Goal: Task Accomplishment & Management: Complete application form

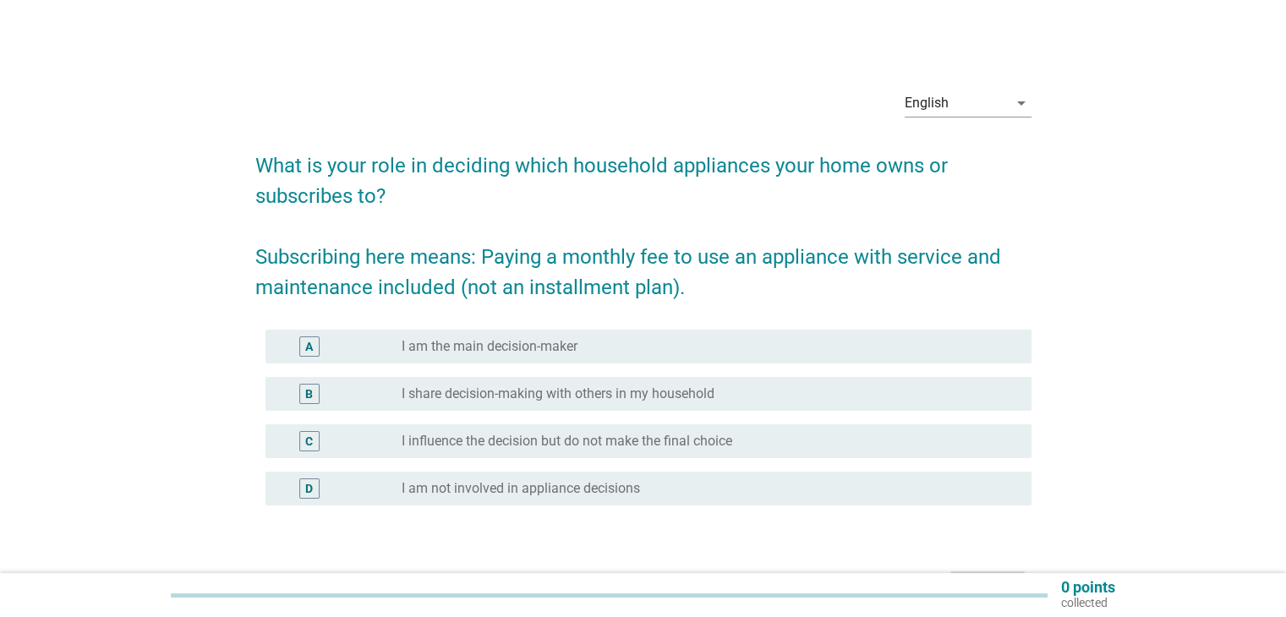
click at [538, 349] on label "I am the main decision-maker" at bounding box center [490, 346] width 176 height 17
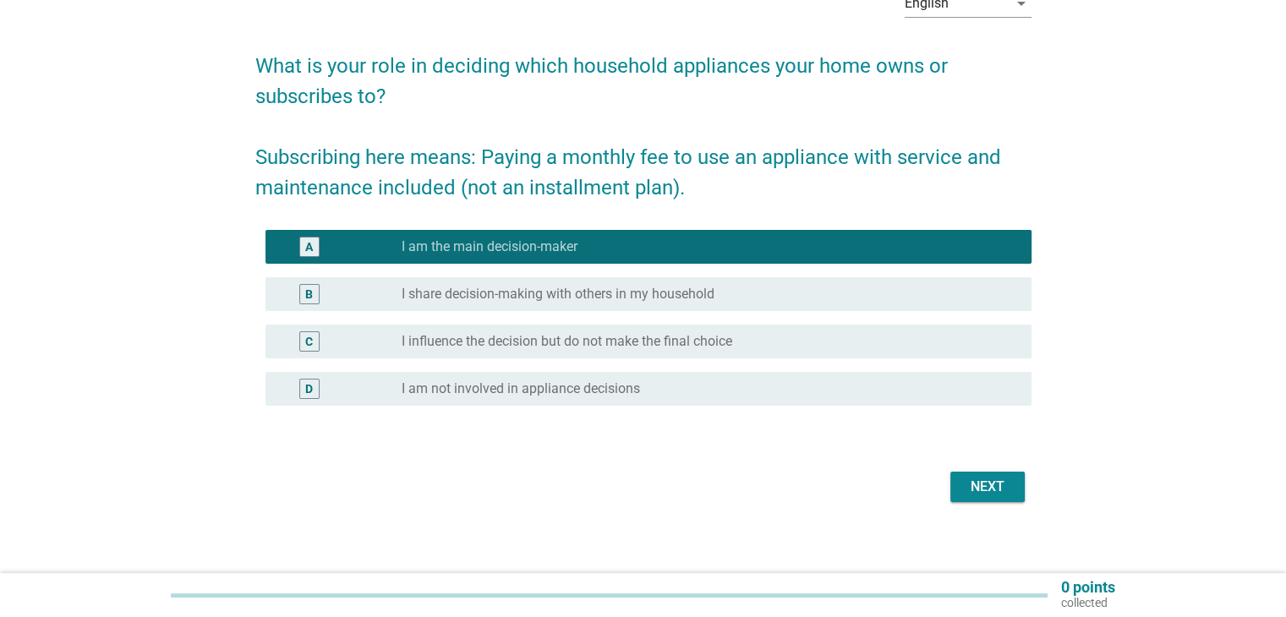
scroll to position [110, 0]
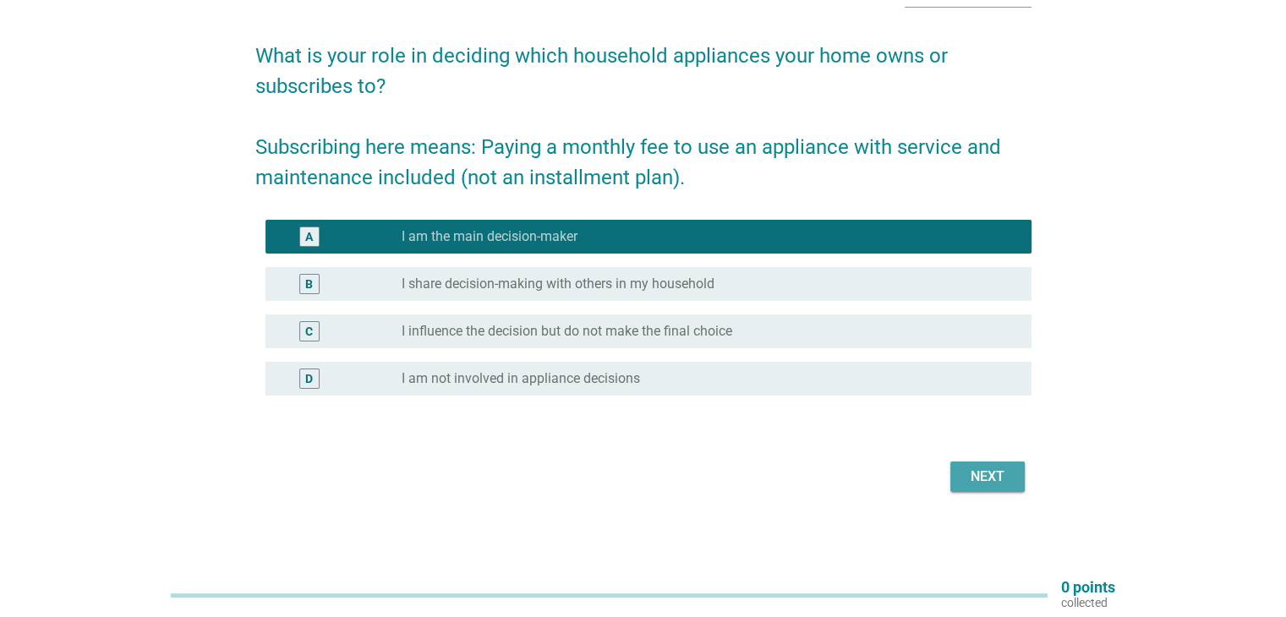
click at [978, 473] on div "Next" at bounding box center [987, 477] width 47 height 20
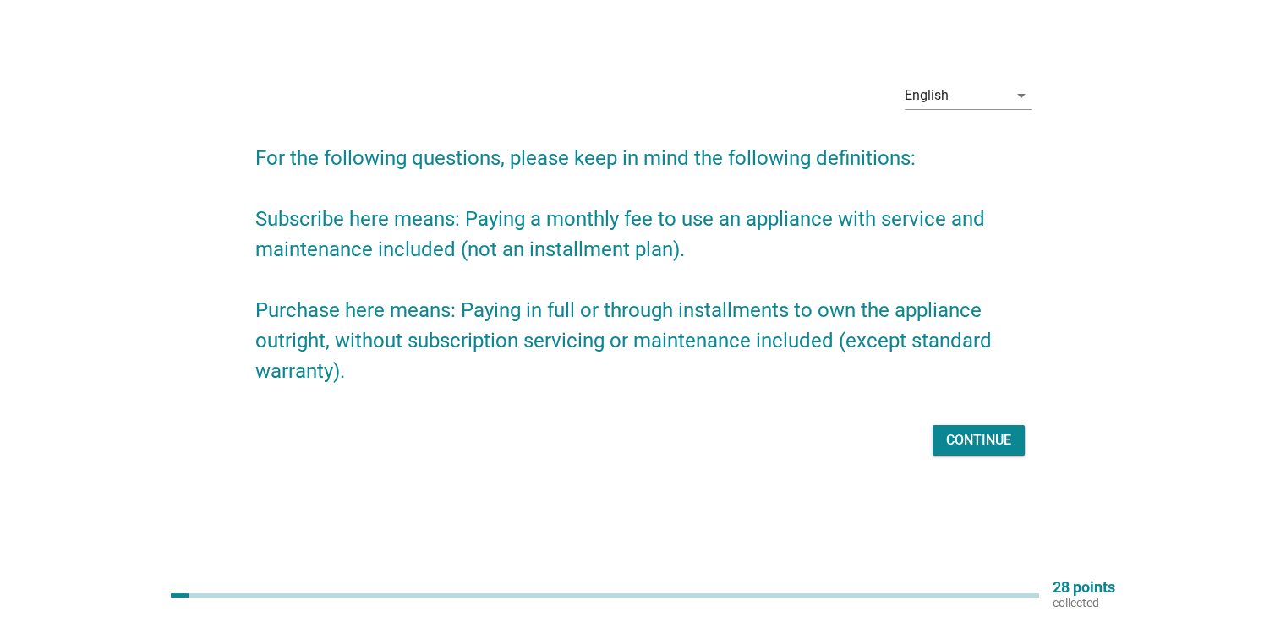
scroll to position [0, 0]
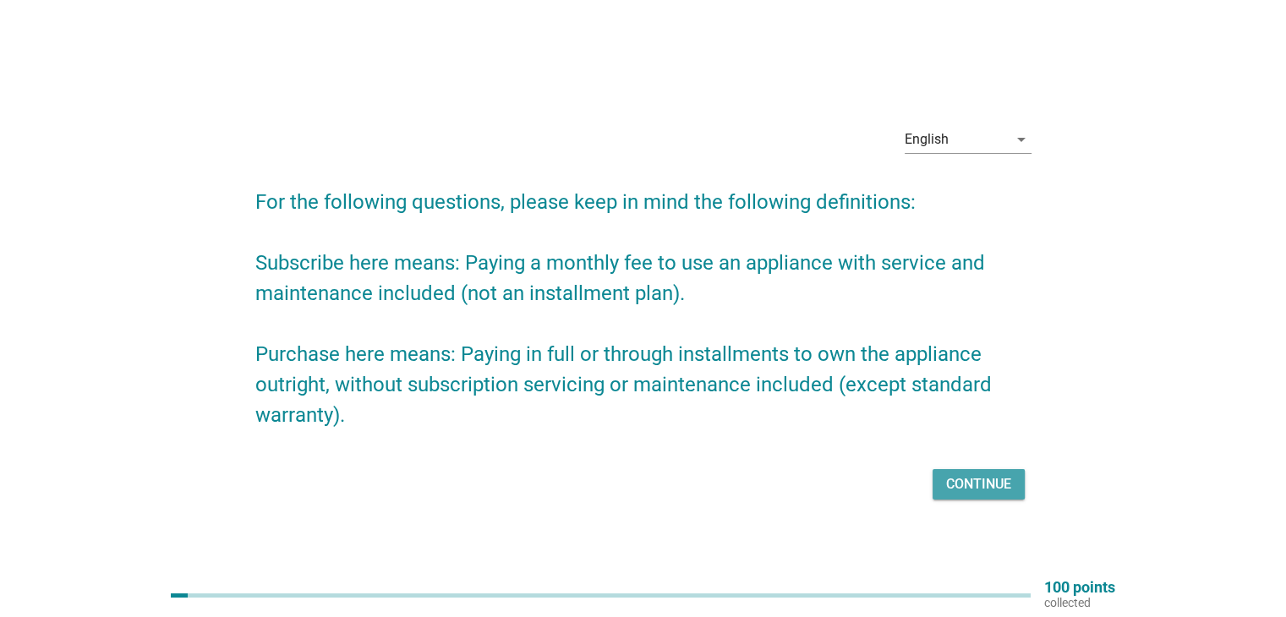
click at [970, 478] on div "Continue" at bounding box center [978, 484] width 65 height 20
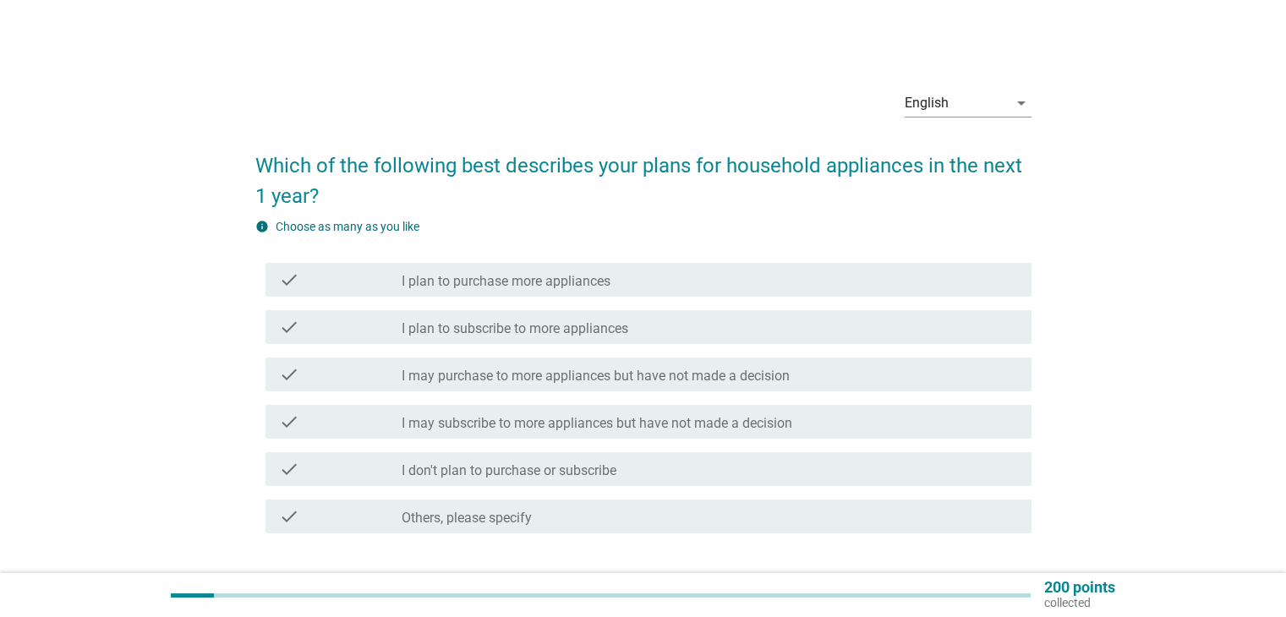
click at [612, 284] on div "check_box_outline_blank I plan to purchase more appliances" at bounding box center [709, 280] width 615 height 20
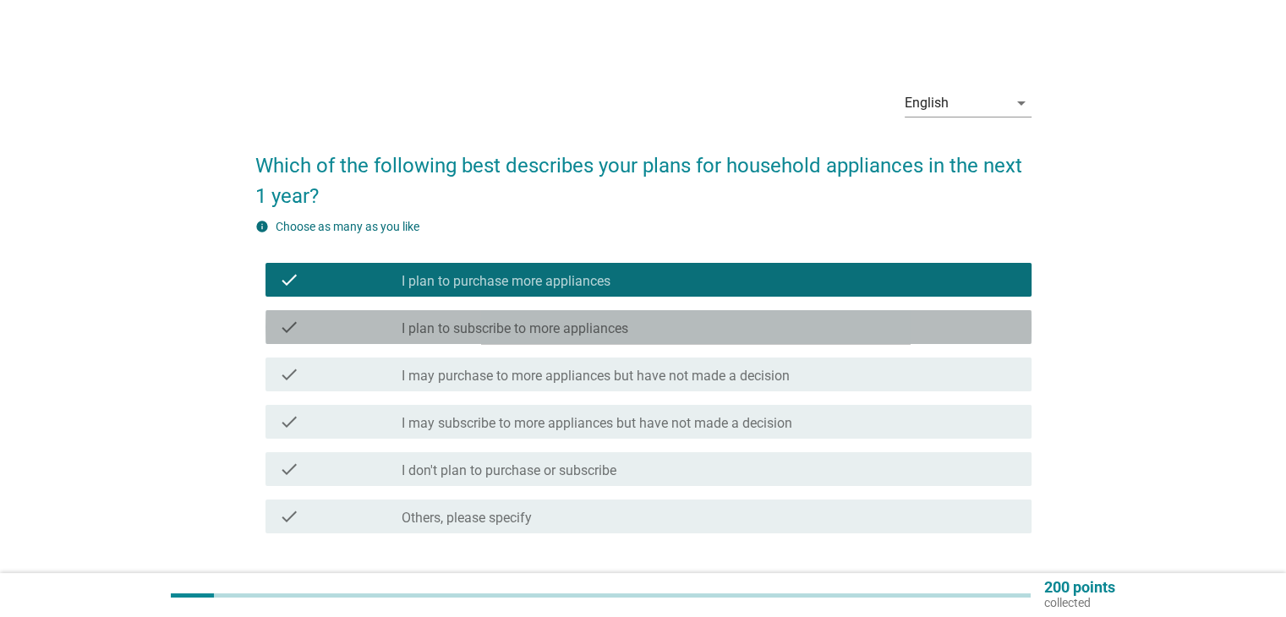
click at [614, 332] on label "I plan to subscribe to more appliances" at bounding box center [515, 328] width 227 height 17
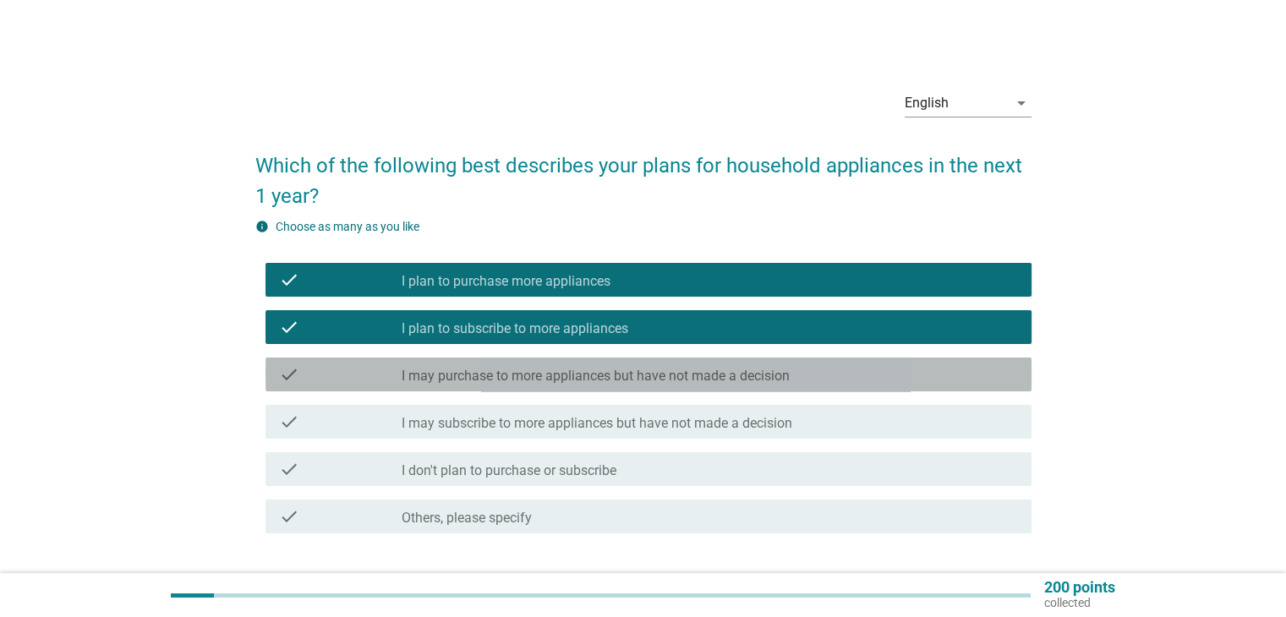
click at [629, 376] on label "I may purchase to more appliances but have not made a decision" at bounding box center [596, 376] width 388 height 17
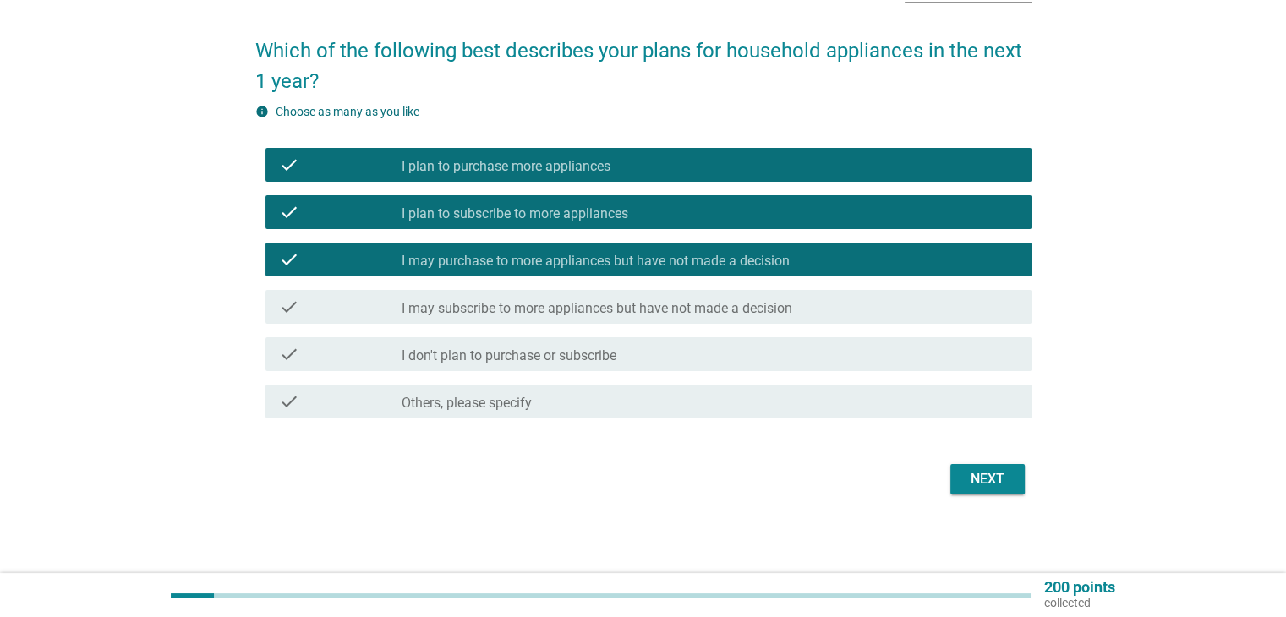
scroll to position [118, 0]
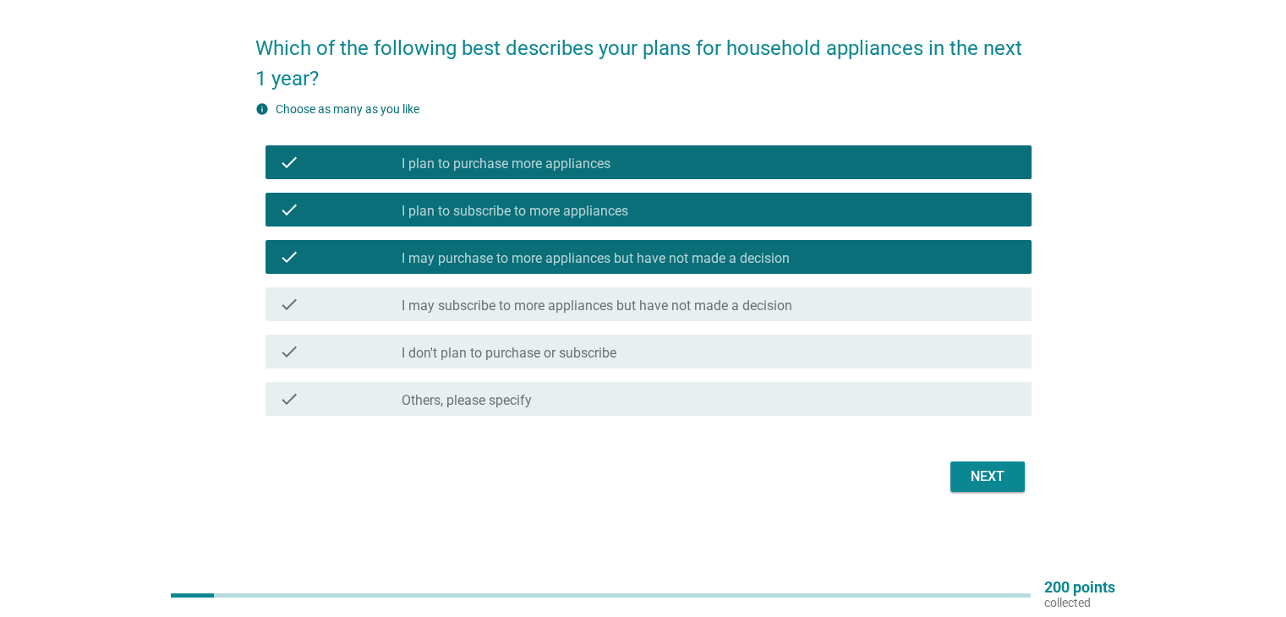
click at [1009, 488] on button "Next" at bounding box center [987, 477] width 74 height 30
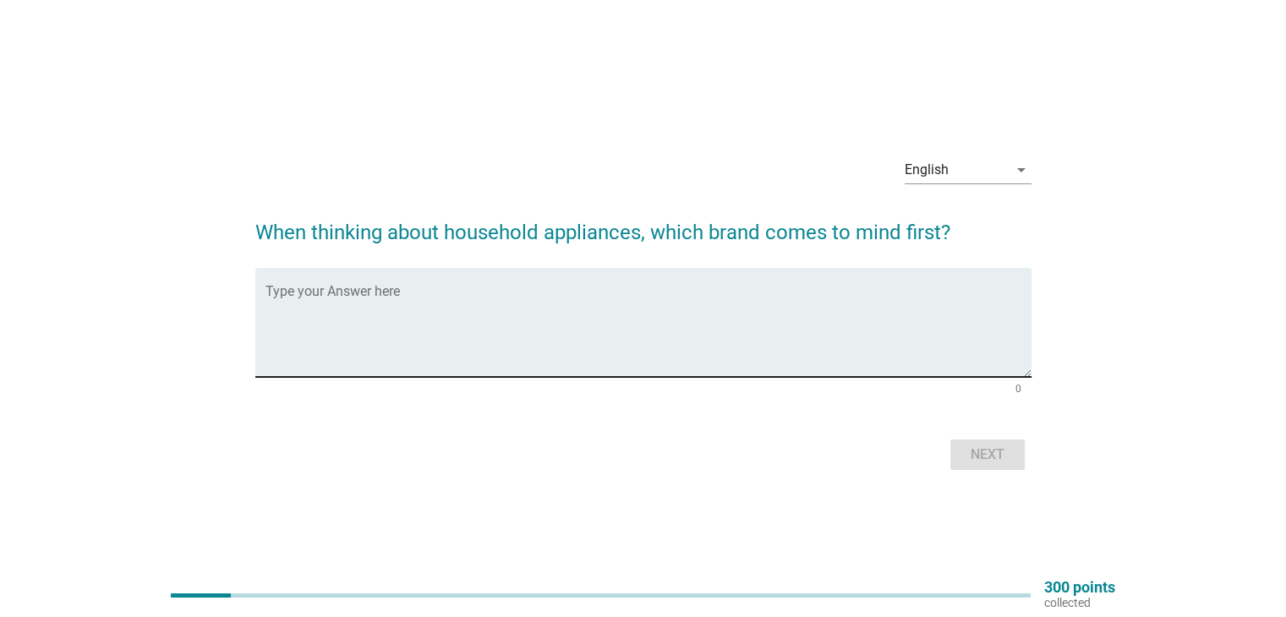
click at [568, 347] on textarea "Type your Answer here" at bounding box center [648, 332] width 766 height 89
type textarea "S"
type textarea "t"
type textarea "Sharp"
click at [1017, 451] on button "Next" at bounding box center [987, 455] width 74 height 30
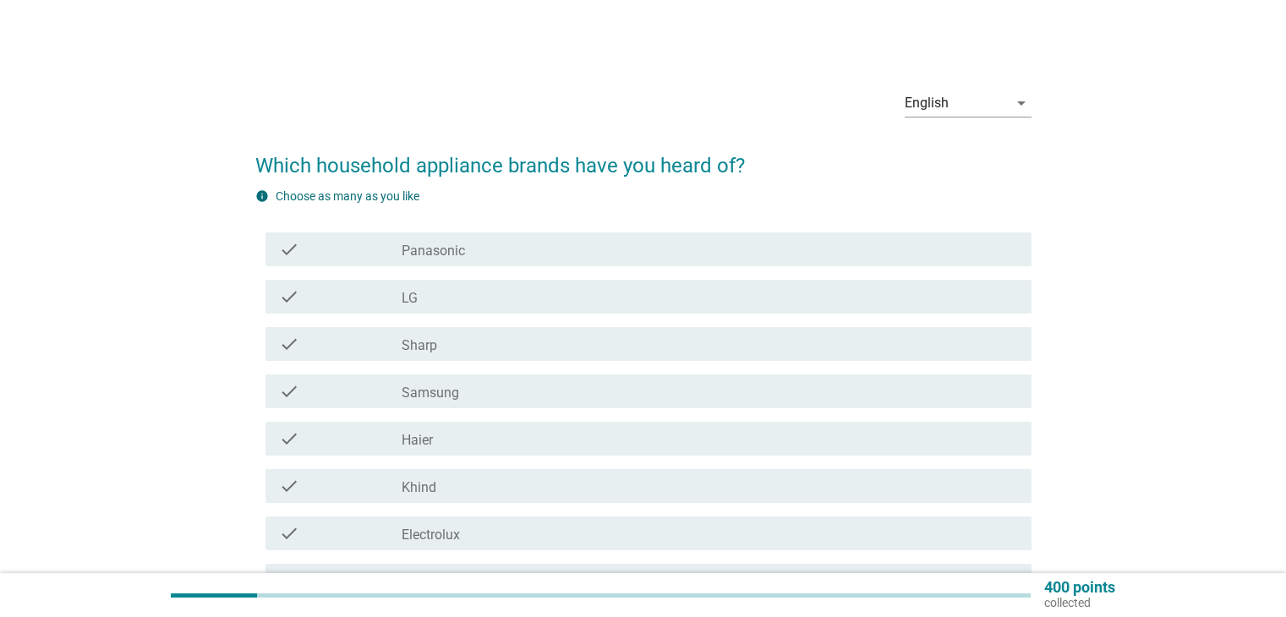
click at [514, 255] on div "check_box_outline_blank Panasonic" at bounding box center [709, 249] width 615 height 20
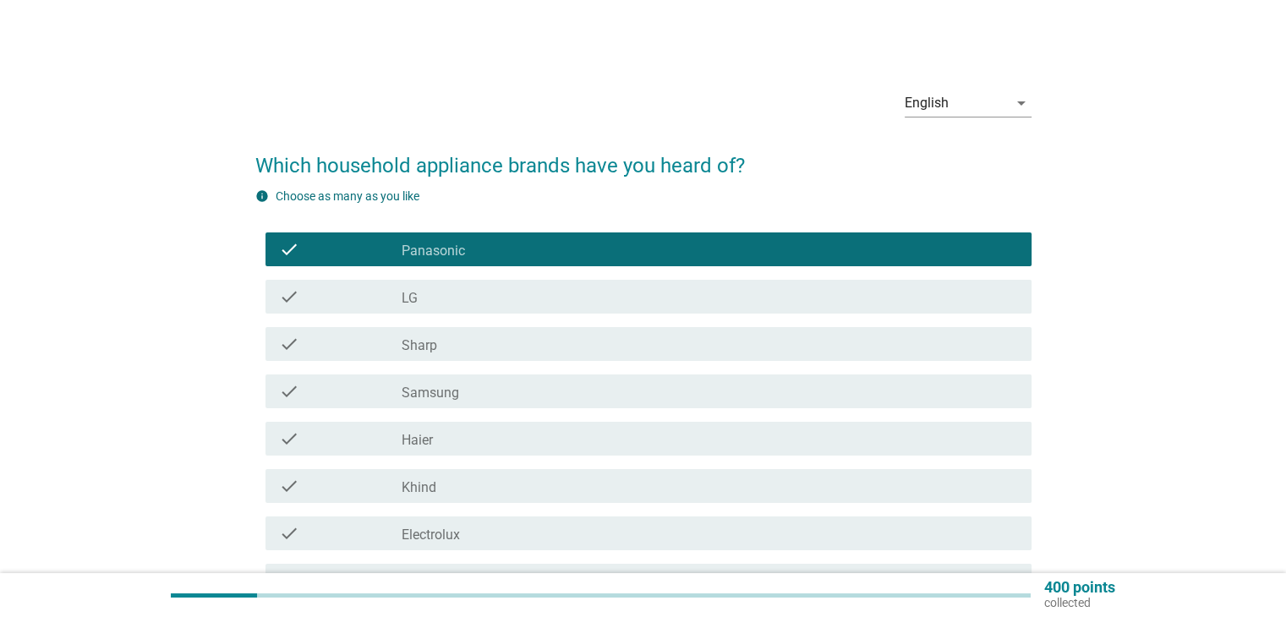
click at [489, 302] on div "check_box_outline_blank LG" at bounding box center [709, 297] width 615 height 20
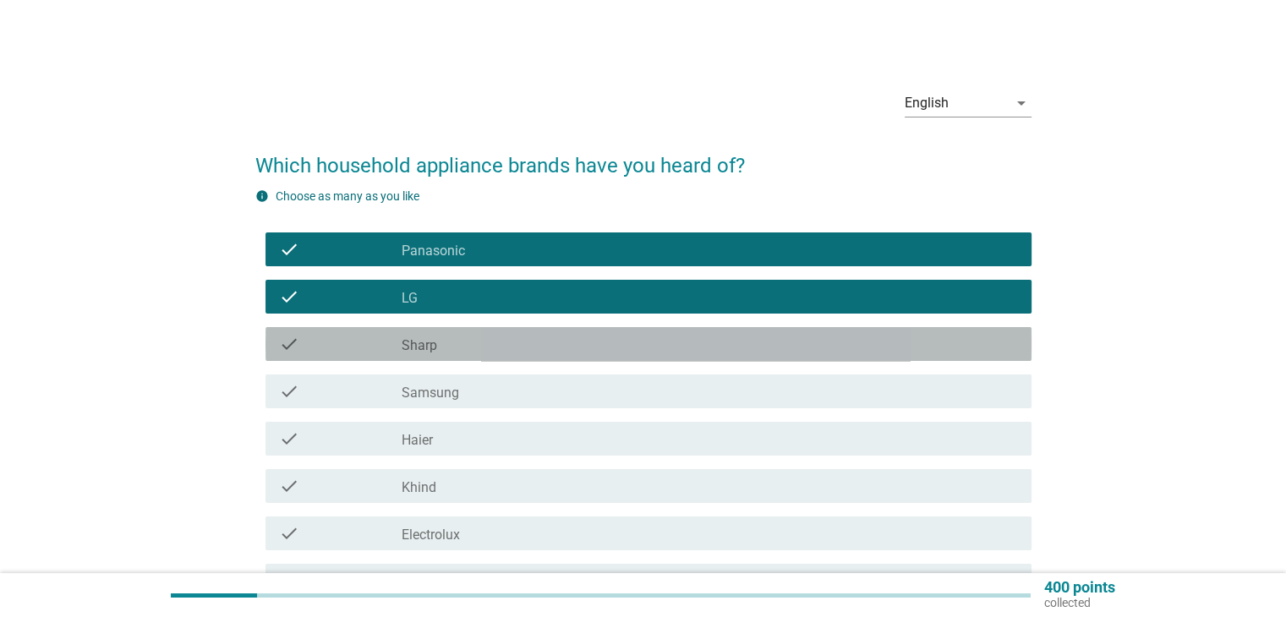
click at [489, 359] on div "check check_box_outline_blank Sharp" at bounding box center [648, 344] width 766 height 34
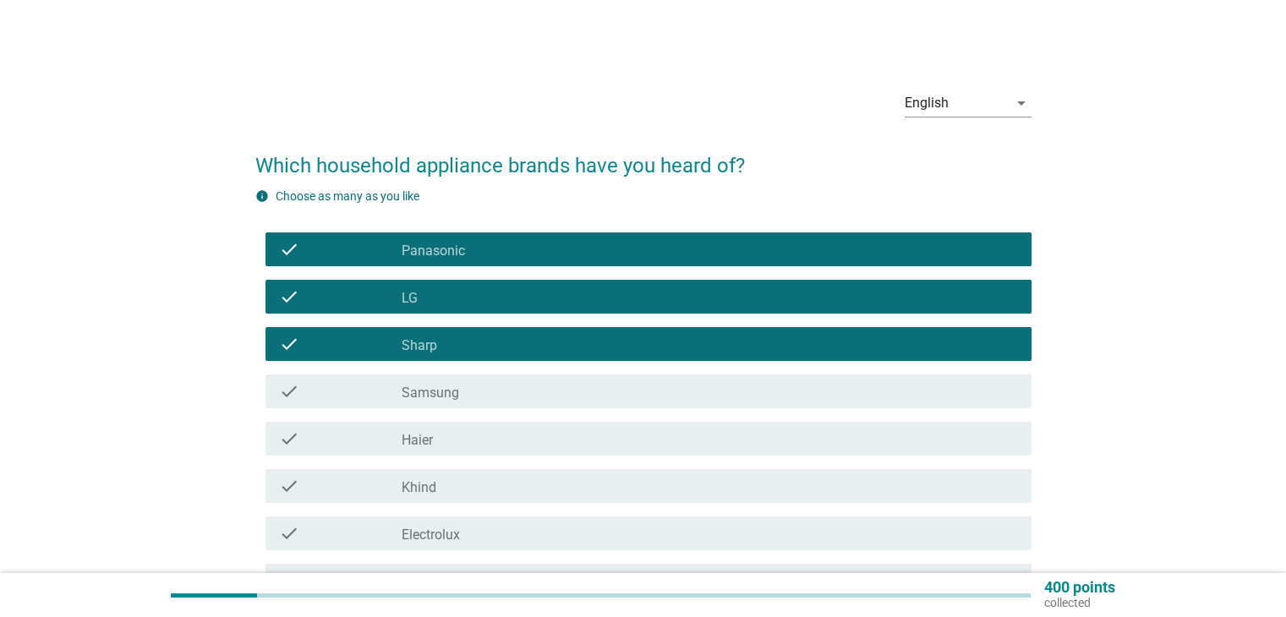
click at [489, 390] on div "check_box_outline_blank Samsung" at bounding box center [709, 391] width 615 height 20
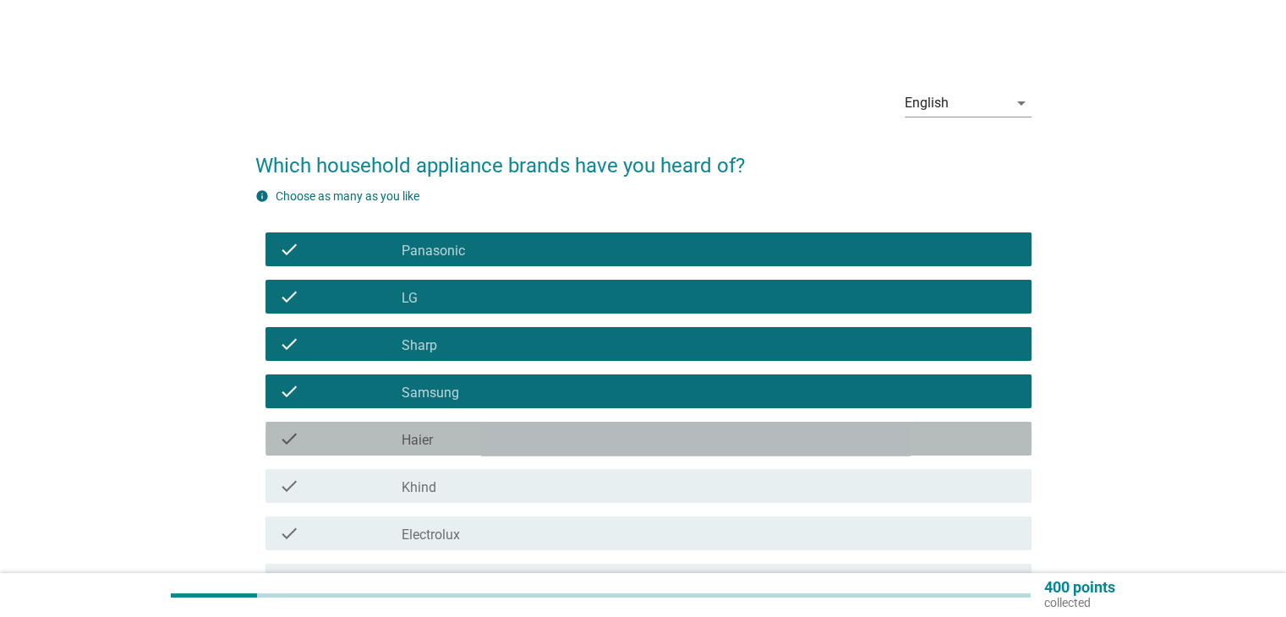
click at [488, 440] on div "check_box_outline_blank Haier" at bounding box center [709, 439] width 615 height 20
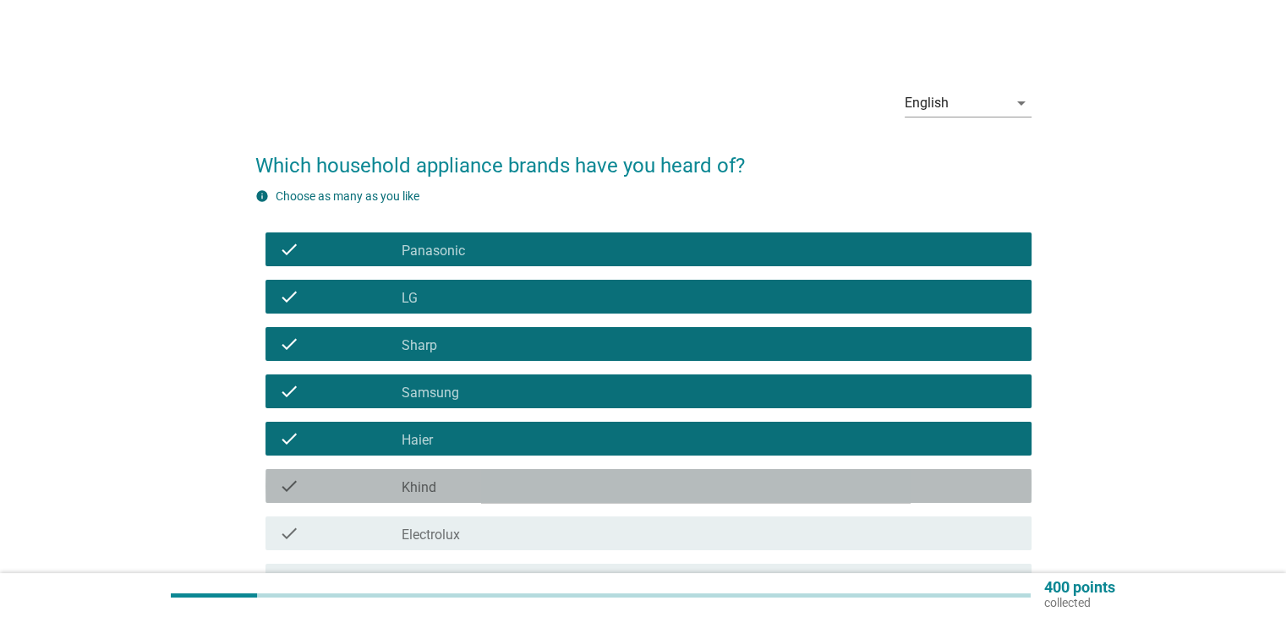
click at [488, 481] on div "check_box_outline_blank Khind" at bounding box center [709, 486] width 615 height 20
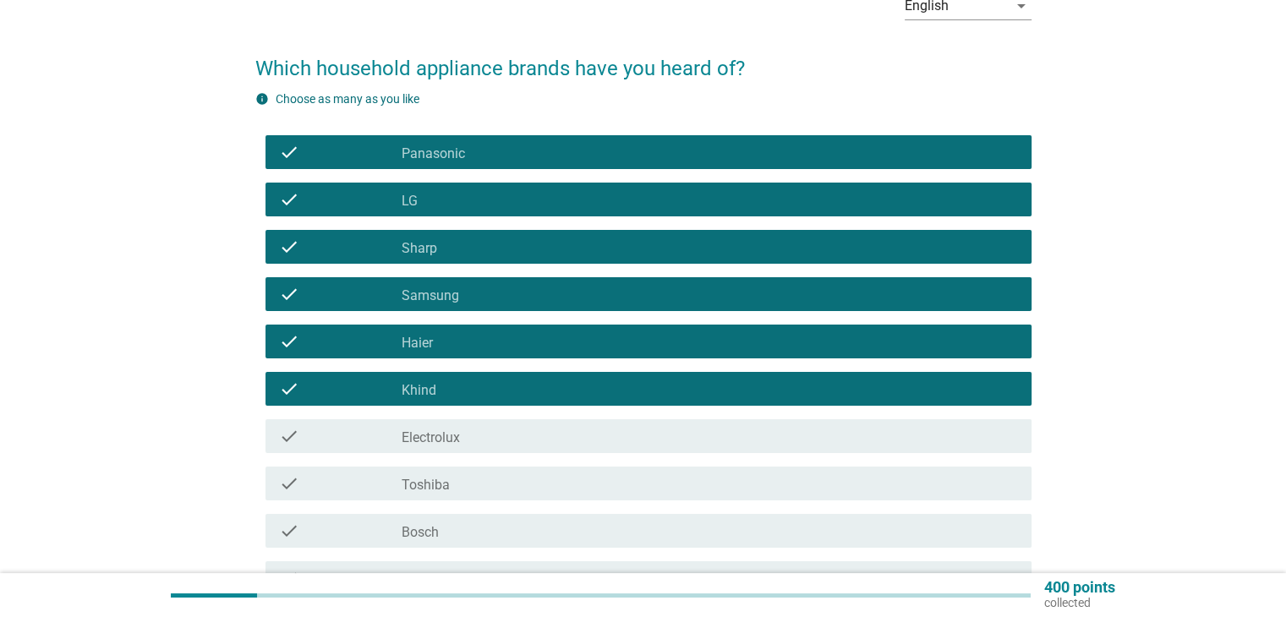
scroll to position [169, 0]
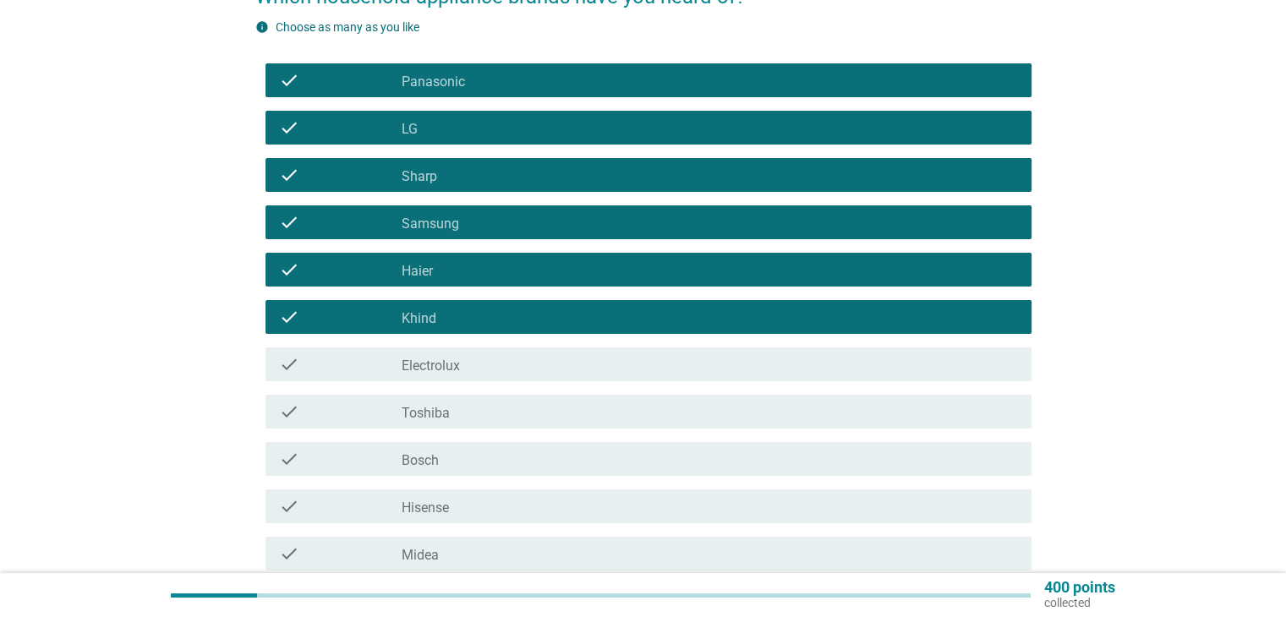
click at [483, 371] on div "check_box_outline_blank Electrolux" at bounding box center [709, 364] width 615 height 20
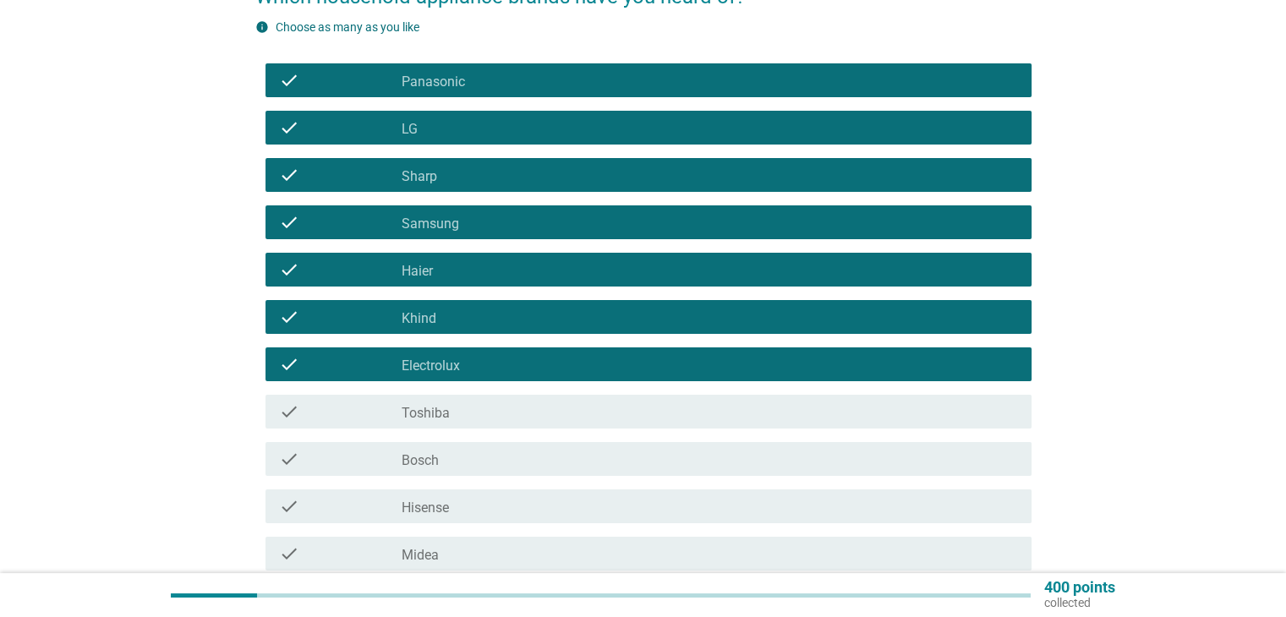
click at [479, 417] on div "check_box_outline_blank Toshiba" at bounding box center [709, 412] width 615 height 20
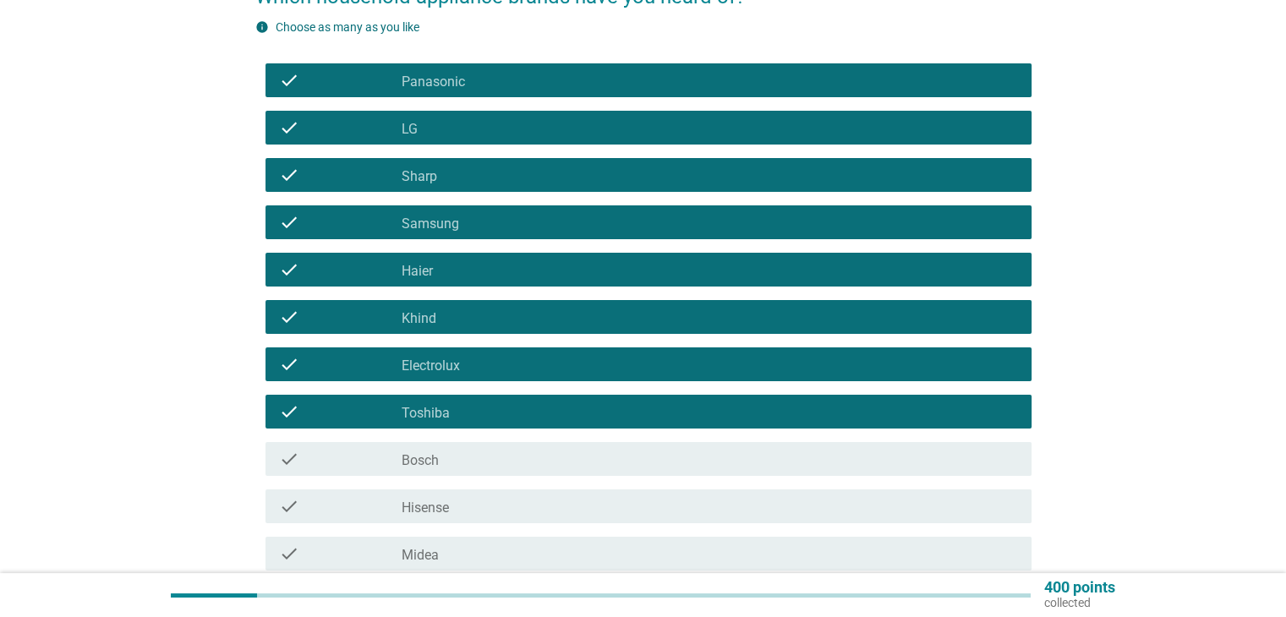
click at [475, 457] on div "check_box_outline_blank Bosch" at bounding box center [709, 459] width 615 height 20
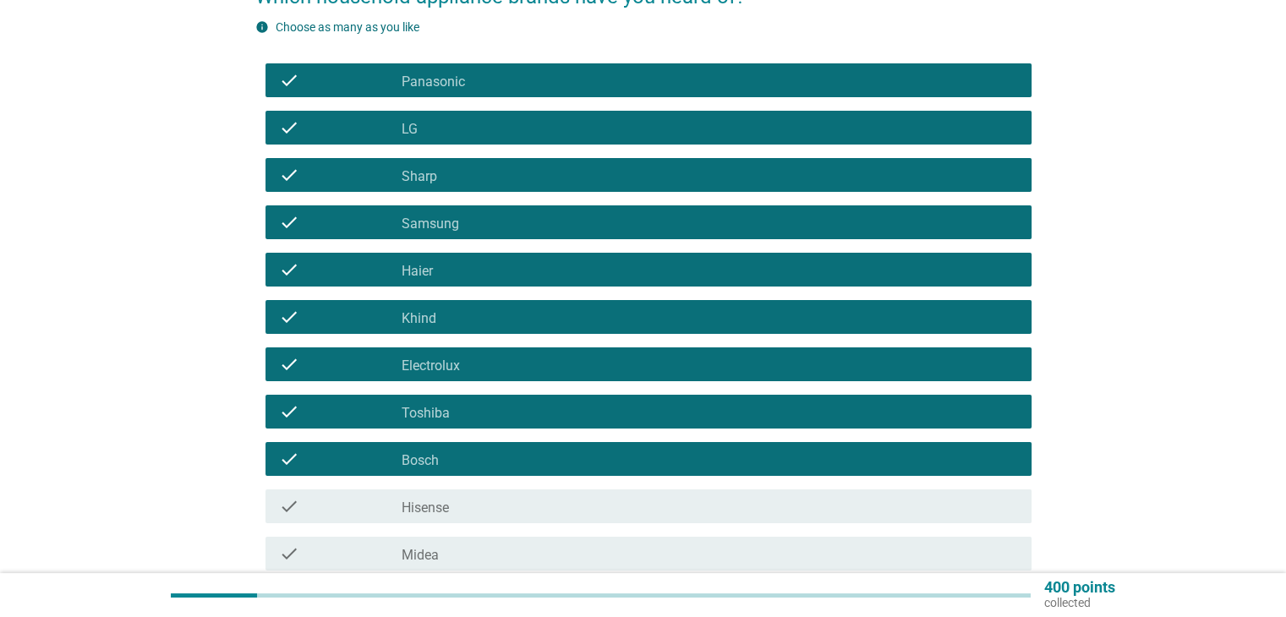
click at [474, 506] on div "check_box_outline_blank Hisense" at bounding box center [709, 506] width 615 height 20
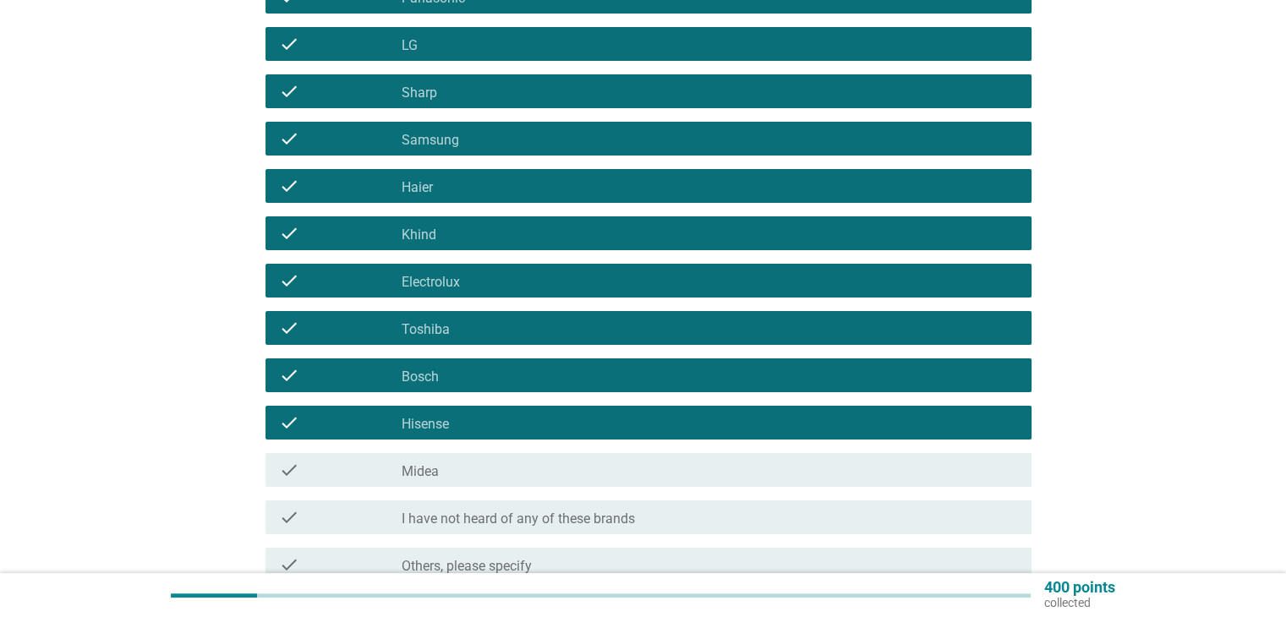
scroll to position [338, 0]
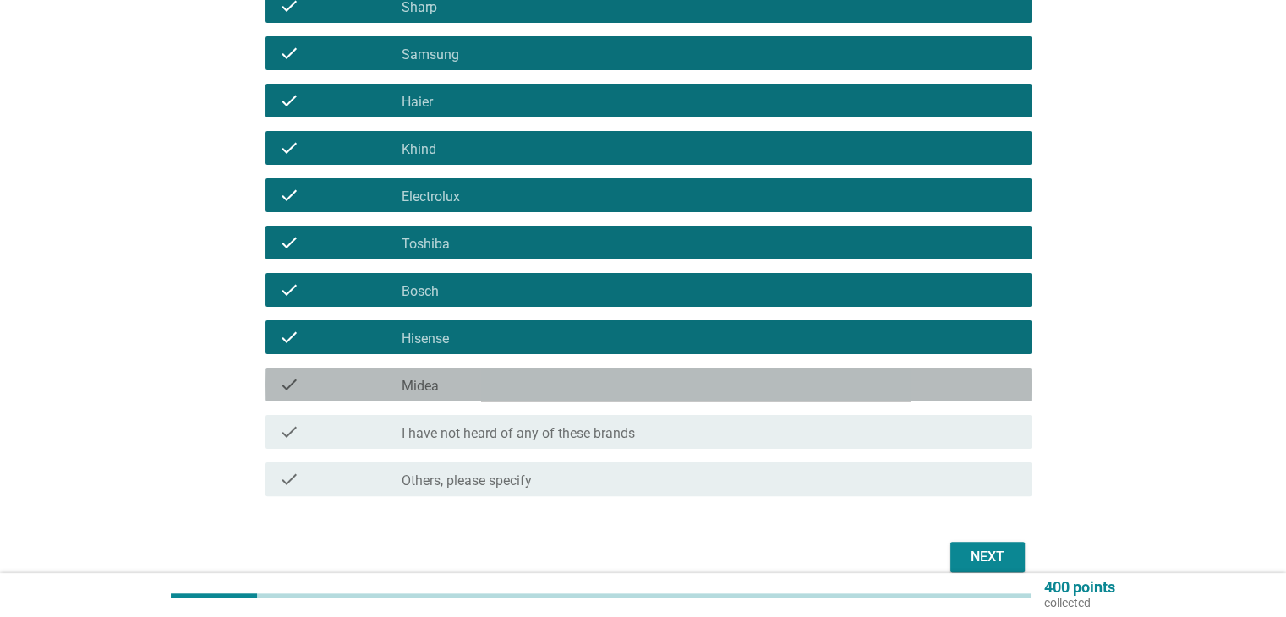
click at [471, 390] on div "check_box_outline_blank Midea" at bounding box center [709, 384] width 615 height 20
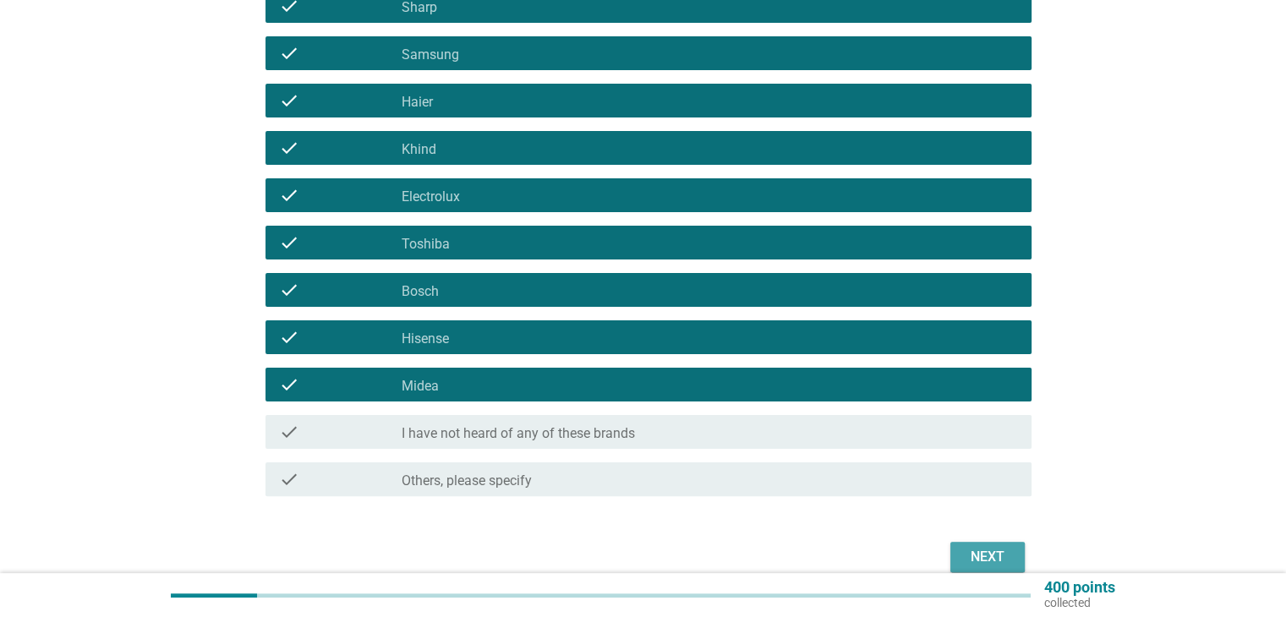
click at [968, 549] on div "Next" at bounding box center [987, 557] width 47 height 20
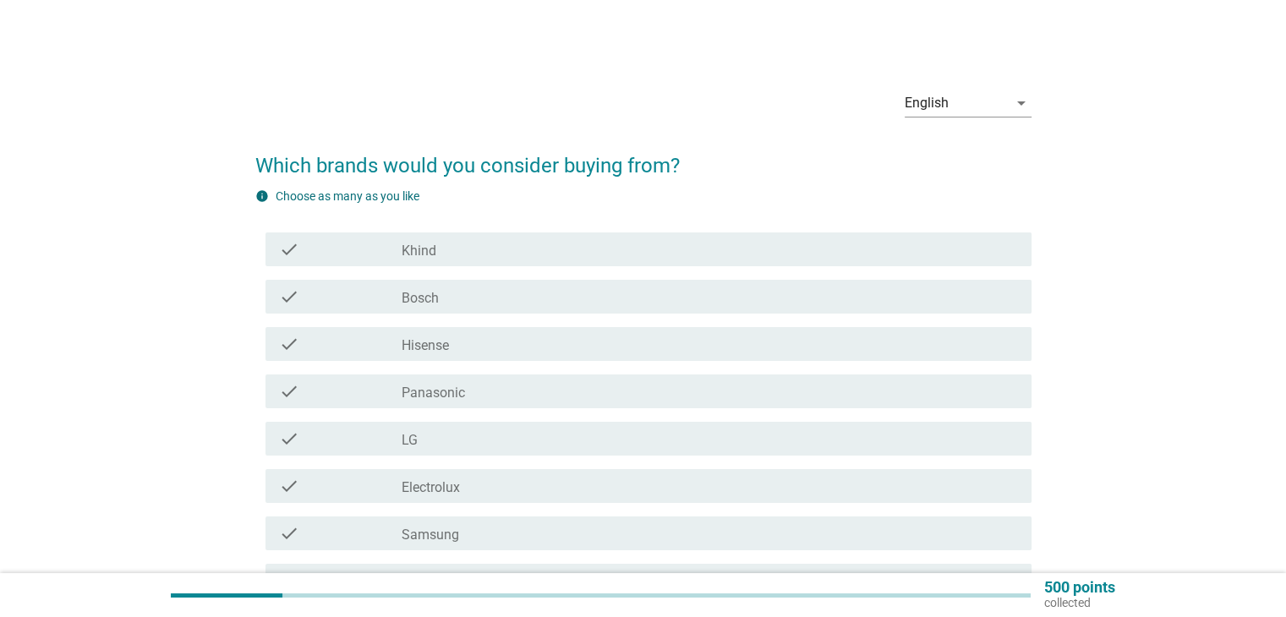
click at [471, 261] on div "check check_box_outline_blank Khind" at bounding box center [648, 249] width 766 height 34
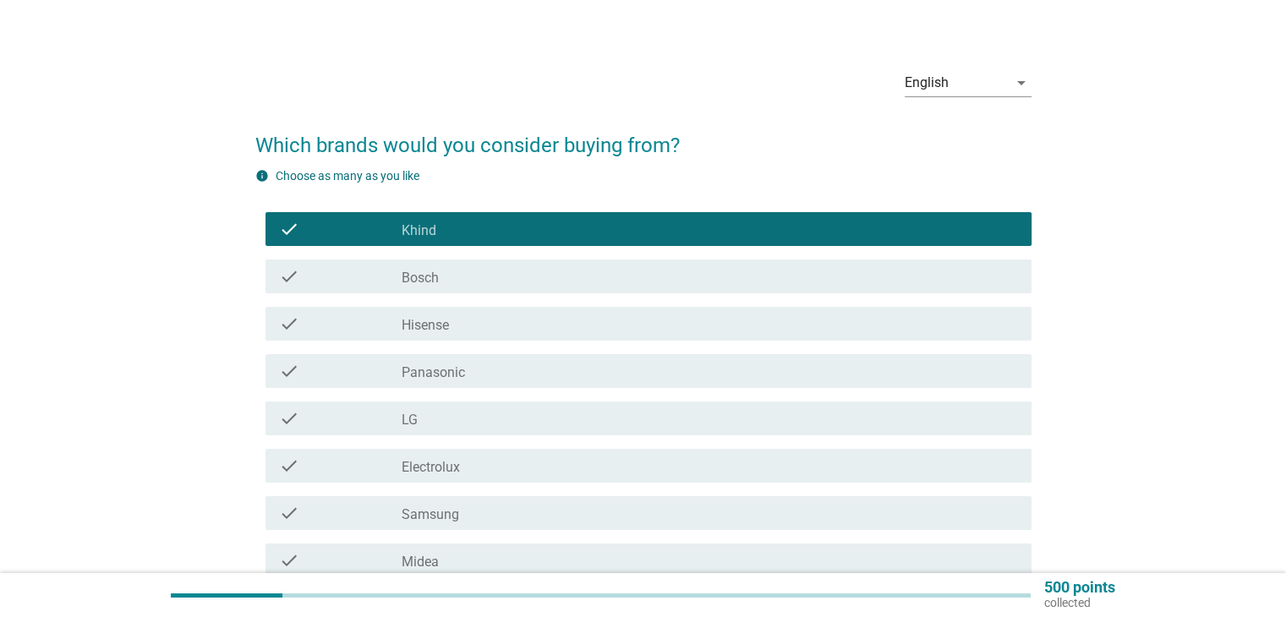
scroll to position [85, 0]
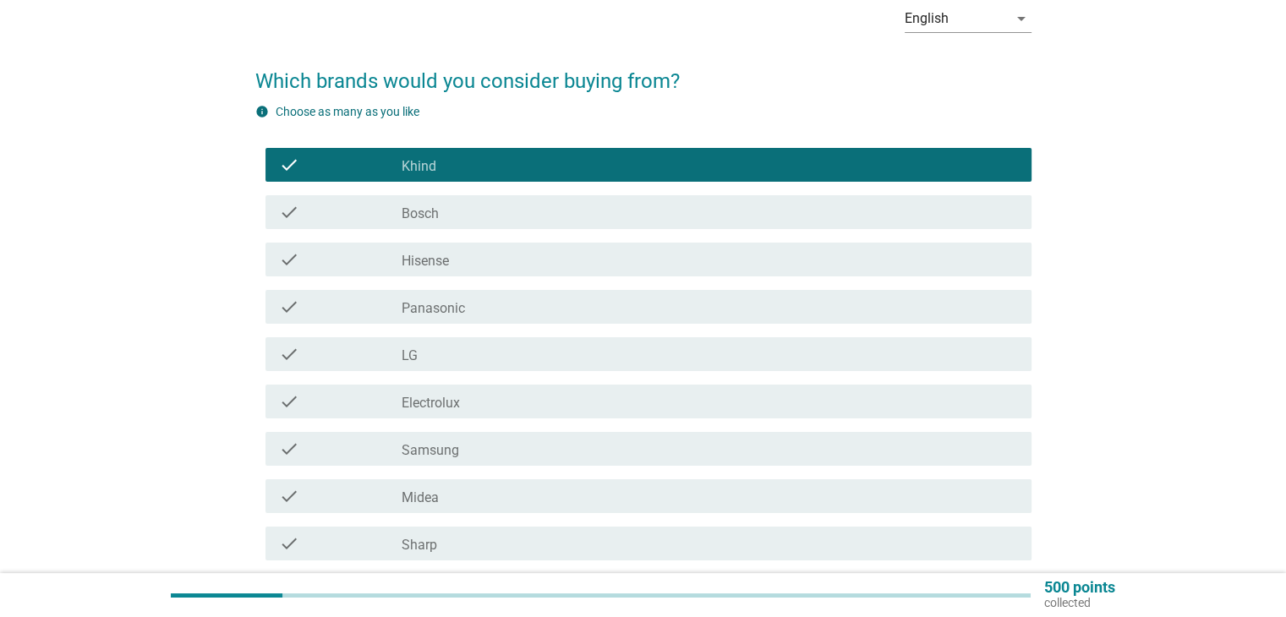
click at [446, 460] on div "check check_box_outline_blank Samsung" at bounding box center [648, 449] width 766 height 34
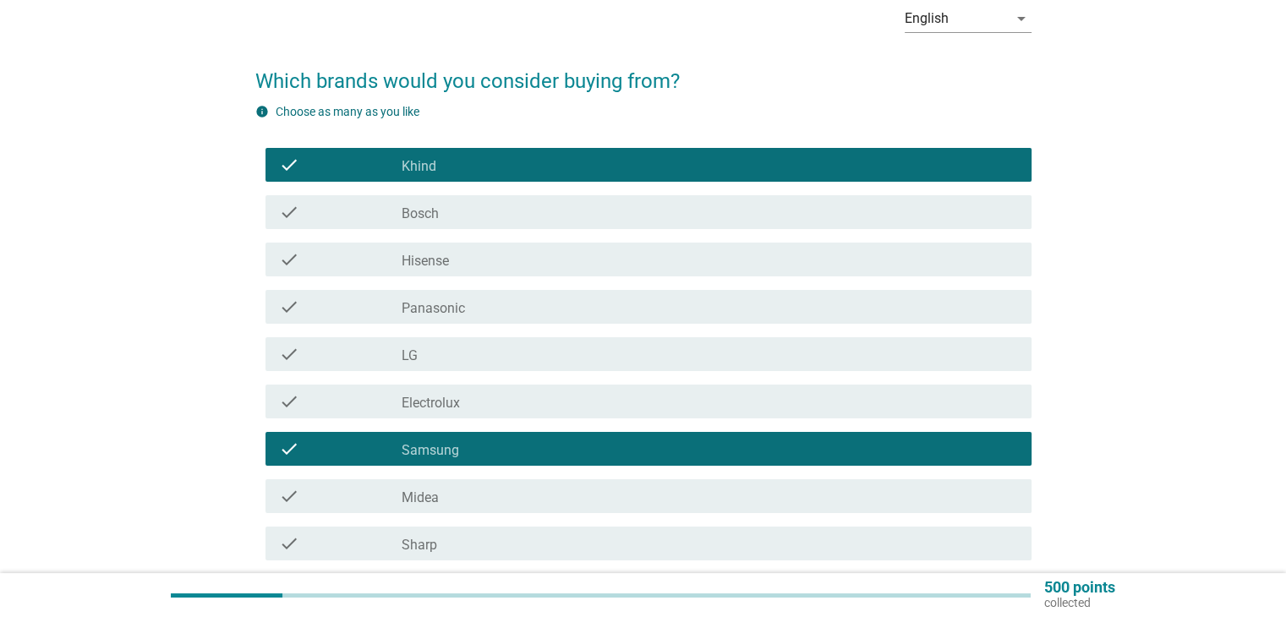
click at [452, 456] on label "Samsung" at bounding box center [430, 450] width 57 height 17
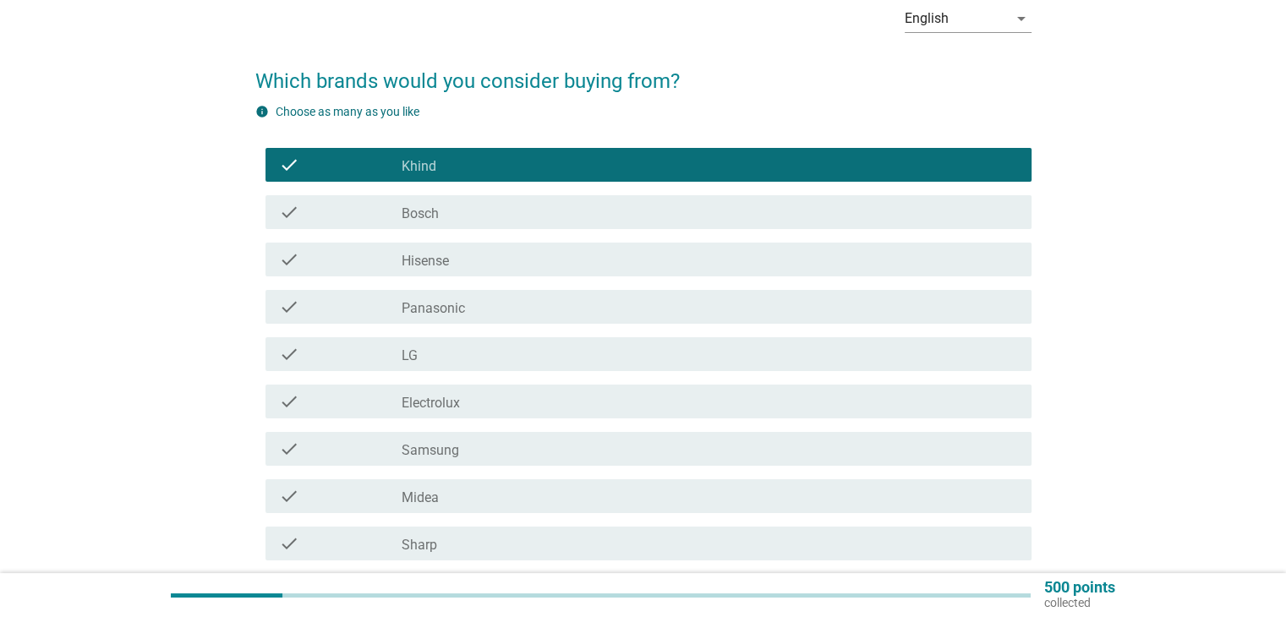
click at [440, 533] on div "check_box_outline_blank Sharp" at bounding box center [709, 543] width 615 height 20
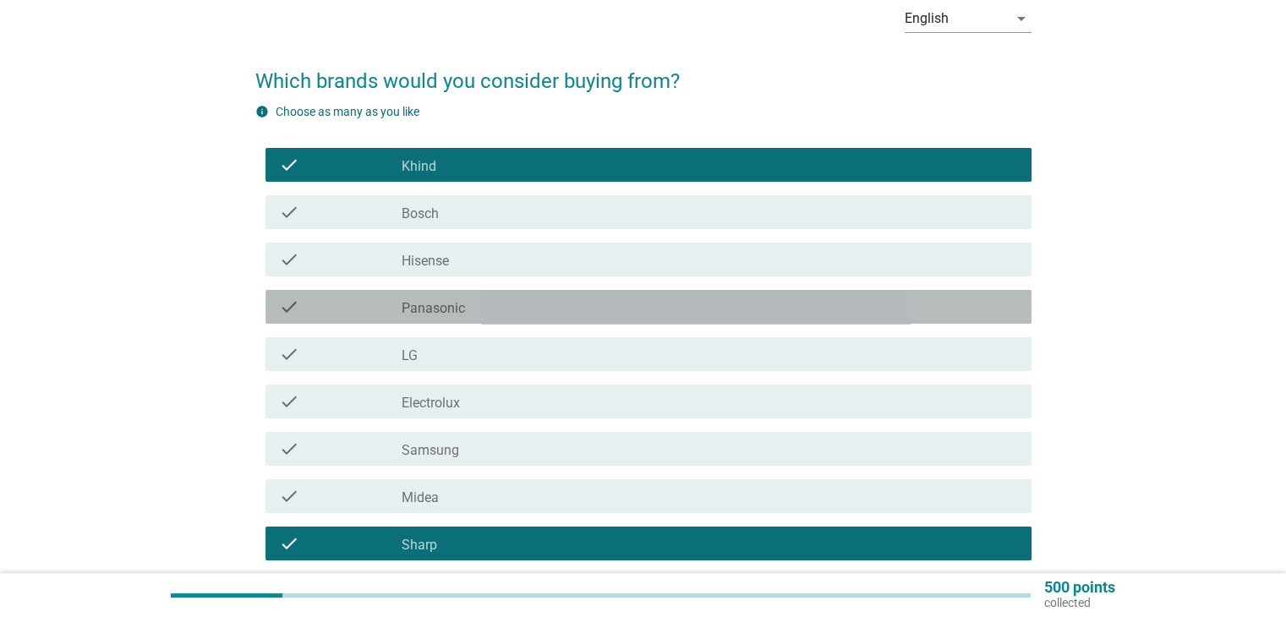
click at [462, 309] on label "Panasonic" at bounding box center [433, 308] width 63 height 17
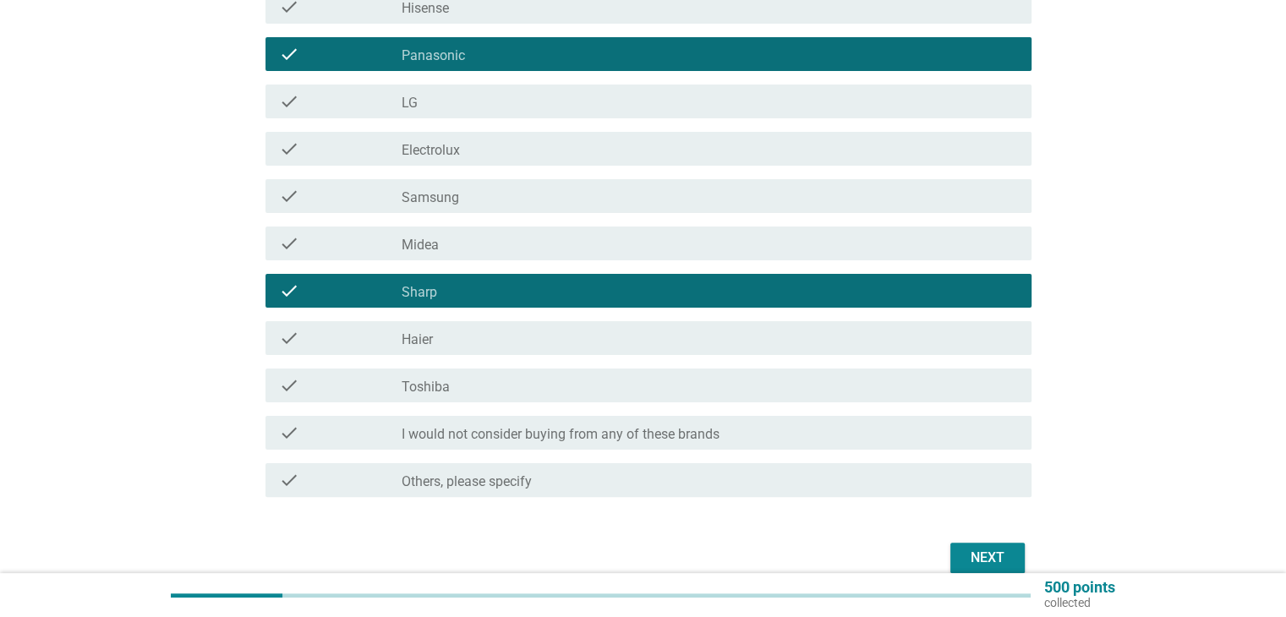
scroll to position [338, 0]
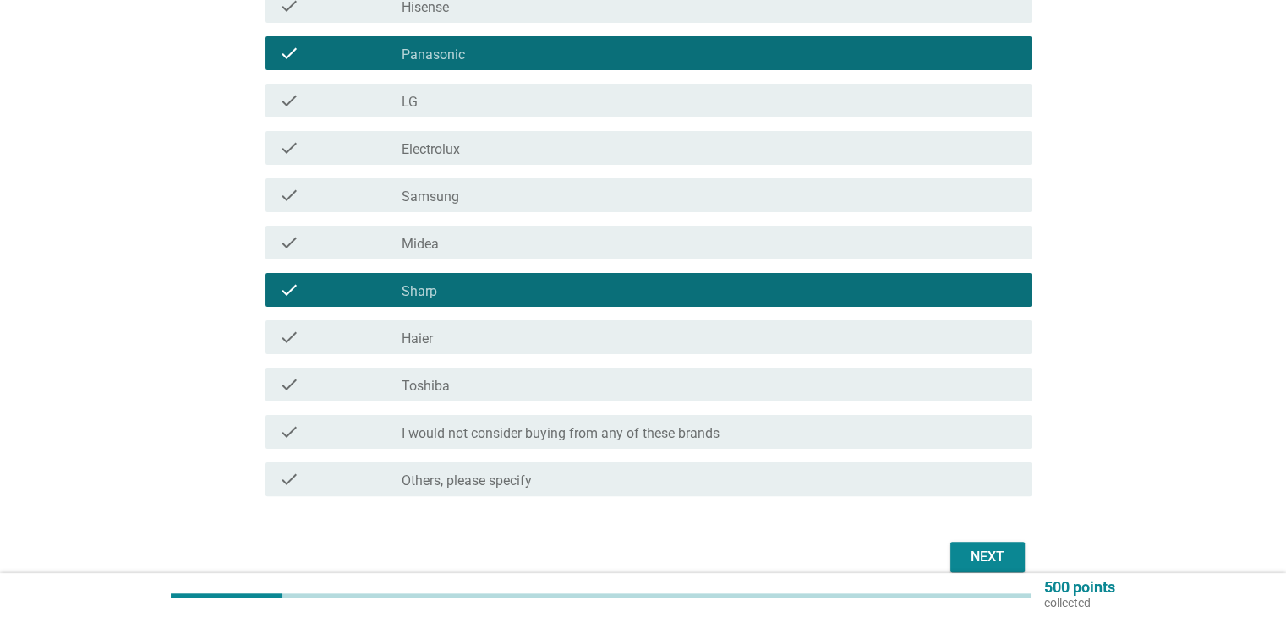
click at [544, 374] on div "check_box_outline_blank Toshiba" at bounding box center [709, 384] width 615 height 20
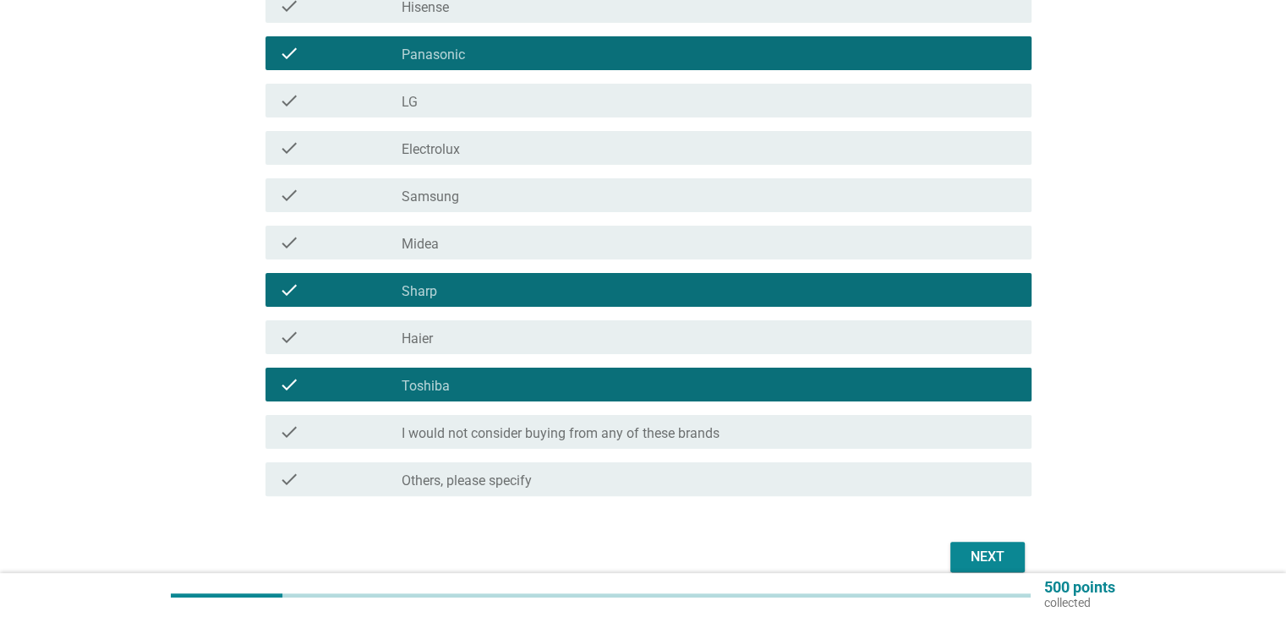
click at [551, 345] on div "check_box_outline_blank Haier" at bounding box center [709, 337] width 615 height 20
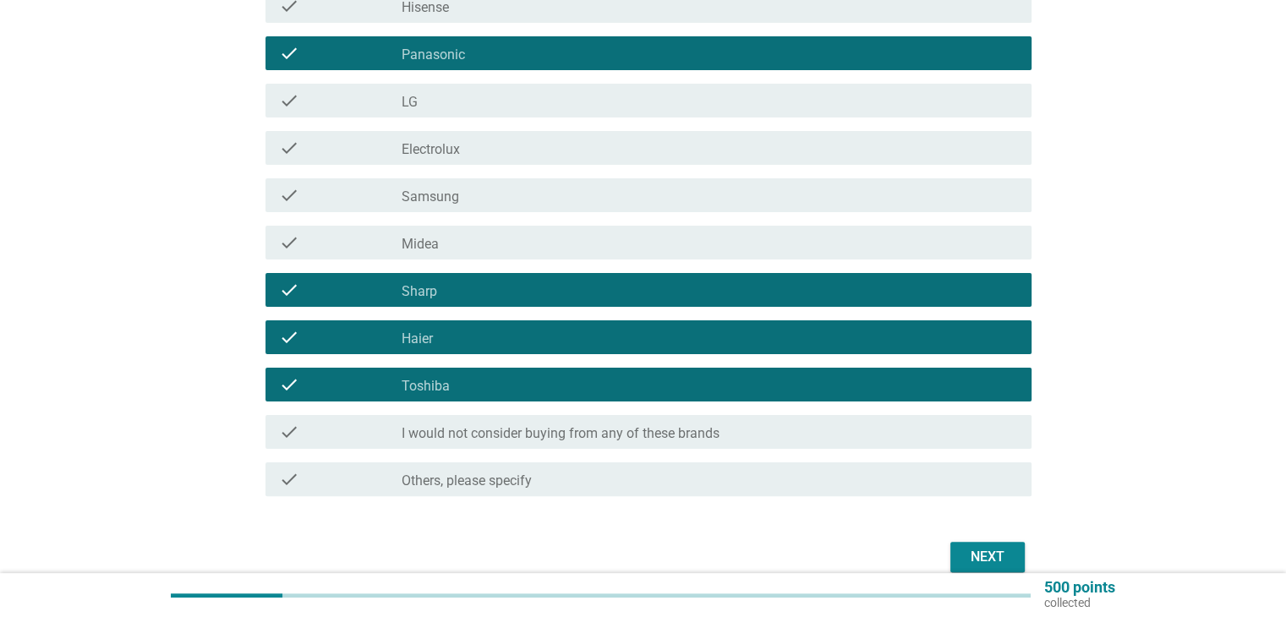
click at [975, 552] on div "Next" at bounding box center [987, 557] width 47 height 20
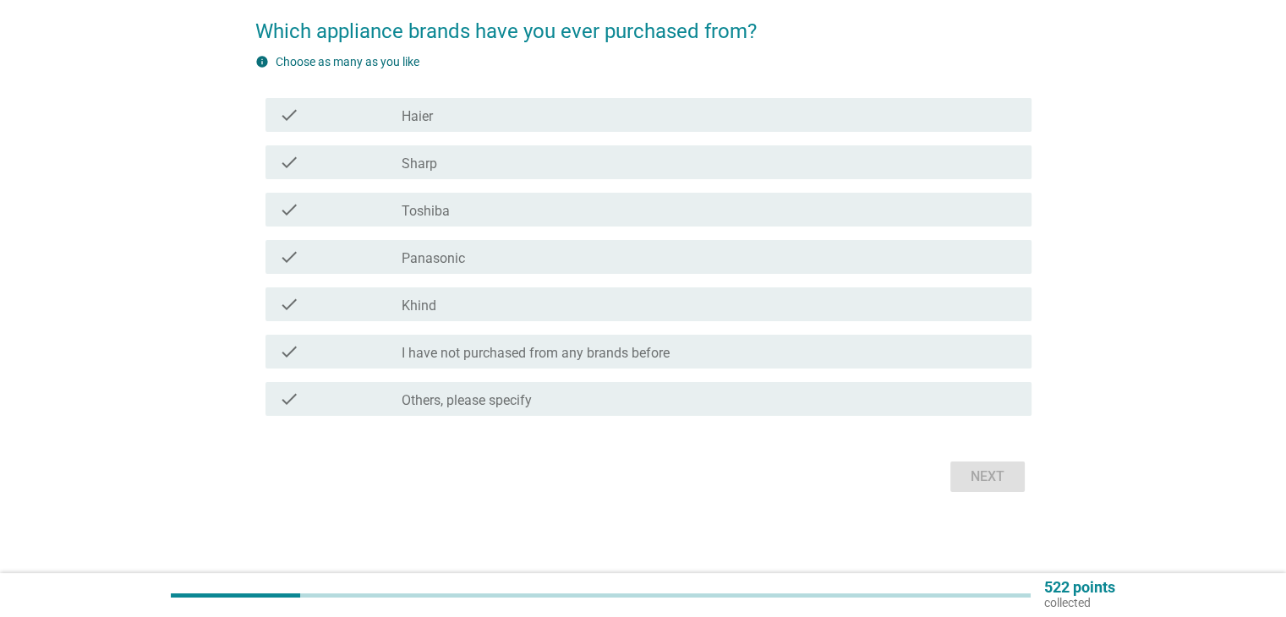
scroll to position [0, 0]
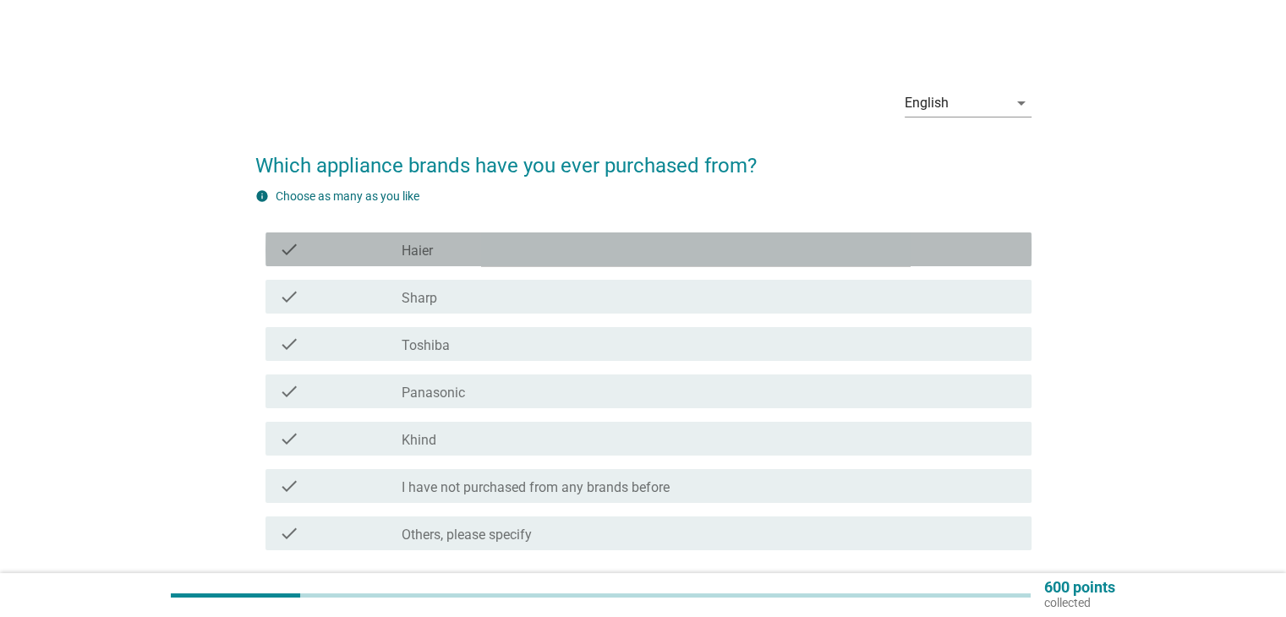
click at [493, 259] on div "check_box Haier" at bounding box center [709, 249] width 615 height 20
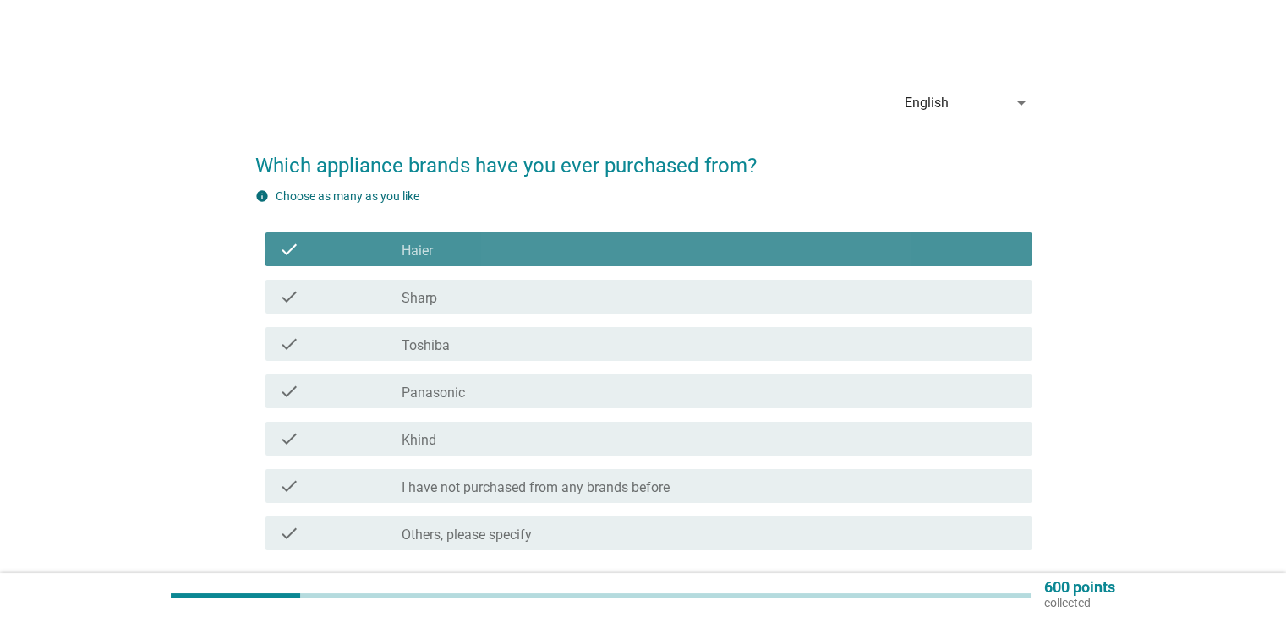
click at [492, 250] on div "check_box Haier" at bounding box center [709, 249] width 615 height 20
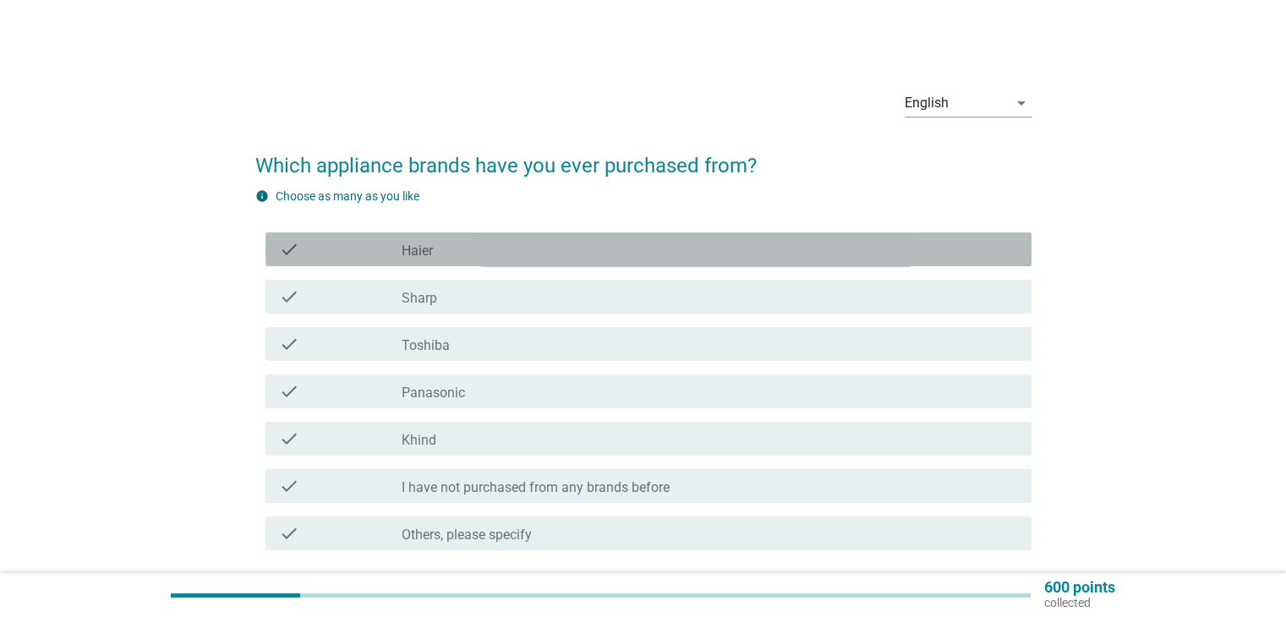
click at [490, 260] on div "check check_box Haier" at bounding box center [648, 249] width 766 height 34
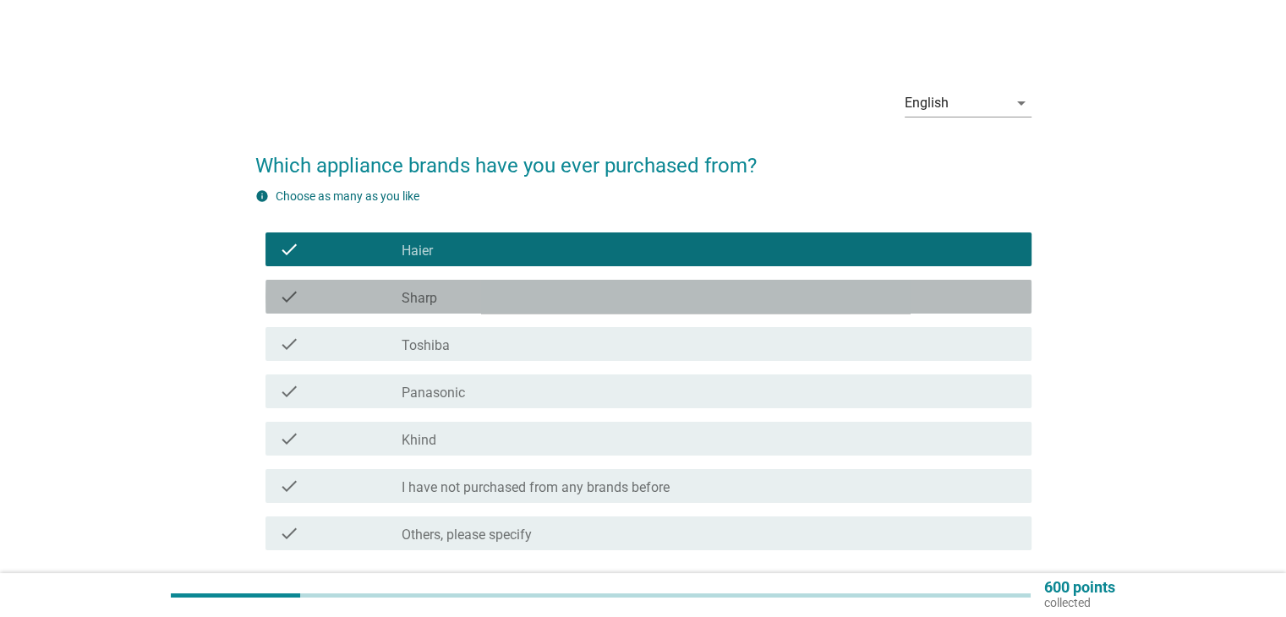
click at [467, 302] on div "check_box Sharp" at bounding box center [709, 297] width 615 height 20
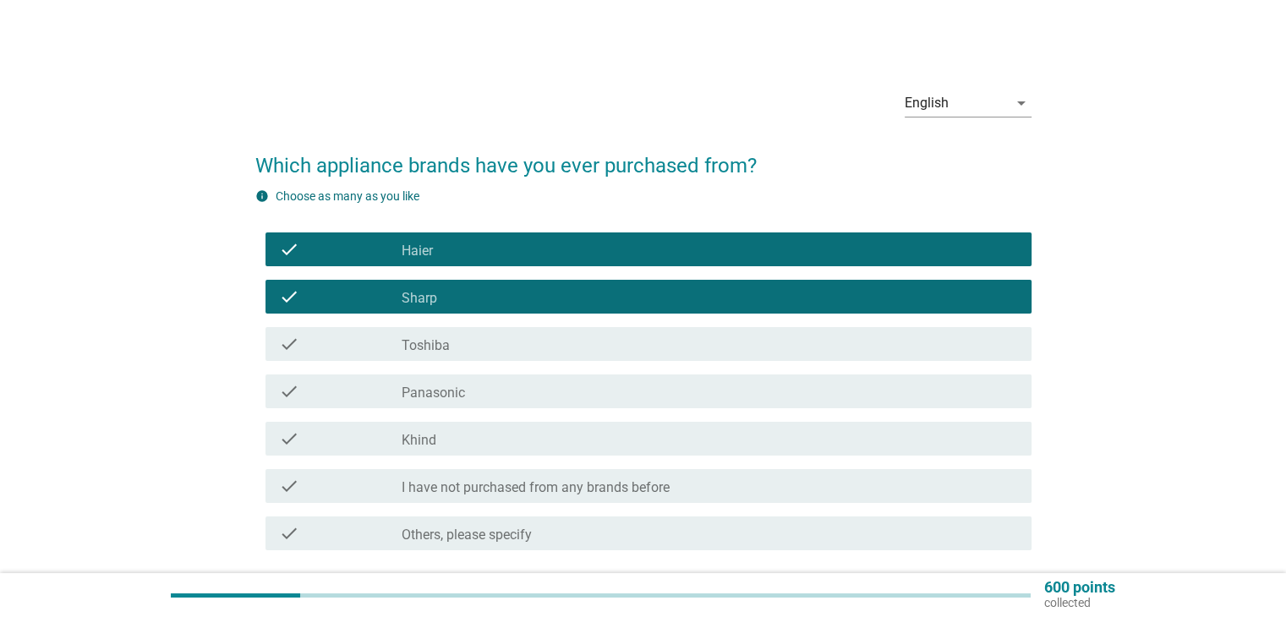
click at [464, 354] on div "check check_box Toshiba" at bounding box center [648, 344] width 766 height 34
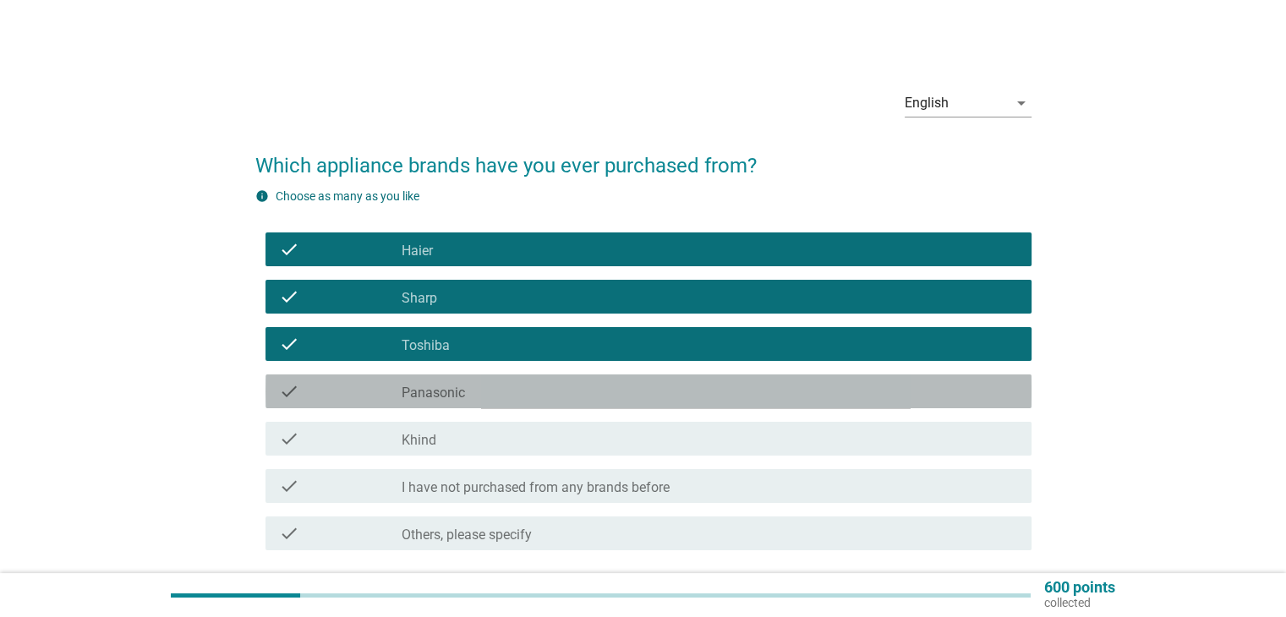
click at [458, 396] on label "Panasonic" at bounding box center [433, 393] width 63 height 17
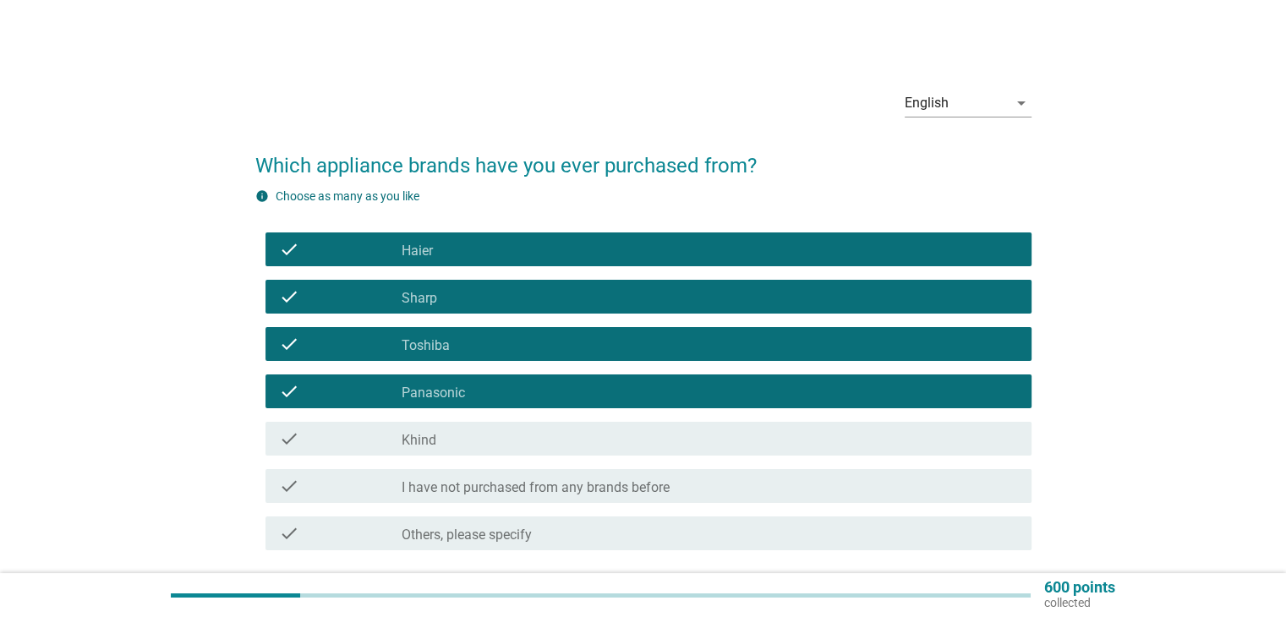
click at [476, 446] on div "check_box Khind" at bounding box center [709, 439] width 615 height 20
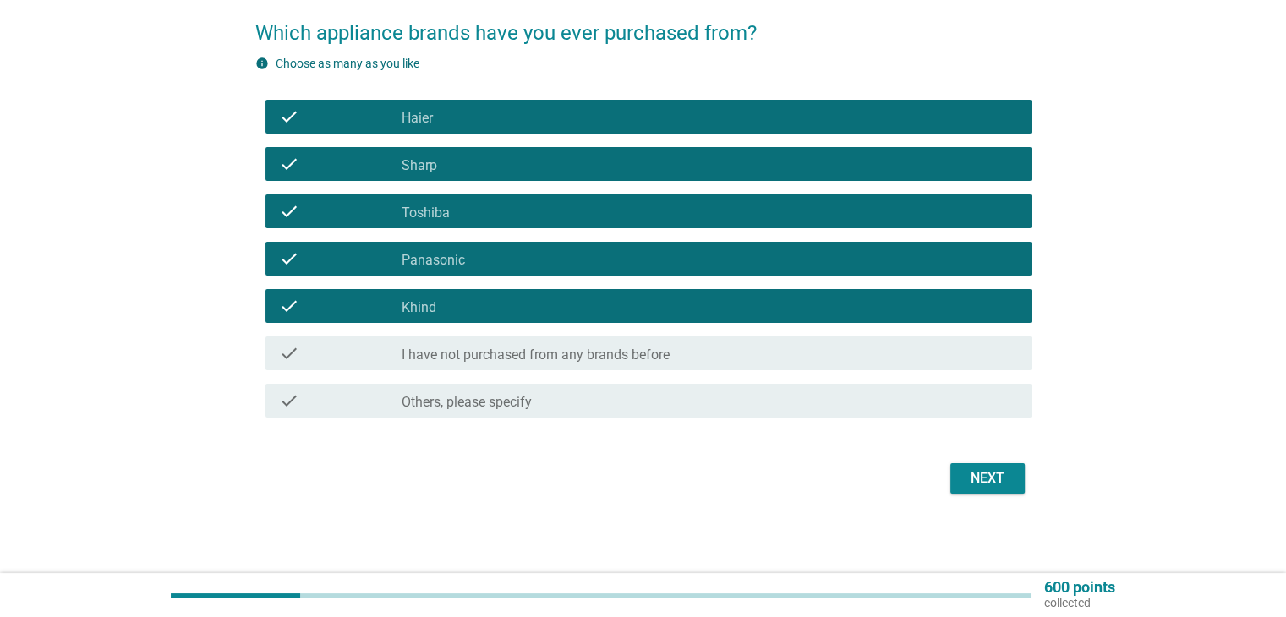
scroll to position [134, 0]
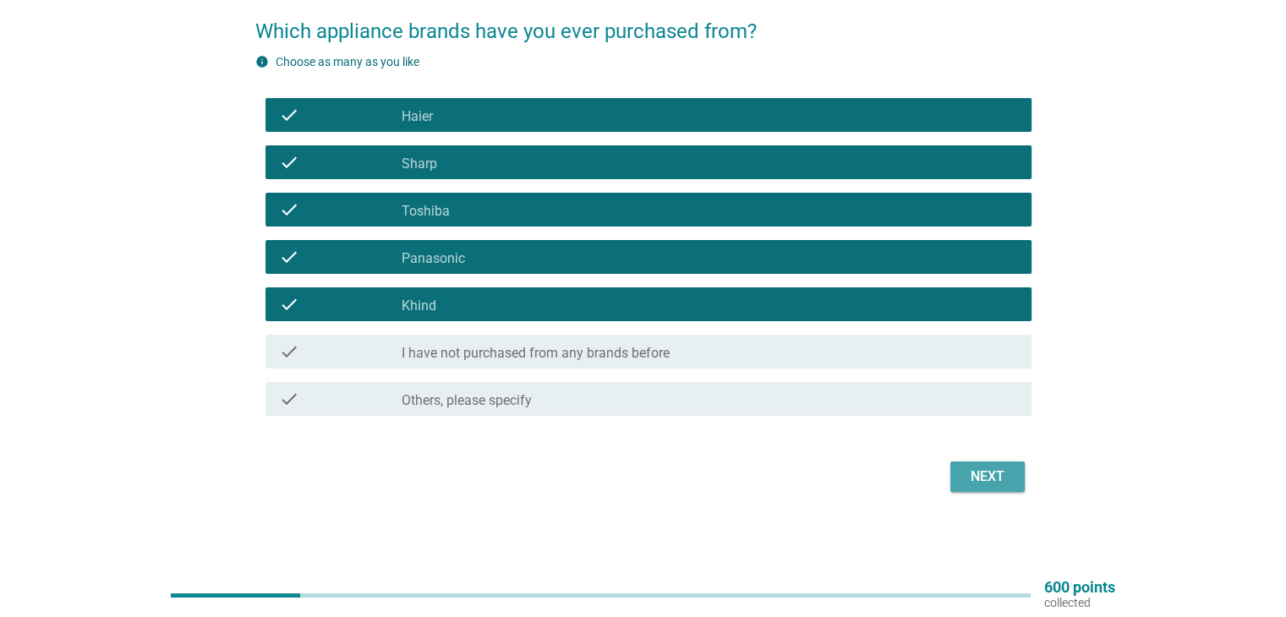
click at [960, 478] on button "Next" at bounding box center [987, 477] width 74 height 30
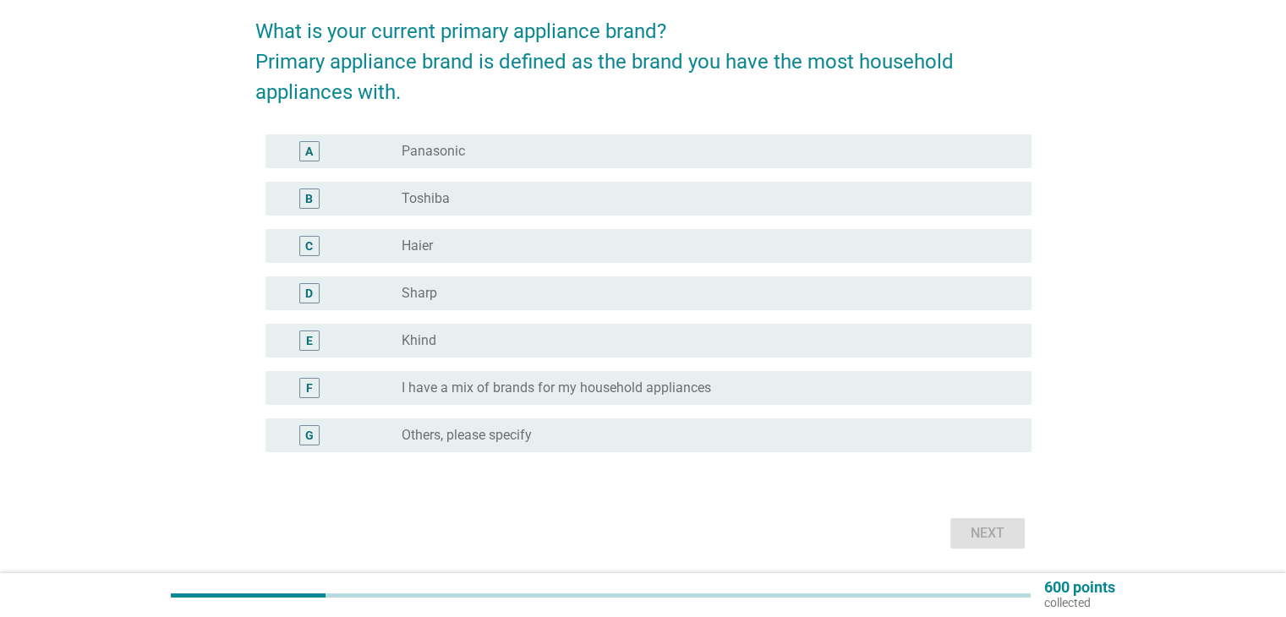
scroll to position [0, 0]
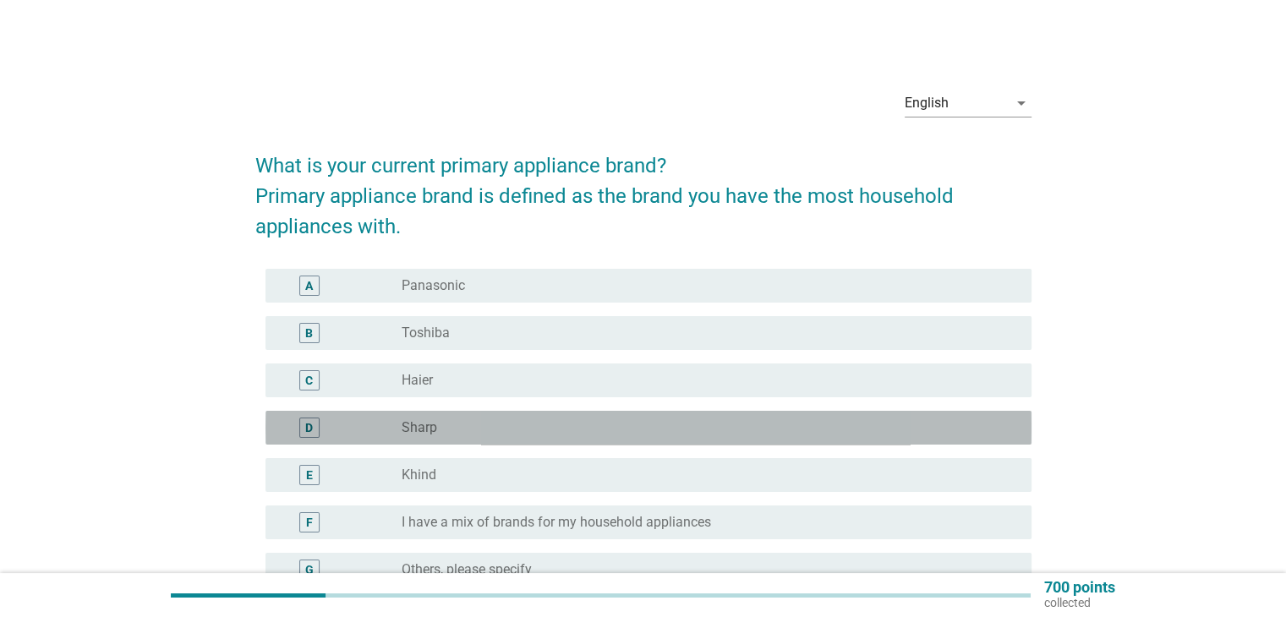
click at [443, 429] on div "radio_button_unchecked Sharp" at bounding box center [703, 427] width 602 height 17
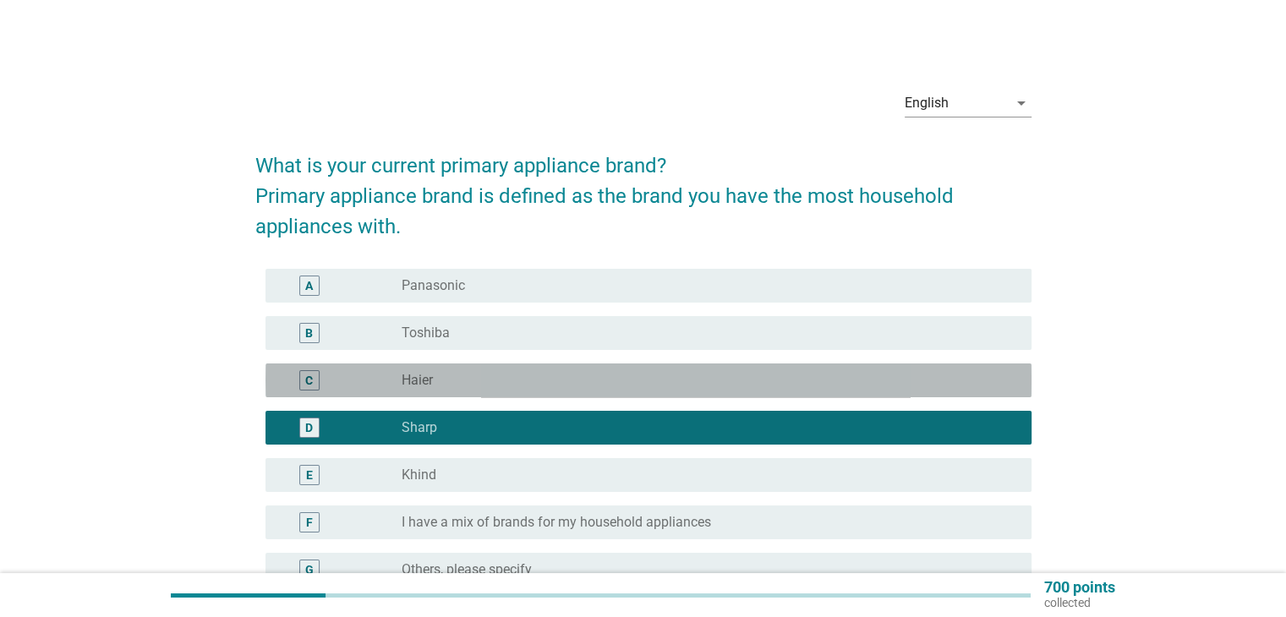
click at [452, 387] on div "radio_button_unchecked Haier" at bounding box center [703, 380] width 602 height 17
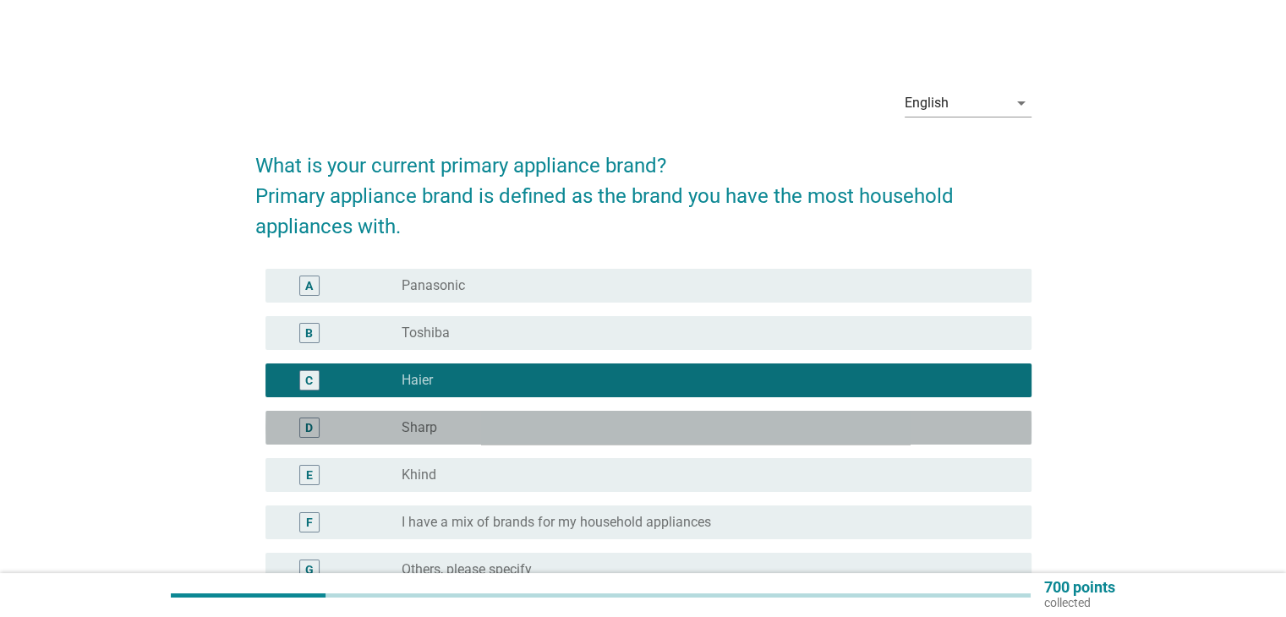
click at [448, 428] on div "radio_button_unchecked Sharp" at bounding box center [703, 427] width 602 height 17
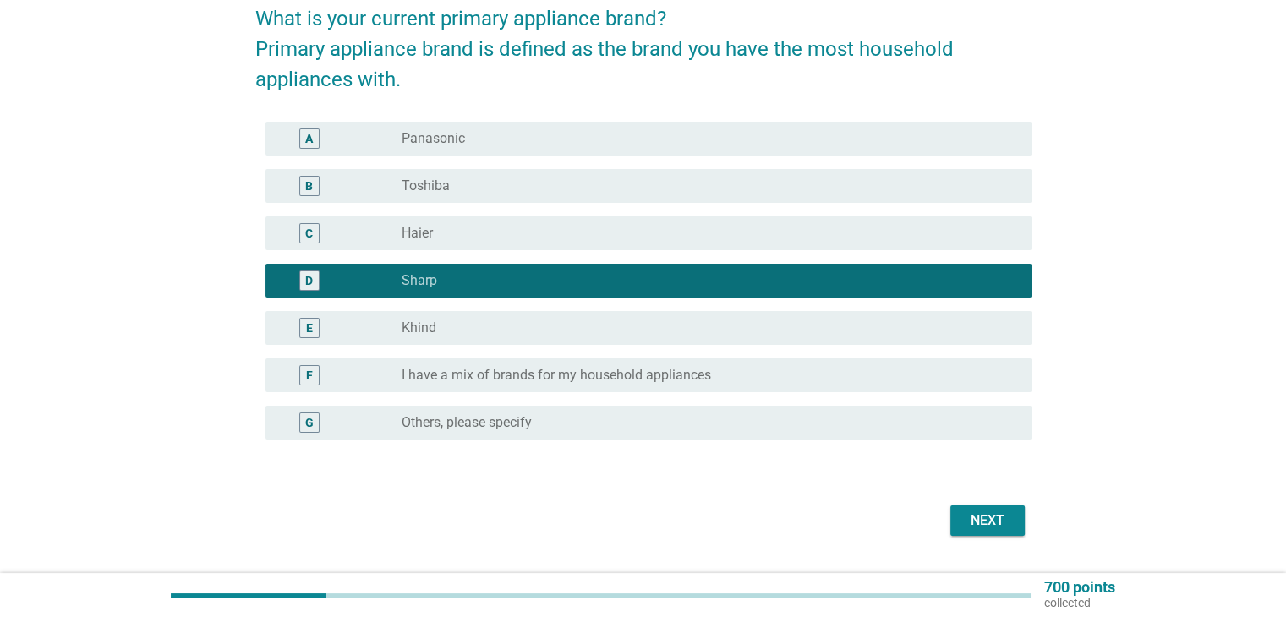
scroll to position [169, 0]
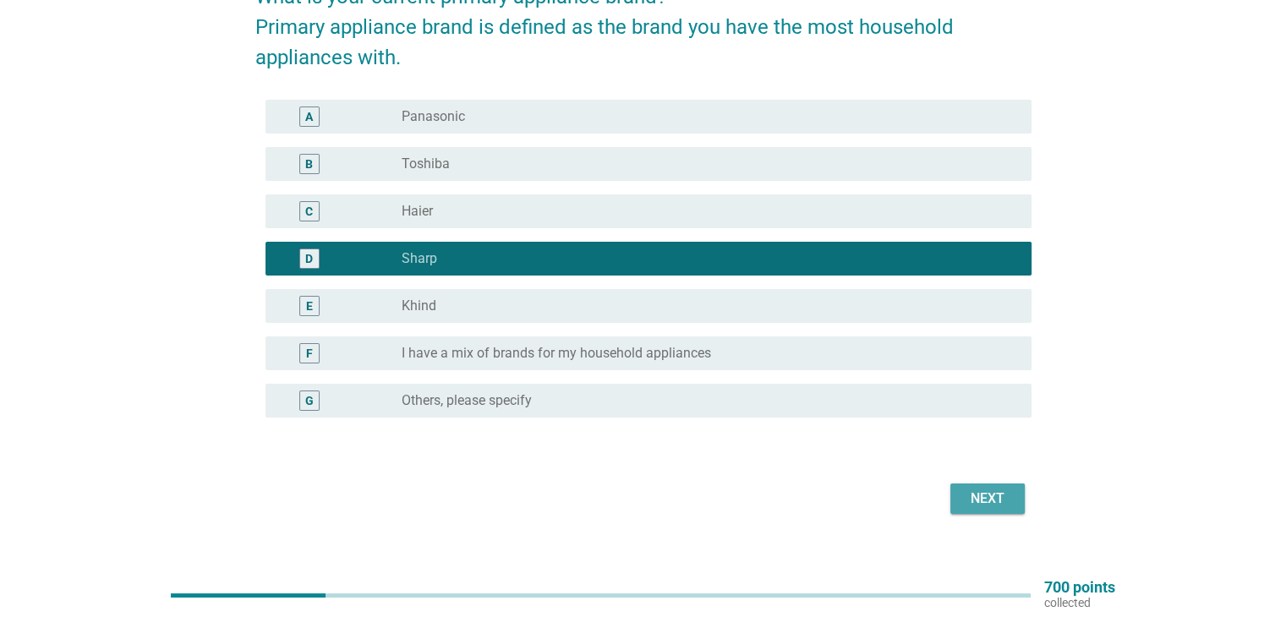
click at [977, 510] on button "Next" at bounding box center [987, 499] width 74 height 30
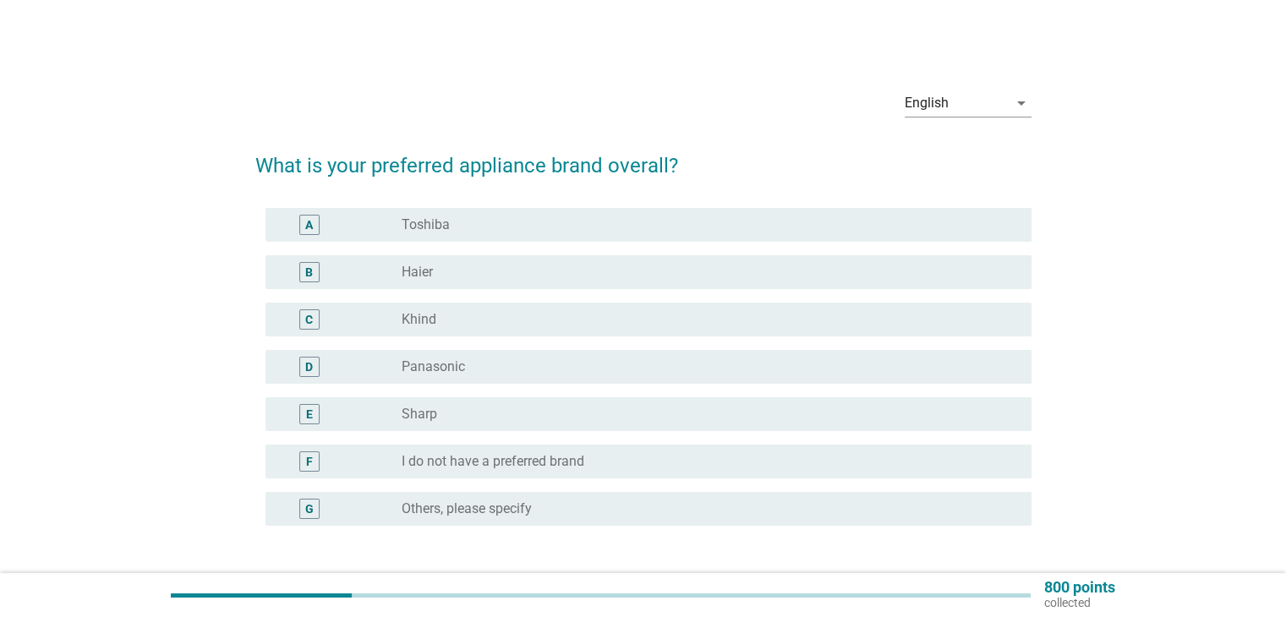
click at [435, 407] on label "Sharp" at bounding box center [420, 414] width 36 height 17
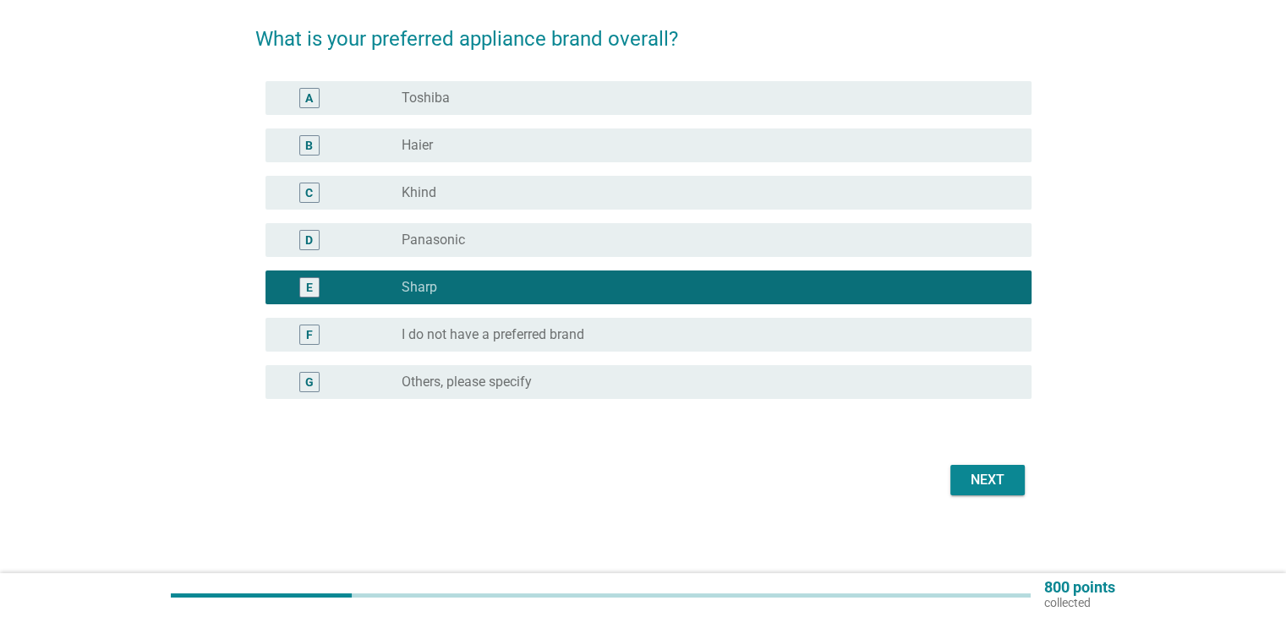
scroll to position [130, 0]
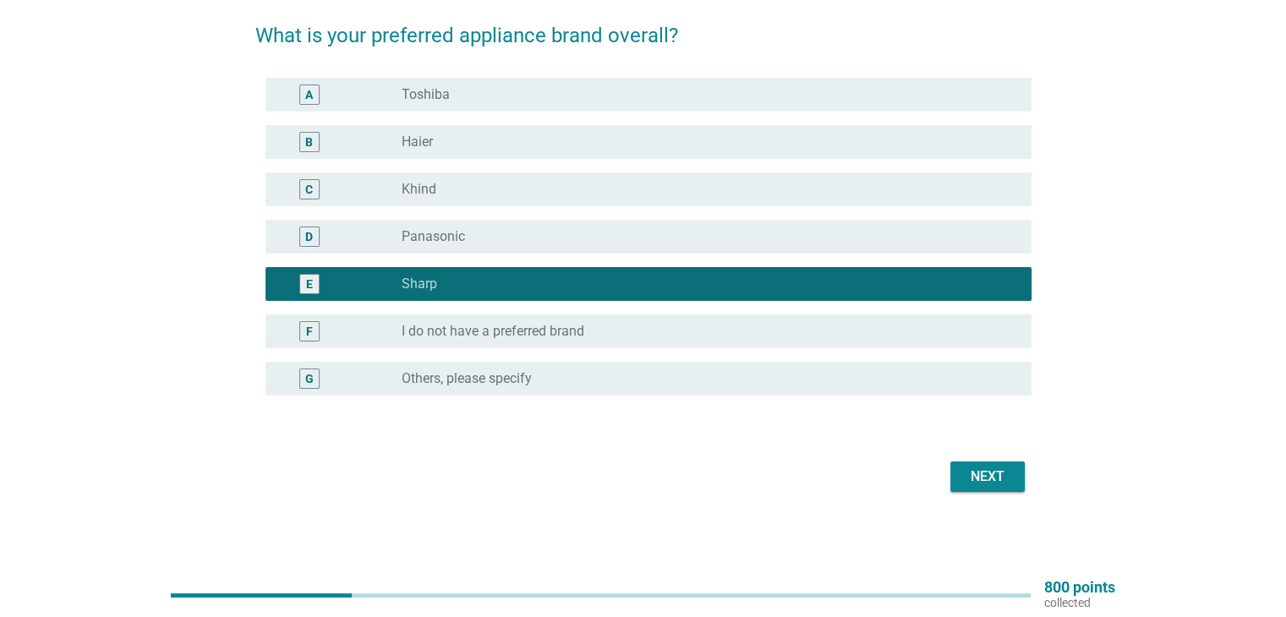
click at [976, 488] on button "Next" at bounding box center [987, 477] width 74 height 30
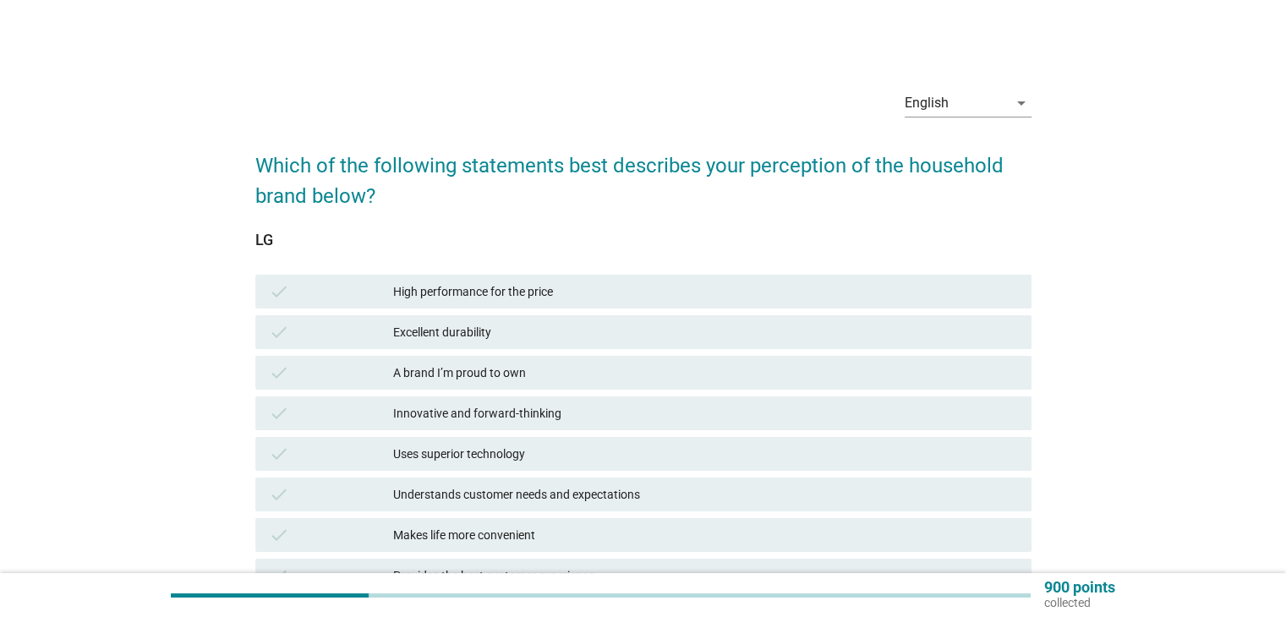
click at [553, 292] on div "High performance for the price" at bounding box center [705, 292] width 624 height 20
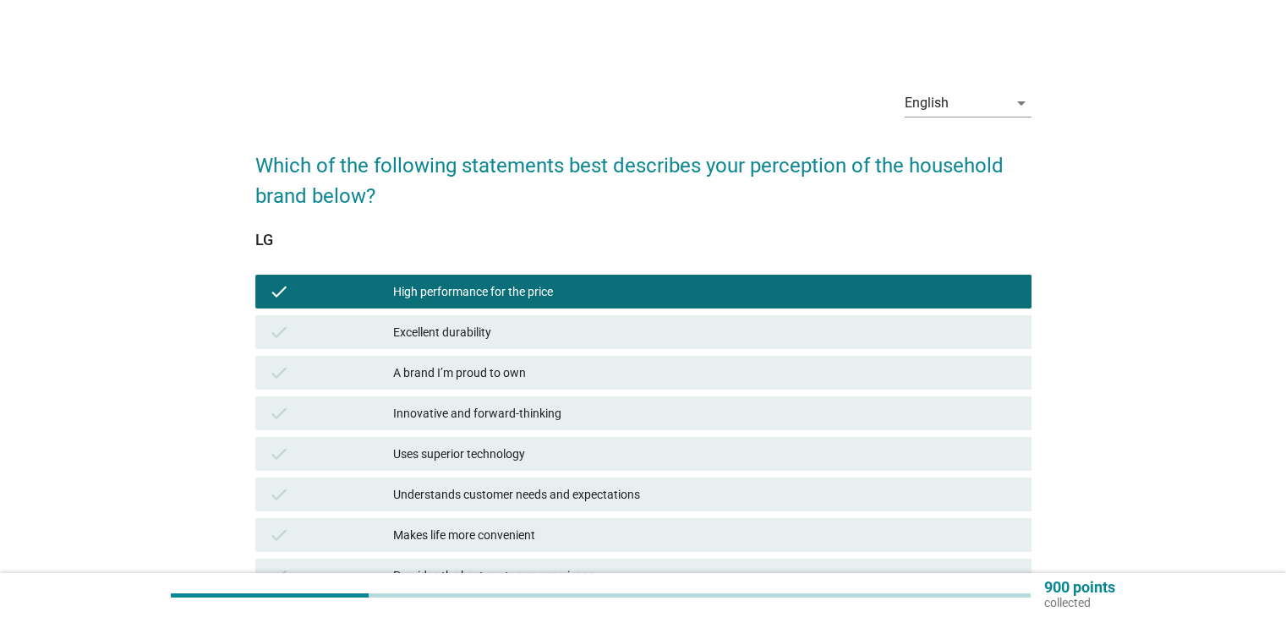
click at [549, 342] on div "Excellent durability" at bounding box center [705, 332] width 624 height 20
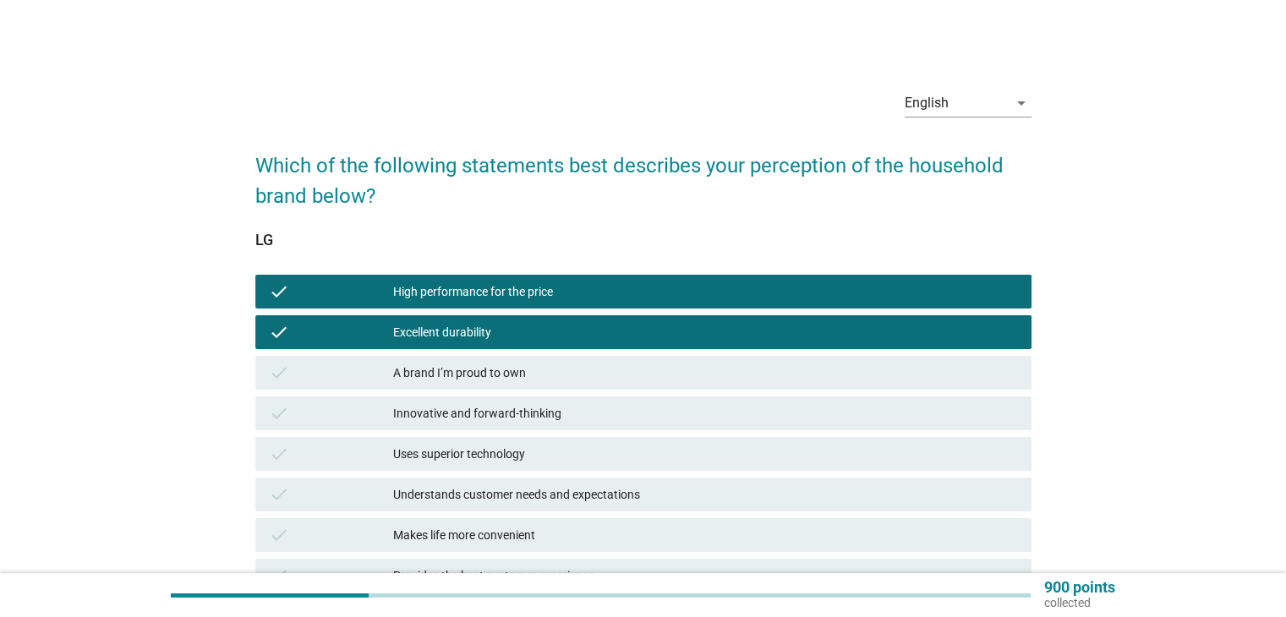
click at [548, 388] on div "check A brand I’m proud to own" at bounding box center [643, 373] width 776 height 34
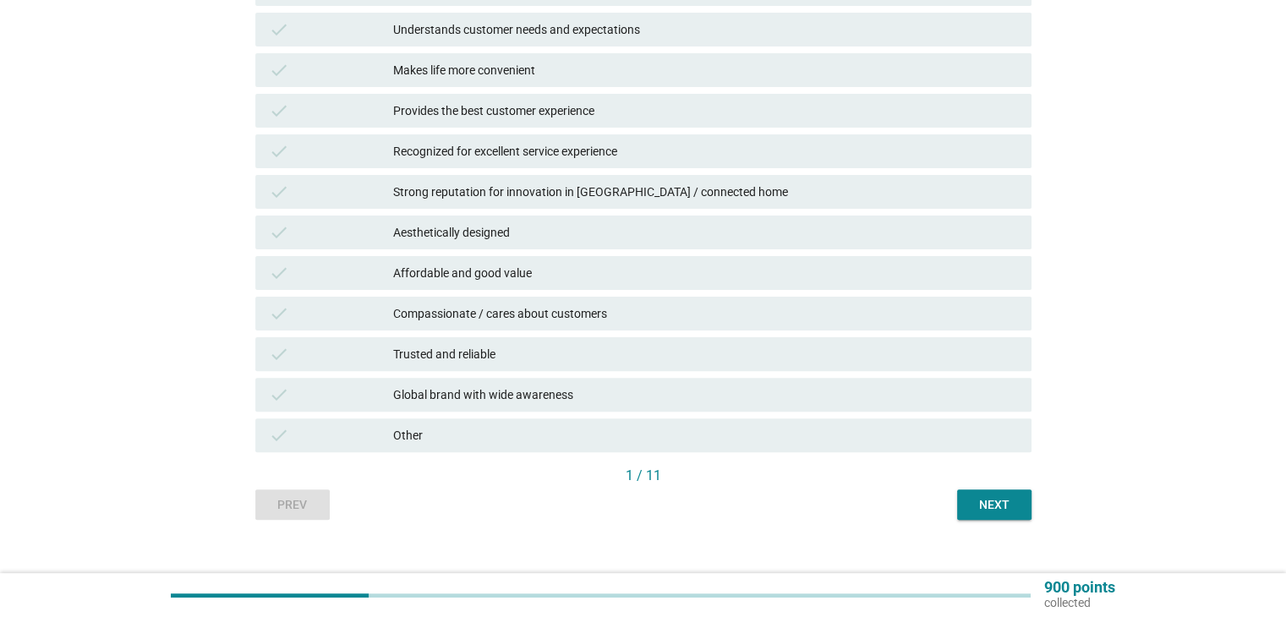
scroll to position [488, 0]
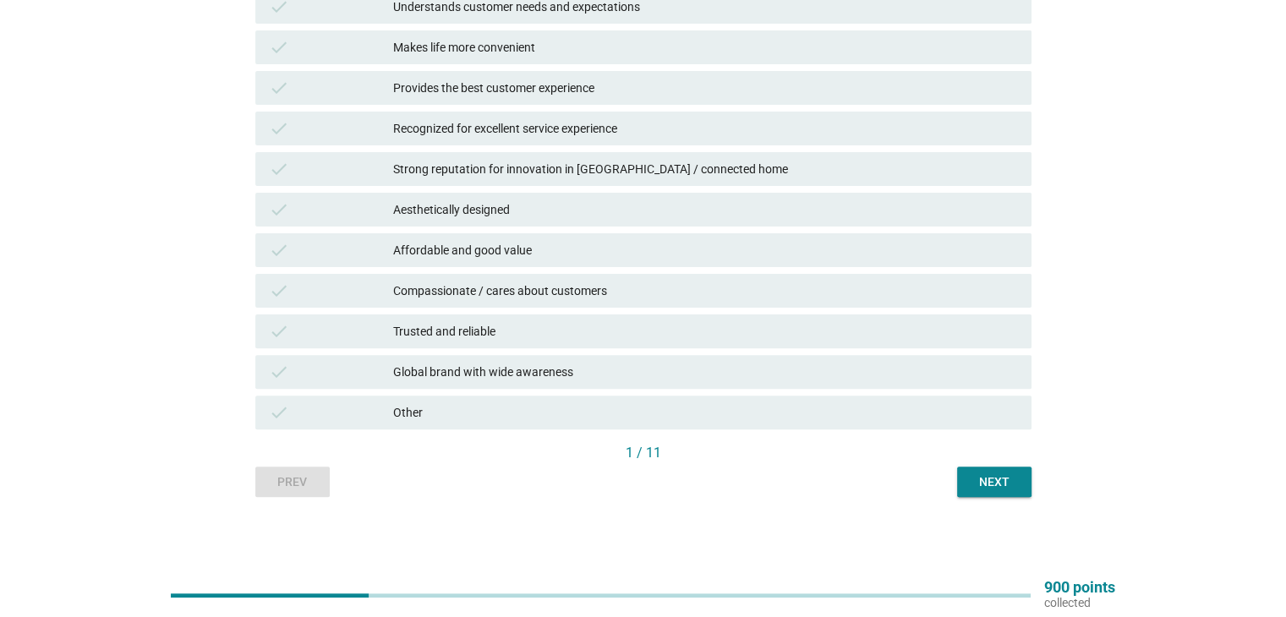
click at [977, 494] on button "Next" at bounding box center [994, 482] width 74 height 30
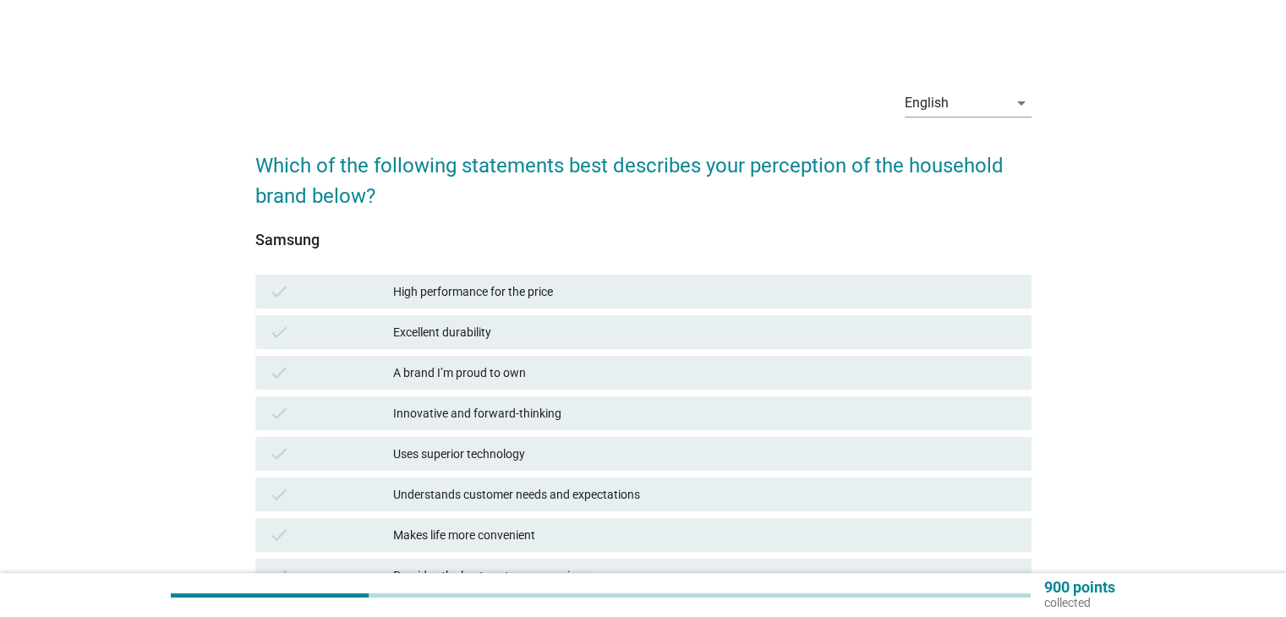
click at [530, 391] on div "check A brand I’m proud to own" at bounding box center [643, 373] width 783 height 41
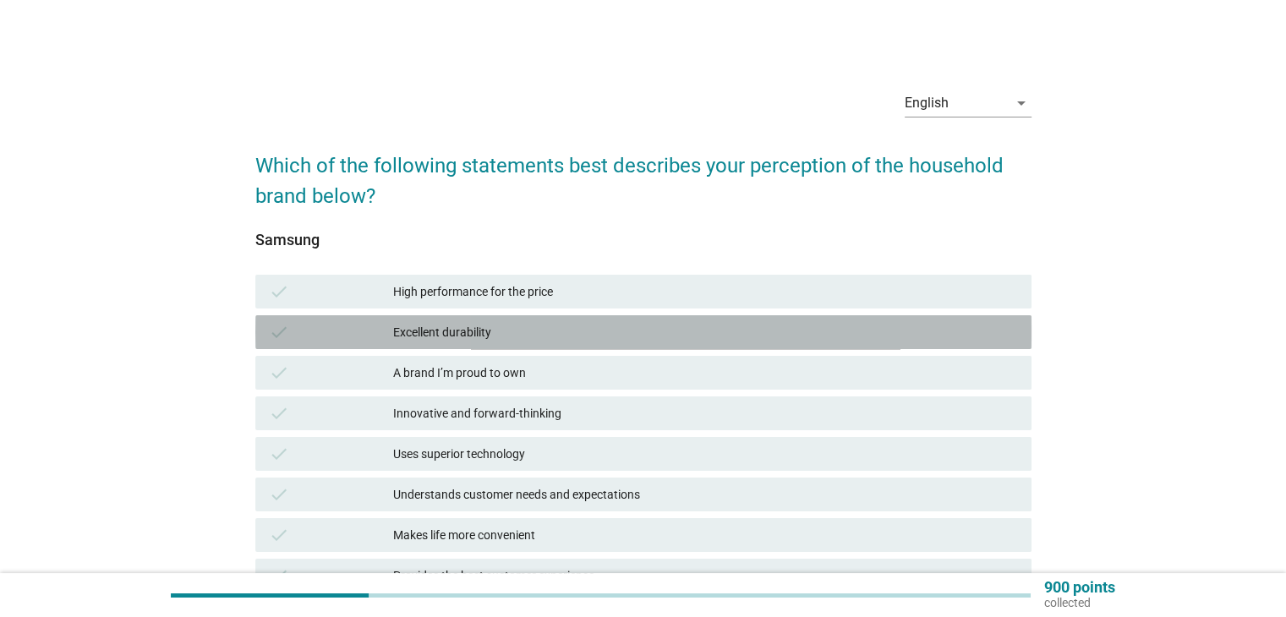
click at [532, 341] on div "Excellent durability" at bounding box center [705, 332] width 624 height 20
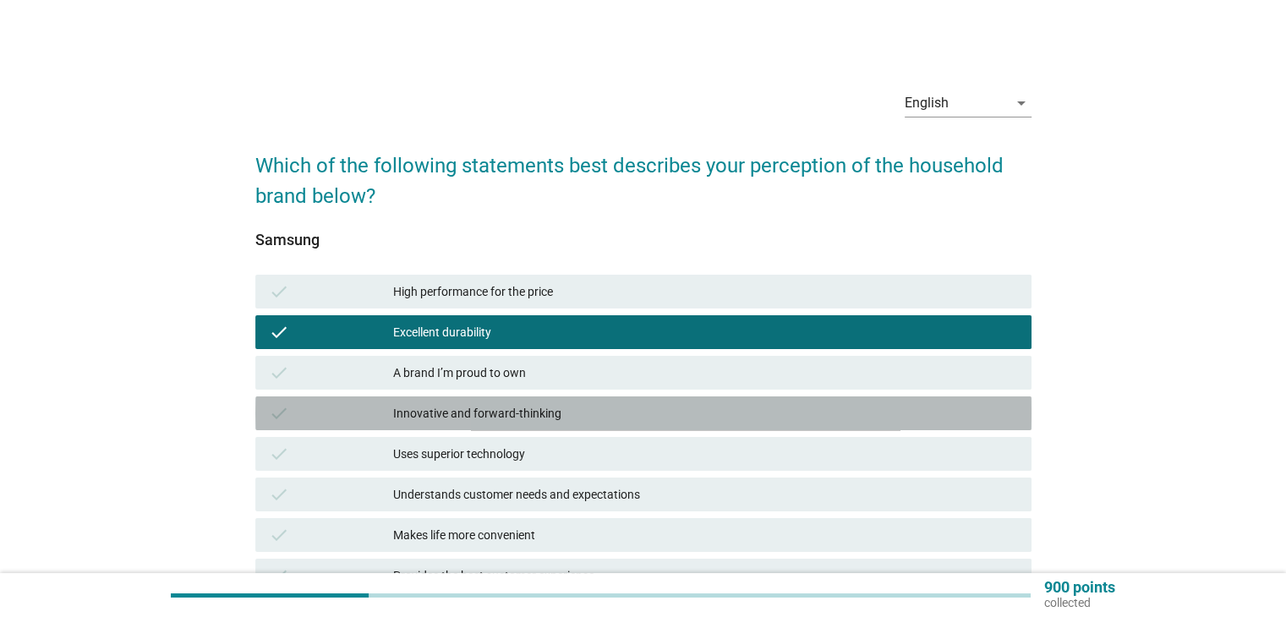
click at [521, 410] on div "Innovative and forward-thinking" at bounding box center [705, 413] width 624 height 20
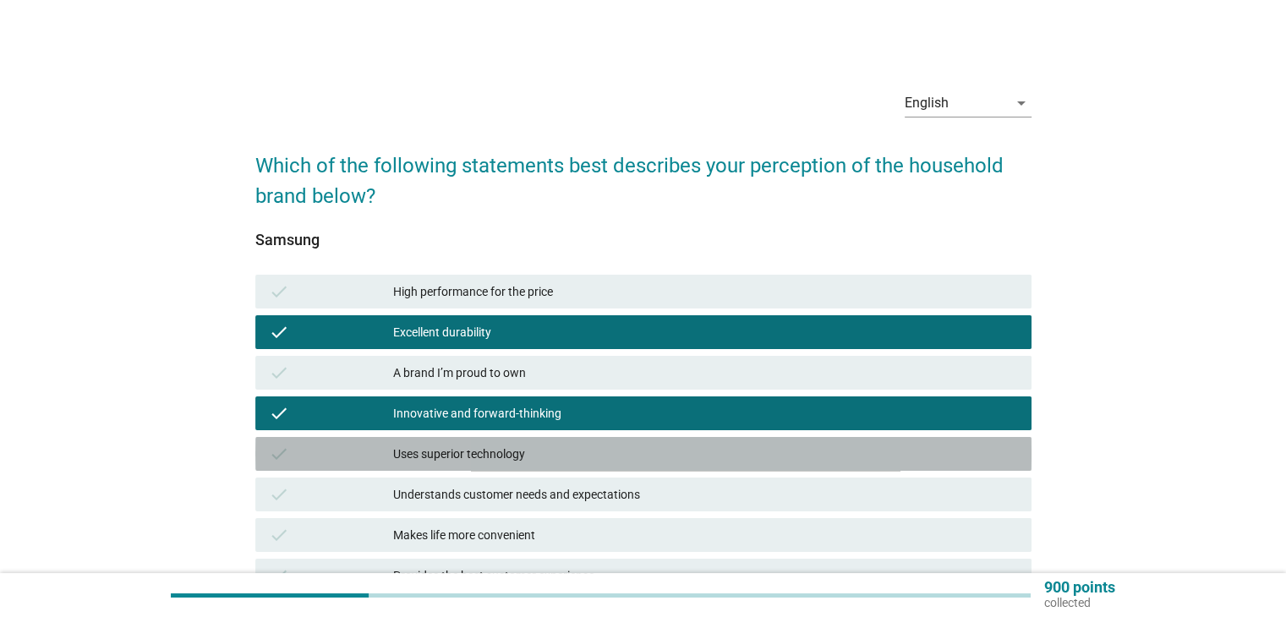
click at [519, 466] on div "check Uses superior technology" at bounding box center [643, 454] width 776 height 34
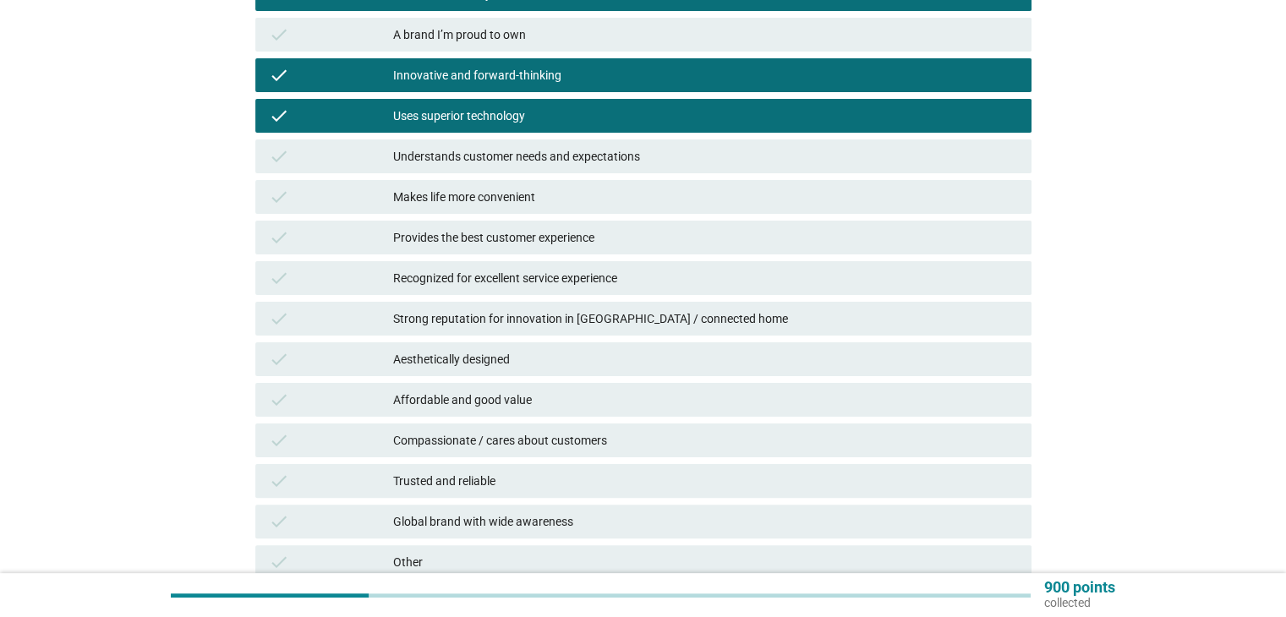
scroll to position [423, 0]
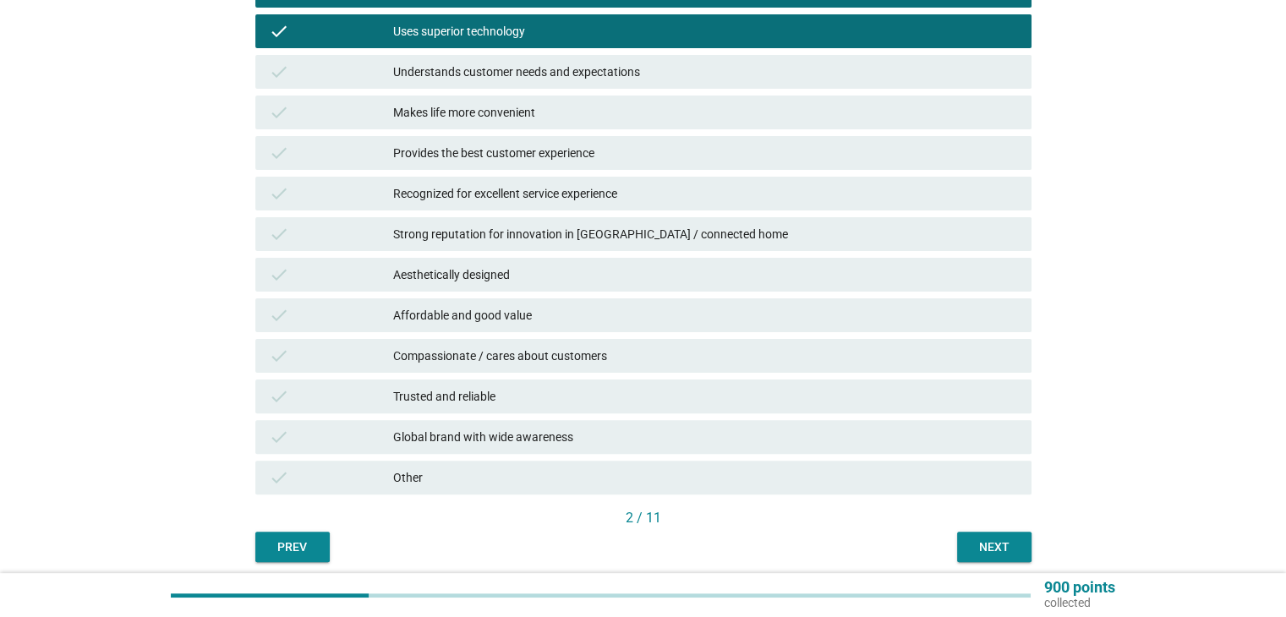
click at [990, 542] on div "Next" at bounding box center [993, 547] width 47 height 18
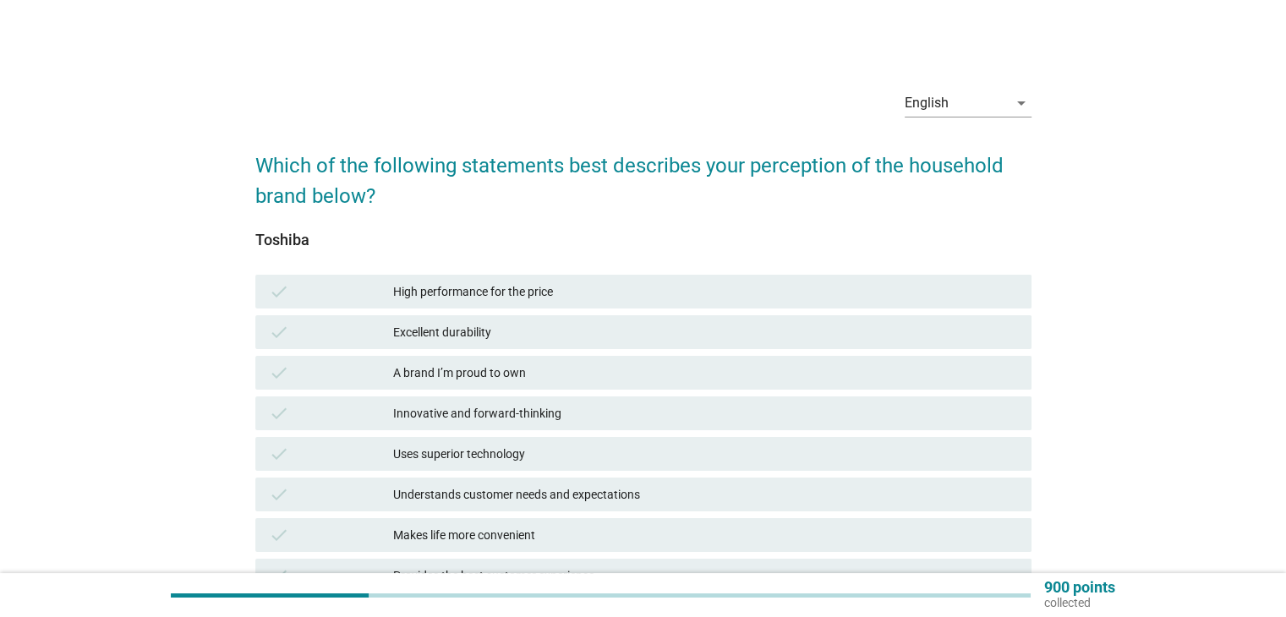
click at [540, 424] on div "check Innovative and forward-thinking" at bounding box center [643, 413] width 776 height 34
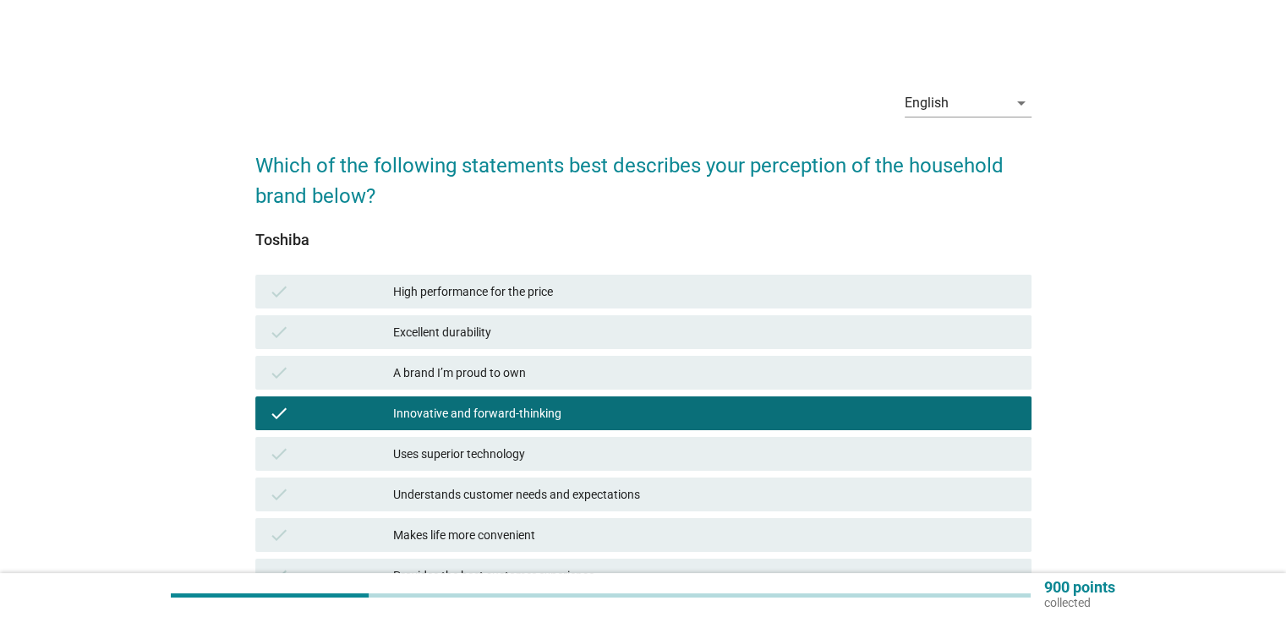
click at [529, 376] on div "A brand I’m proud to own" at bounding box center [705, 373] width 624 height 20
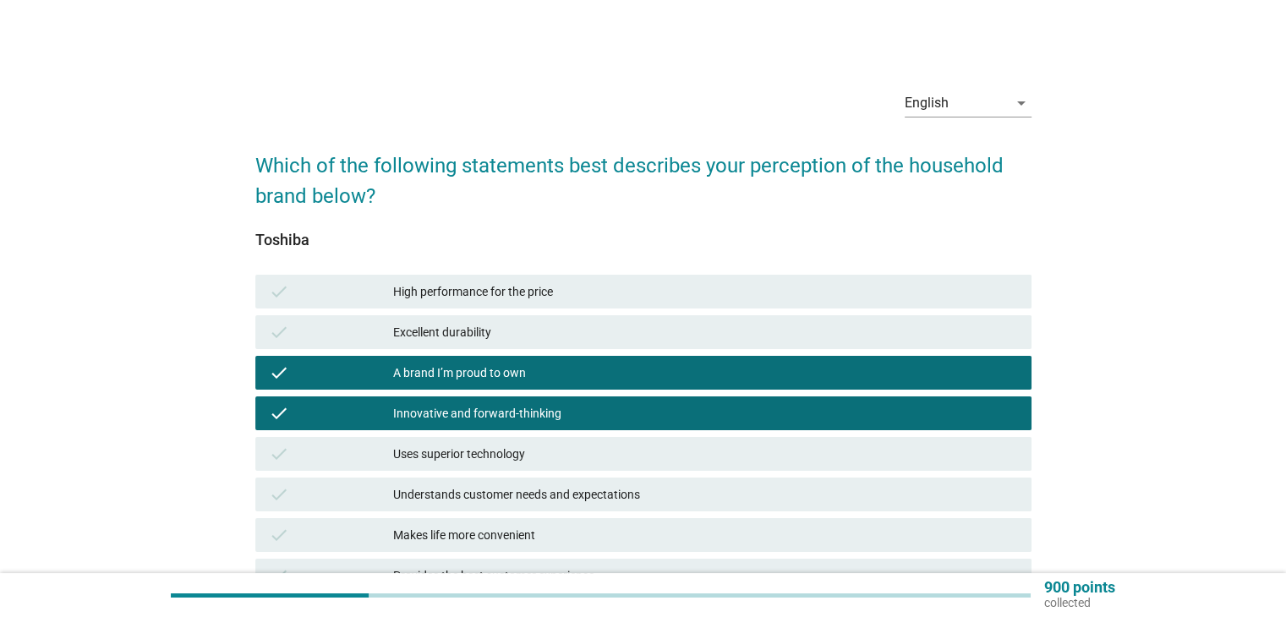
click at [526, 435] on div "check Uses superior technology" at bounding box center [643, 454] width 783 height 41
click at [533, 450] on div "Uses superior technology" at bounding box center [705, 454] width 624 height 20
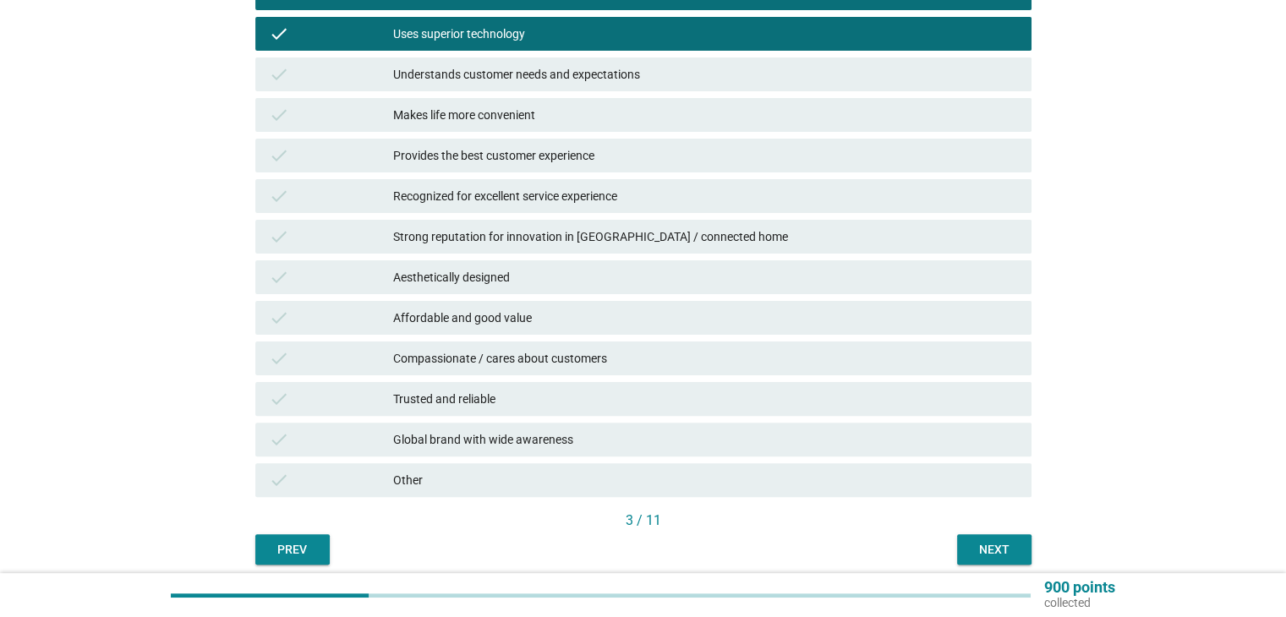
scroll to position [488, 0]
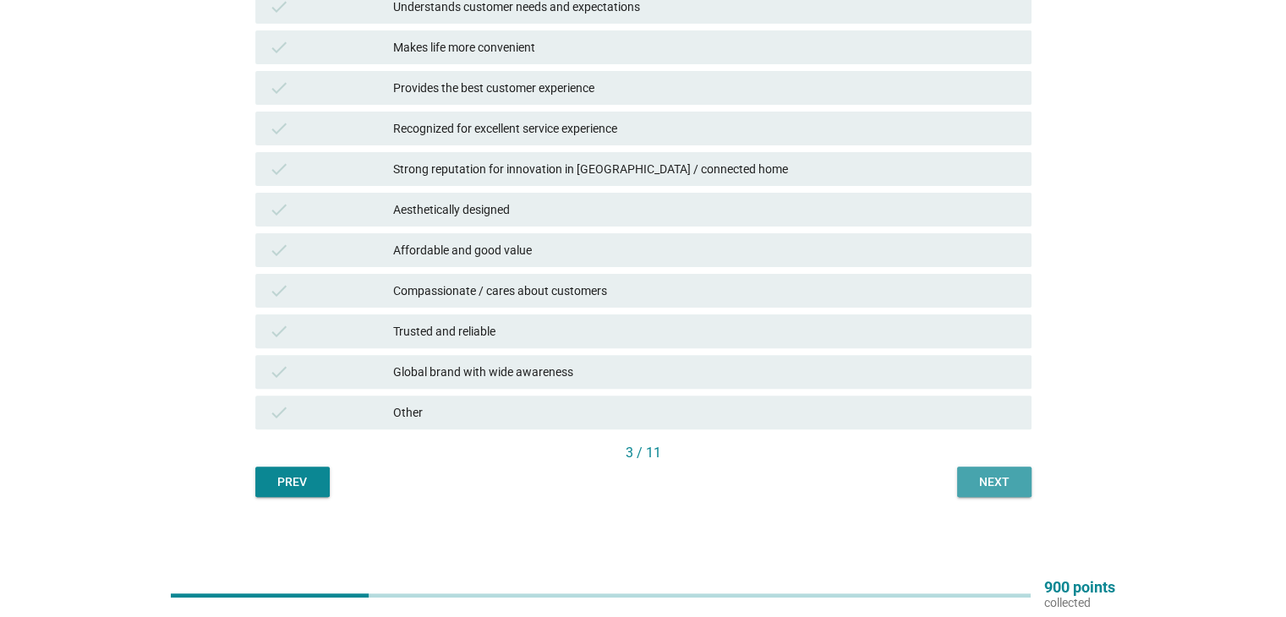
click at [982, 485] on div "Next" at bounding box center [993, 482] width 47 height 18
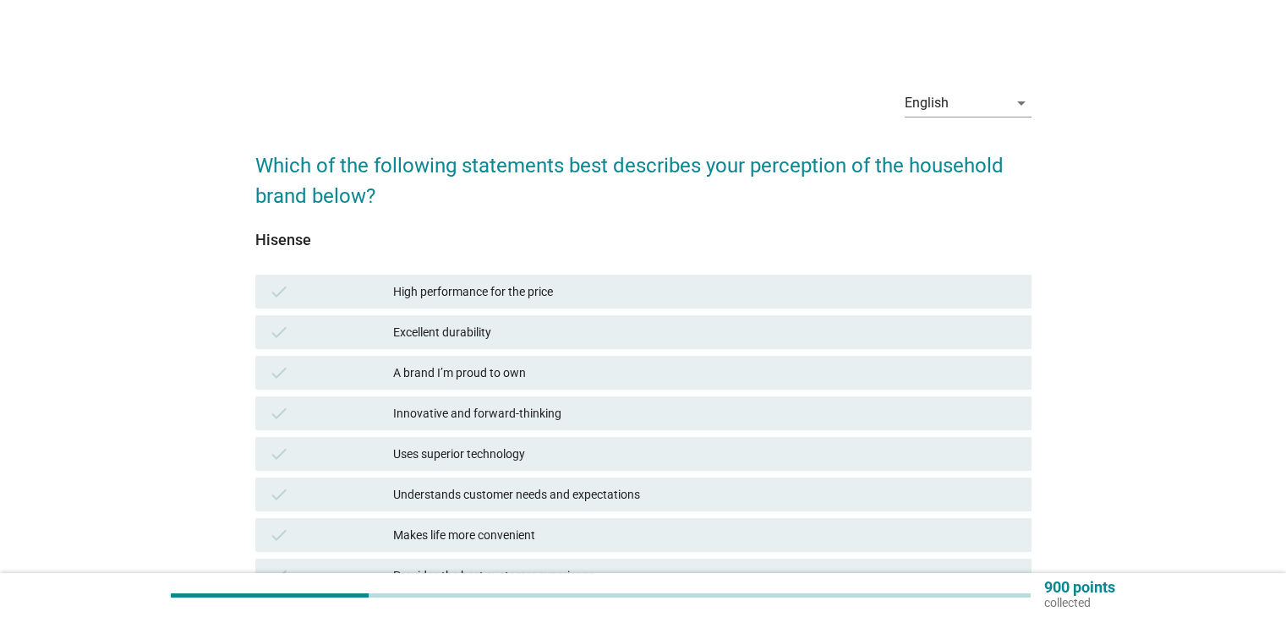
click at [632, 417] on div "Innovative and forward-thinking" at bounding box center [705, 413] width 624 height 20
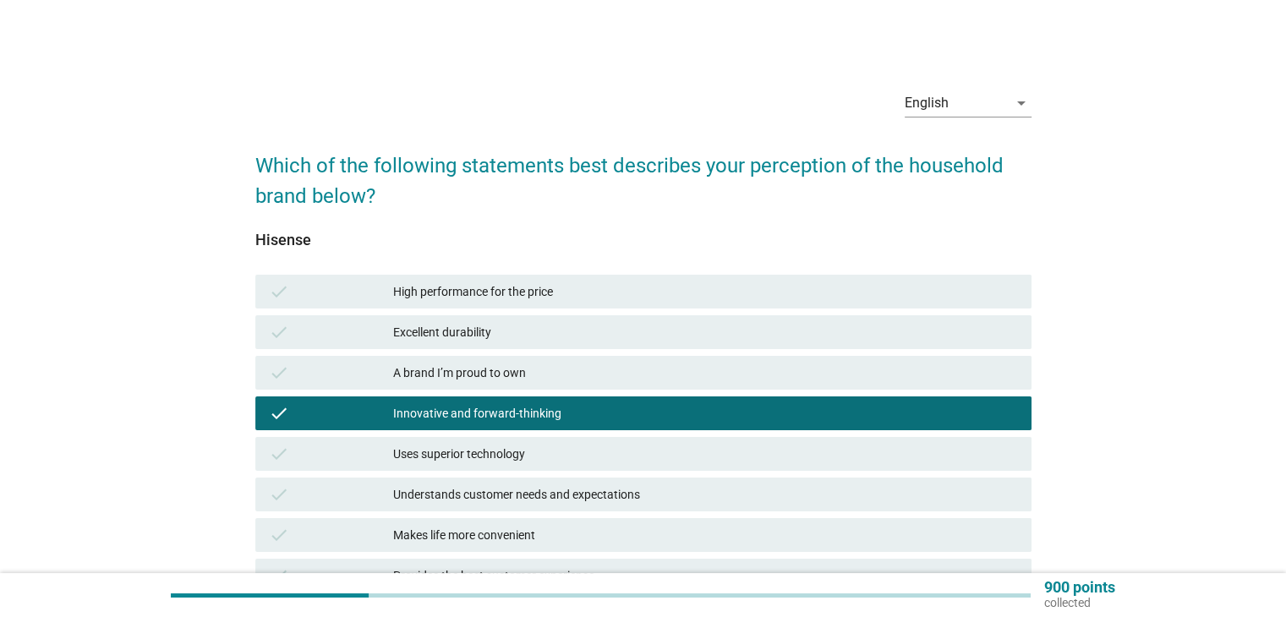
click at [619, 375] on div "A brand I’m proud to own" at bounding box center [705, 373] width 624 height 20
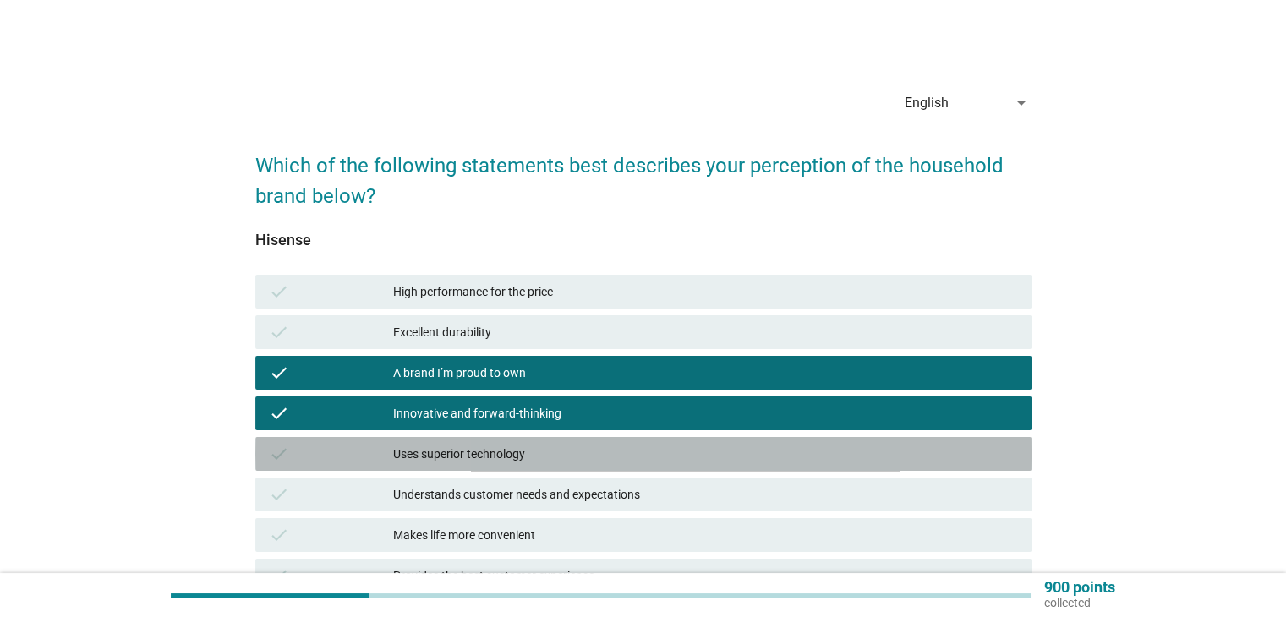
click at [595, 456] on div "Uses superior technology" at bounding box center [705, 454] width 624 height 20
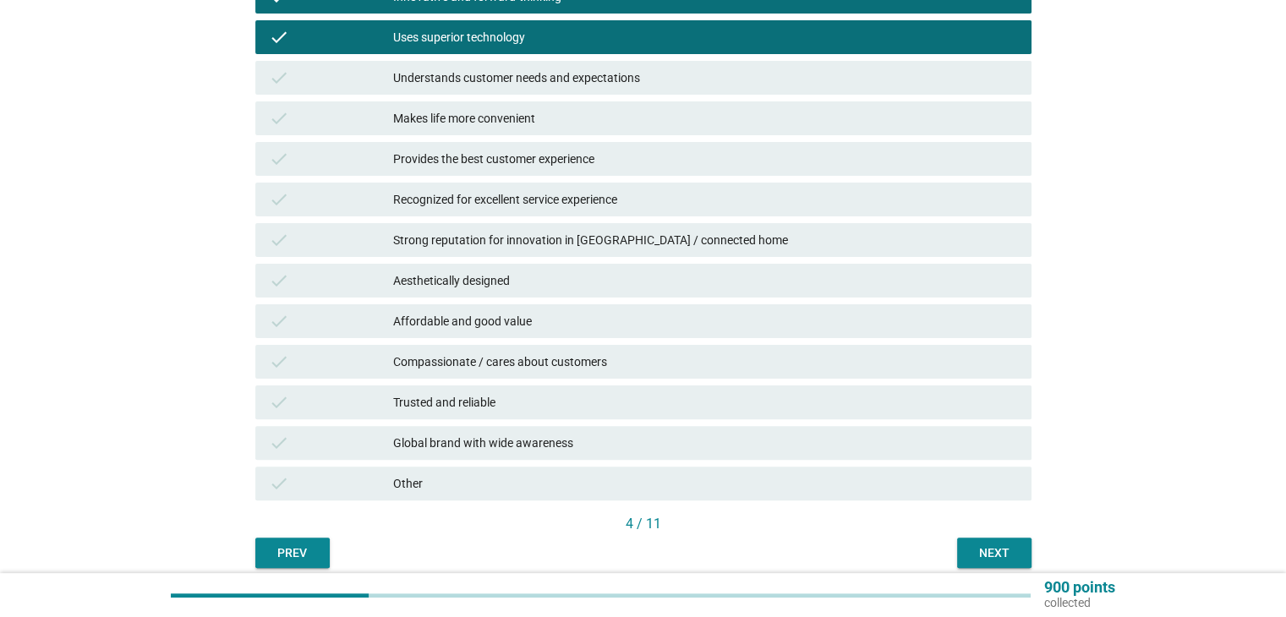
scroll to position [423, 0]
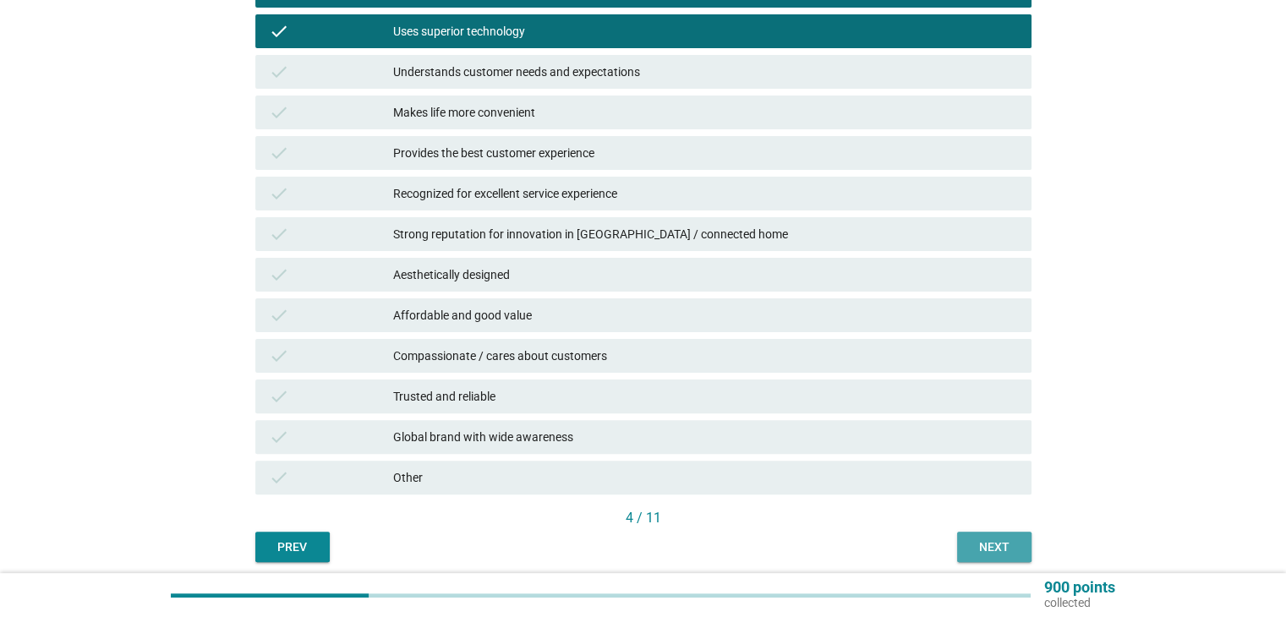
click at [984, 534] on button "Next" at bounding box center [994, 547] width 74 height 30
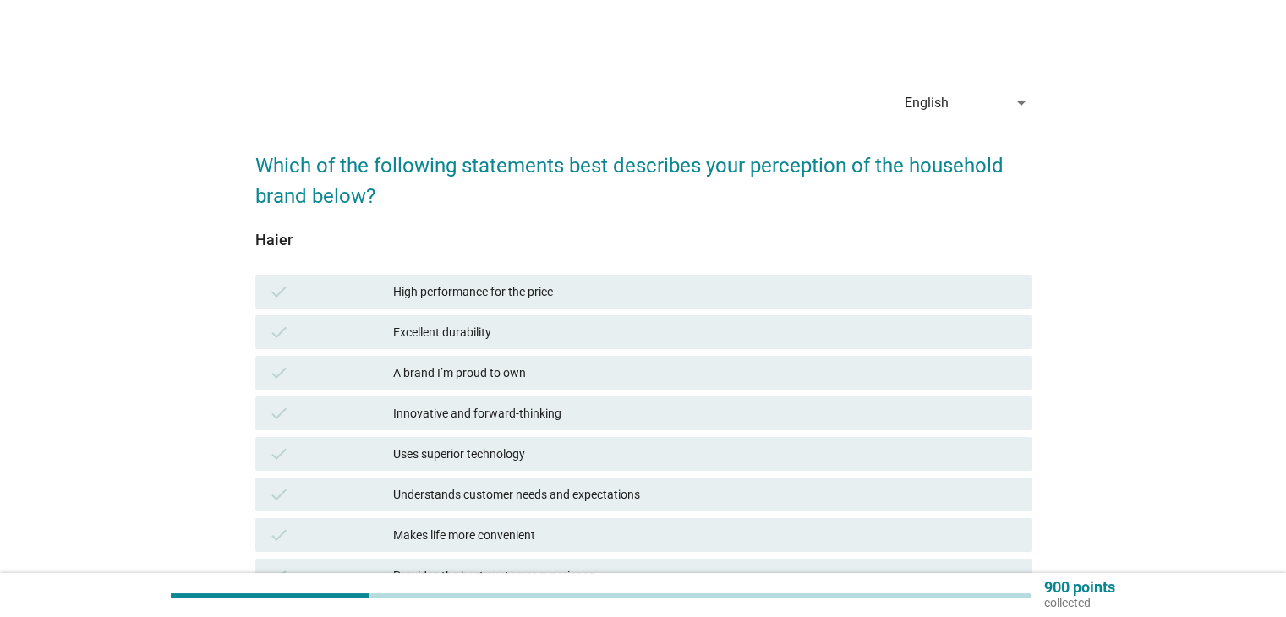
click at [604, 417] on div "Innovative and forward-thinking" at bounding box center [705, 413] width 624 height 20
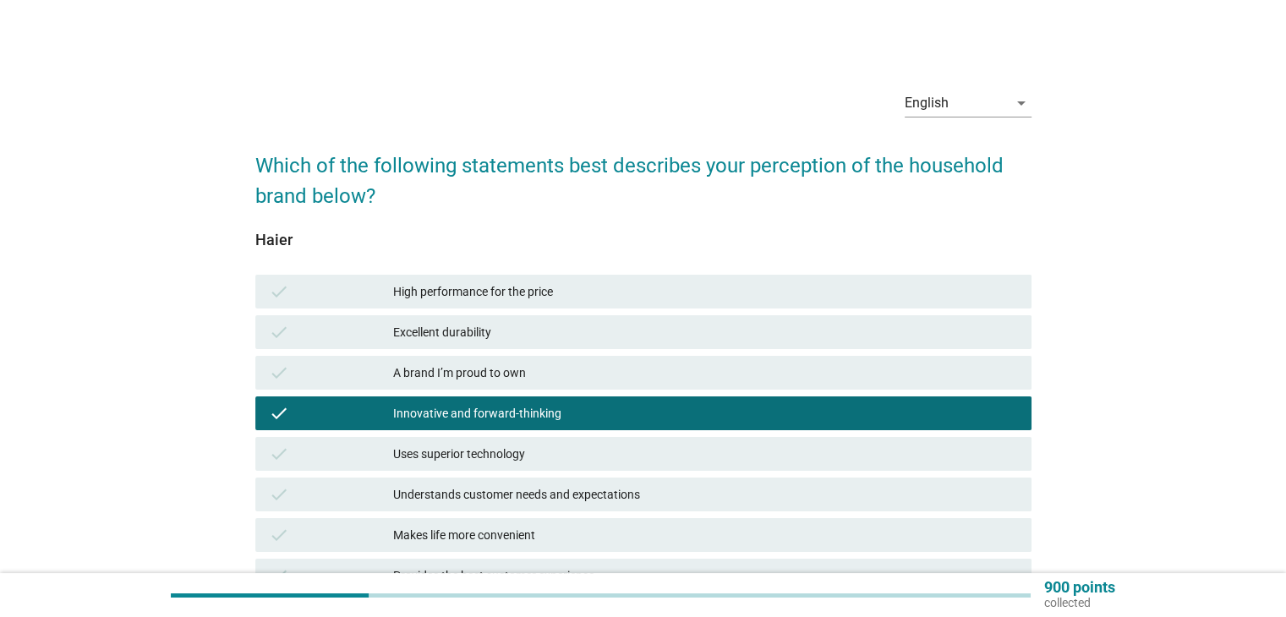
click at [585, 464] on div "check Uses superior technology" at bounding box center [643, 454] width 776 height 34
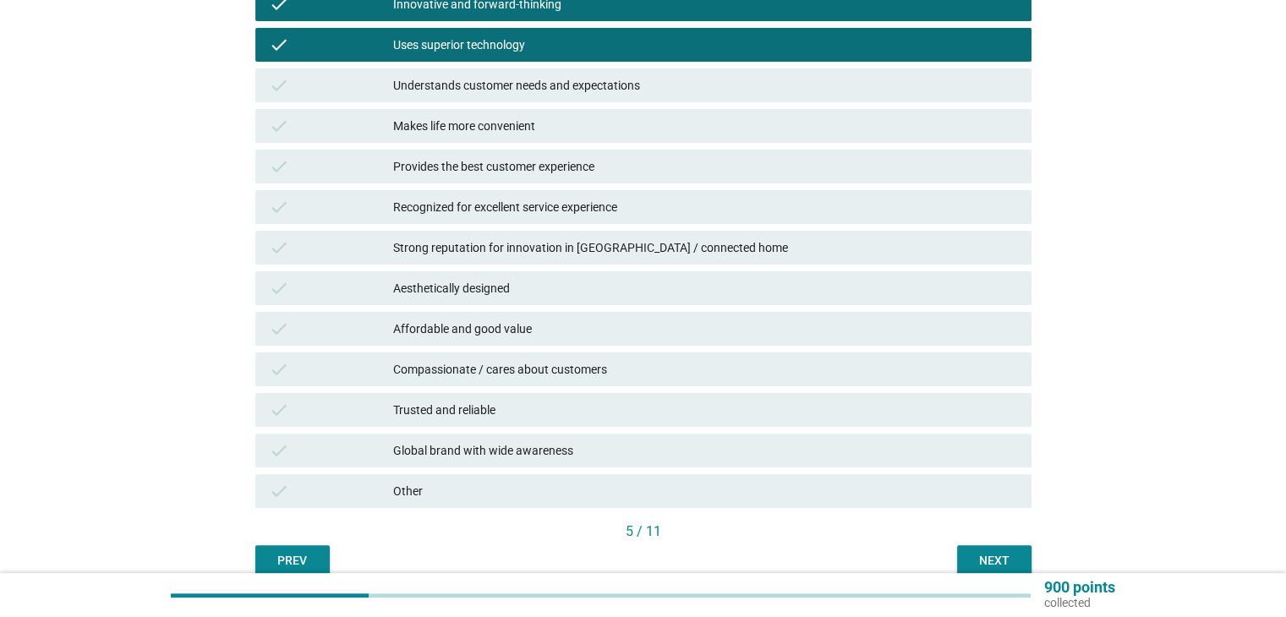
scroll to position [488, 0]
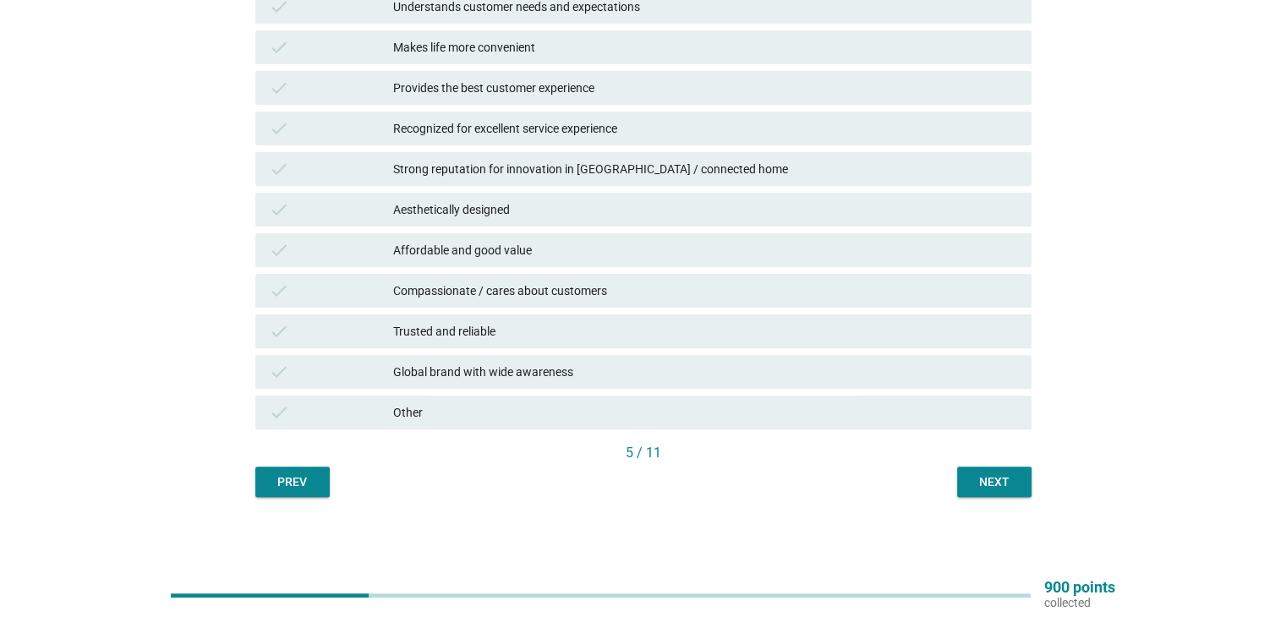
click at [967, 489] on button "Next" at bounding box center [994, 482] width 74 height 30
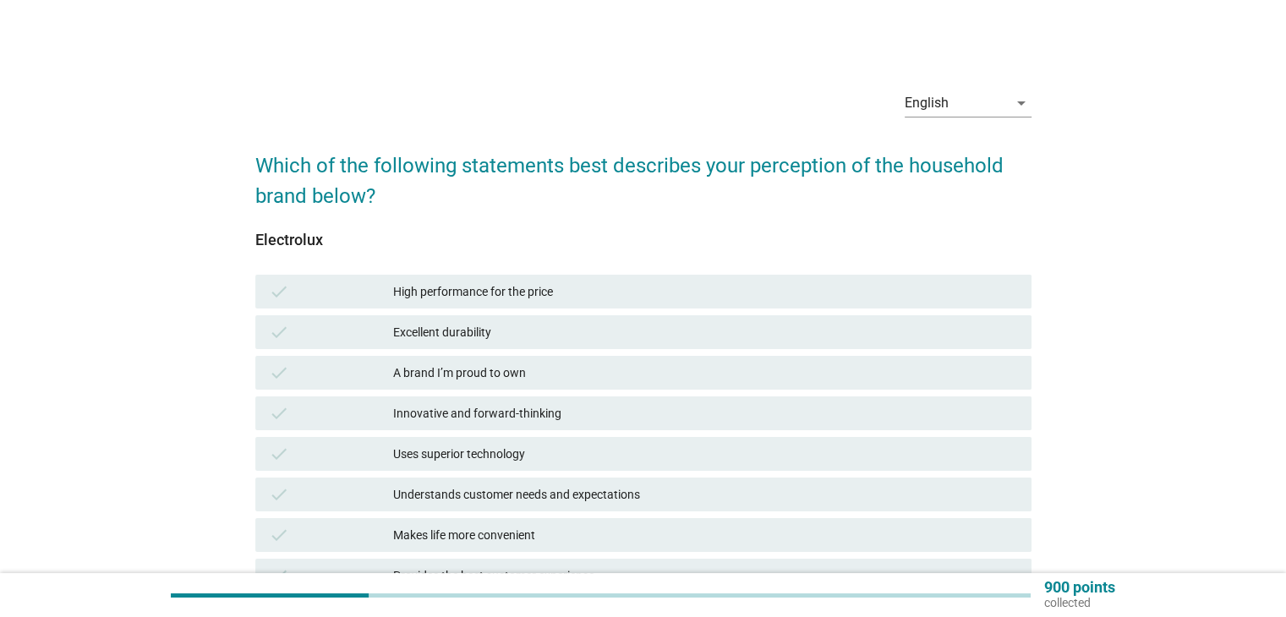
click at [561, 488] on div "Understands customer needs and expectations" at bounding box center [705, 494] width 624 height 20
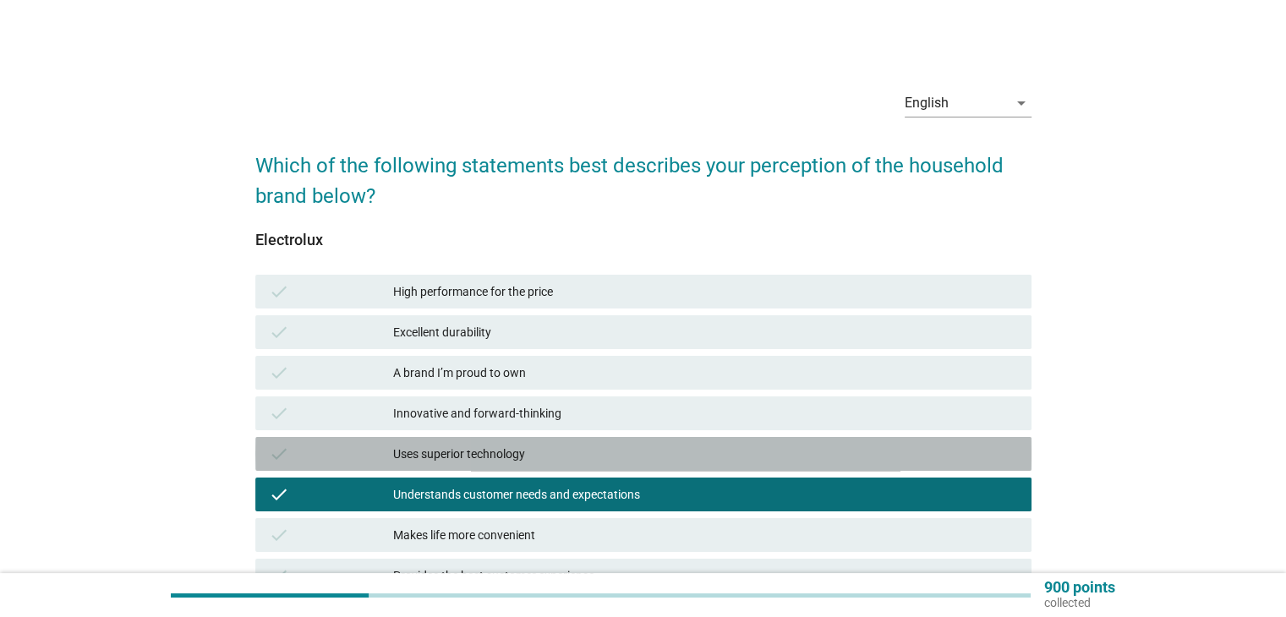
click at [533, 437] on div "check Uses superior technology" at bounding box center [643, 454] width 776 height 34
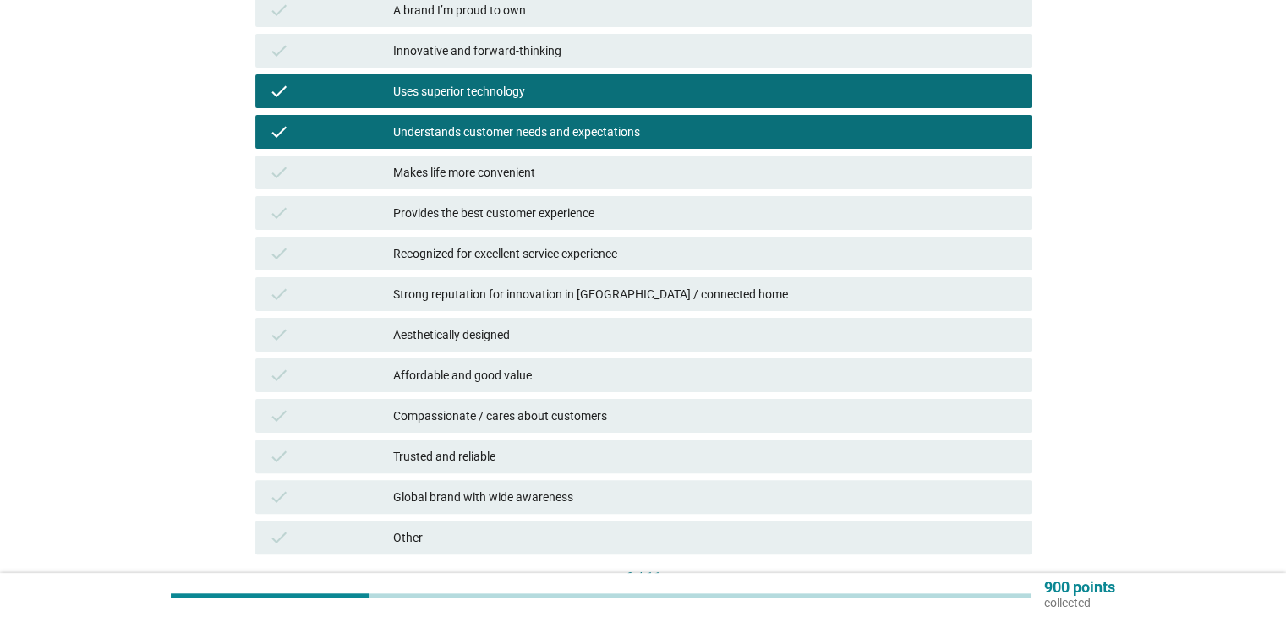
scroll to position [488, 0]
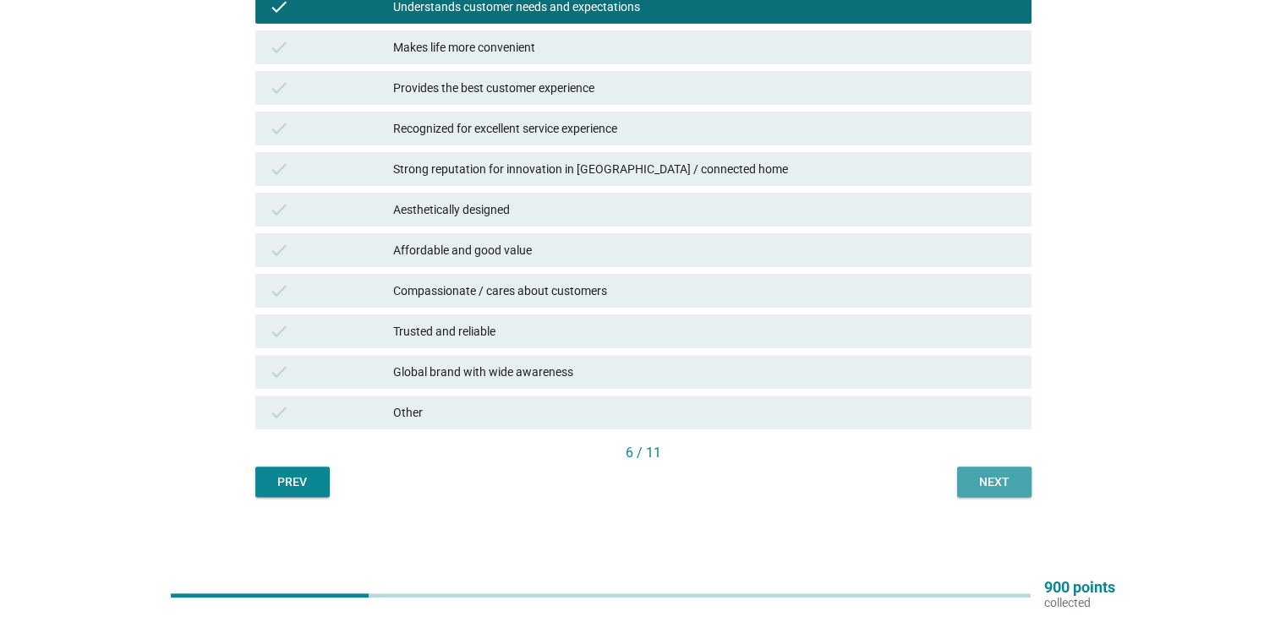
click at [984, 490] on button "Next" at bounding box center [994, 482] width 74 height 30
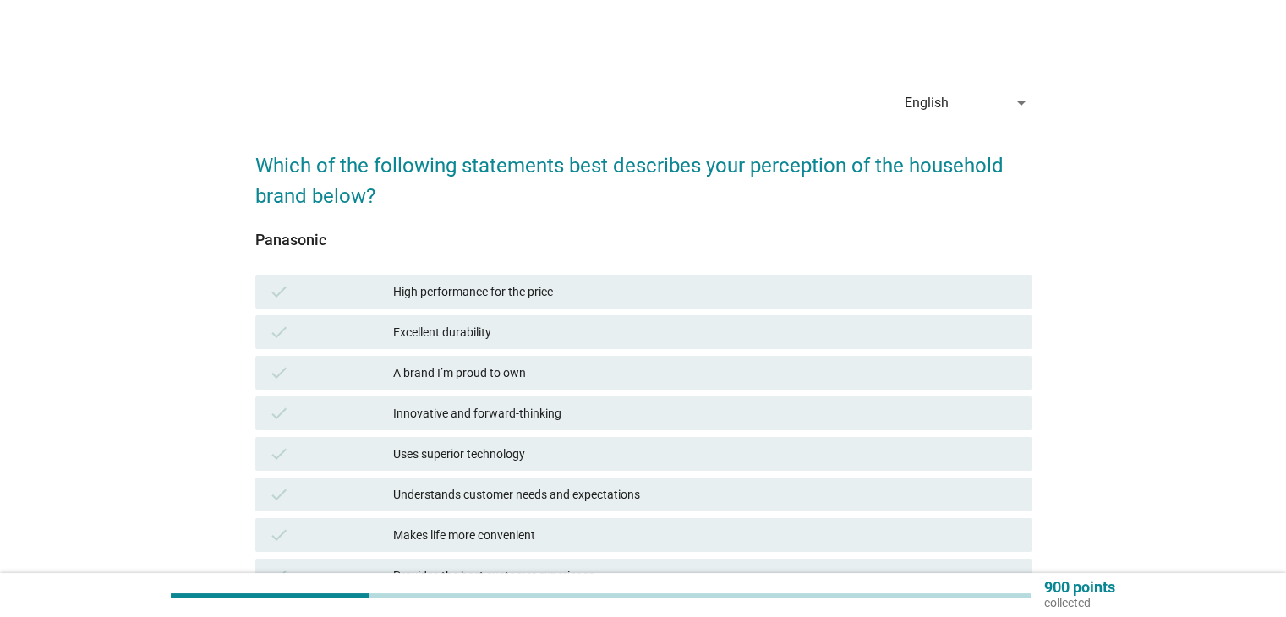
click at [484, 405] on div "Innovative and forward-thinking" at bounding box center [705, 413] width 624 height 20
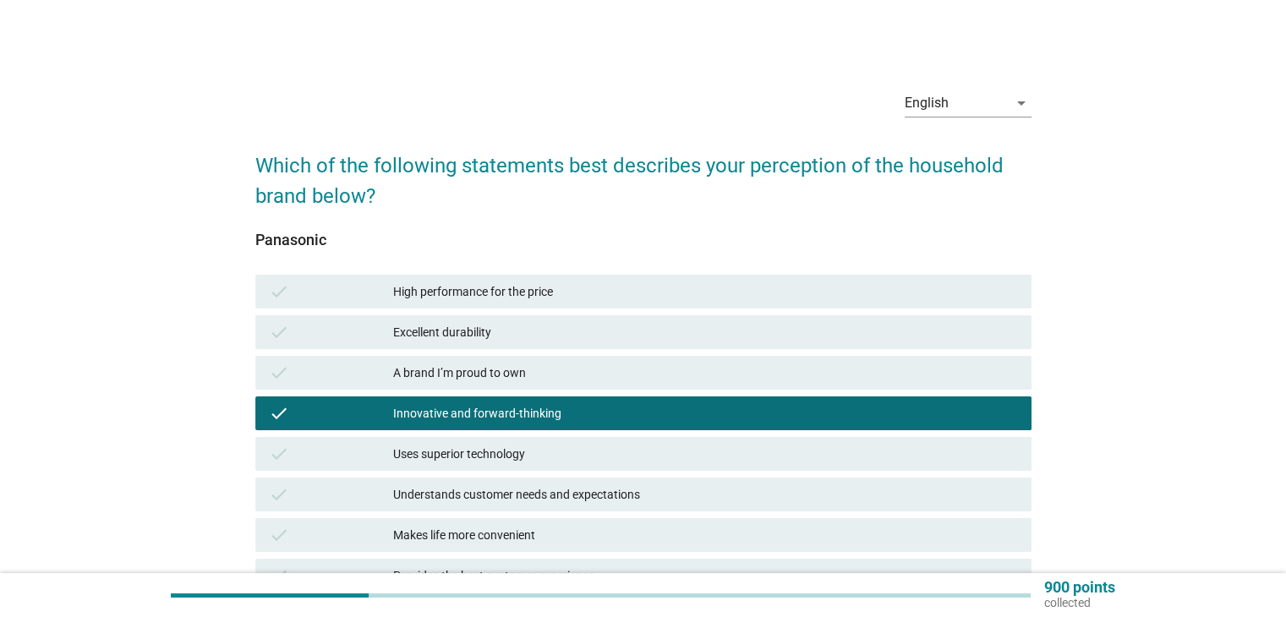
click at [569, 479] on div "check Understands customer needs and expectations" at bounding box center [643, 495] width 776 height 34
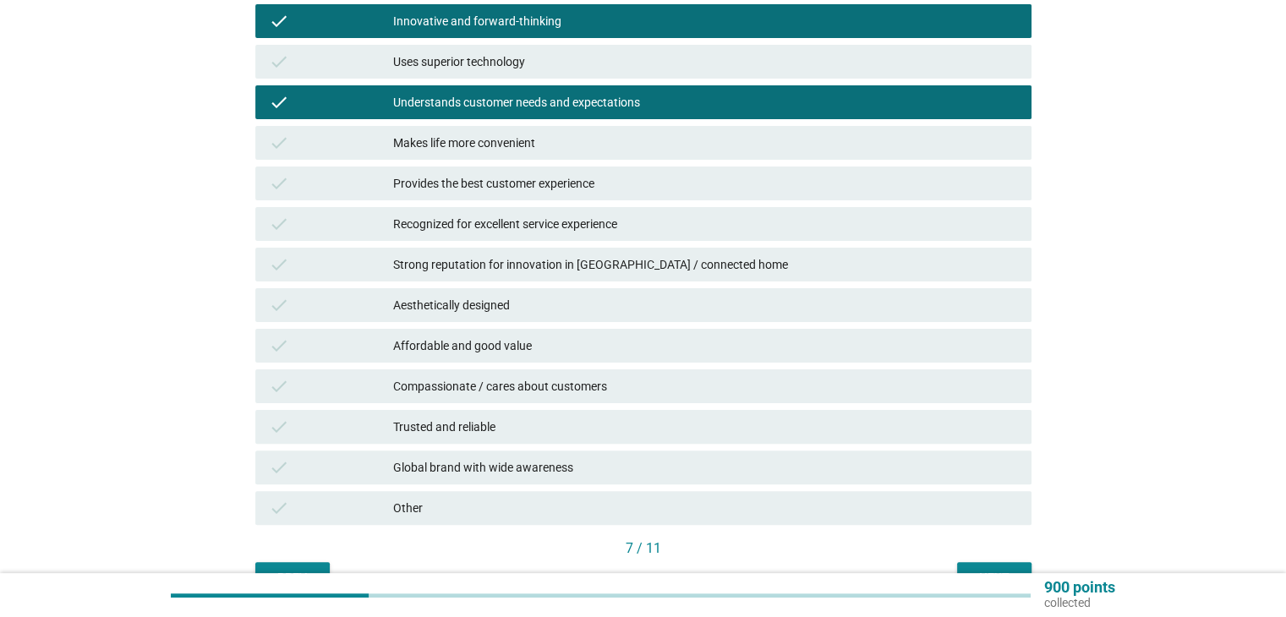
scroll to position [488, 0]
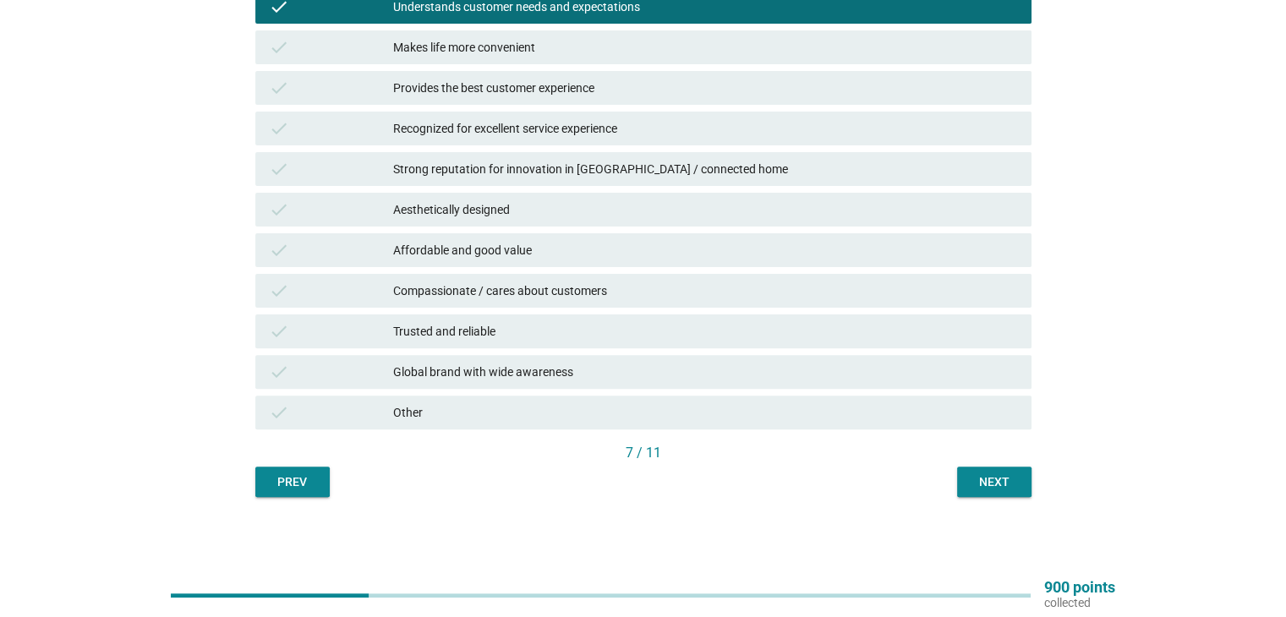
click at [987, 484] on div "Next" at bounding box center [993, 482] width 47 height 18
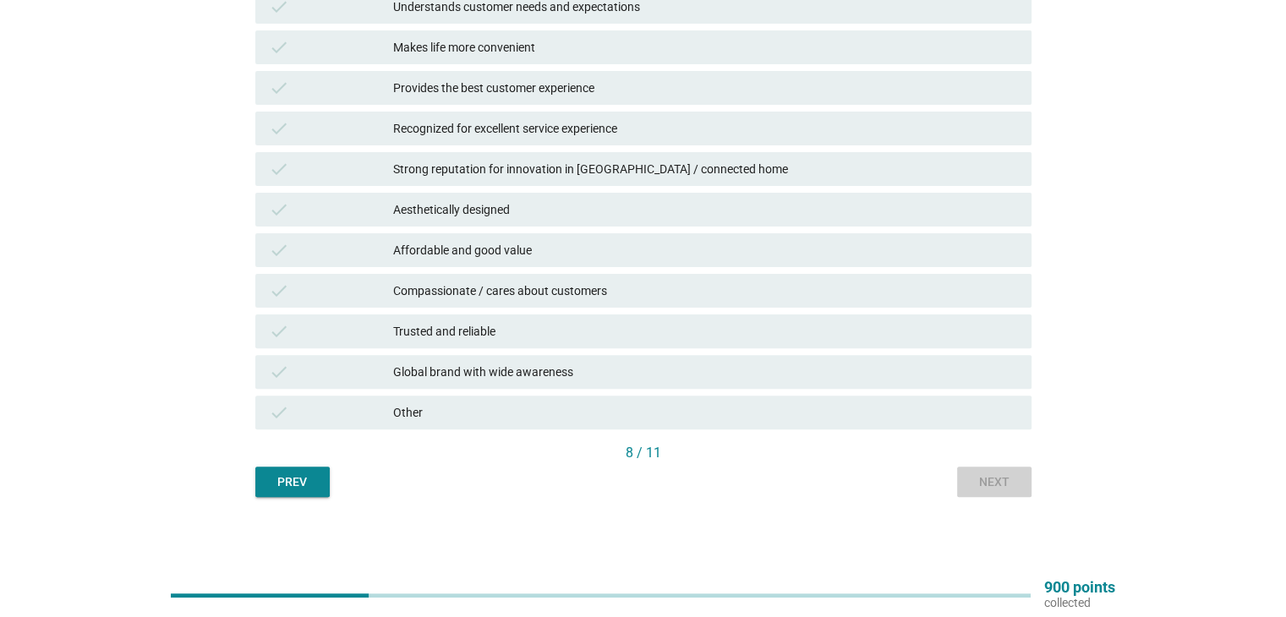
scroll to position [0, 0]
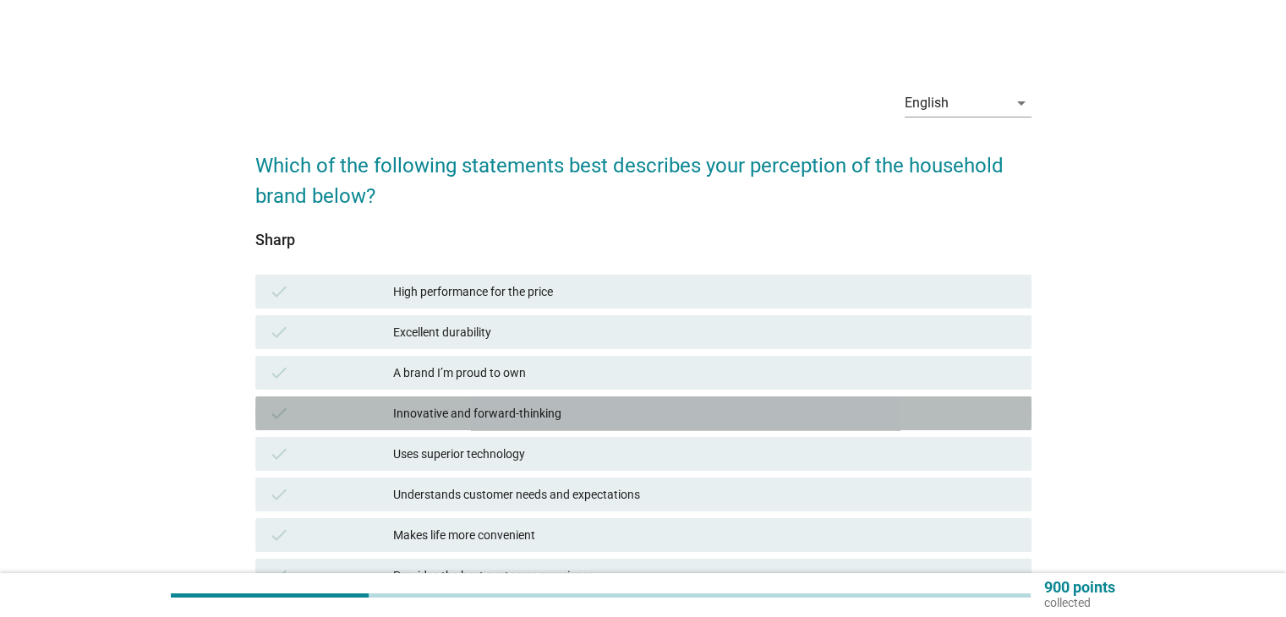
click at [600, 419] on div "Innovative and forward-thinking" at bounding box center [705, 413] width 624 height 20
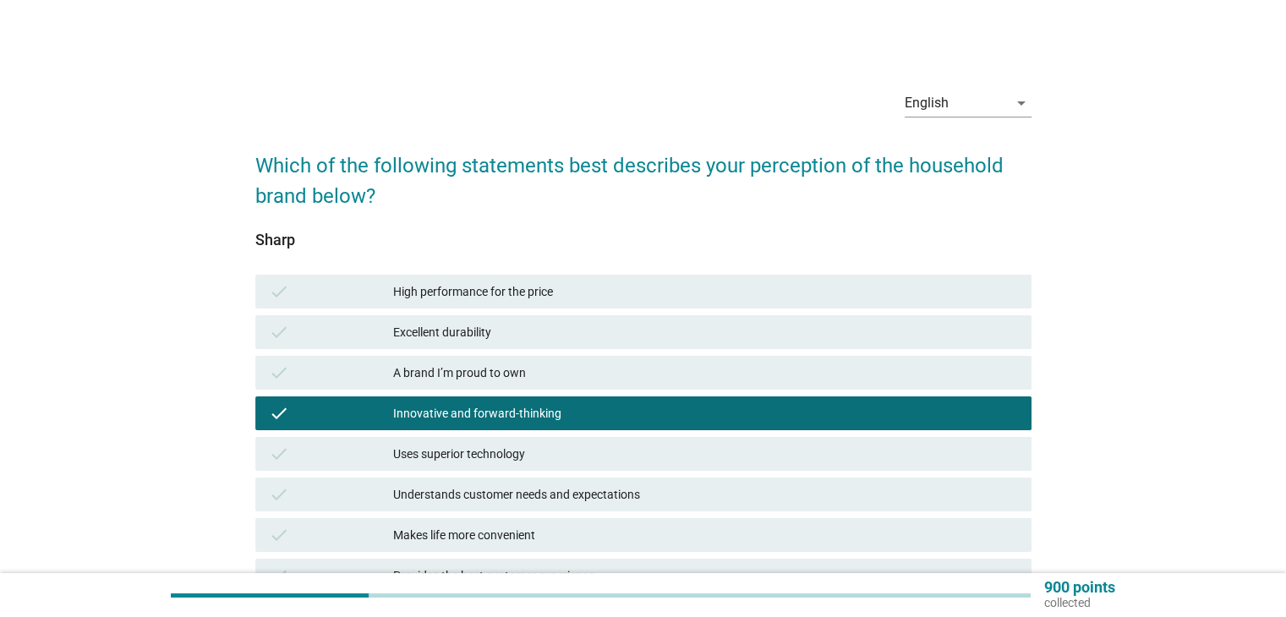
click at [589, 386] on div "check A brand I’m proud to own" at bounding box center [643, 373] width 776 height 34
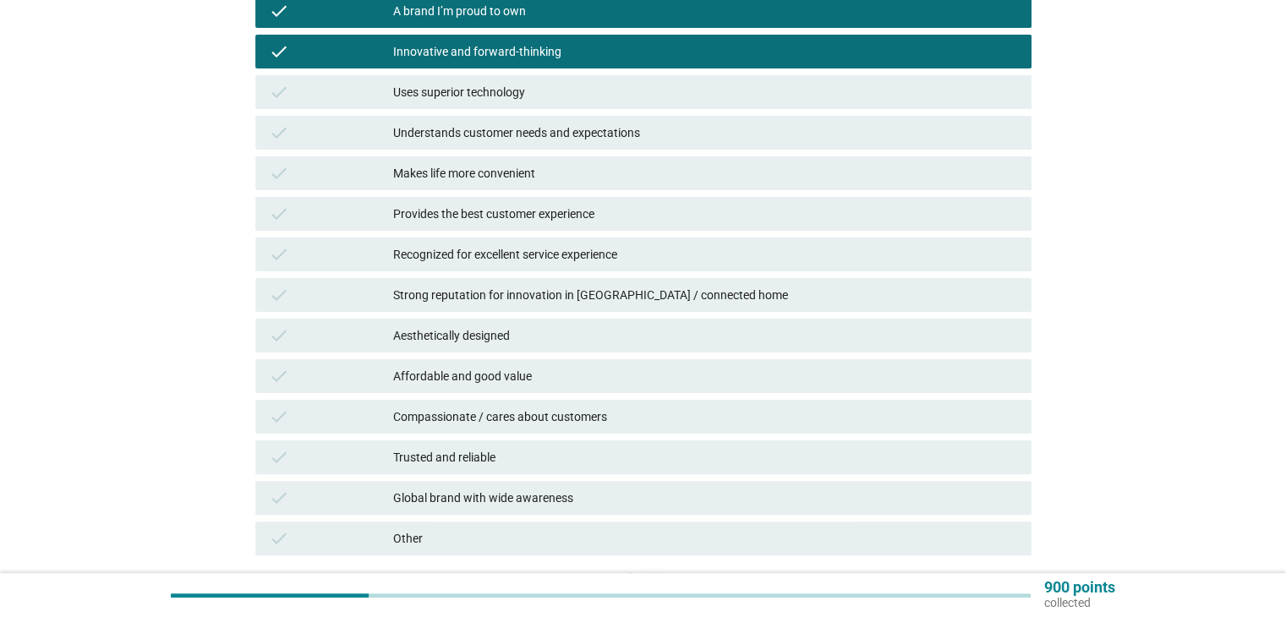
scroll to position [488, 0]
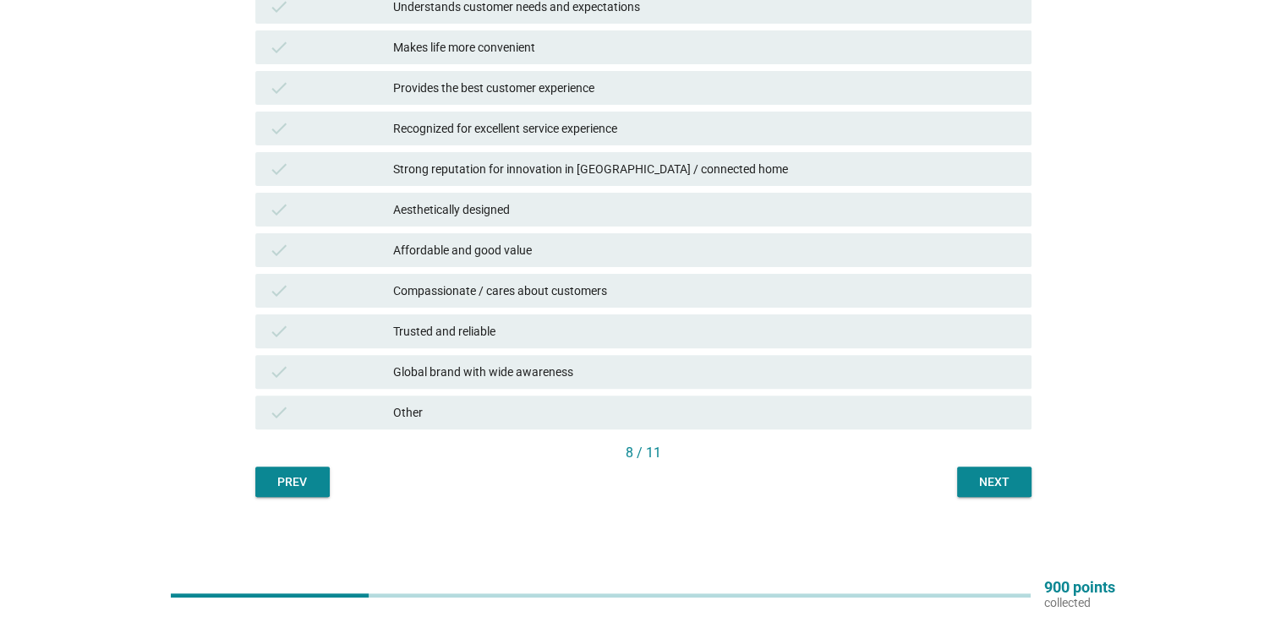
drag, startPoint x: 938, startPoint y: 468, endPoint x: 957, endPoint y: 473, distance: 19.1
click at [939, 468] on div "Prev Next" at bounding box center [643, 482] width 776 height 30
click at [958, 473] on button "Next" at bounding box center [994, 482] width 74 height 30
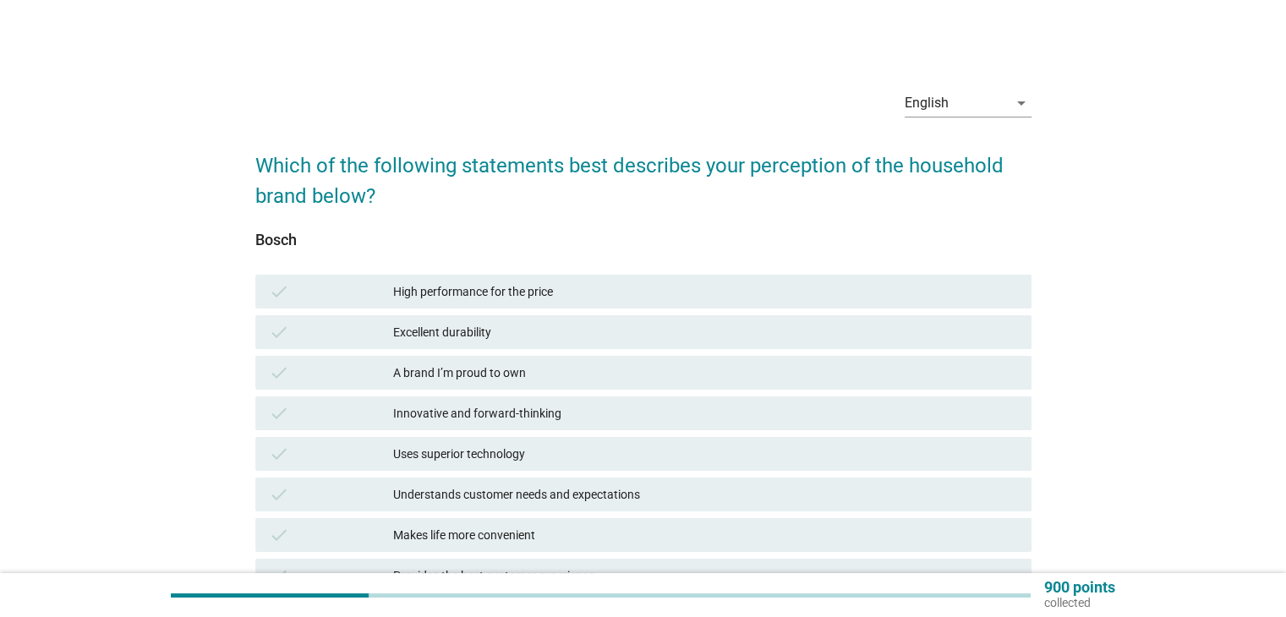
click at [505, 447] on div "Uses superior technology" at bounding box center [705, 454] width 624 height 20
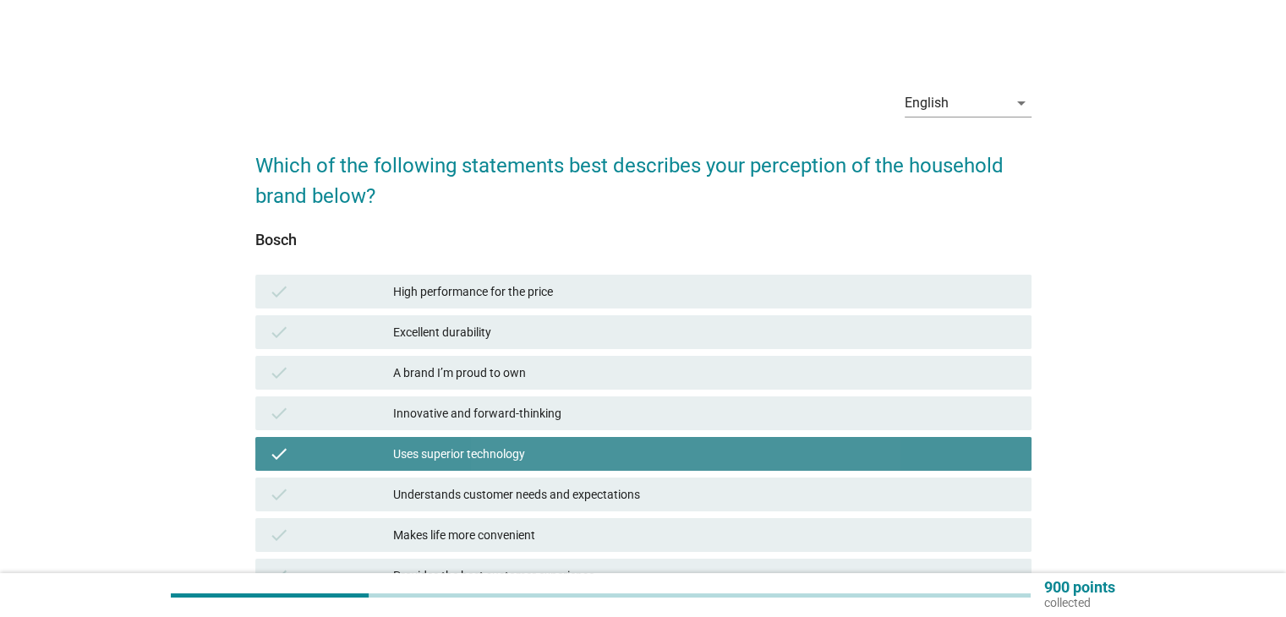
click at [508, 404] on div "Innovative and forward-thinking" at bounding box center [705, 413] width 624 height 20
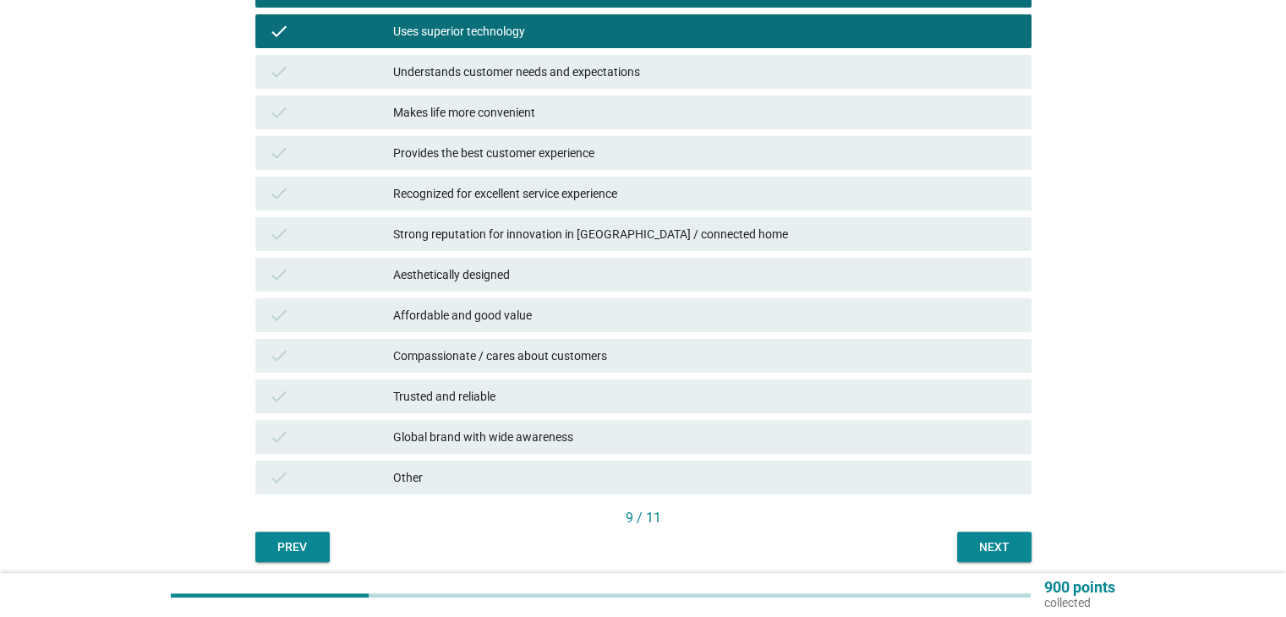
scroll to position [488, 0]
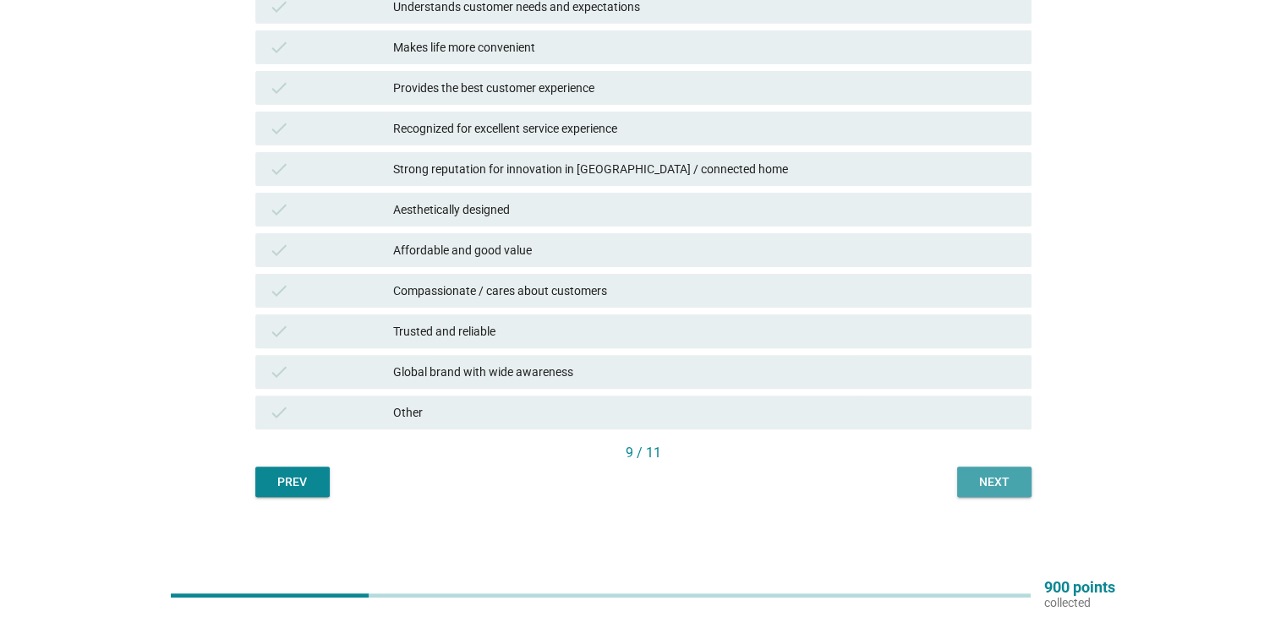
click at [968, 473] on button "Next" at bounding box center [994, 482] width 74 height 30
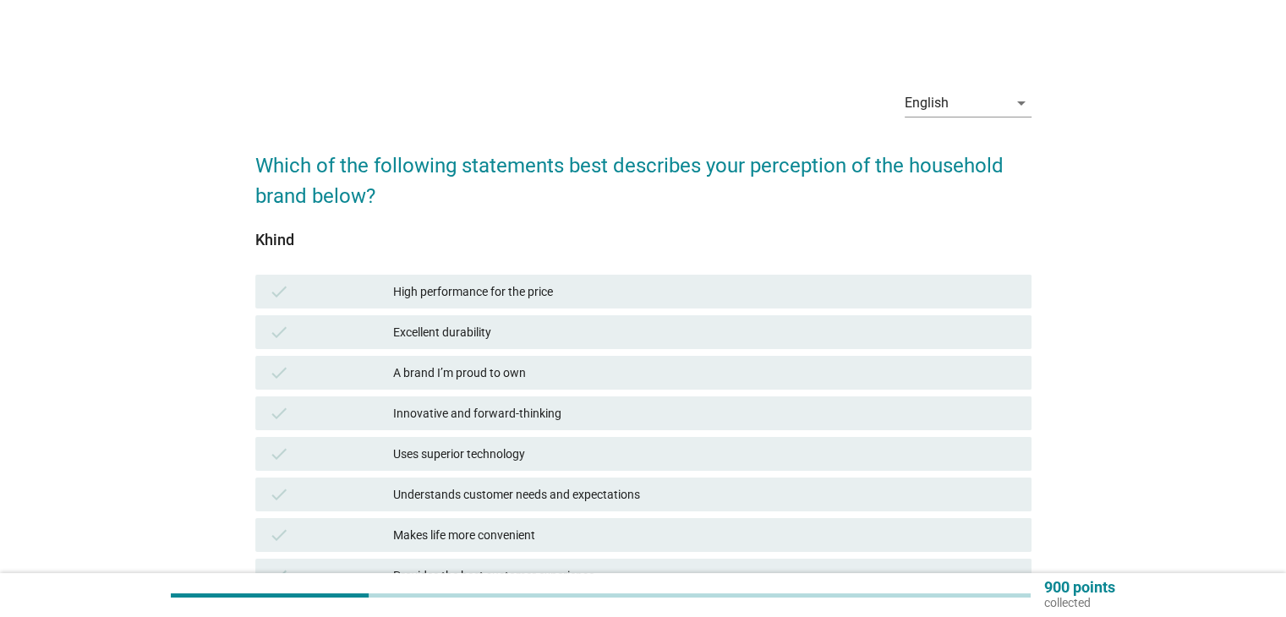
click at [597, 415] on div "Innovative and forward-thinking" at bounding box center [705, 413] width 624 height 20
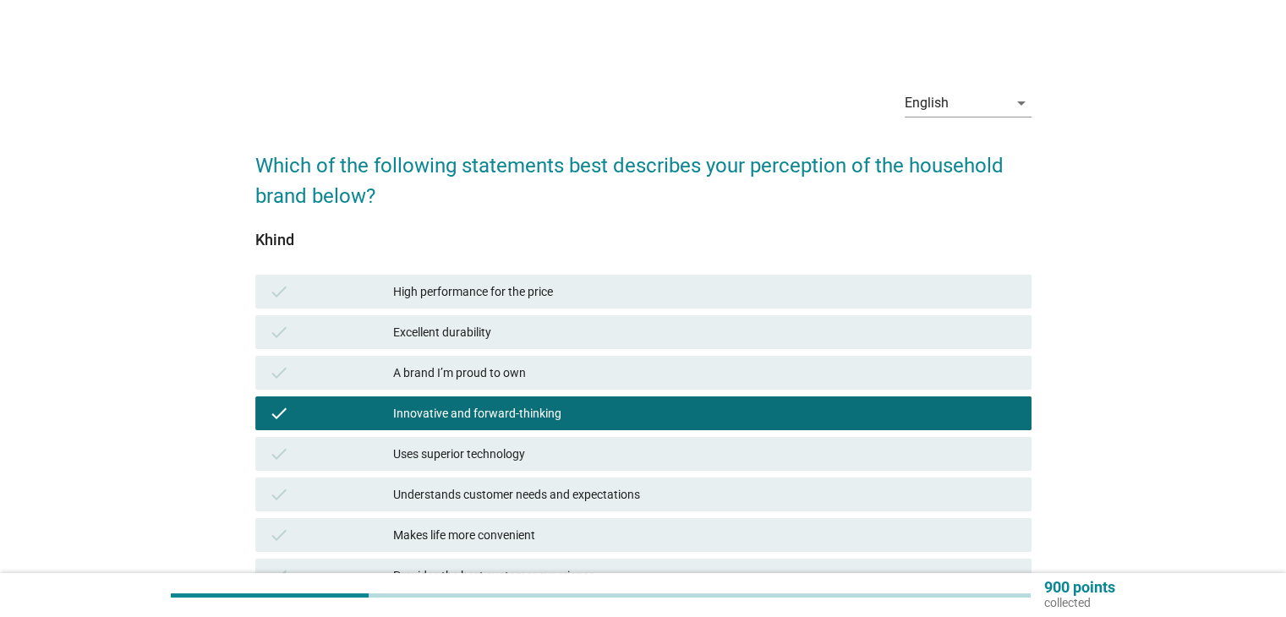
click at [586, 378] on div "A brand I’m proud to own" at bounding box center [705, 373] width 624 height 20
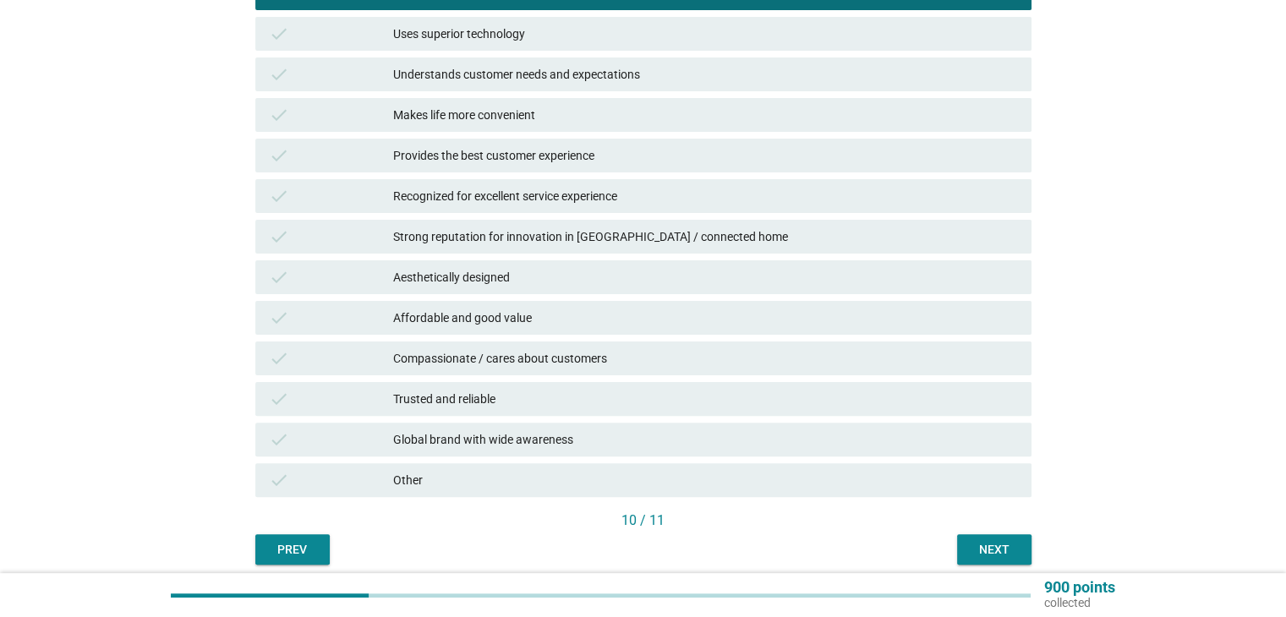
scroll to position [423, 0]
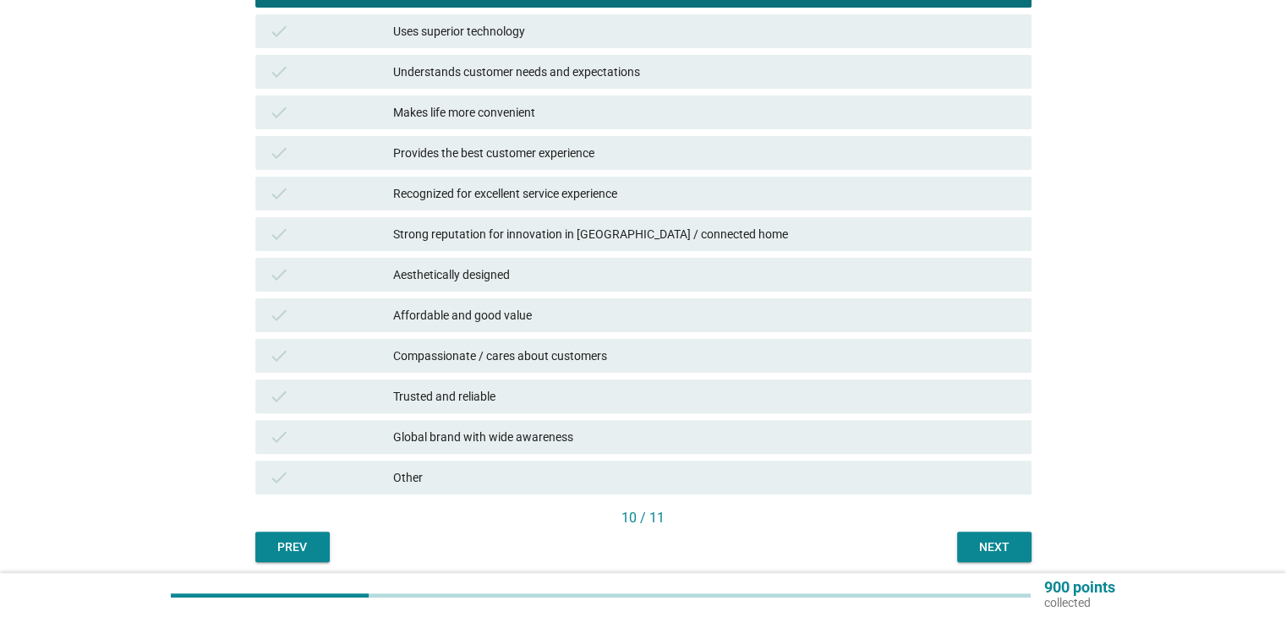
click at [1003, 538] on div "Next" at bounding box center [993, 547] width 47 height 18
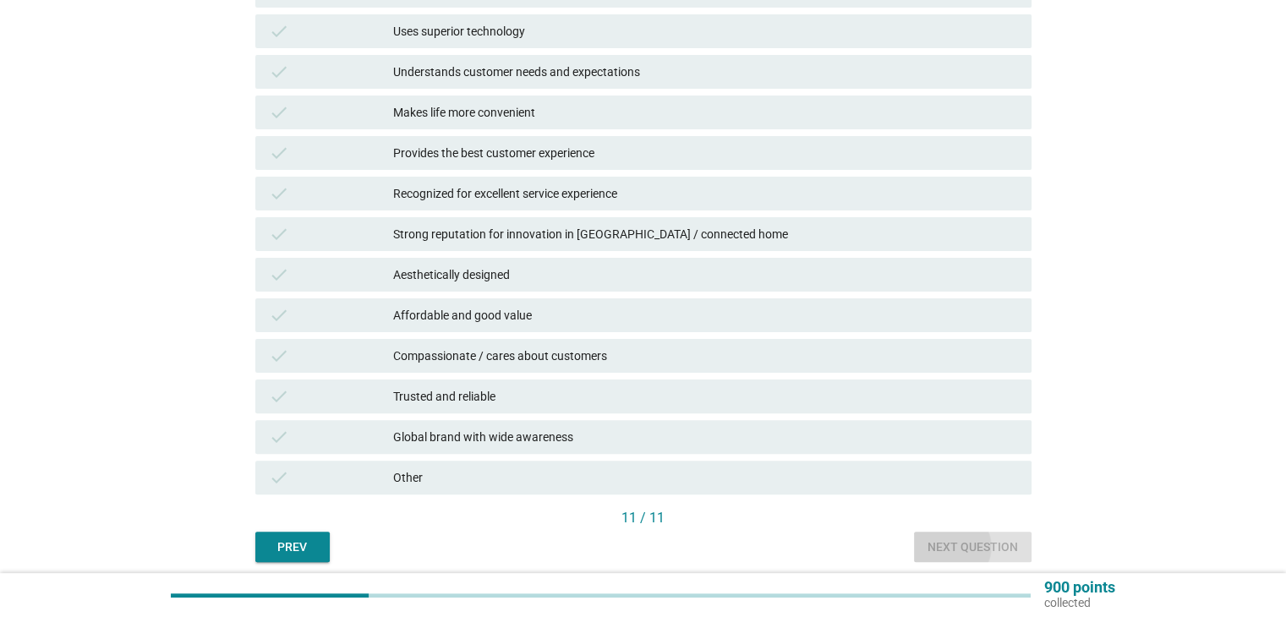
scroll to position [0, 0]
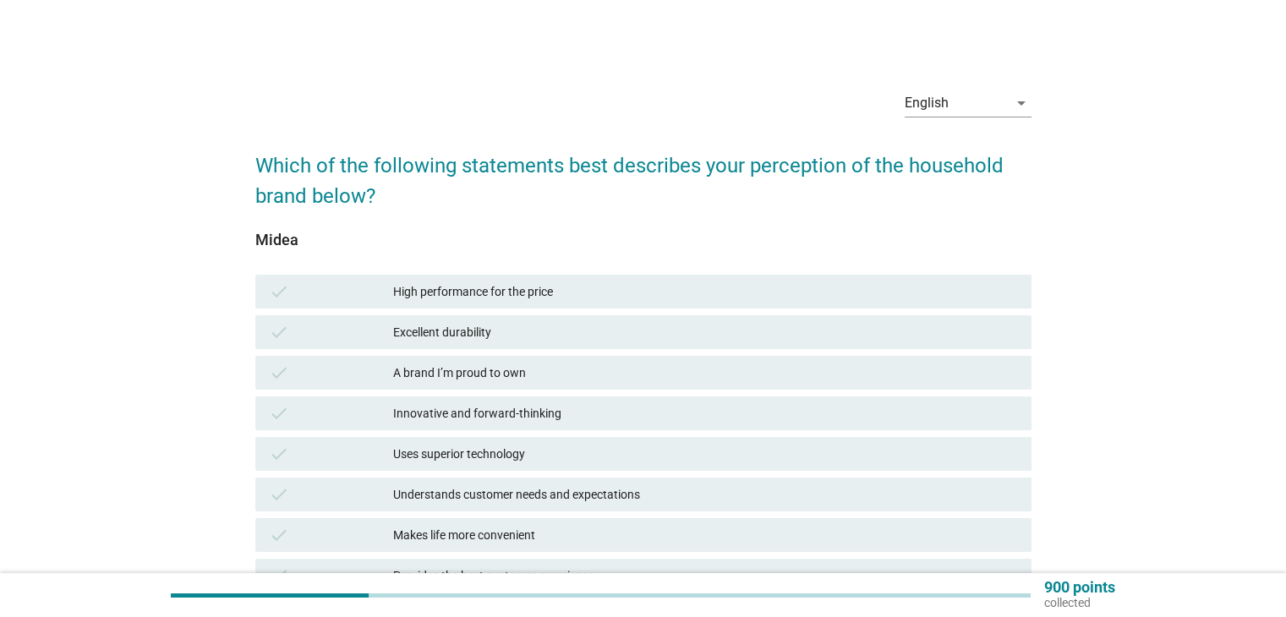
click at [697, 465] on div "check Uses superior technology" at bounding box center [643, 454] width 776 height 34
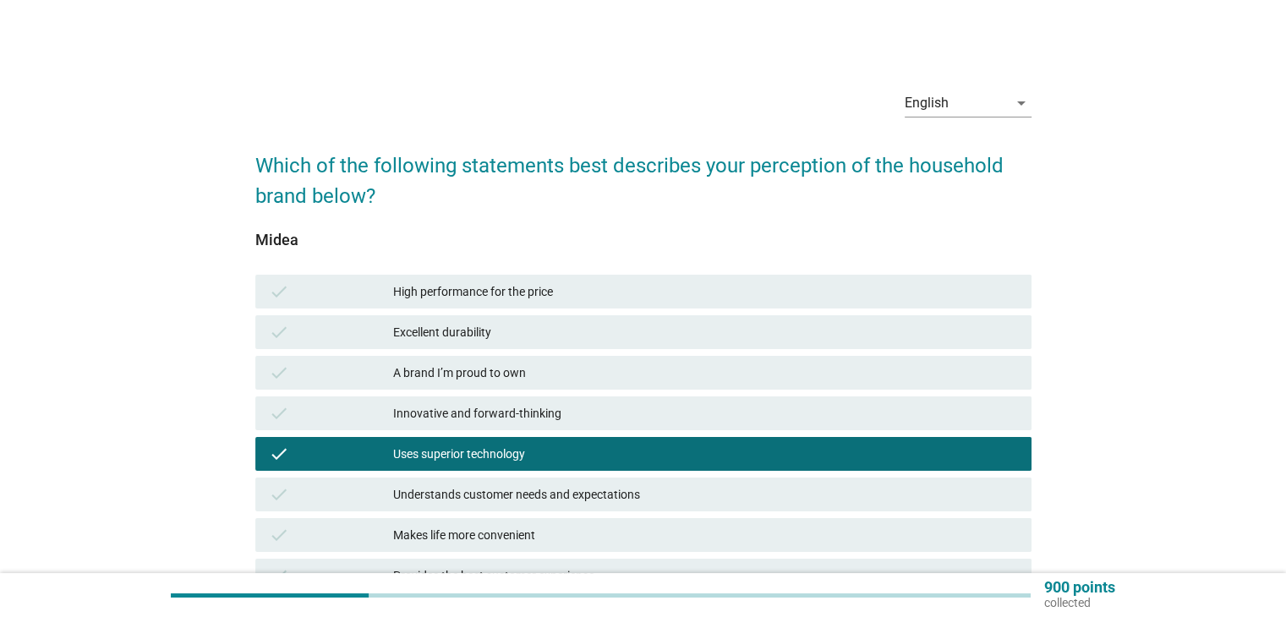
click at [684, 409] on div "Innovative and forward-thinking" at bounding box center [705, 413] width 624 height 20
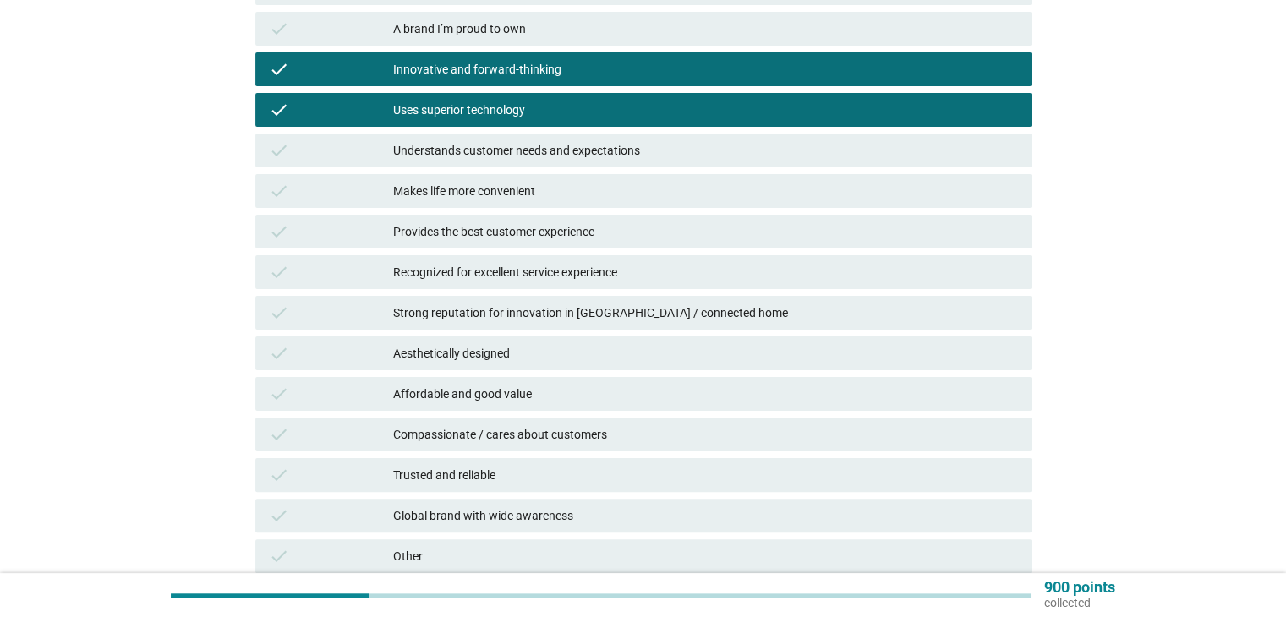
scroll to position [488, 0]
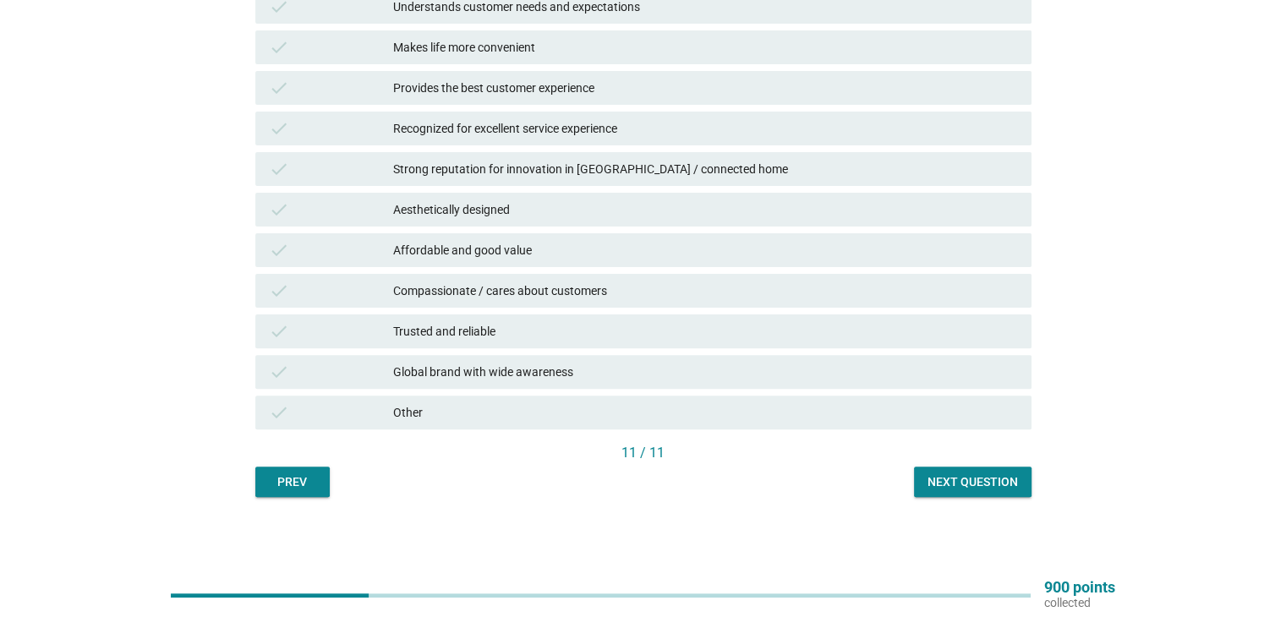
click at [986, 482] on div "Next question" at bounding box center [972, 482] width 90 height 18
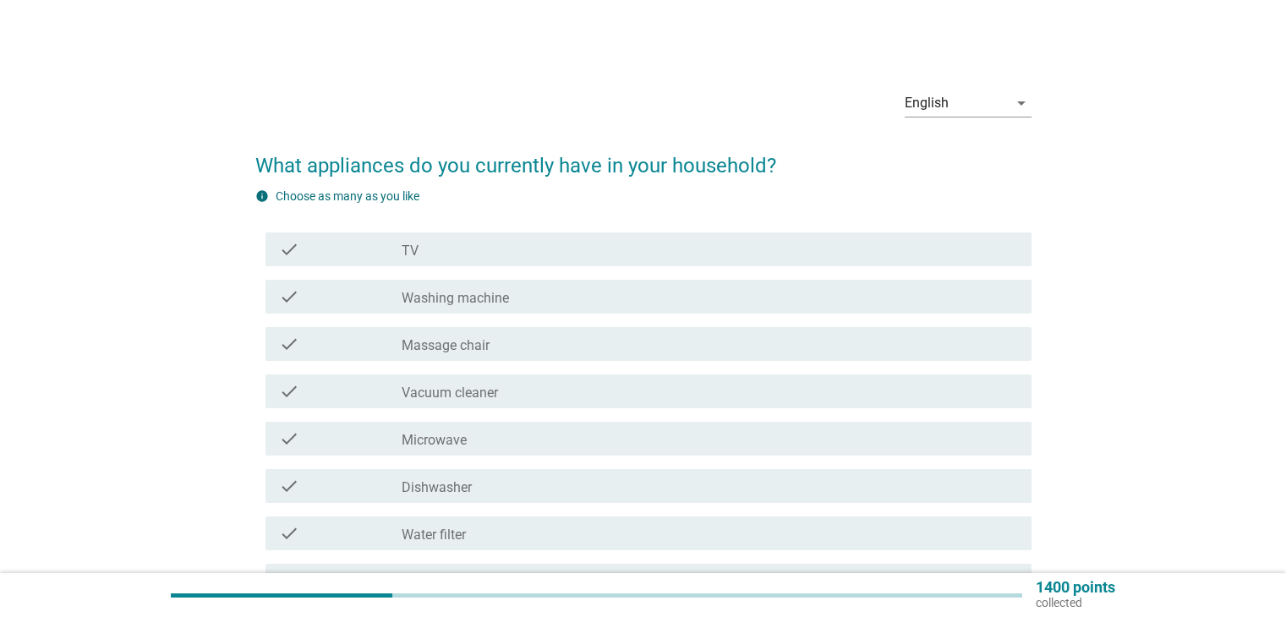
drag, startPoint x: 527, startPoint y: 410, endPoint x: 521, endPoint y: 374, distance: 36.0
click at [526, 410] on div "check check_box_outline_blank Vacuum cleaner" at bounding box center [643, 391] width 776 height 47
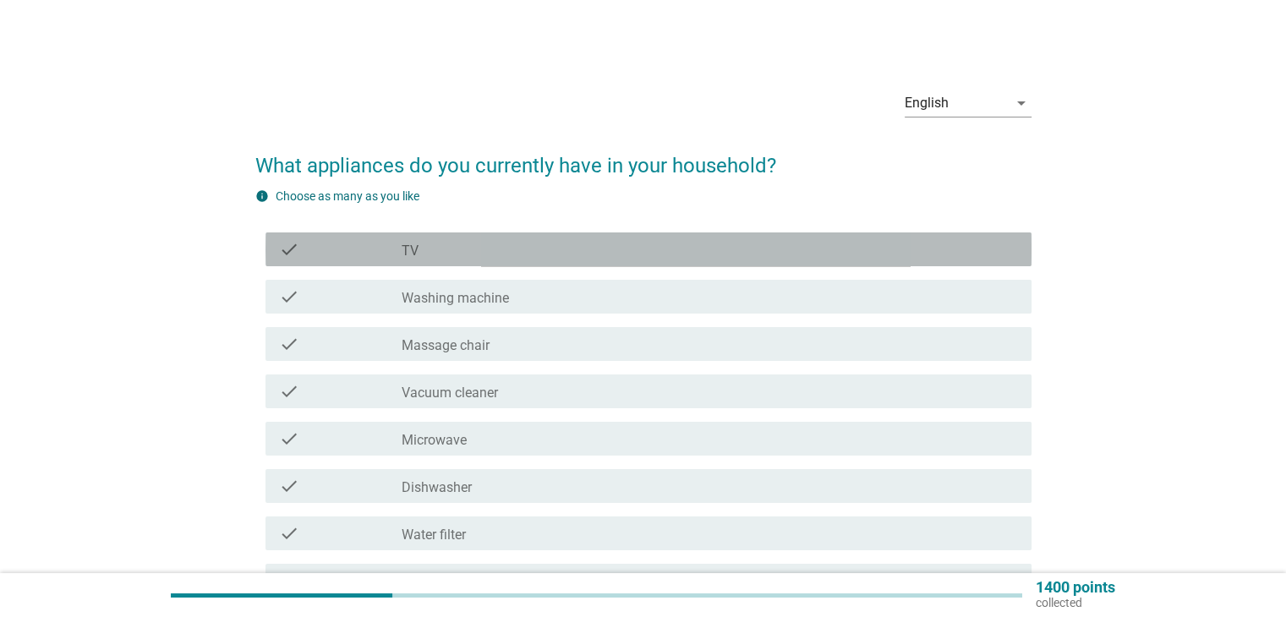
click at [484, 259] on div "check_box_outline_blank TV" at bounding box center [709, 249] width 615 height 20
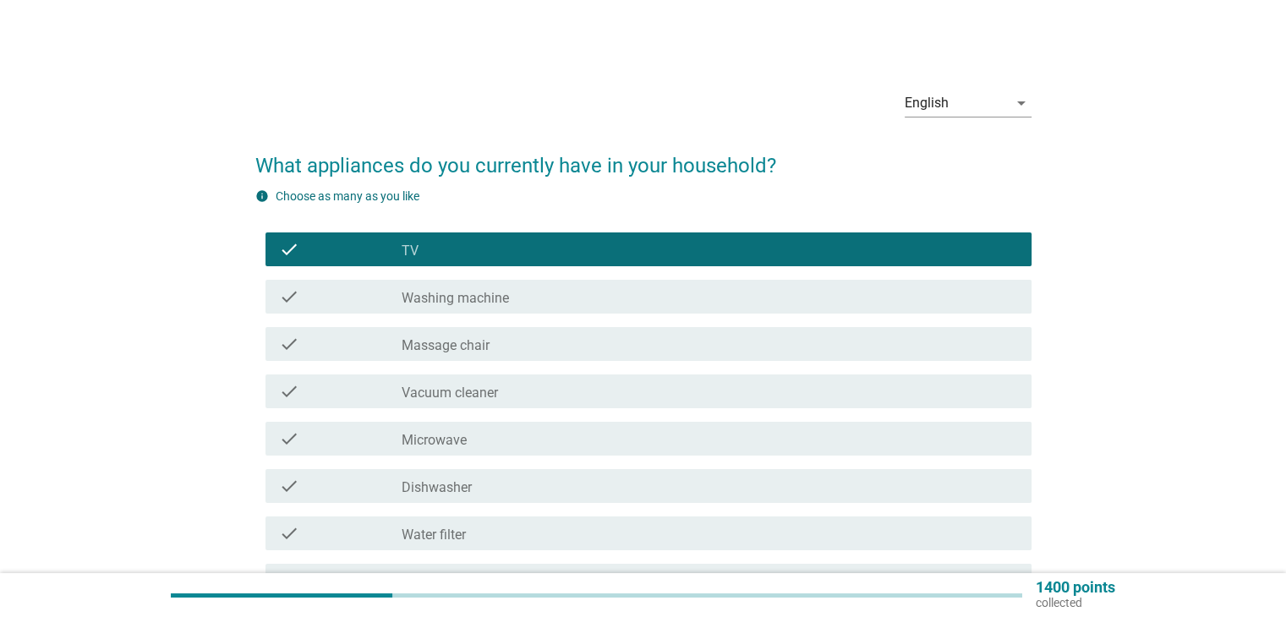
click at [484, 295] on label "Washing machine" at bounding box center [455, 298] width 107 height 17
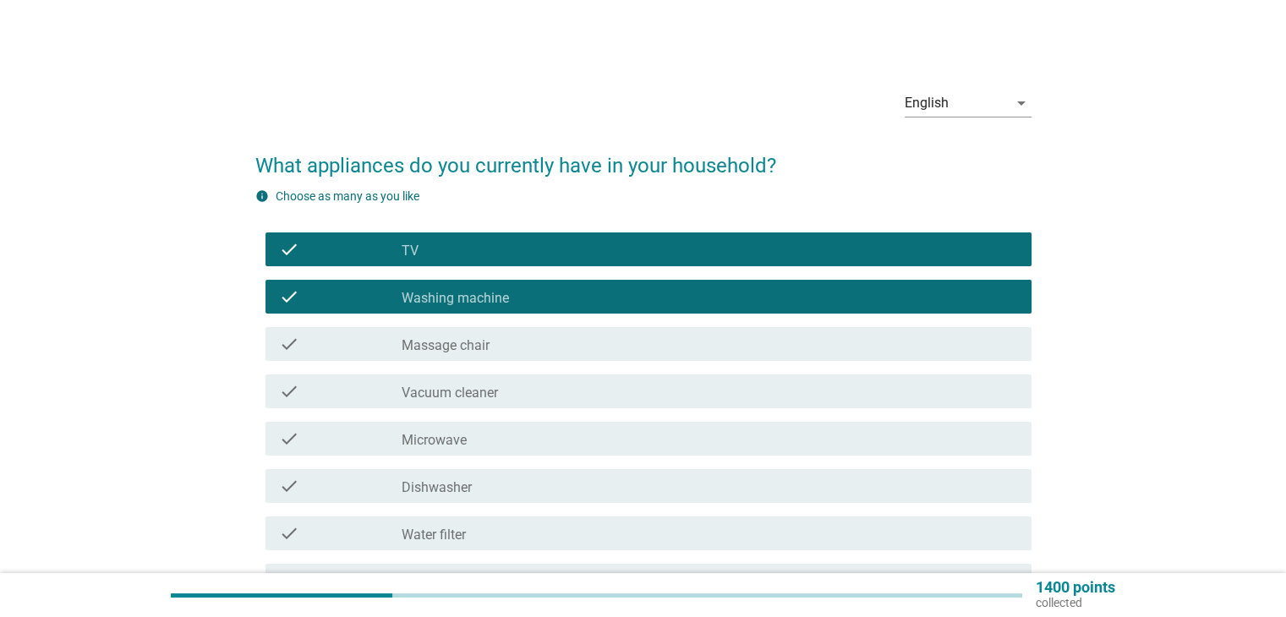
click at [494, 446] on div "check_box_outline_blank Microwave" at bounding box center [709, 439] width 615 height 20
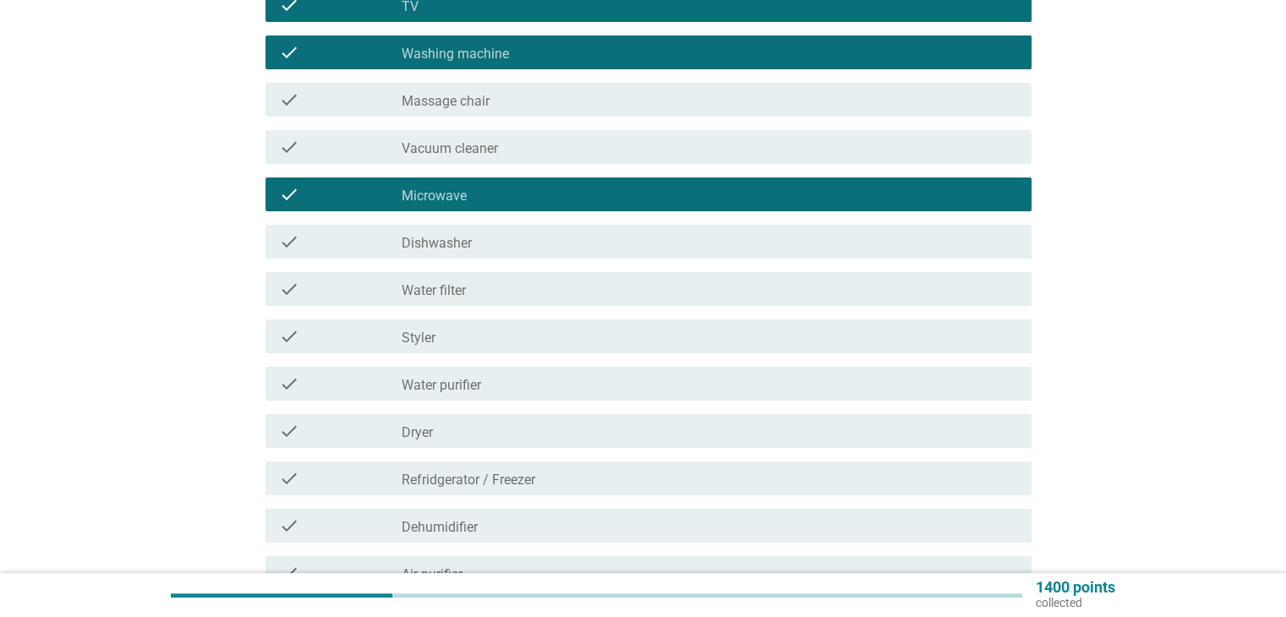
scroll to position [254, 0]
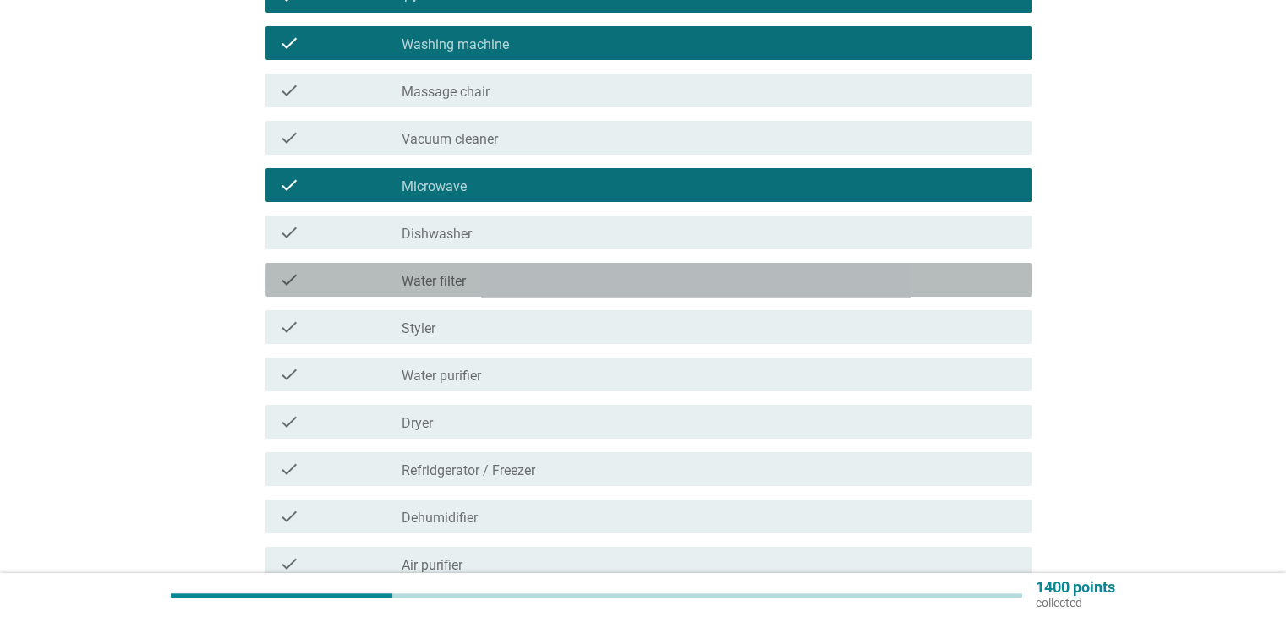
click at [467, 279] on div "check_box_outline_blank Water filter" at bounding box center [709, 280] width 615 height 20
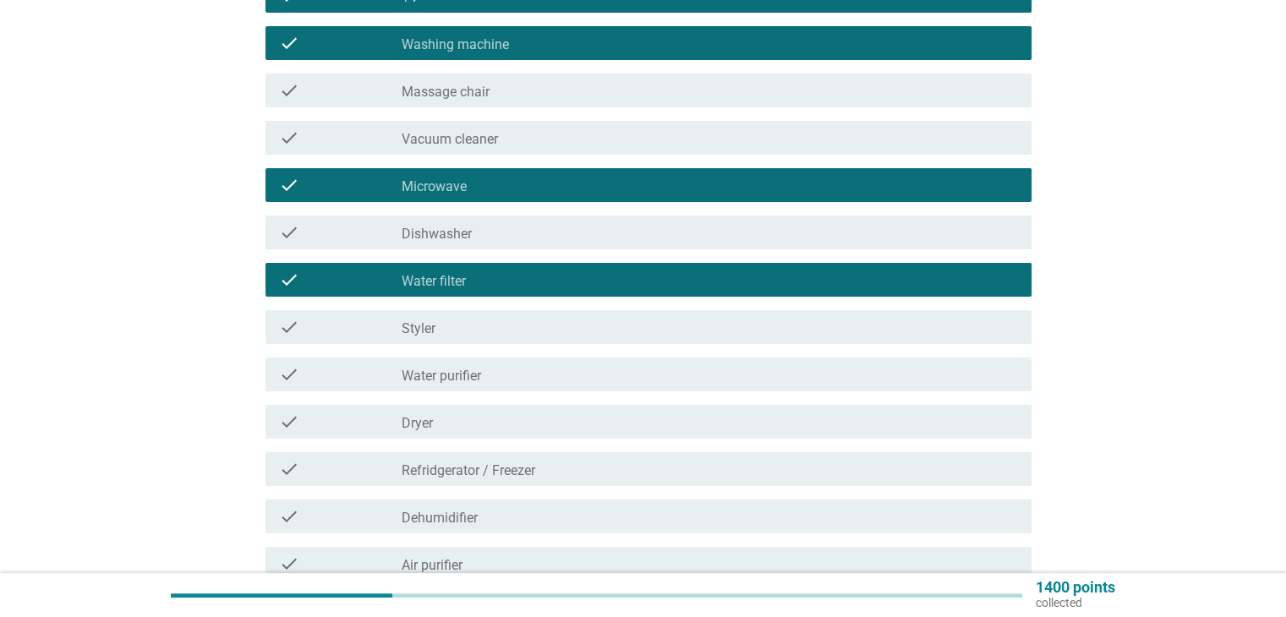
click at [494, 376] on div "check_box_outline_blank Water purifier" at bounding box center [709, 374] width 615 height 20
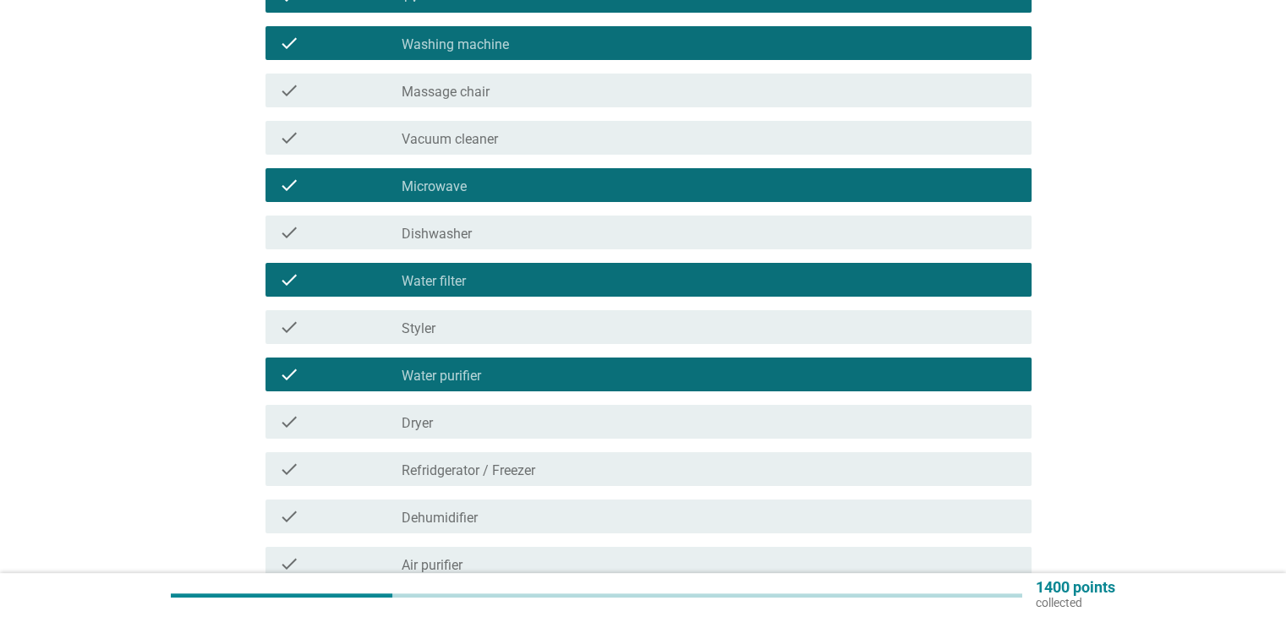
click at [487, 410] on div "check check_box_outline_blank Dryer" at bounding box center [648, 422] width 766 height 34
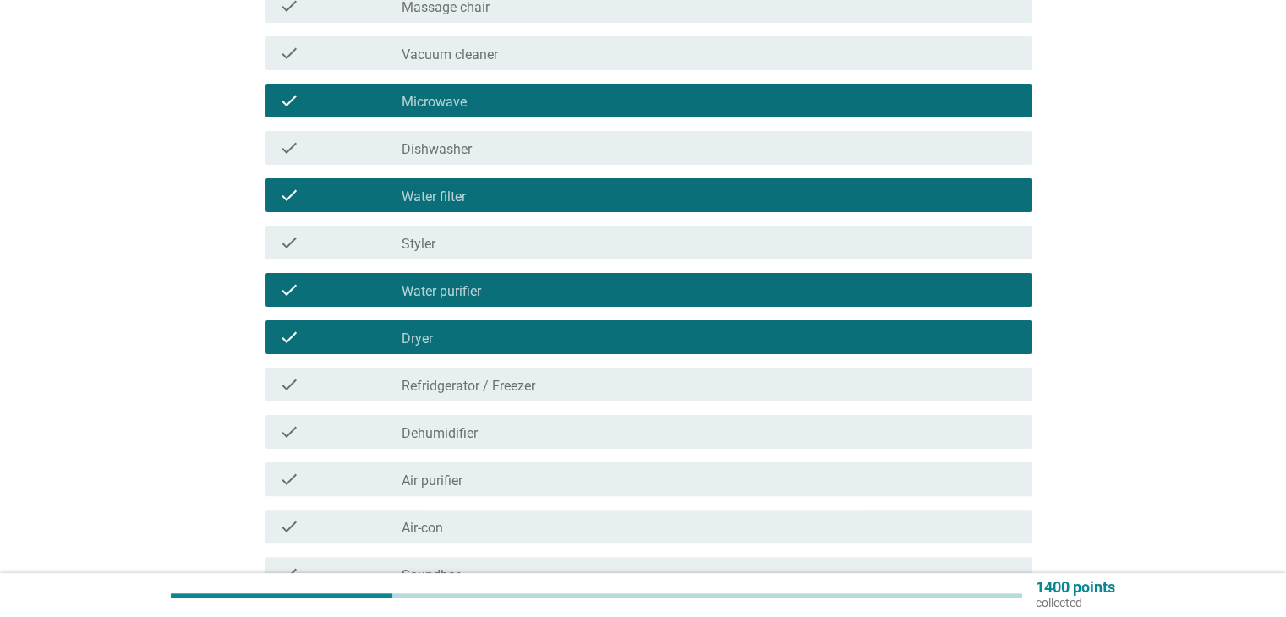
scroll to position [423, 0]
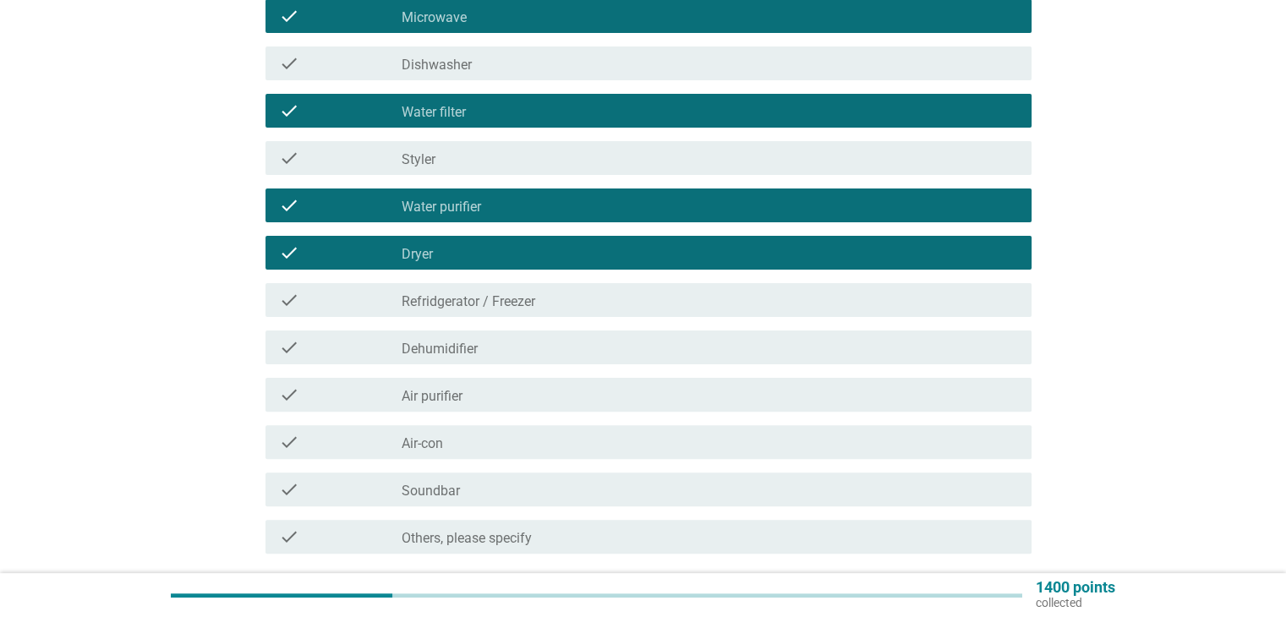
click at [514, 303] on label "Refridgerator / Freezer" at bounding box center [469, 301] width 134 height 17
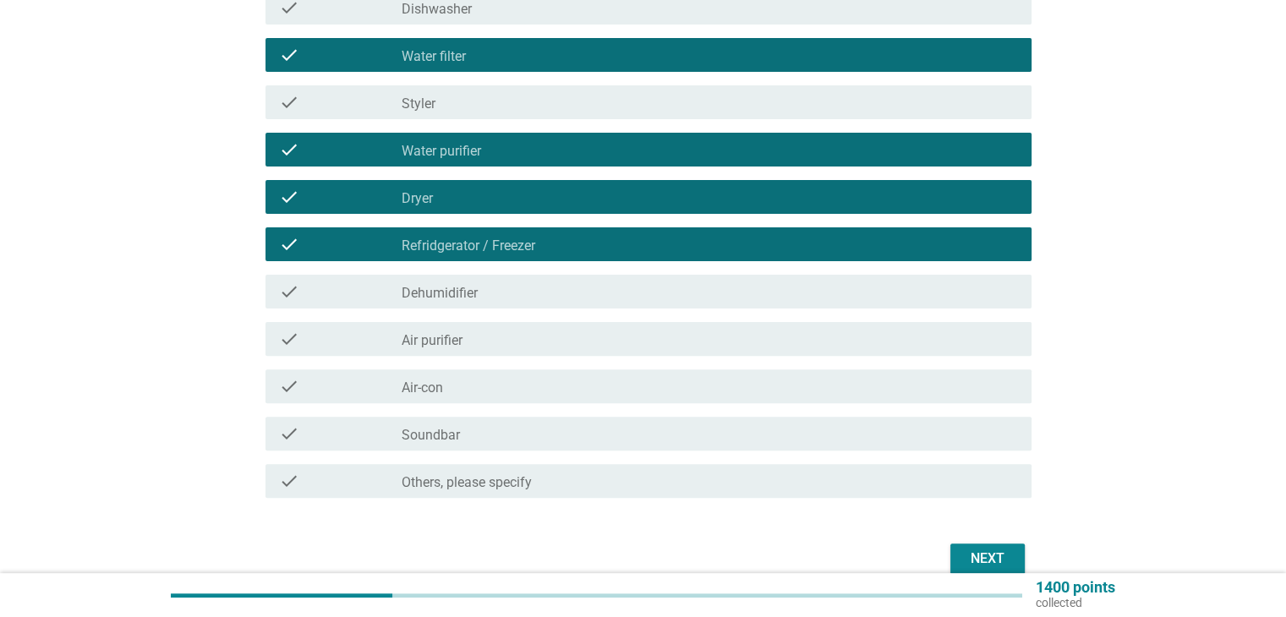
scroll to position [507, 0]
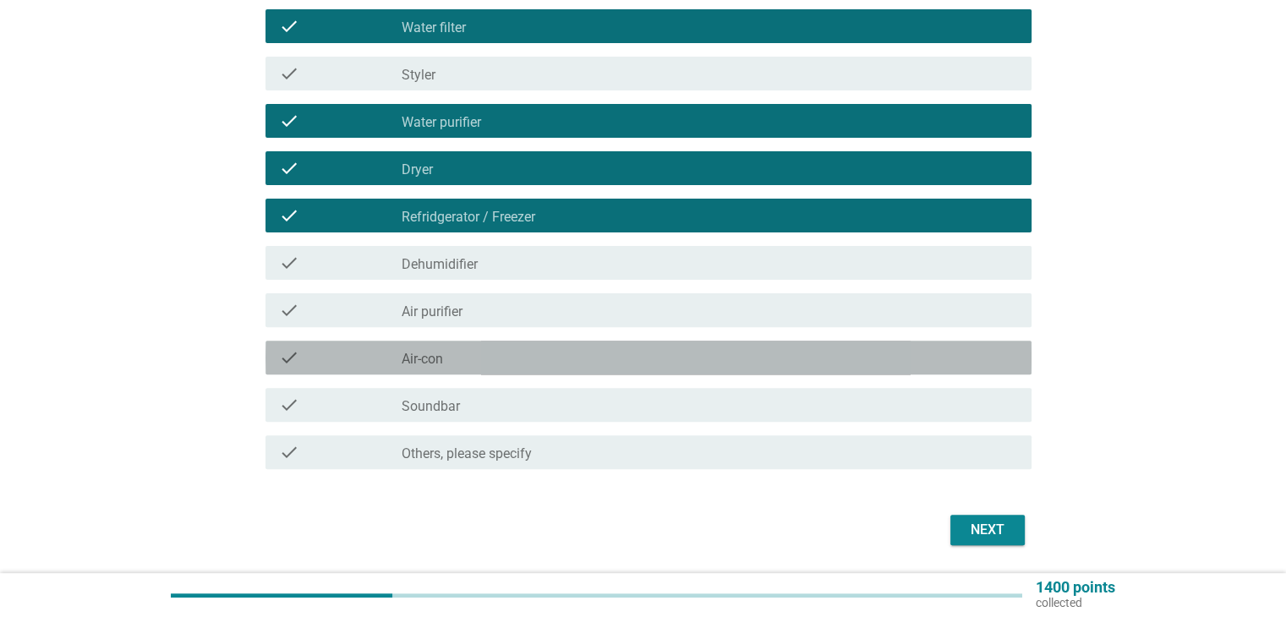
click at [489, 364] on div "check_box_outline_blank Air-con" at bounding box center [709, 357] width 615 height 20
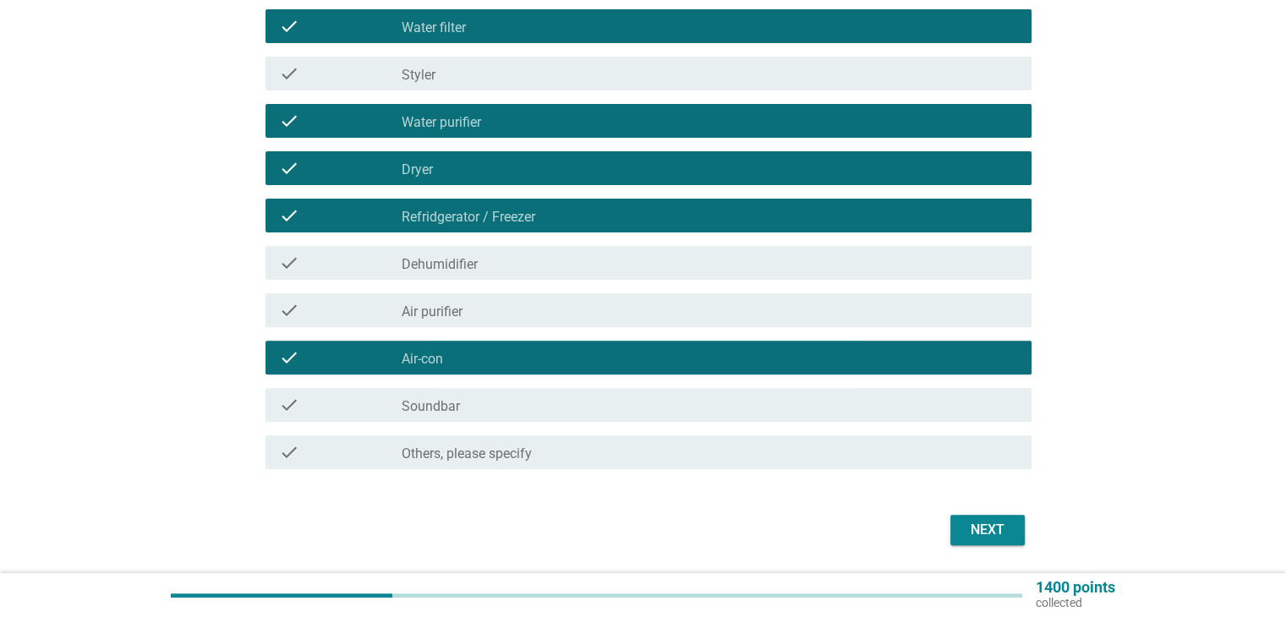
click at [972, 528] on div "Next" at bounding box center [987, 530] width 47 height 20
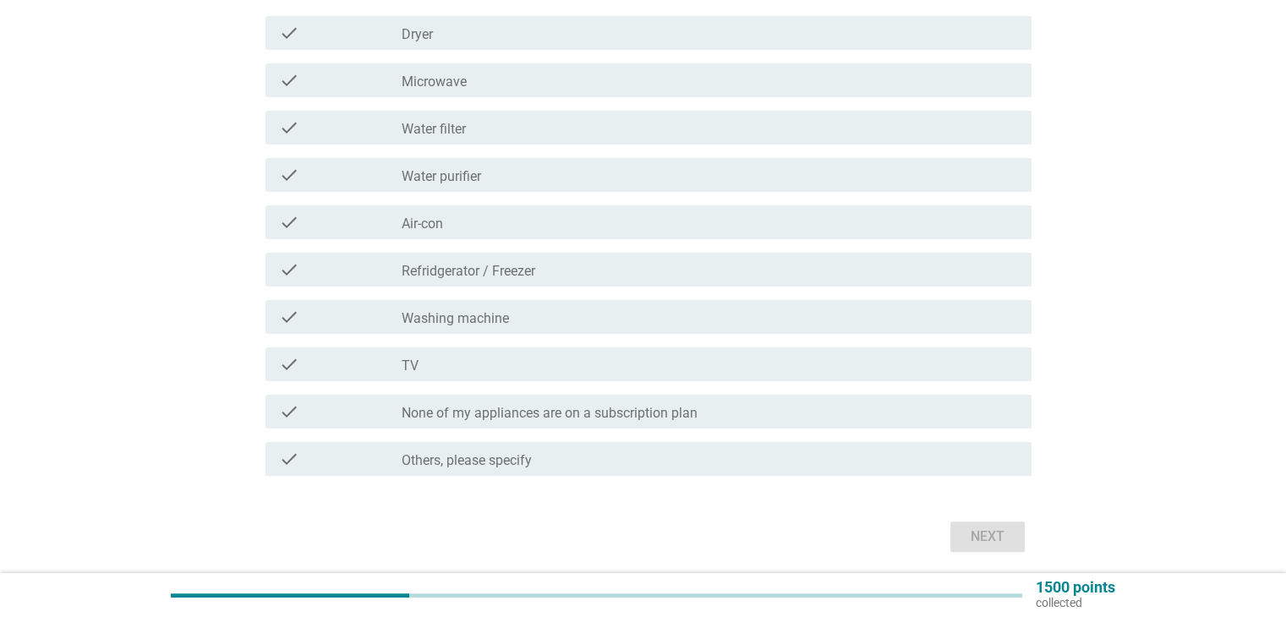
scroll to position [254, 0]
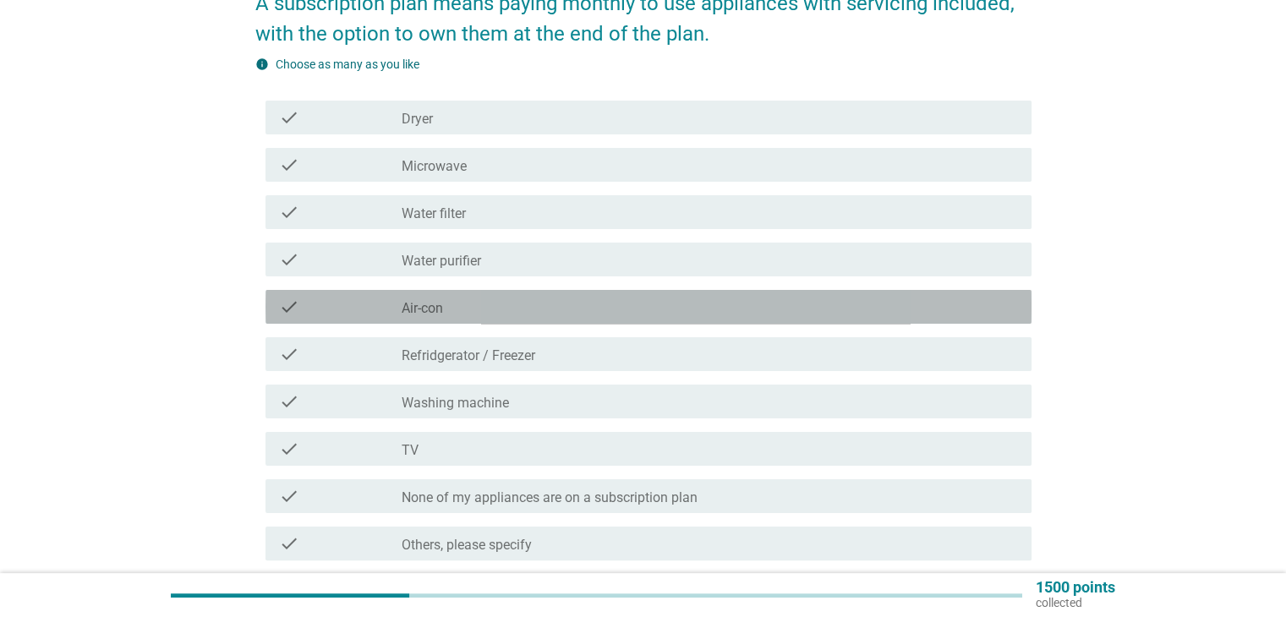
click at [464, 310] on div "check_box_outline_blank Air-con" at bounding box center [709, 307] width 615 height 20
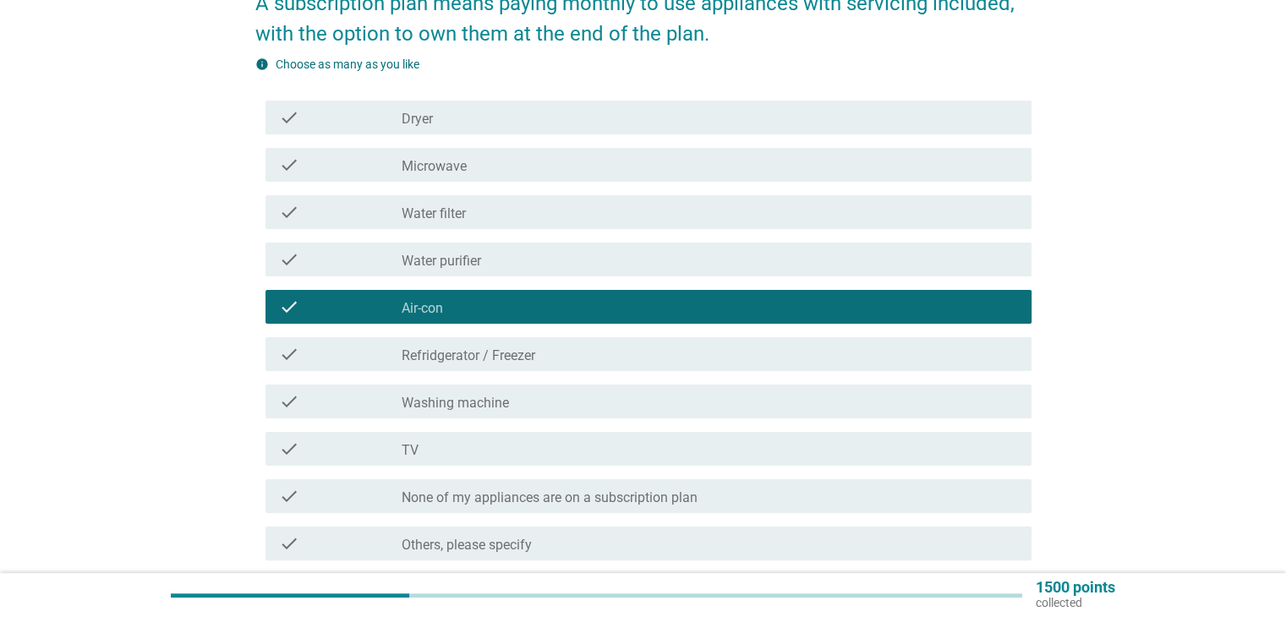
click at [480, 307] on div "check_box_outline_blank Air-con" at bounding box center [709, 307] width 615 height 20
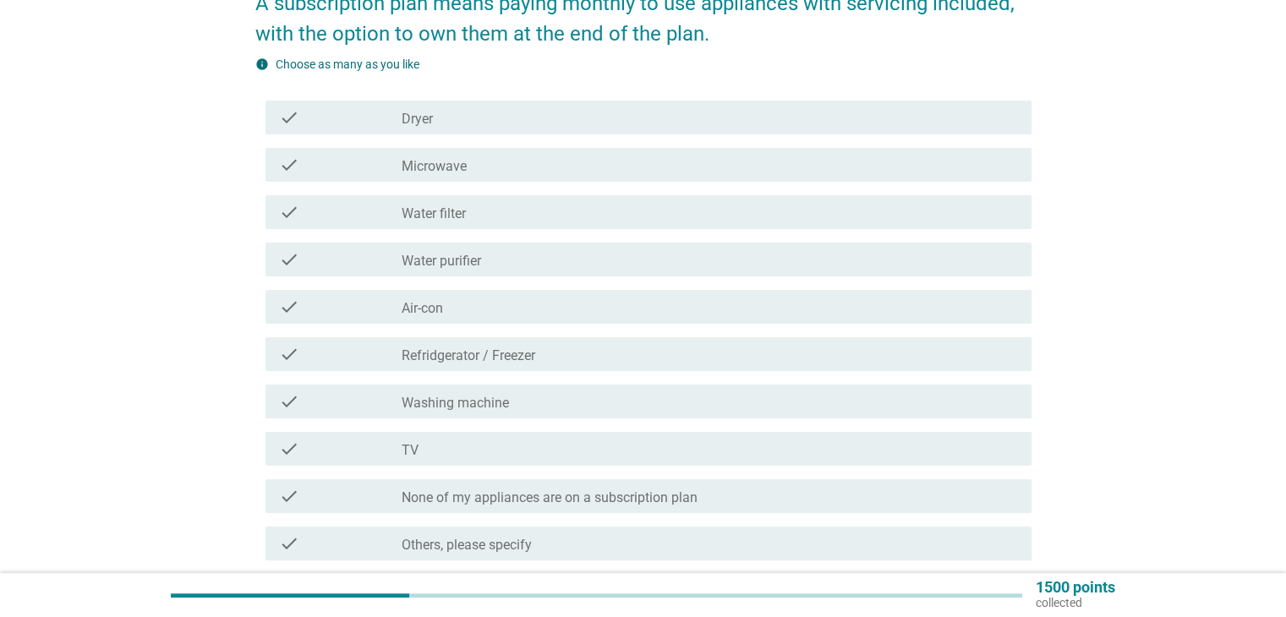
click at [456, 396] on label "Washing machine" at bounding box center [455, 403] width 107 height 17
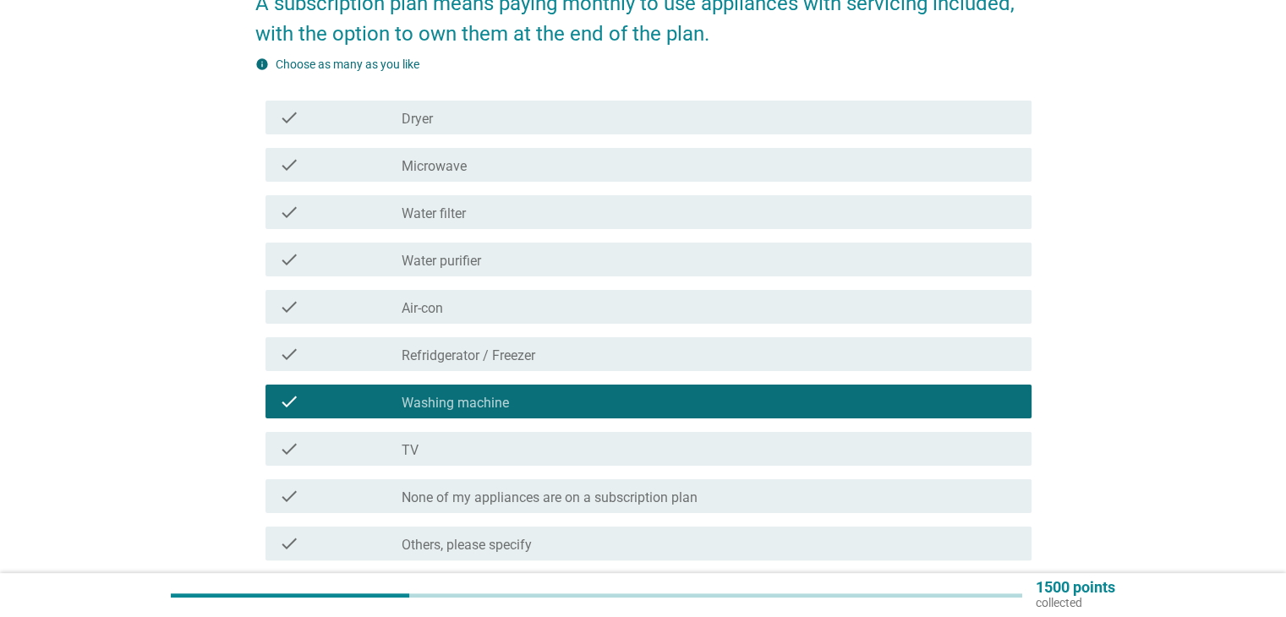
click at [462, 358] on label "Refridgerator / Freezer" at bounding box center [469, 355] width 134 height 17
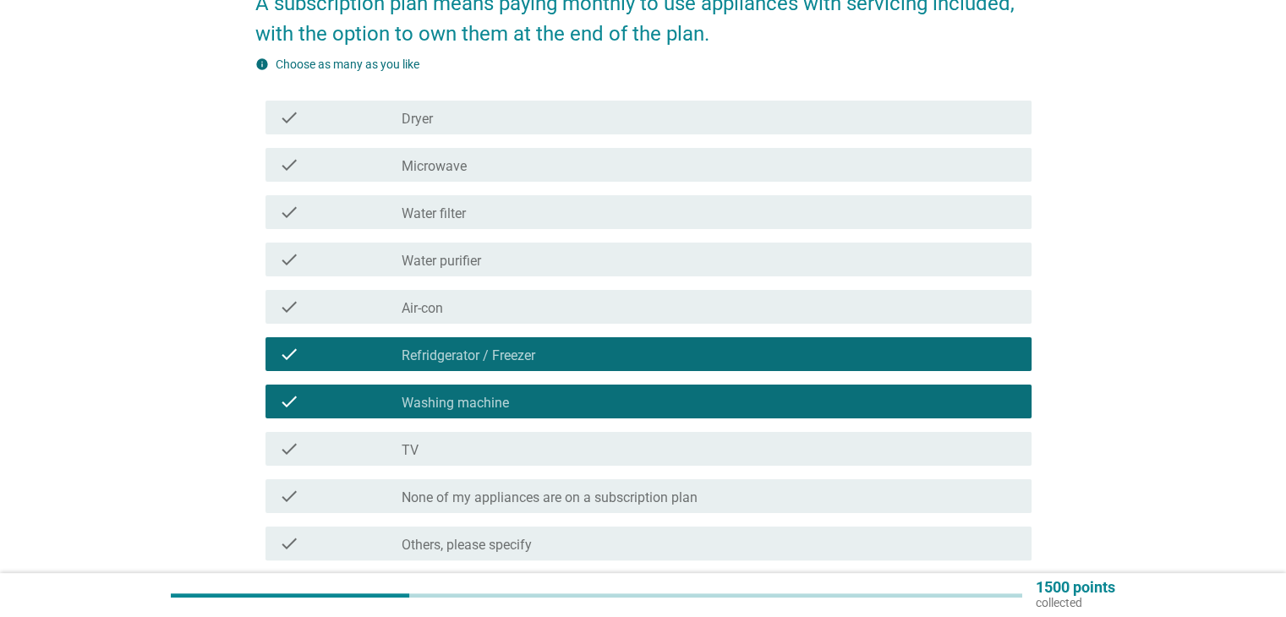
scroll to position [398, 0]
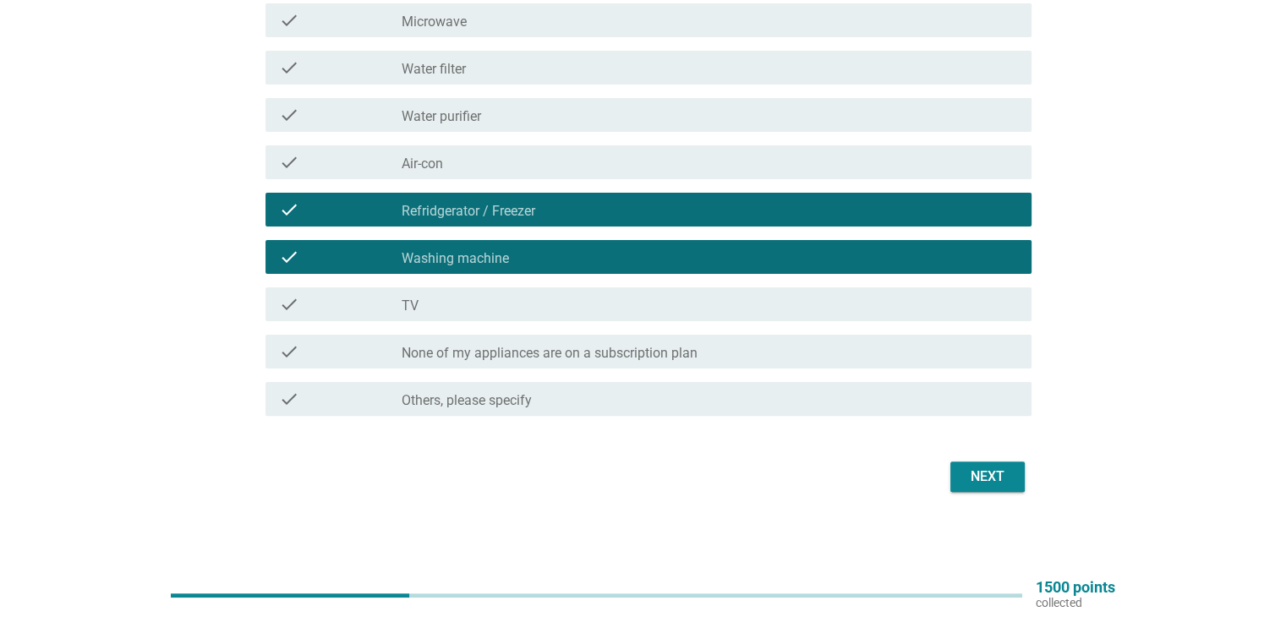
click at [947, 467] on div "Next" at bounding box center [643, 476] width 776 height 41
click at [964, 473] on div "Next" at bounding box center [987, 477] width 47 height 20
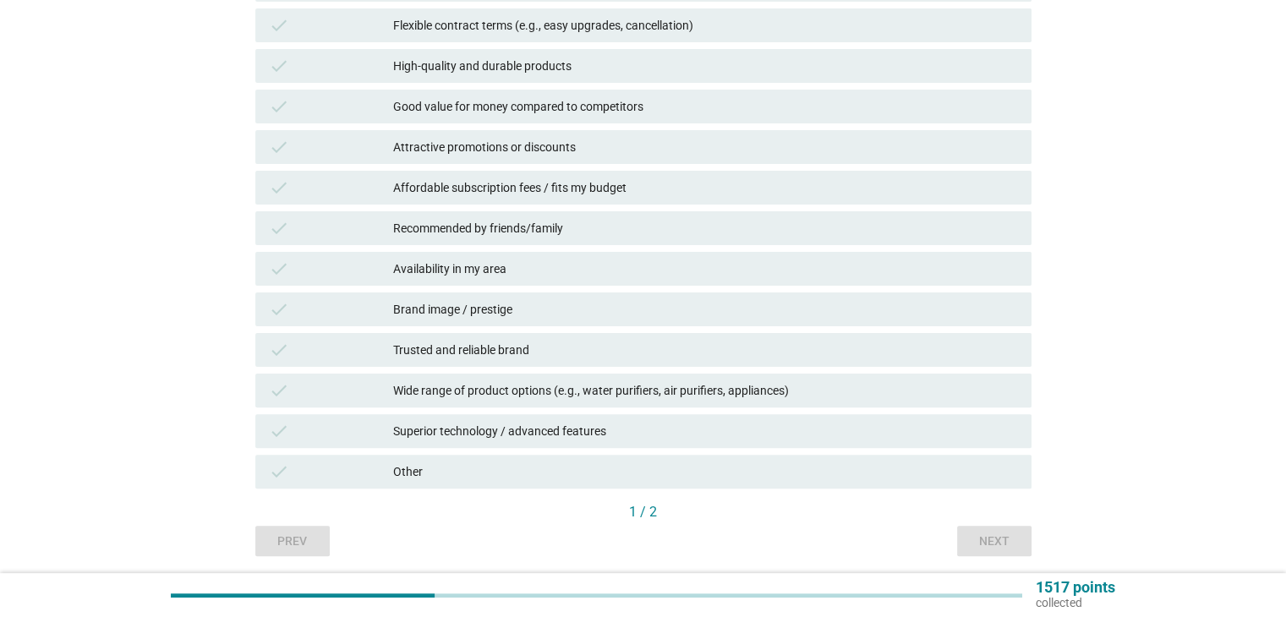
scroll to position [0, 0]
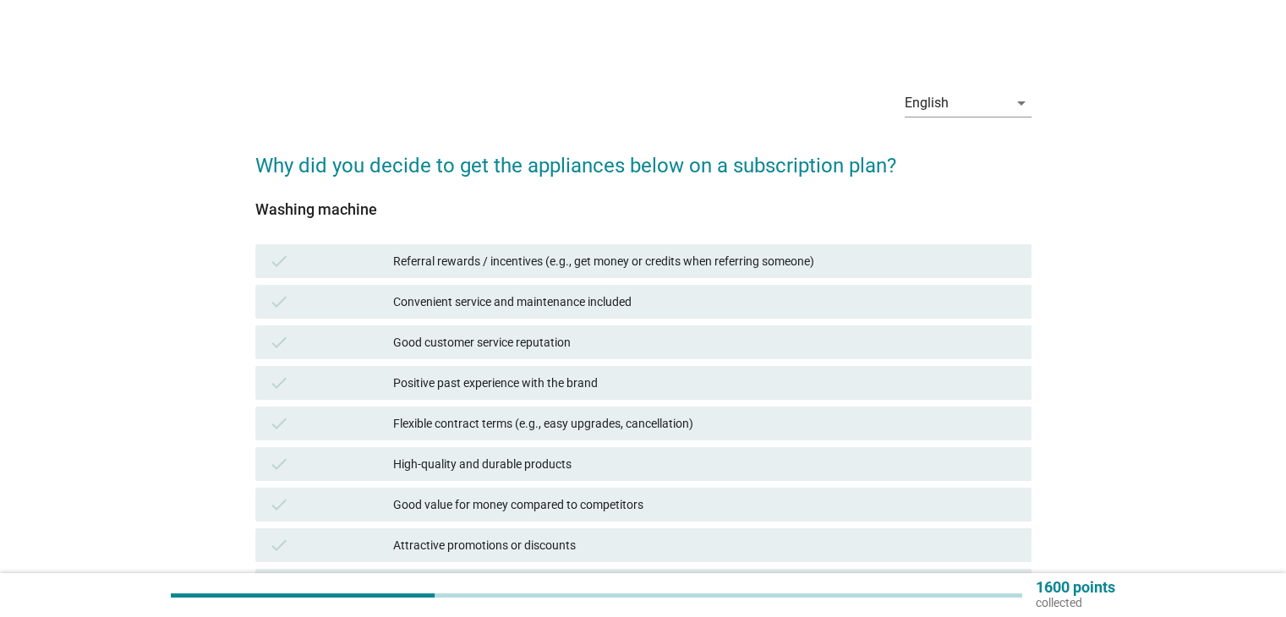
click at [433, 374] on div "Positive past experience with the brand" at bounding box center [705, 383] width 624 height 20
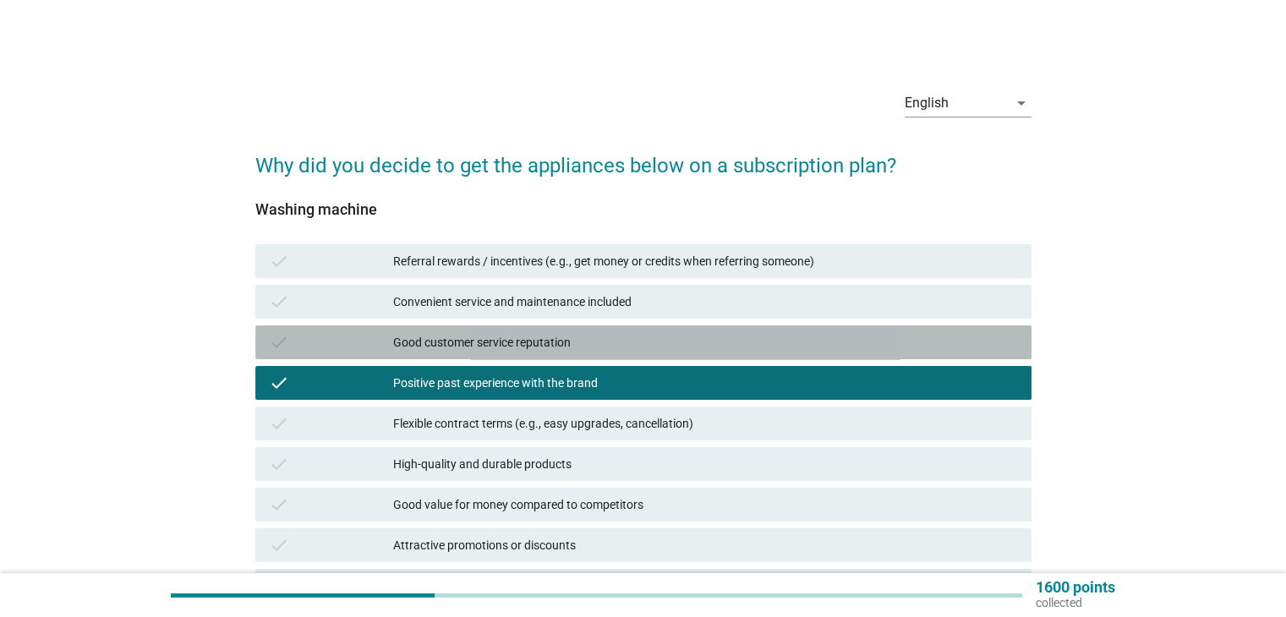
click at [446, 336] on div "Good customer service reputation" at bounding box center [705, 342] width 624 height 20
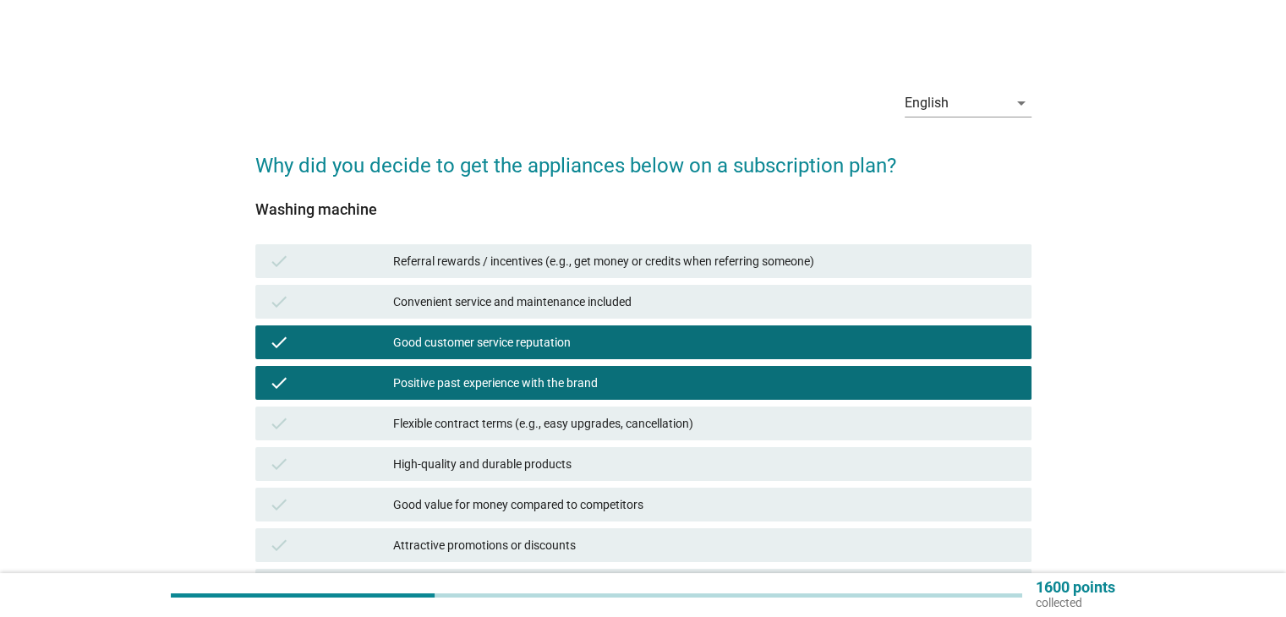
click at [451, 437] on div "check Flexible contract terms (e.g., easy upgrades, cancellation)" at bounding box center [643, 424] width 776 height 34
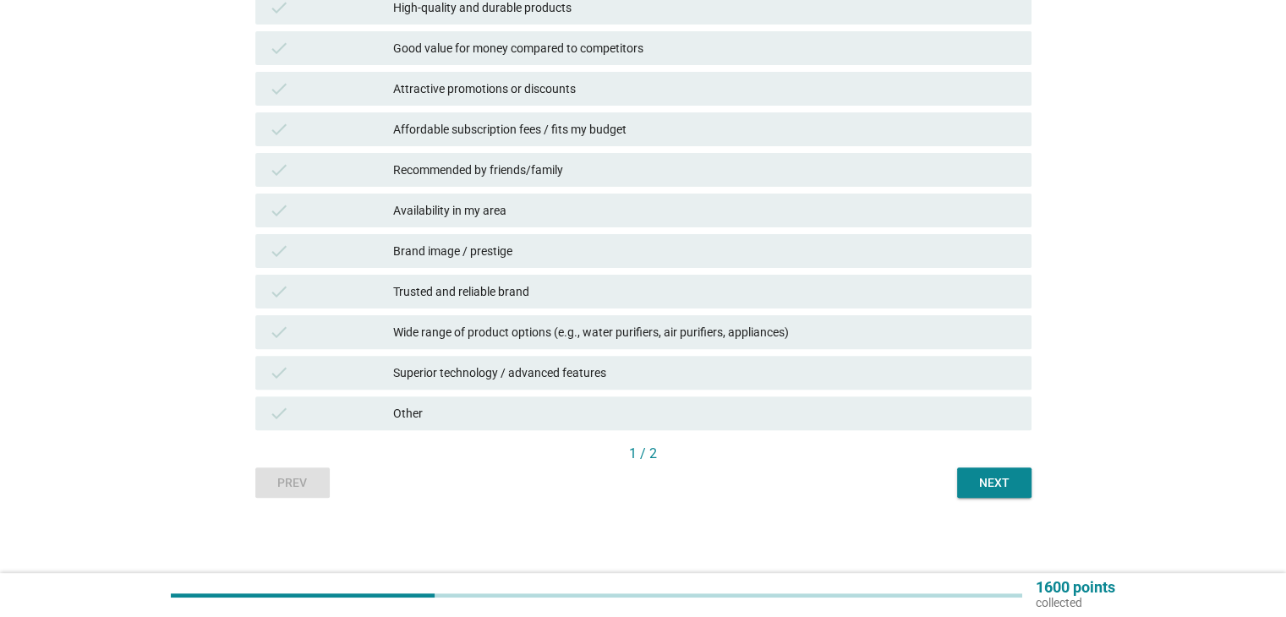
scroll to position [457, 0]
click at [965, 481] on button "Next" at bounding box center [994, 482] width 74 height 30
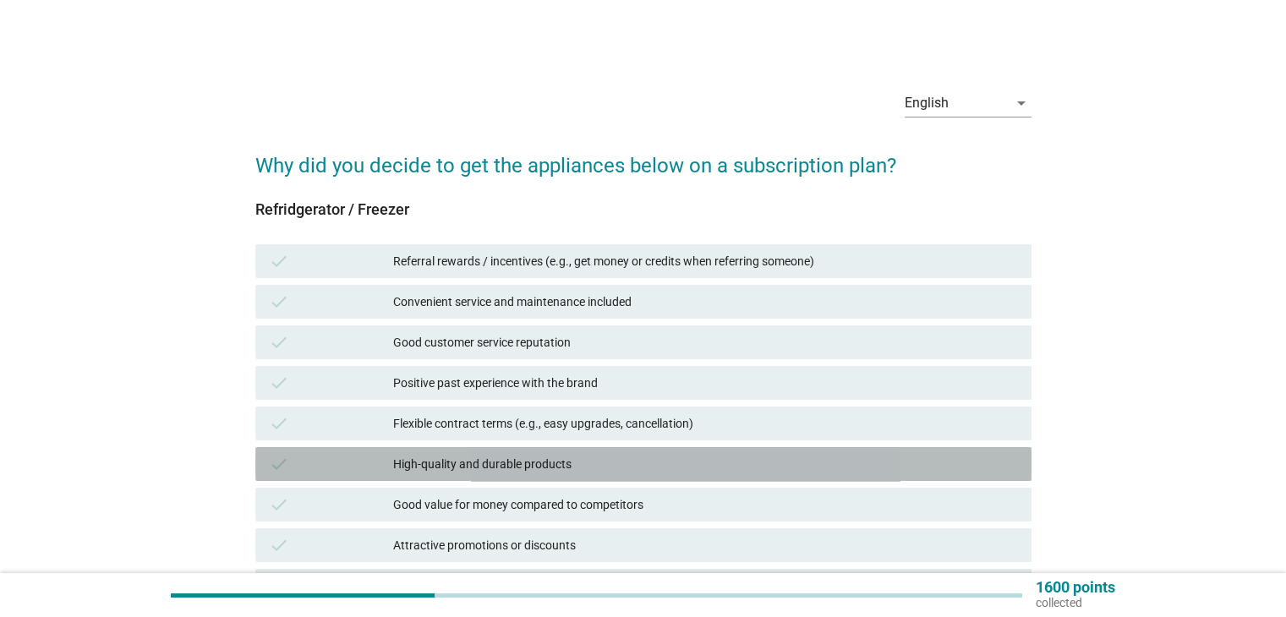
click at [457, 468] on div "High-quality and durable products" at bounding box center [705, 464] width 624 height 20
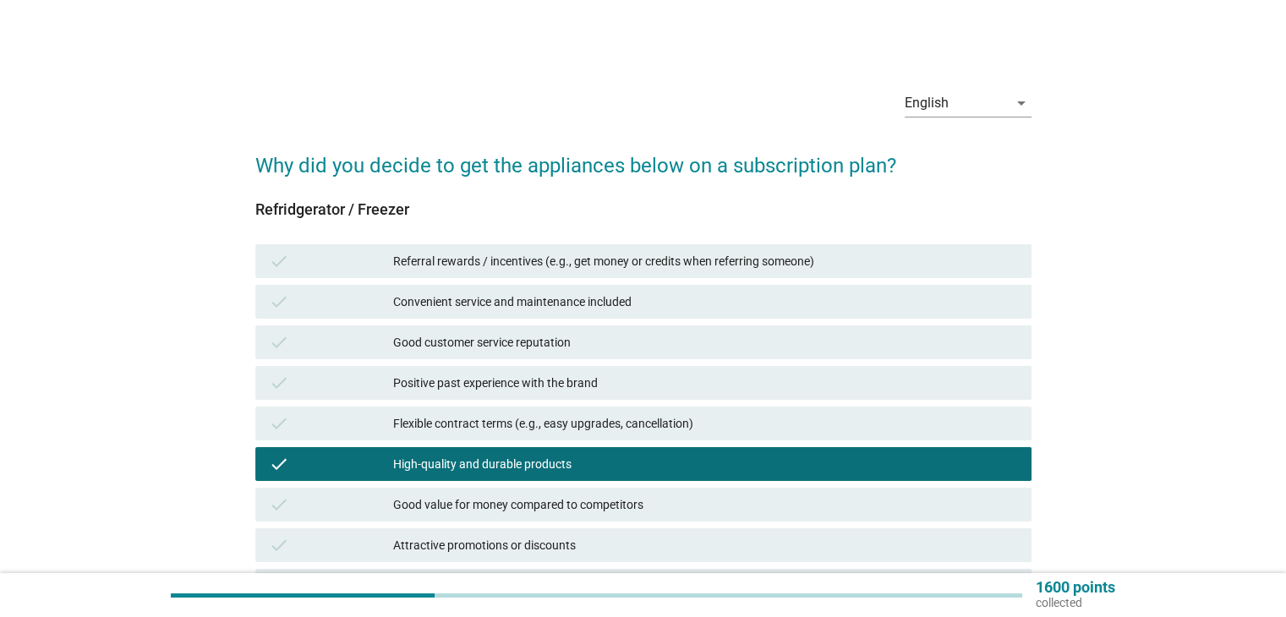
click at [455, 427] on div "Flexible contract terms (e.g., easy upgrades, cancellation)" at bounding box center [705, 423] width 624 height 20
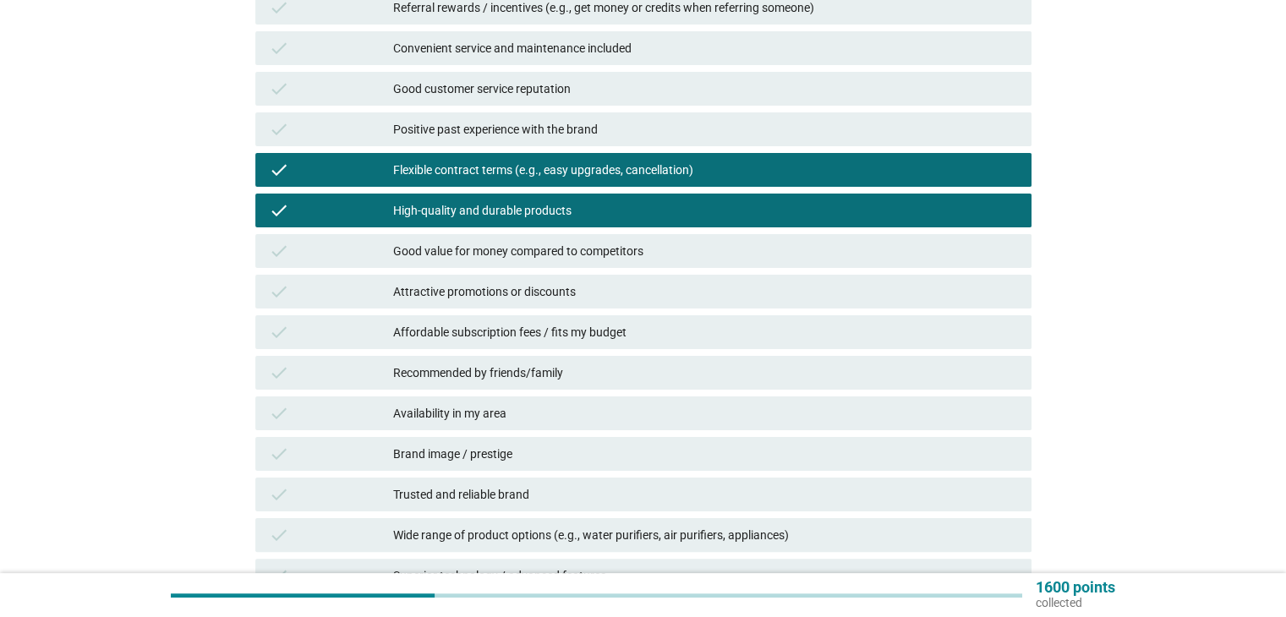
scroll to position [457, 0]
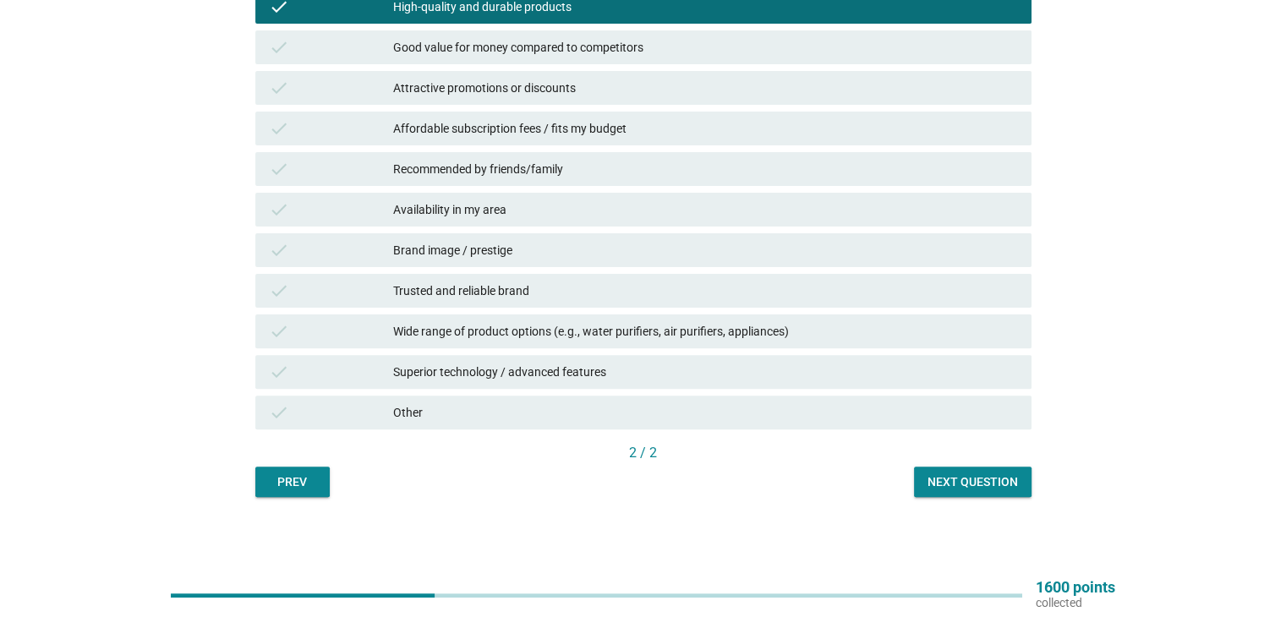
click at [974, 481] on div "Next question" at bounding box center [972, 482] width 90 height 18
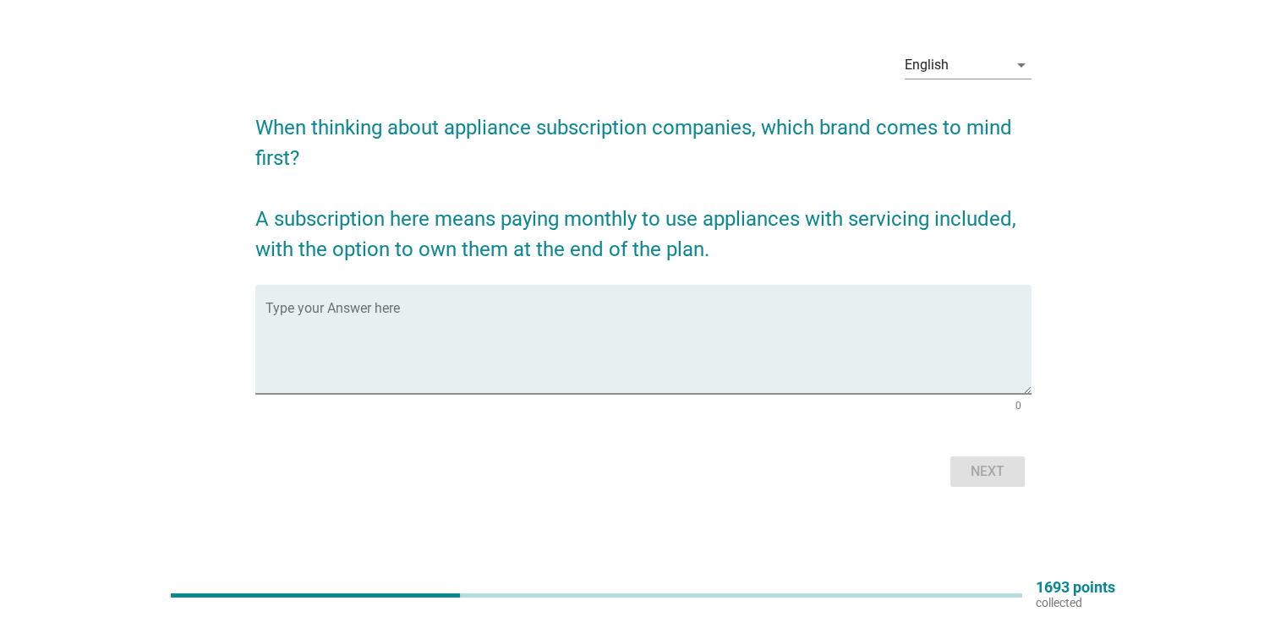
scroll to position [0, 0]
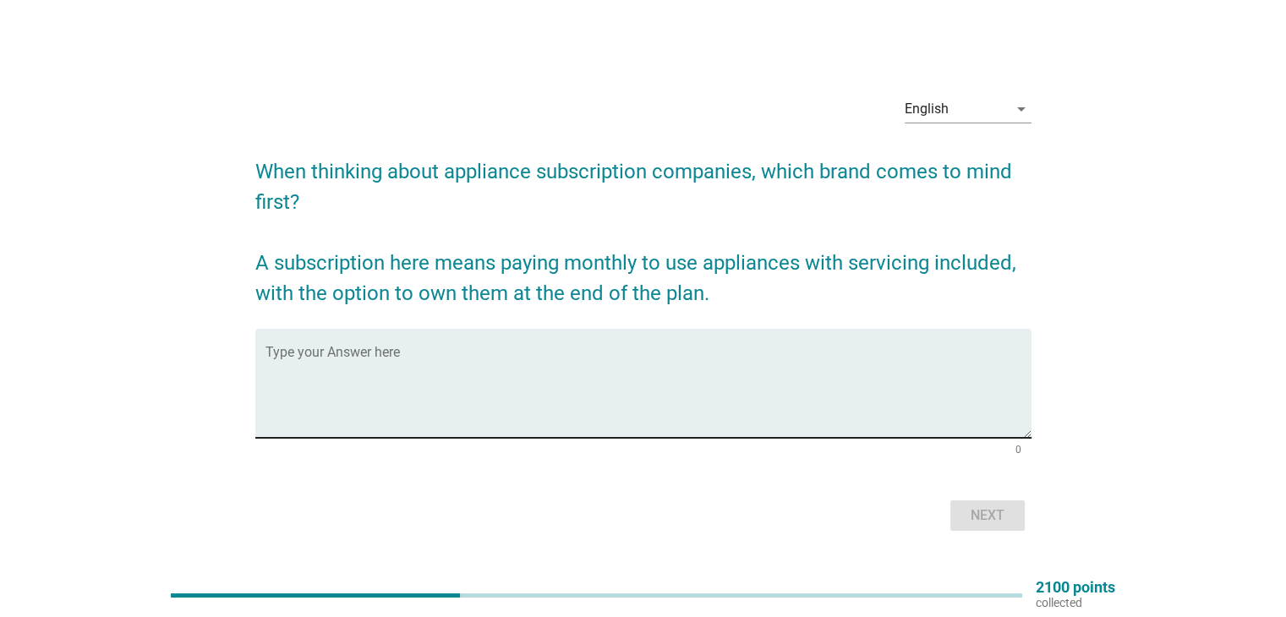
click at [463, 358] on textarea "Type your Answer here" at bounding box center [648, 393] width 766 height 89
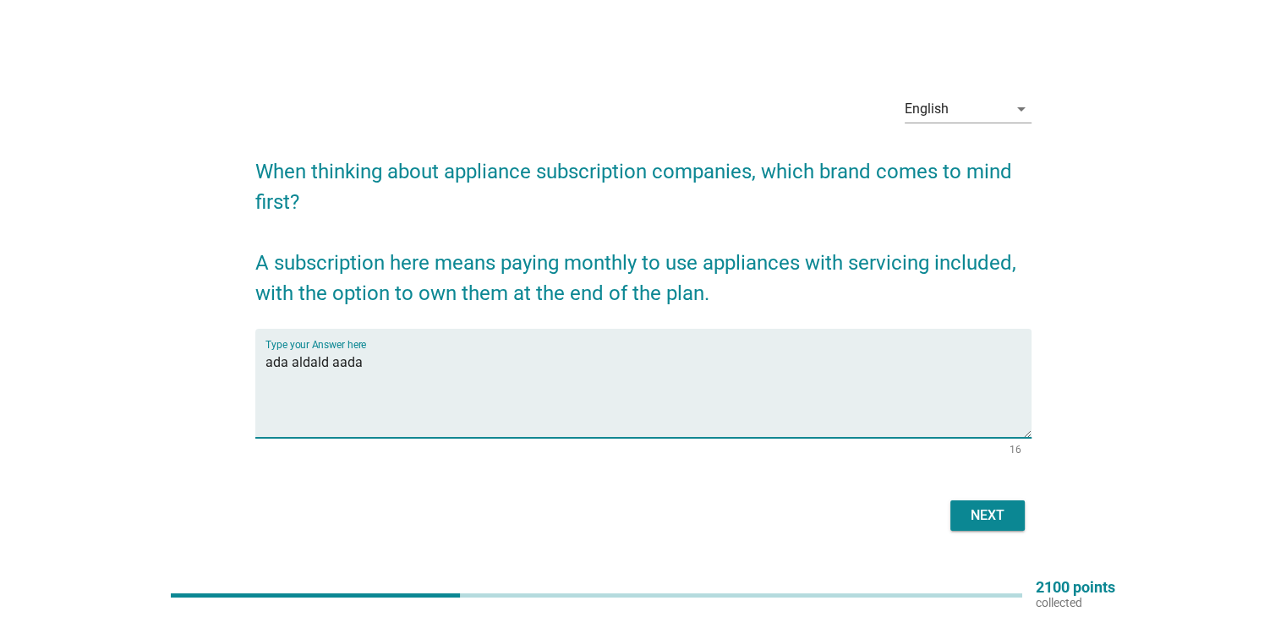
type textarea "ada aldald aada"
click at [1011, 515] on button "Next" at bounding box center [987, 515] width 74 height 30
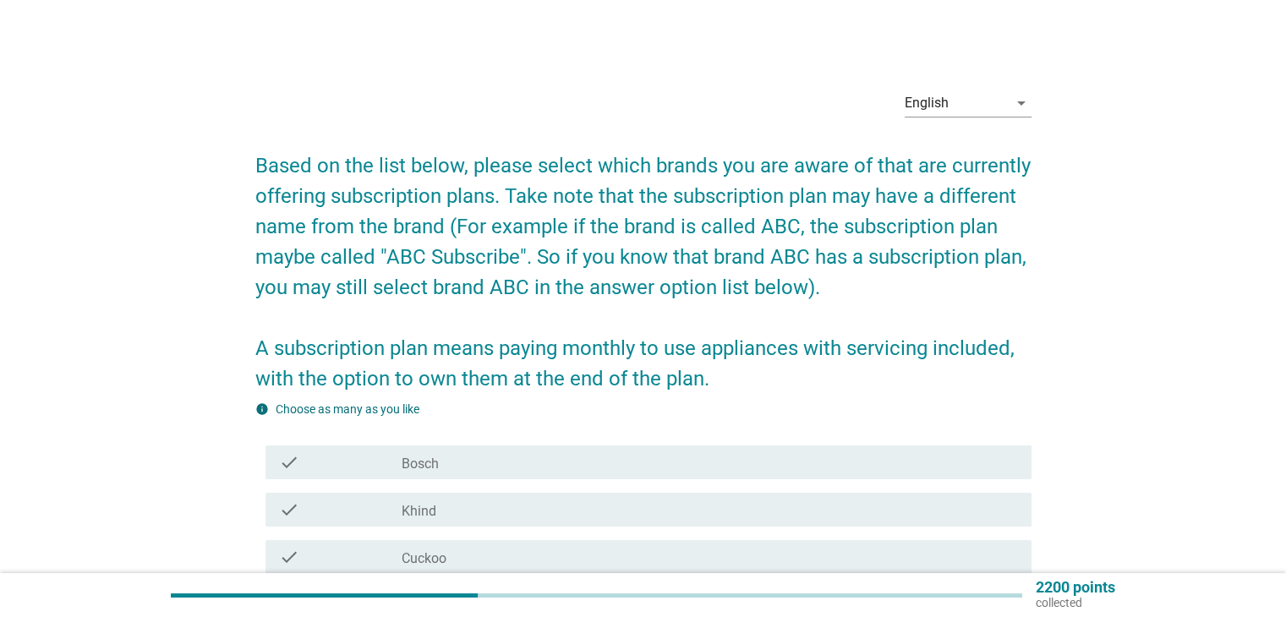
click at [626, 486] on div "check check_box_outline_blank Khind" at bounding box center [643, 509] width 776 height 47
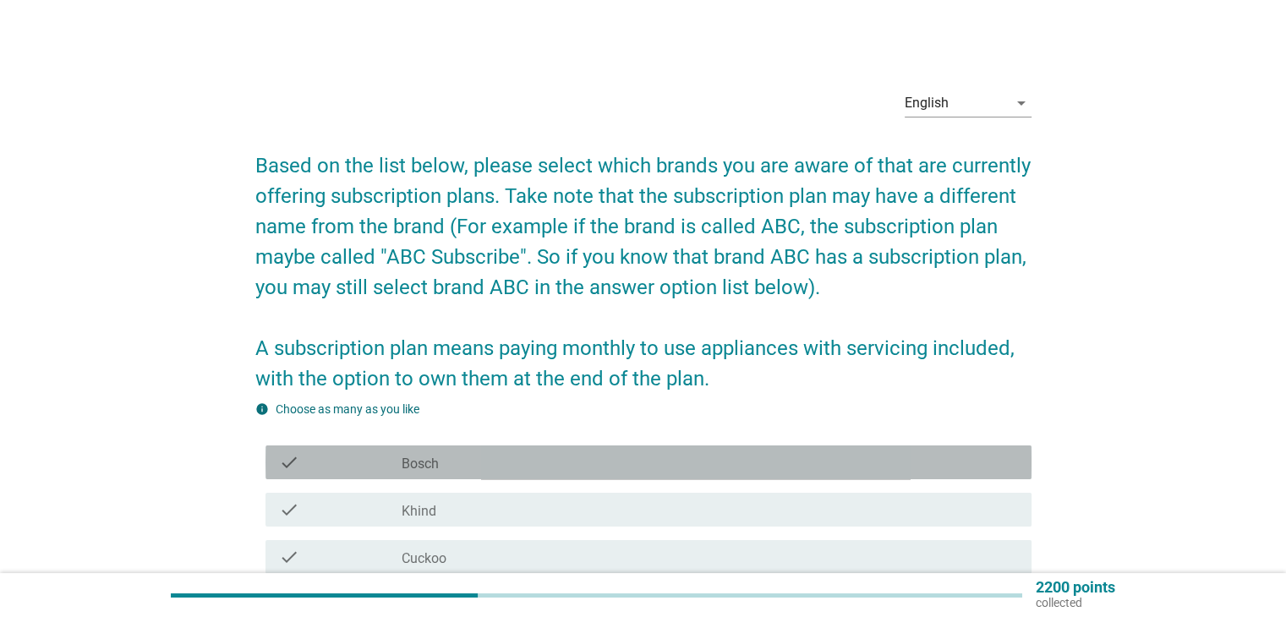
click at [619, 467] on div "check_box_outline_blank Bosch" at bounding box center [709, 462] width 615 height 20
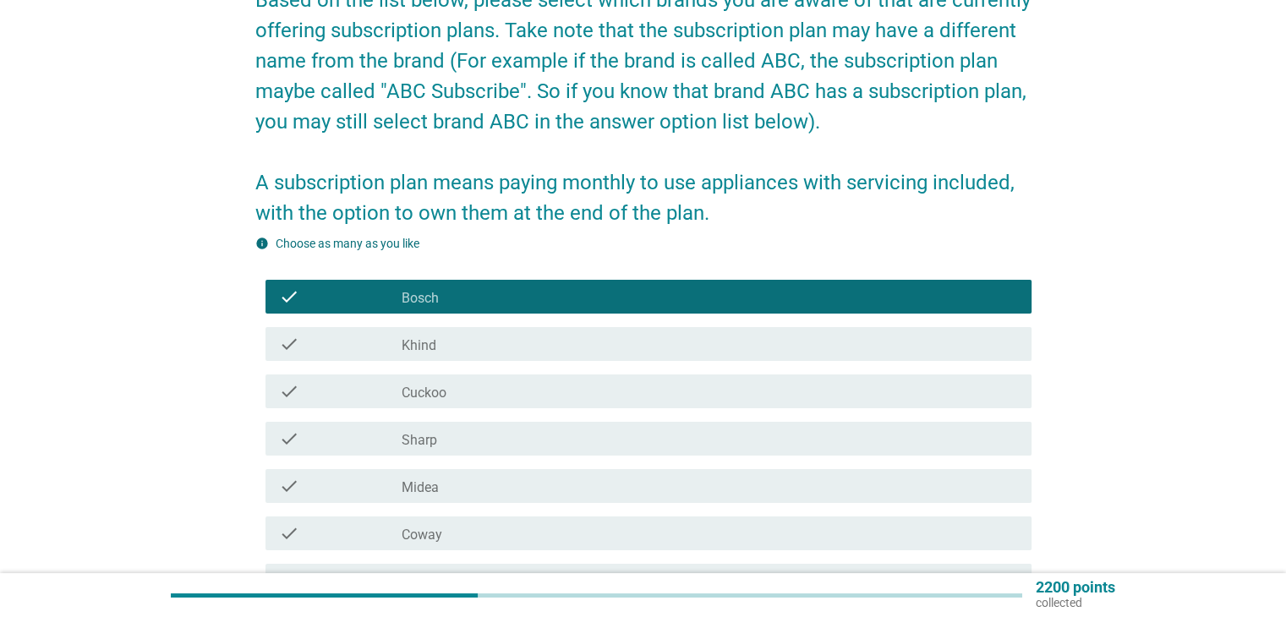
scroll to position [169, 0]
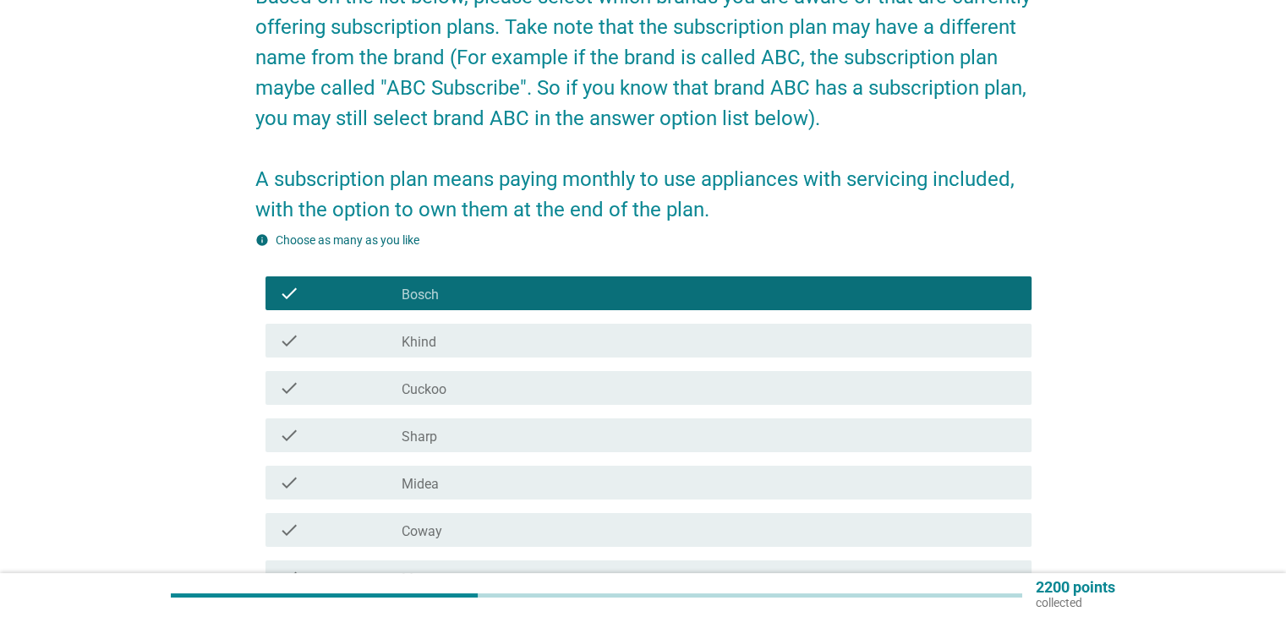
click at [587, 298] on div "check_box_outline_blank Bosch" at bounding box center [709, 293] width 615 height 20
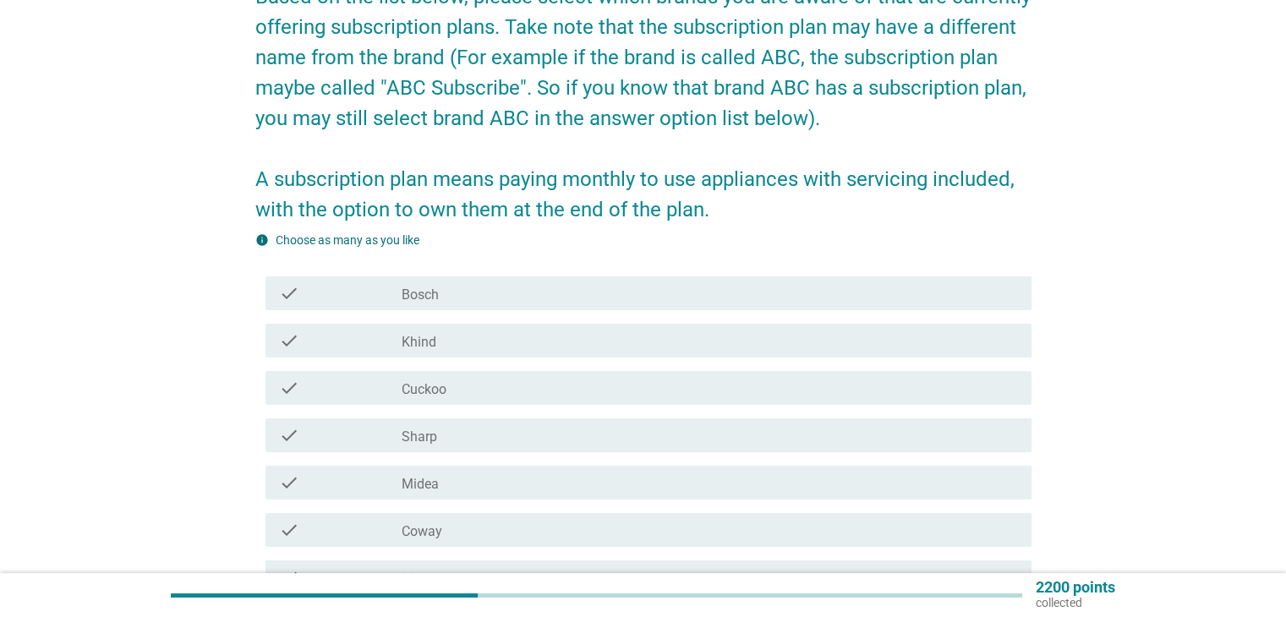
drag, startPoint x: 544, startPoint y: 428, endPoint x: 541, endPoint y: 417, distance: 11.5
click at [542, 419] on div "check check_box_outline_blank Sharp" at bounding box center [648, 435] width 766 height 34
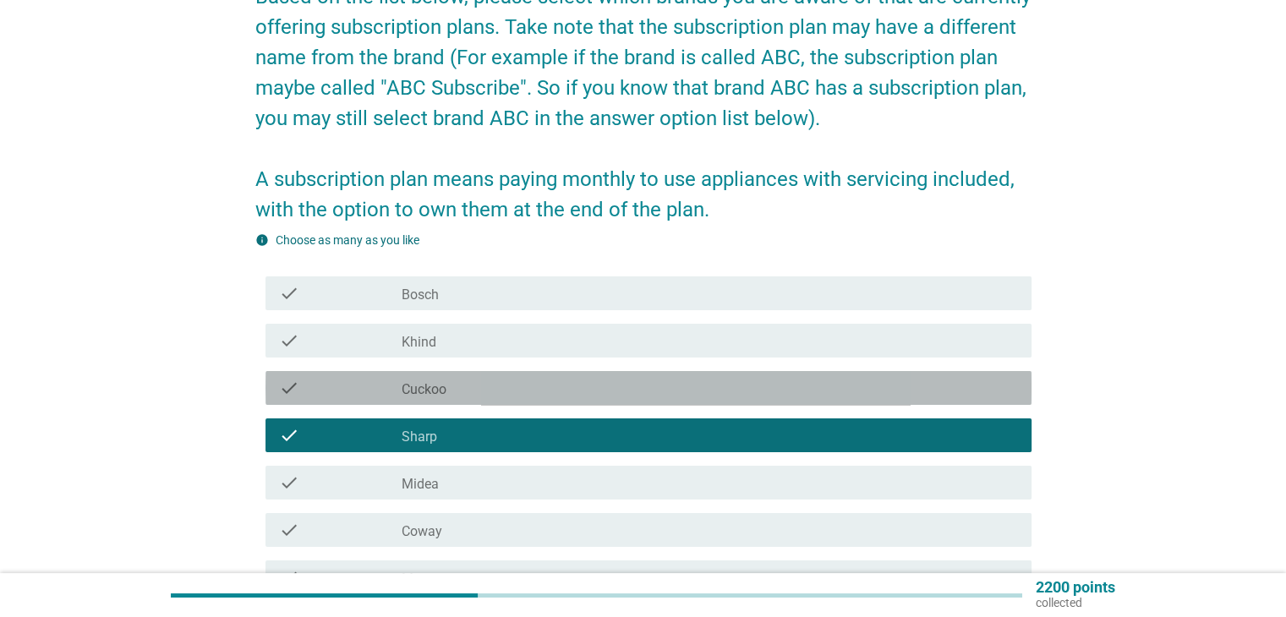
click at [534, 389] on div "check_box_outline_blank Cuckoo" at bounding box center [709, 388] width 615 height 20
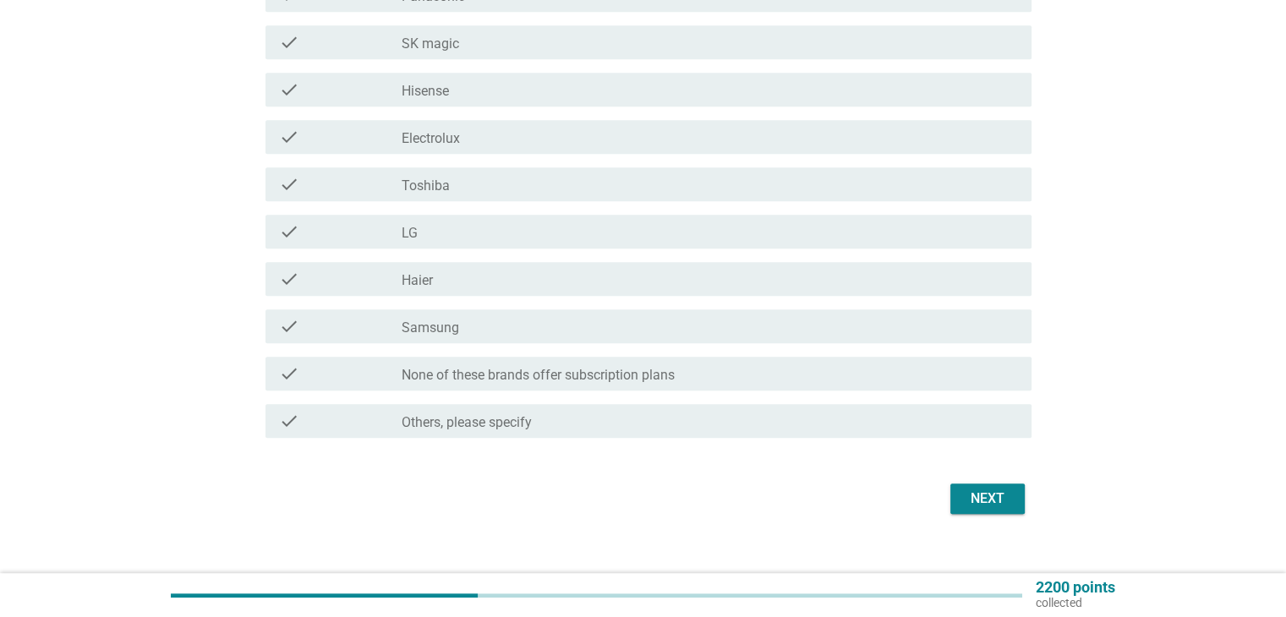
scroll to position [821, 0]
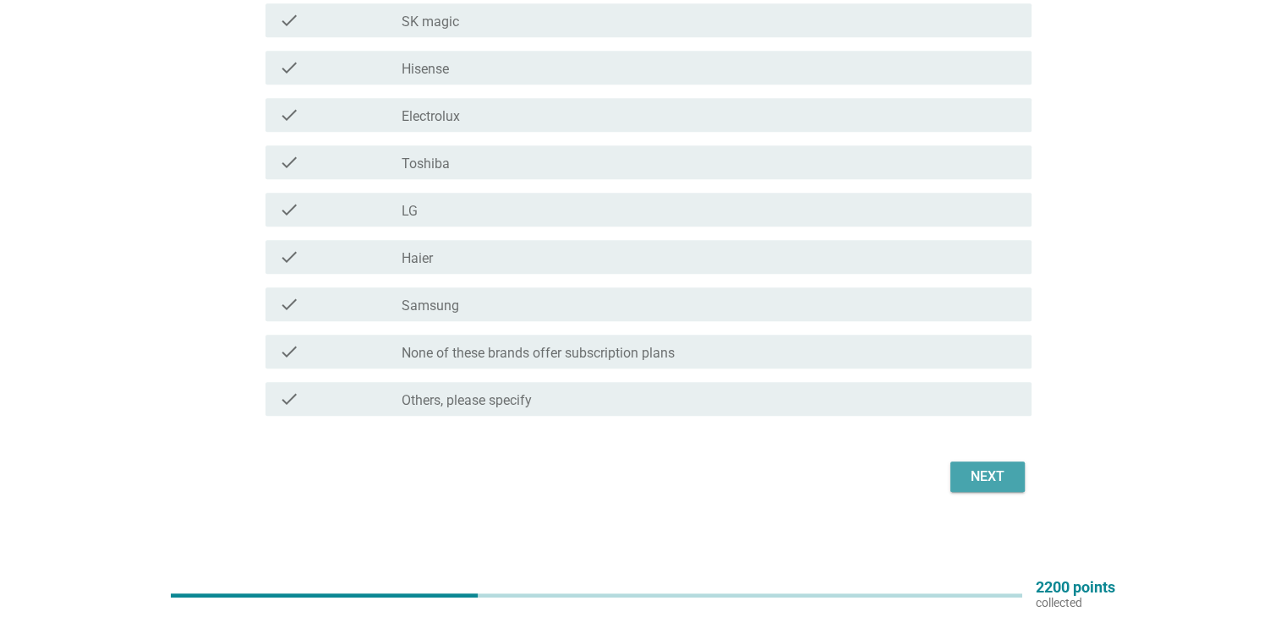
click at [987, 477] on div "Next" at bounding box center [987, 477] width 47 height 20
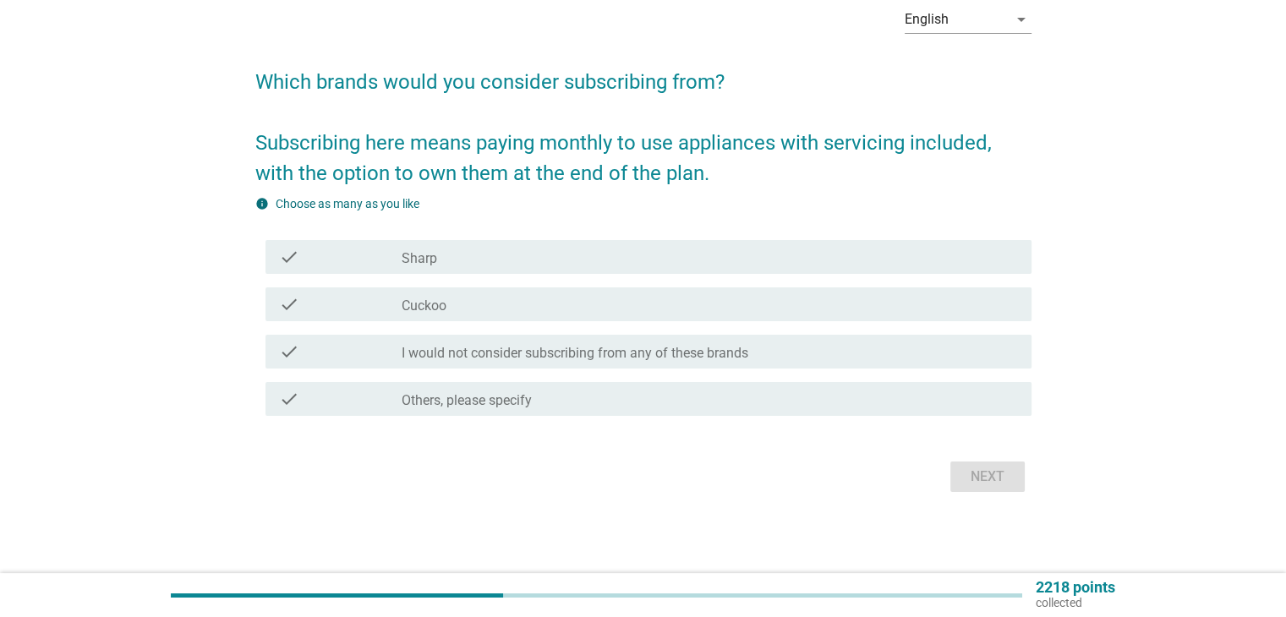
scroll to position [0, 0]
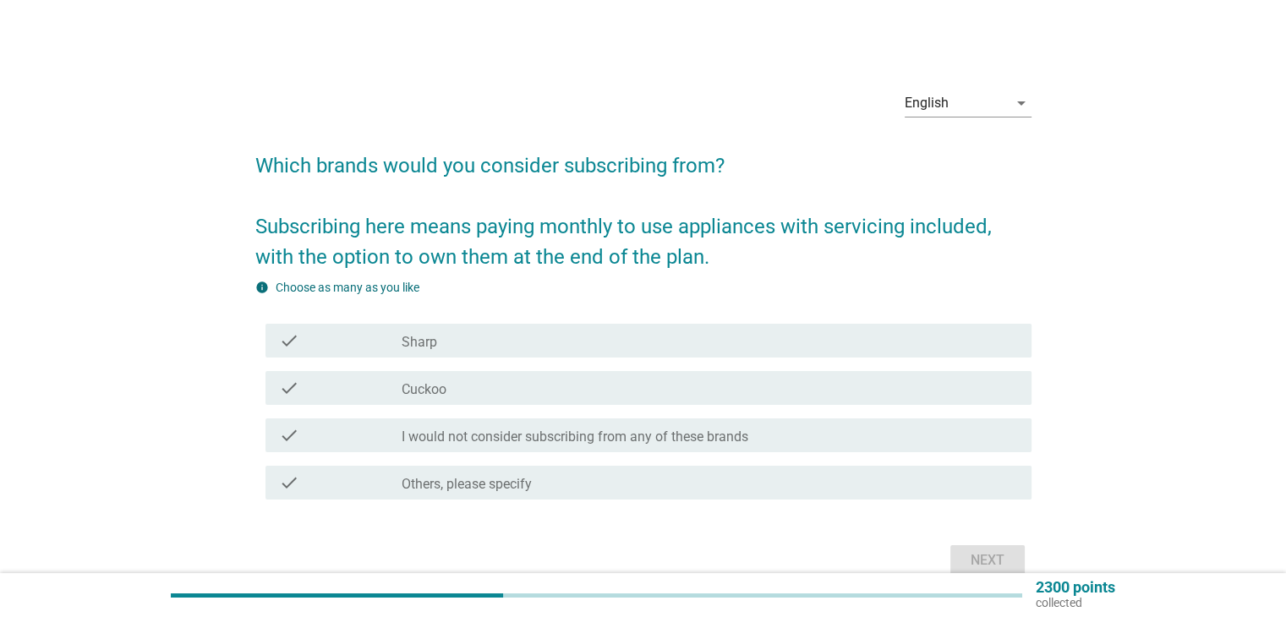
click at [559, 407] on div "check check_box_outline_blank Cuckoo" at bounding box center [643, 387] width 776 height 47
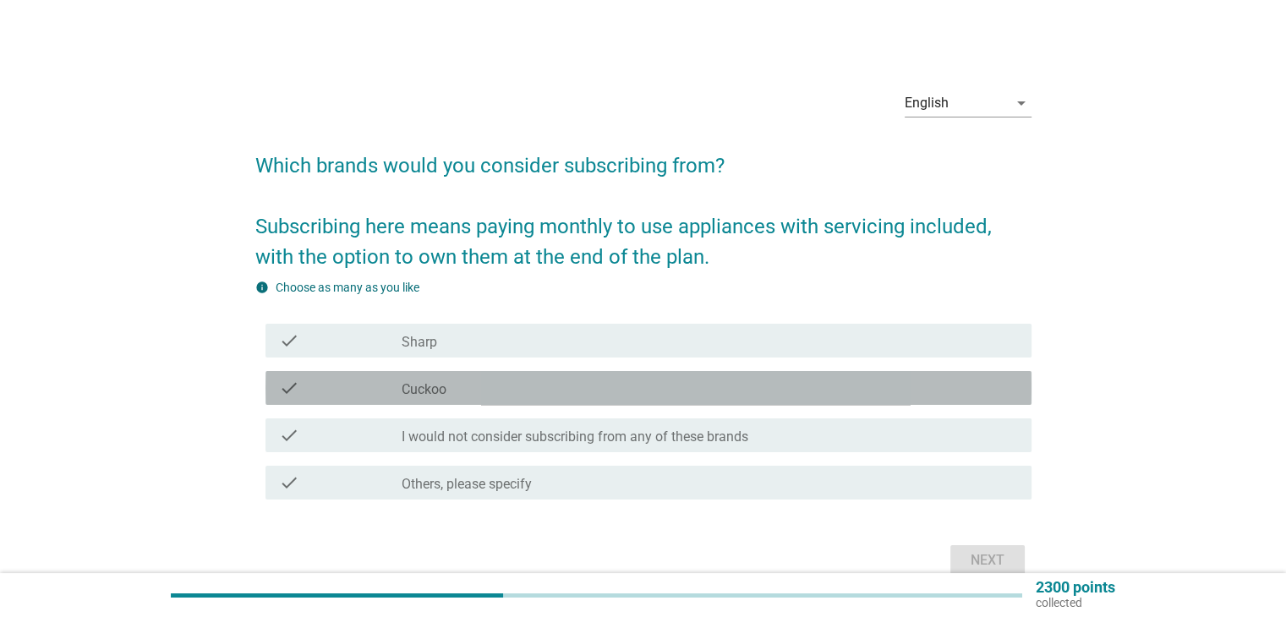
click at [563, 393] on div "check_box_outline_blank Cuckoo" at bounding box center [709, 388] width 615 height 20
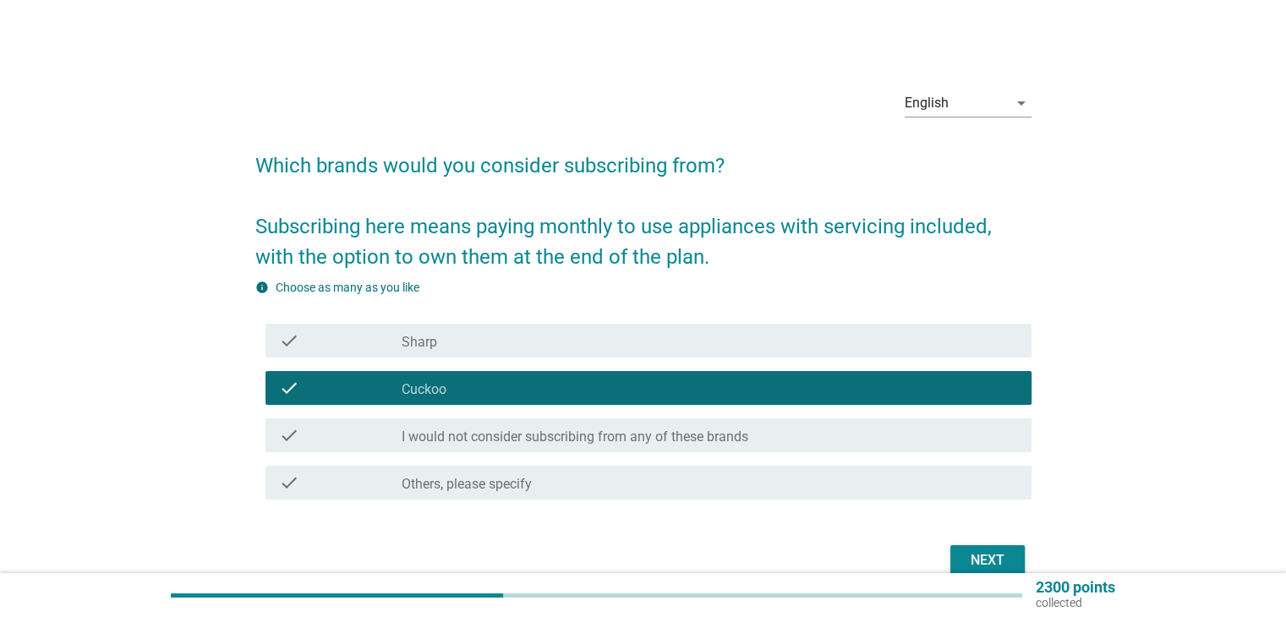
click at [974, 555] on div "Next" at bounding box center [987, 560] width 47 height 20
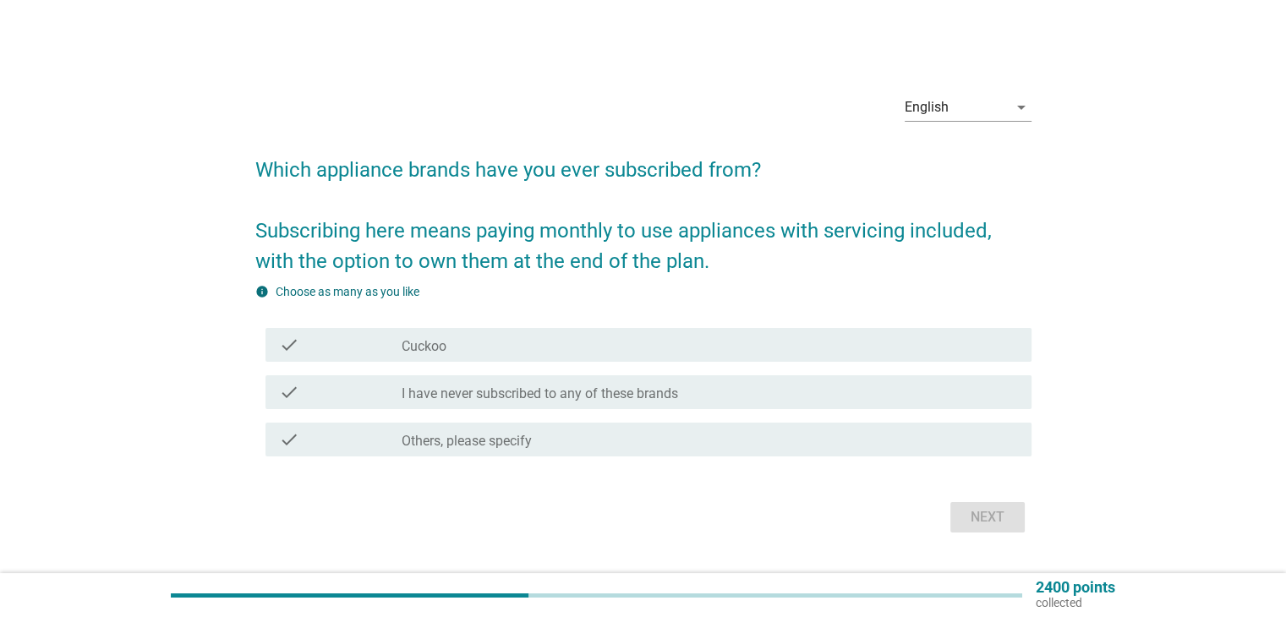
drag, startPoint x: 634, startPoint y: 394, endPoint x: 653, endPoint y: 402, distance: 20.4
click at [635, 394] on label "I have never subscribed to any of these brands" at bounding box center [540, 393] width 276 height 17
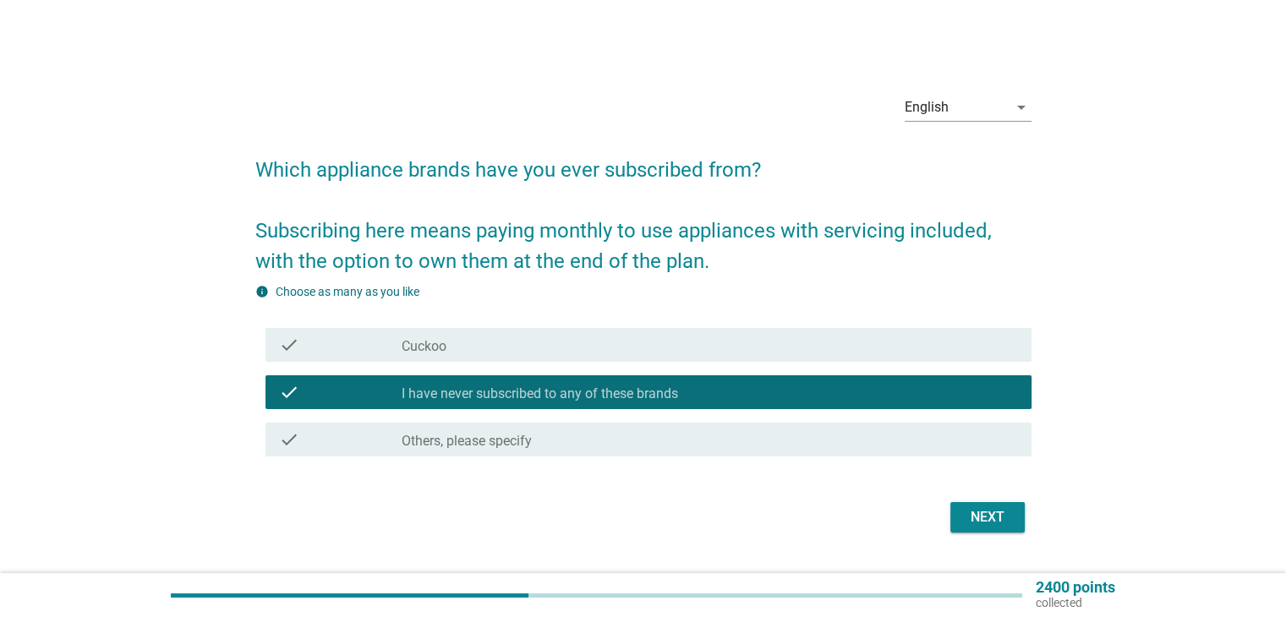
click at [986, 528] on button "Next" at bounding box center [987, 517] width 74 height 30
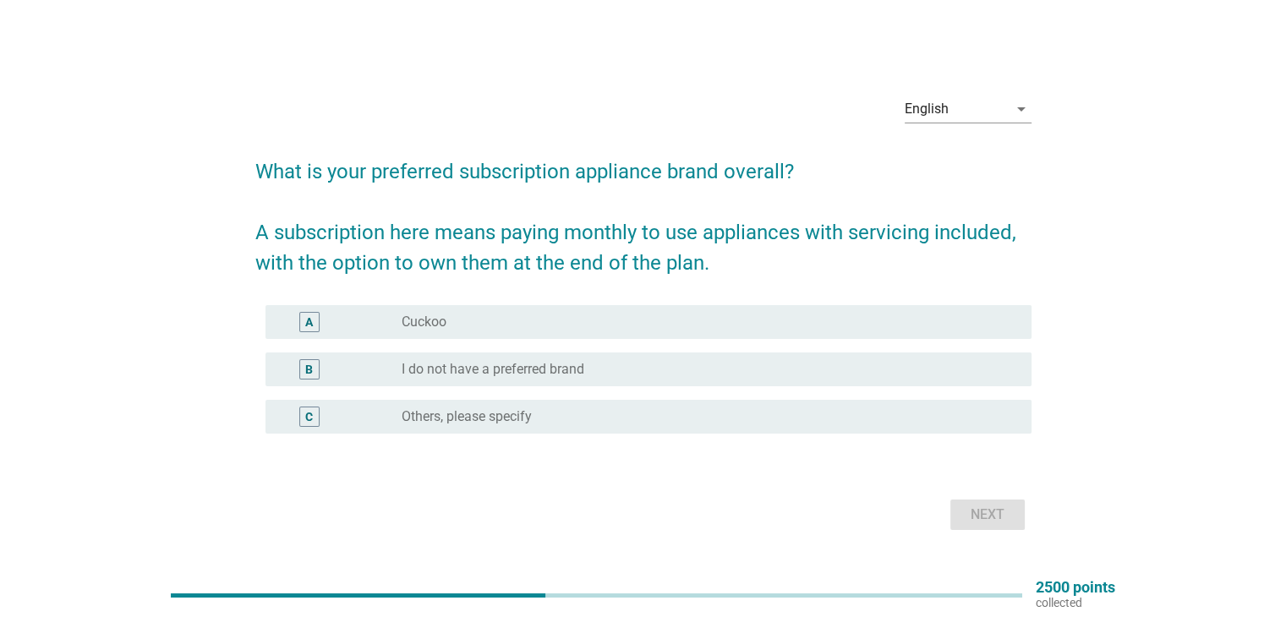
click at [604, 370] on div "radio_button_unchecked I do not have a preferred brand" at bounding box center [703, 369] width 602 height 17
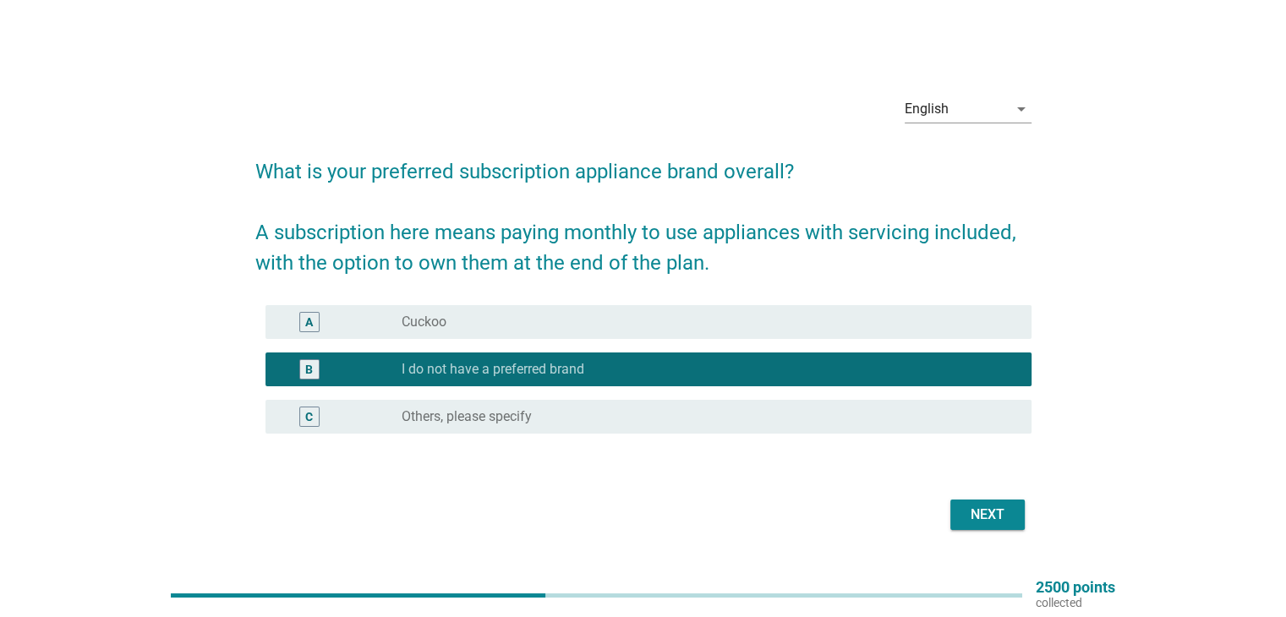
click at [605, 328] on div "radio_button_unchecked Cuckoo" at bounding box center [703, 322] width 602 height 17
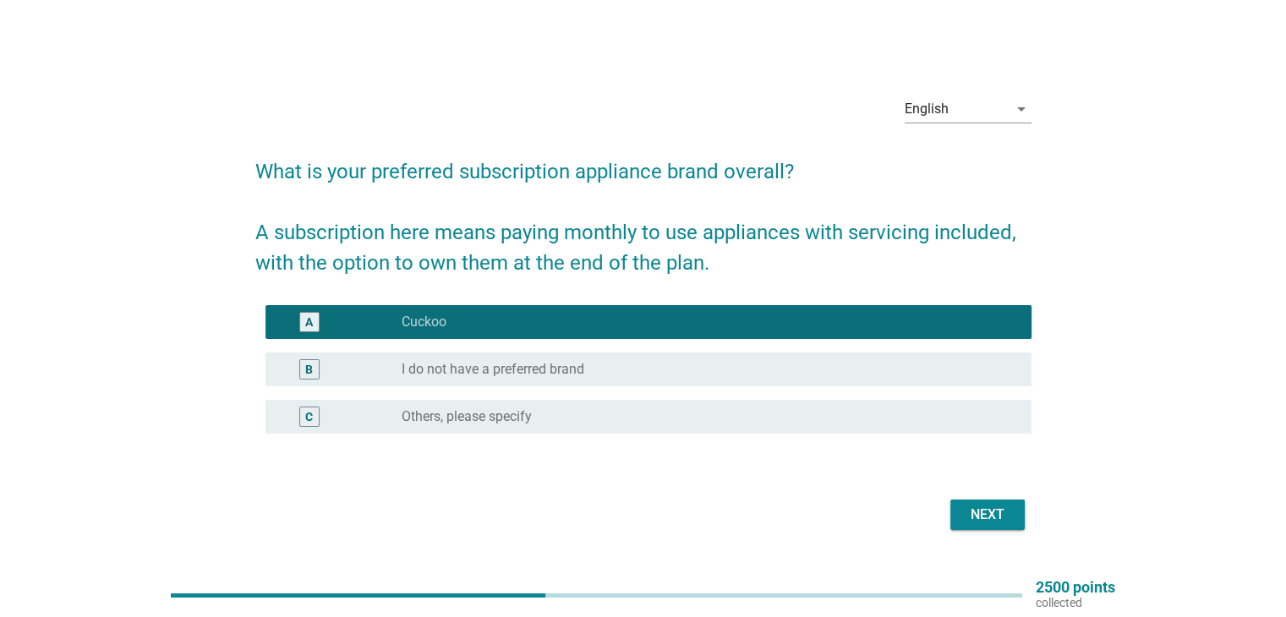
click at [975, 515] on div "Next" at bounding box center [987, 515] width 47 height 20
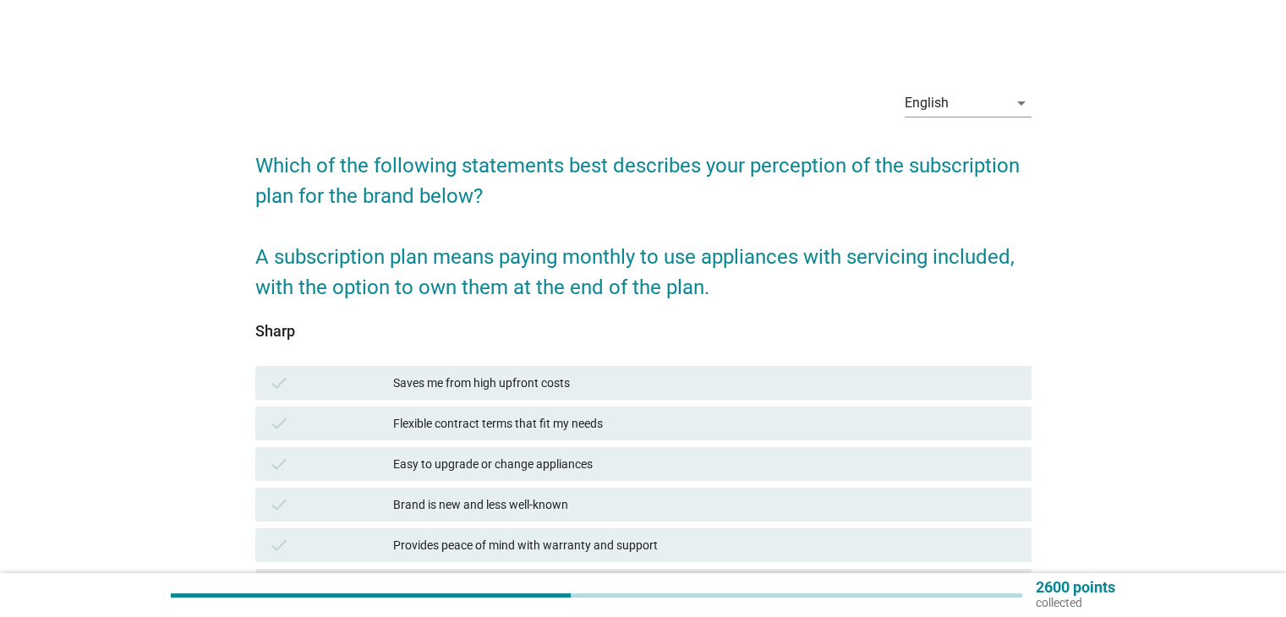
click at [693, 426] on div "Flexible contract terms that fit my needs" at bounding box center [705, 423] width 624 height 20
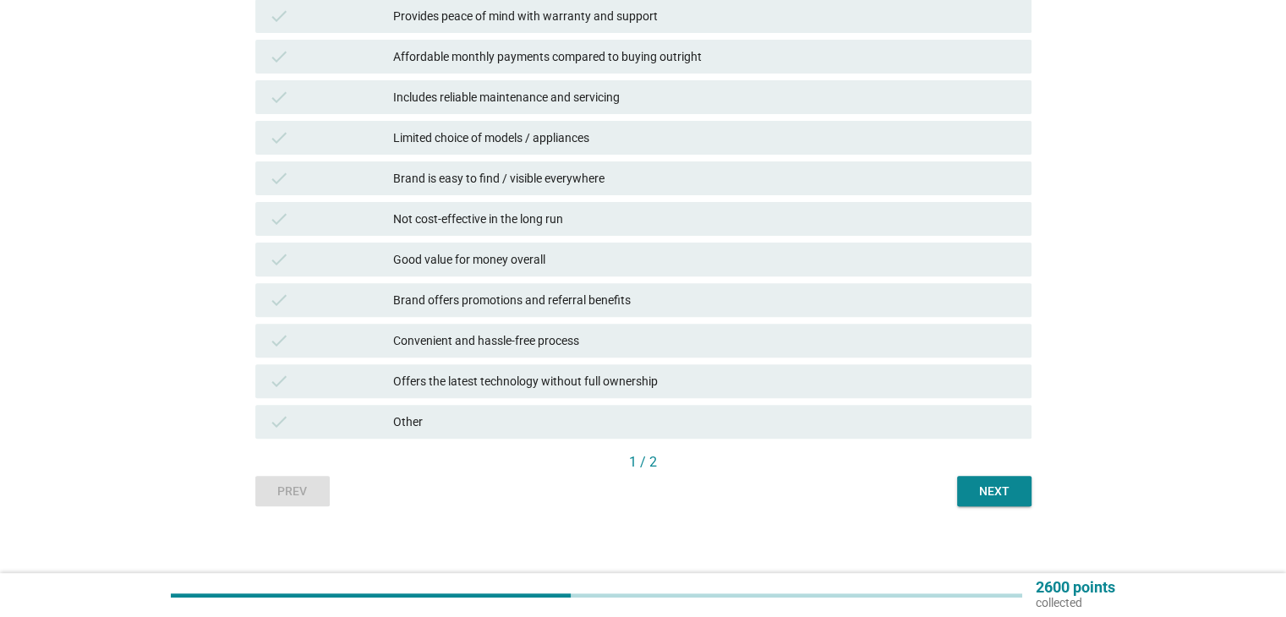
scroll to position [538, 0]
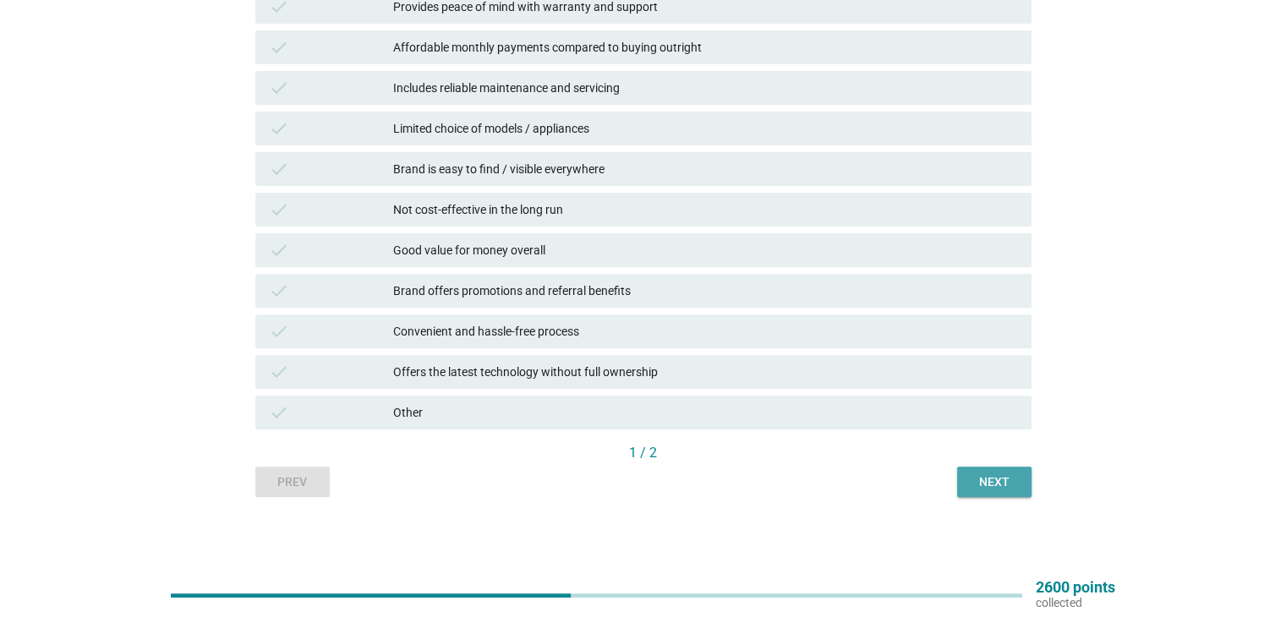
click at [989, 492] on button "Next" at bounding box center [994, 482] width 74 height 30
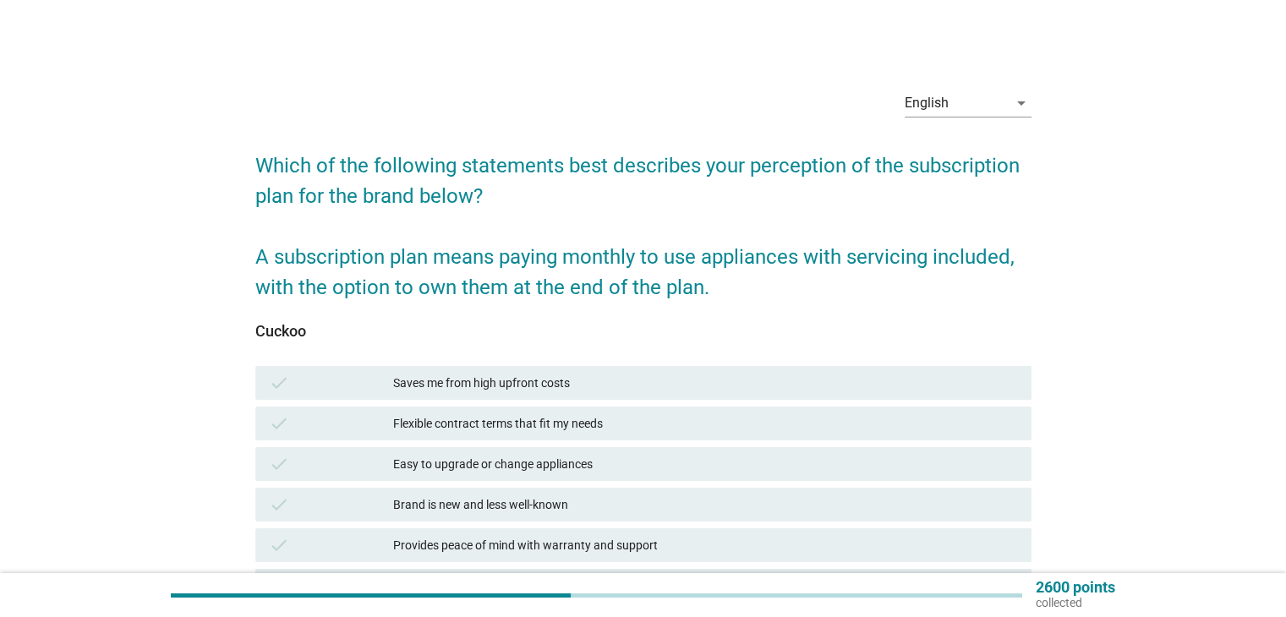
click at [513, 456] on div "Easy to upgrade or change appliances" at bounding box center [705, 464] width 624 height 20
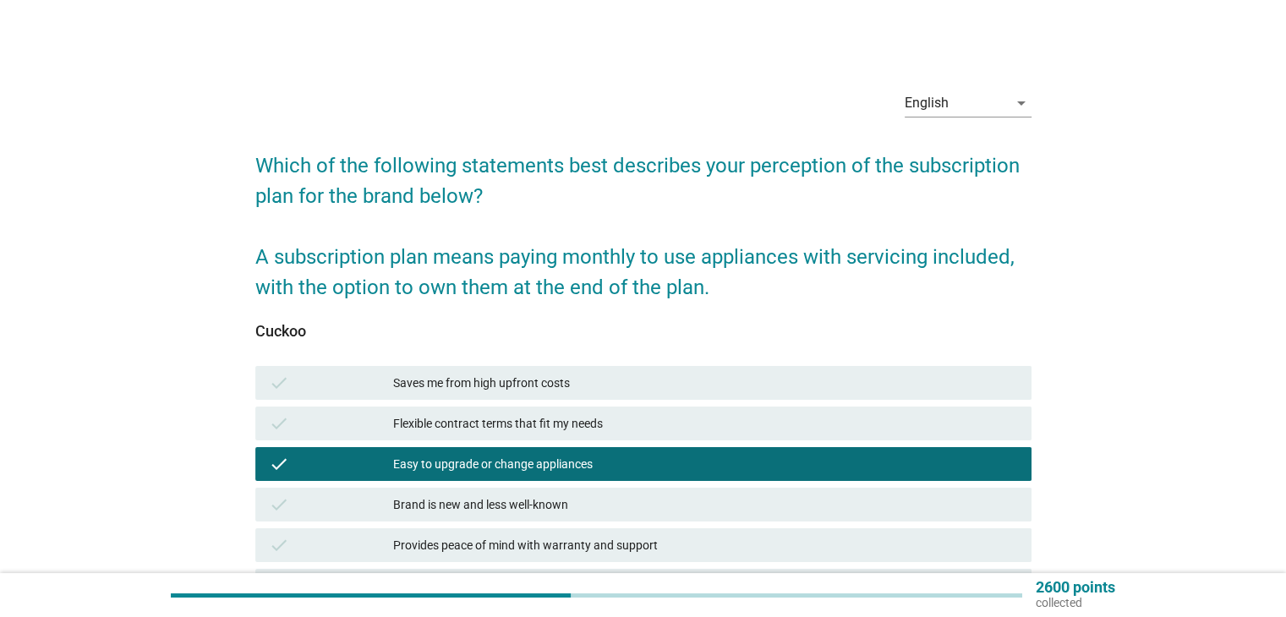
click at [554, 498] on div "Brand is new and less well-known" at bounding box center [705, 505] width 624 height 20
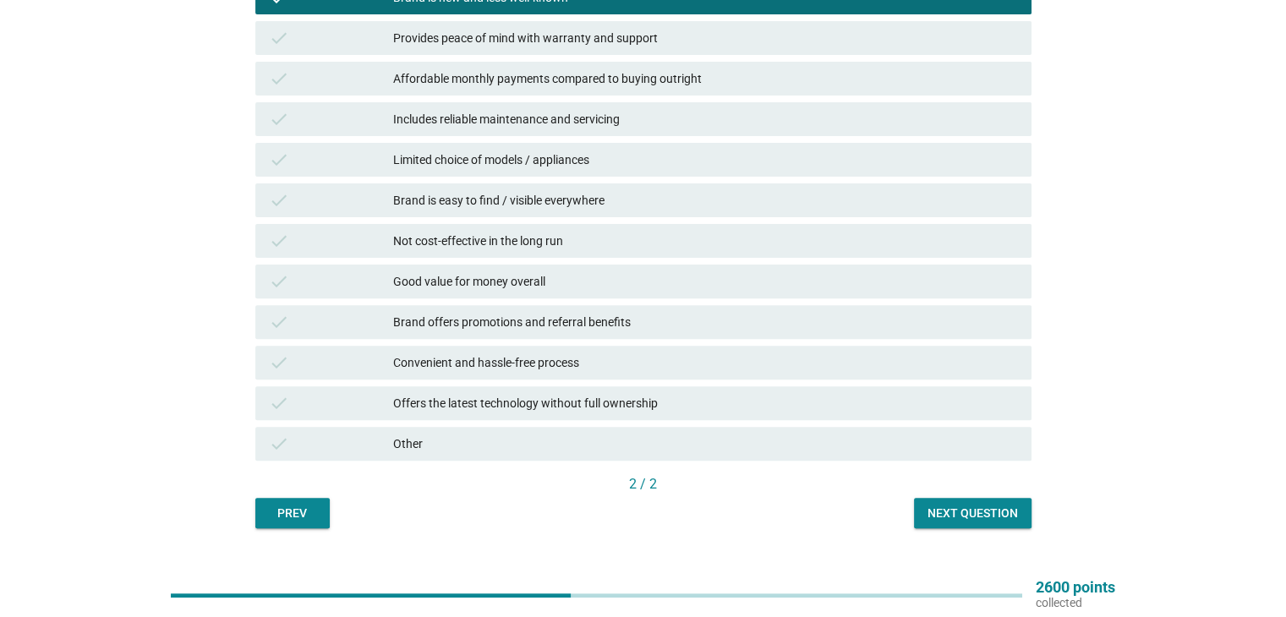
scroll to position [538, 0]
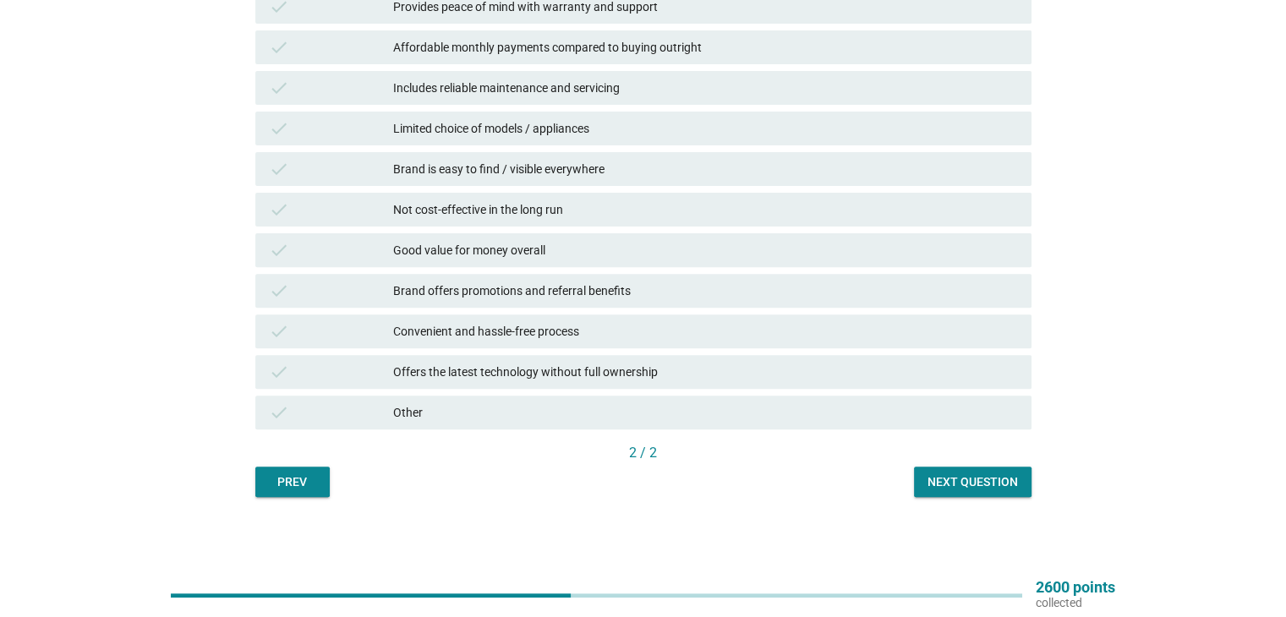
click at [954, 486] on div "Next question" at bounding box center [972, 482] width 90 height 18
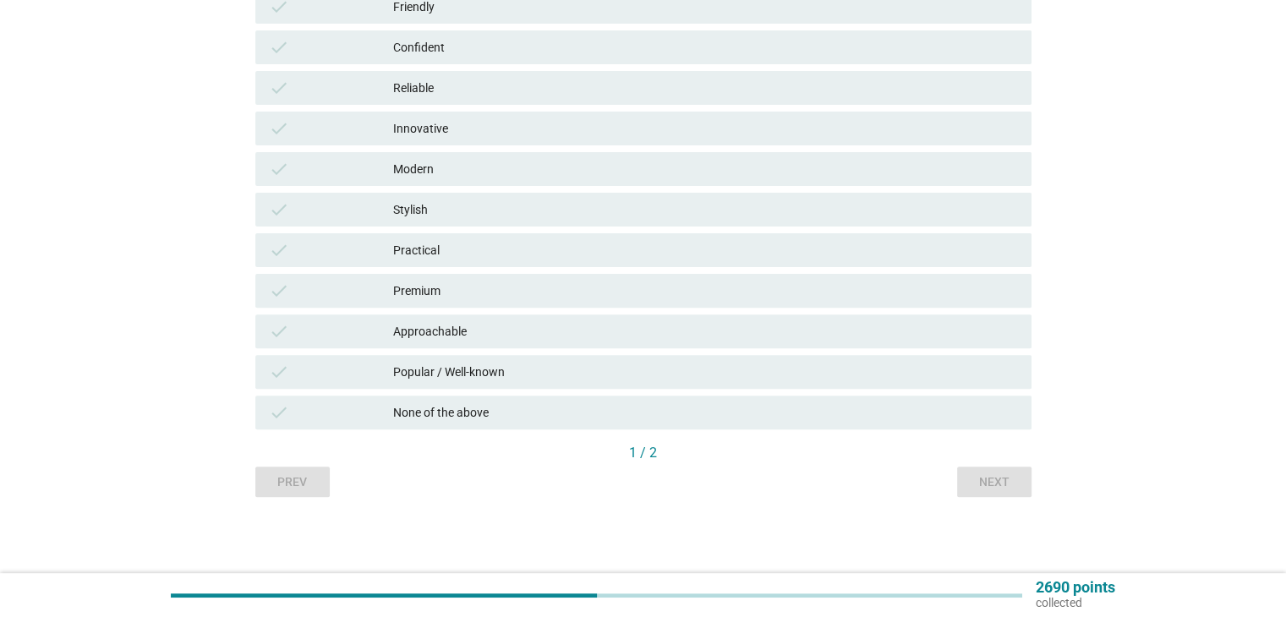
scroll to position [0, 0]
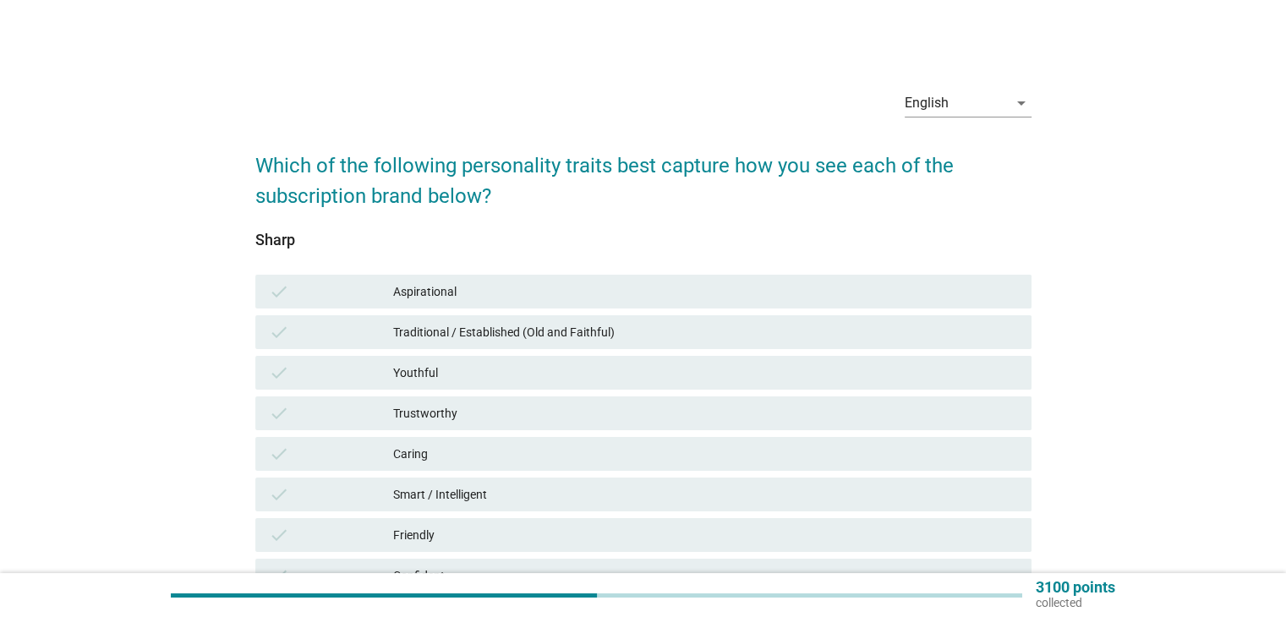
click at [686, 438] on div "check Caring" at bounding box center [643, 454] width 776 height 34
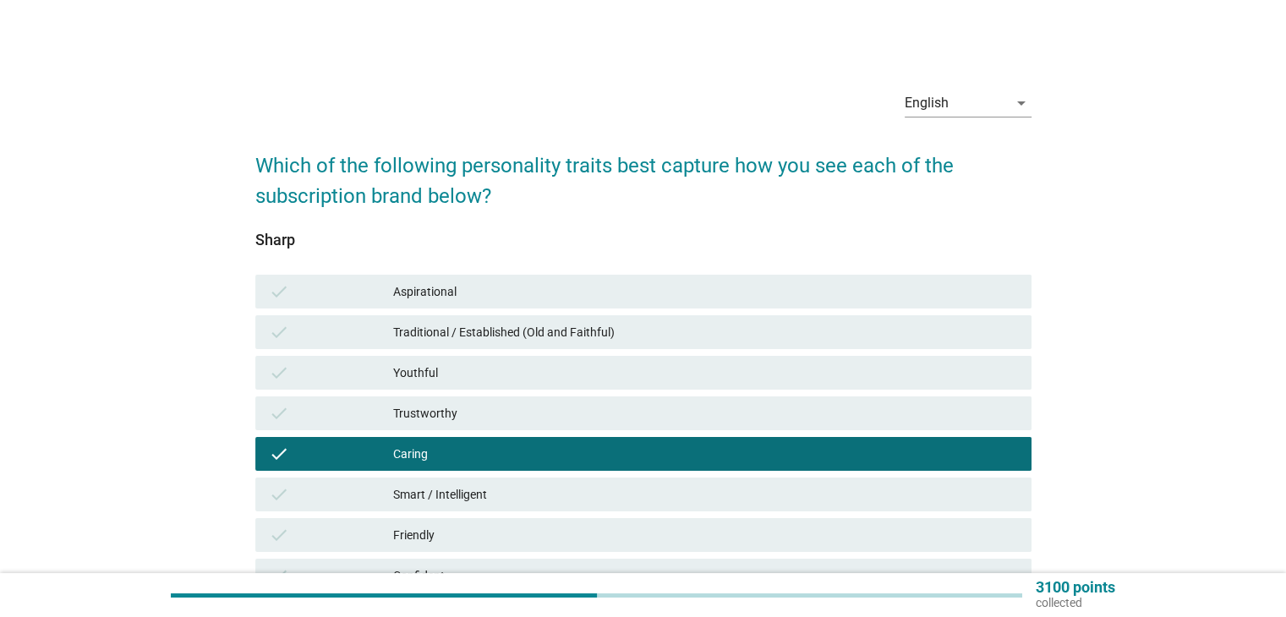
click at [686, 400] on div "check Trustworthy" at bounding box center [643, 413] width 776 height 34
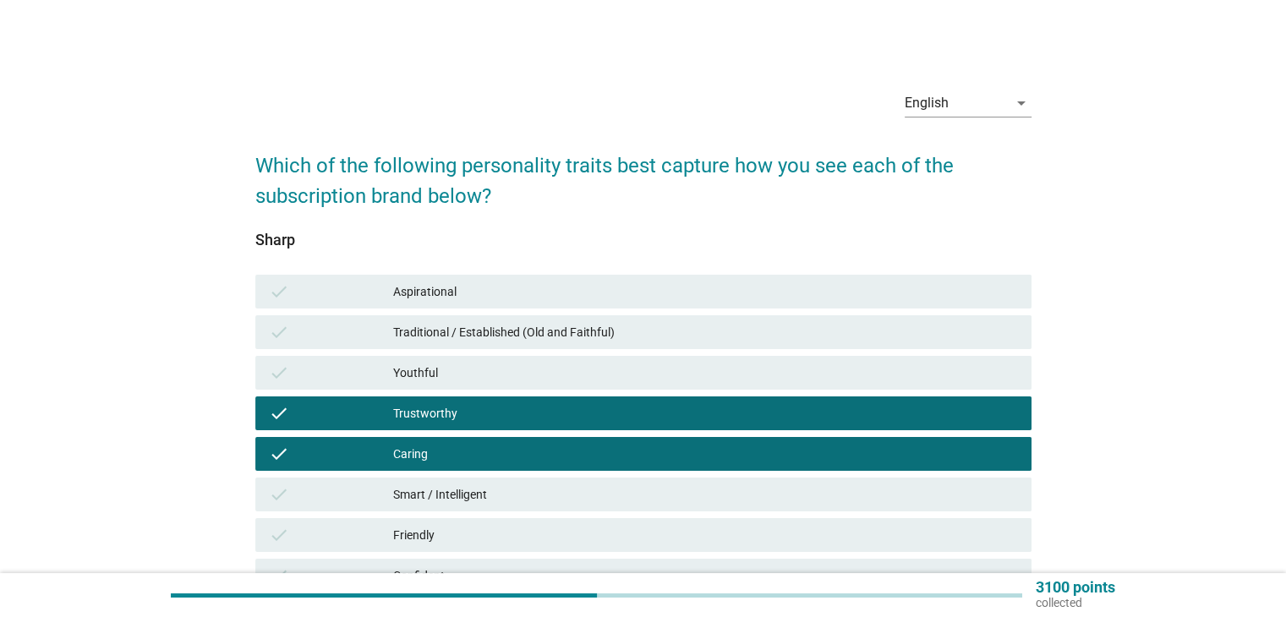
click at [653, 467] on div "check Caring" at bounding box center [643, 454] width 776 height 34
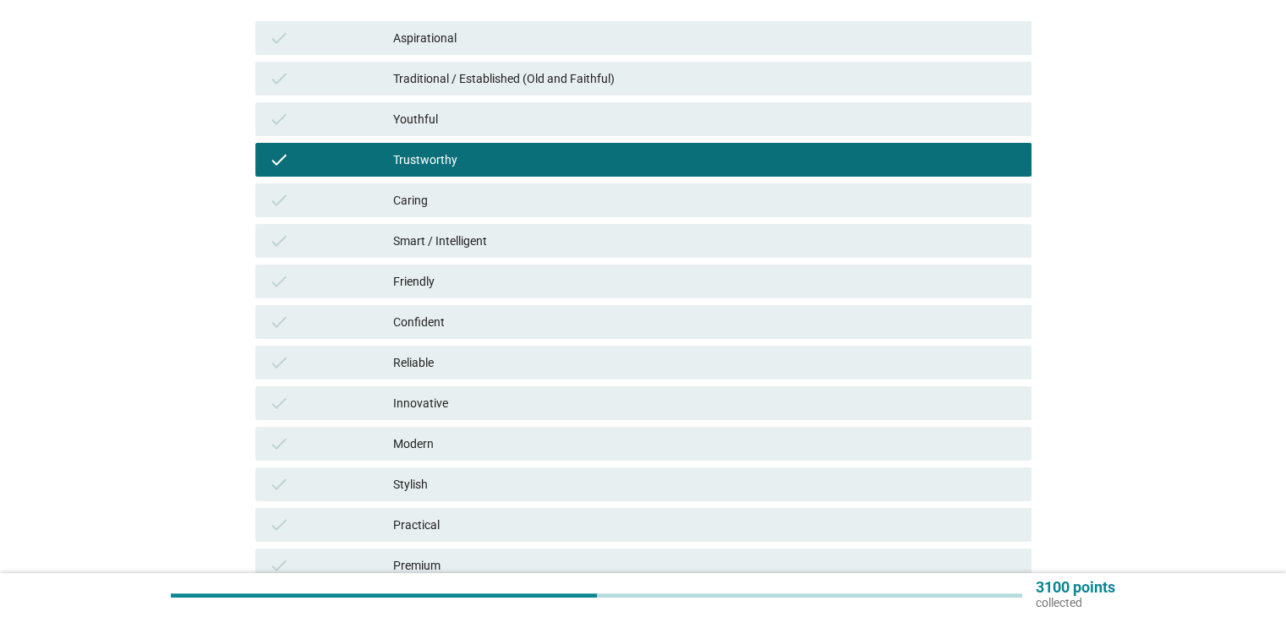
scroll to position [507, 0]
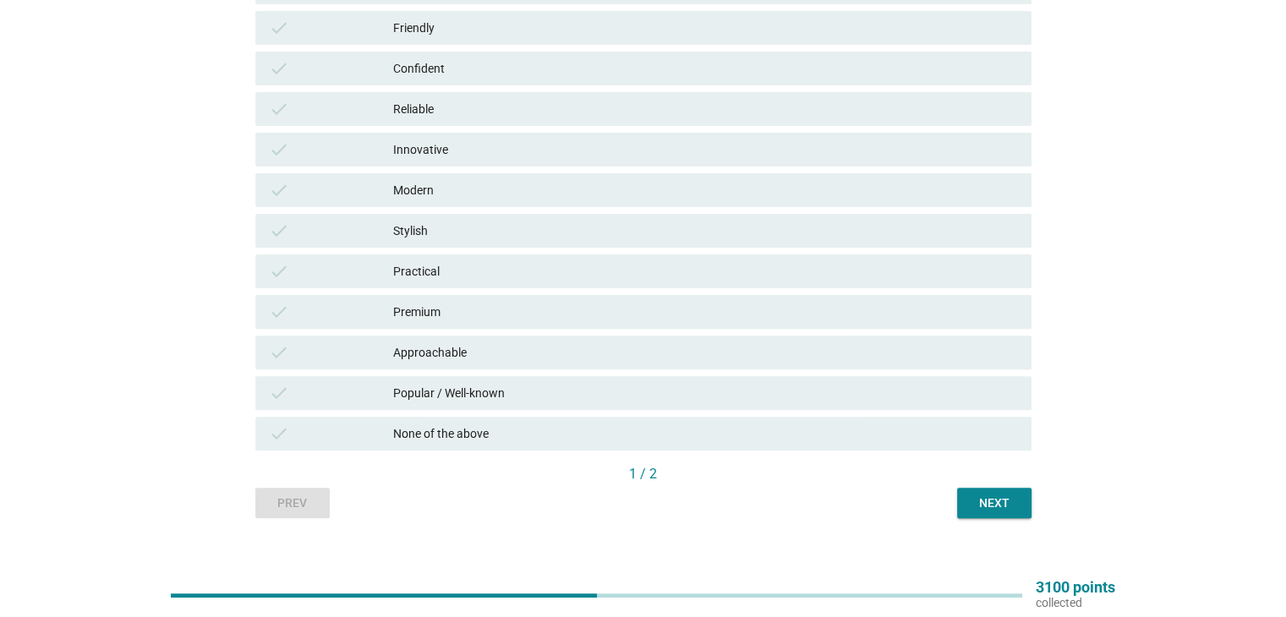
click at [979, 505] on div "Next" at bounding box center [993, 504] width 47 height 18
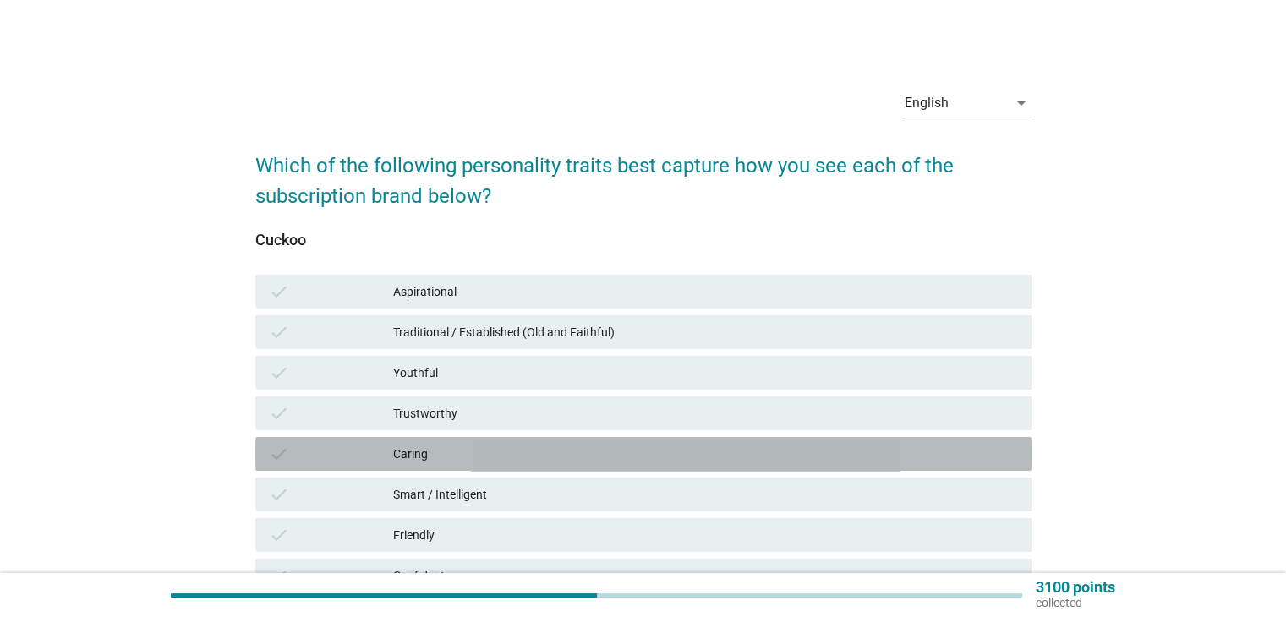
click at [582, 456] on div "Caring" at bounding box center [705, 454] width 624 height 20
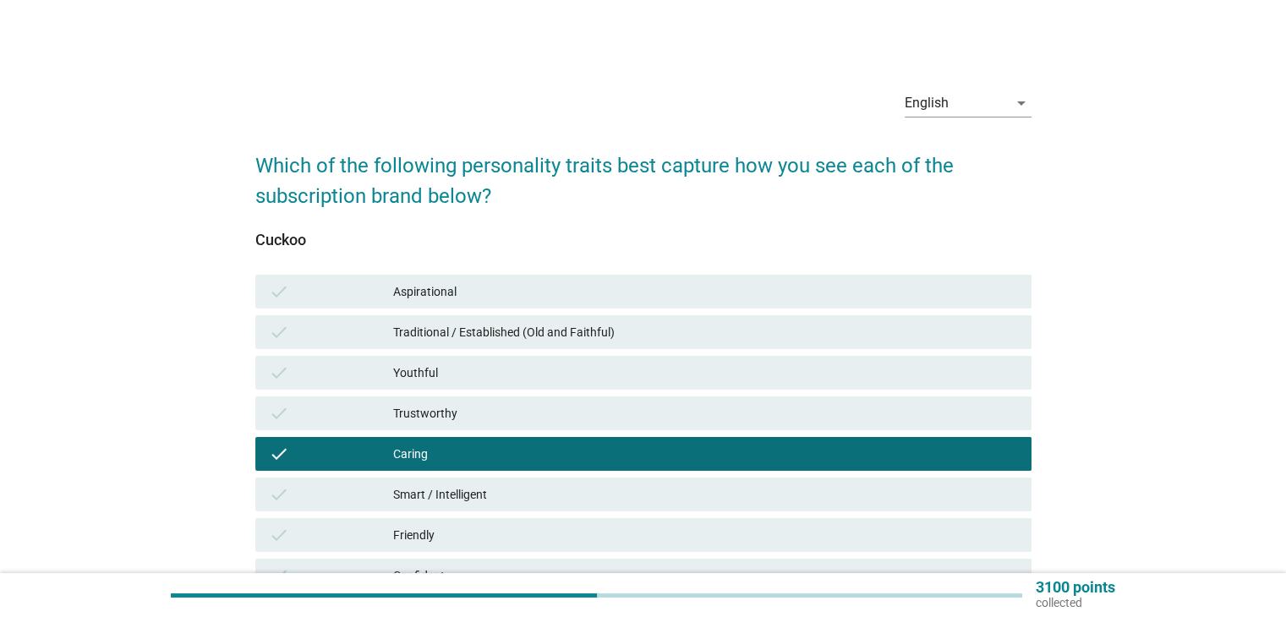
click at [605, 414] on div "Trustworthy" at bounding box center [705, 413] width 624 height 20
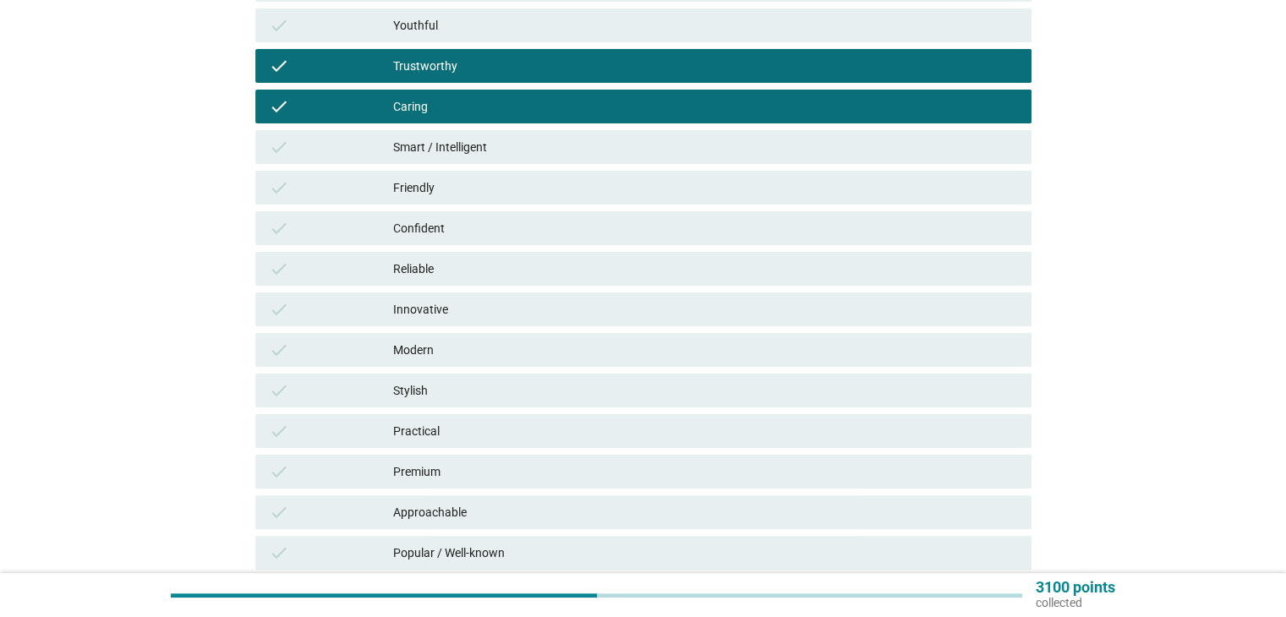
scroll to position [507, 0]
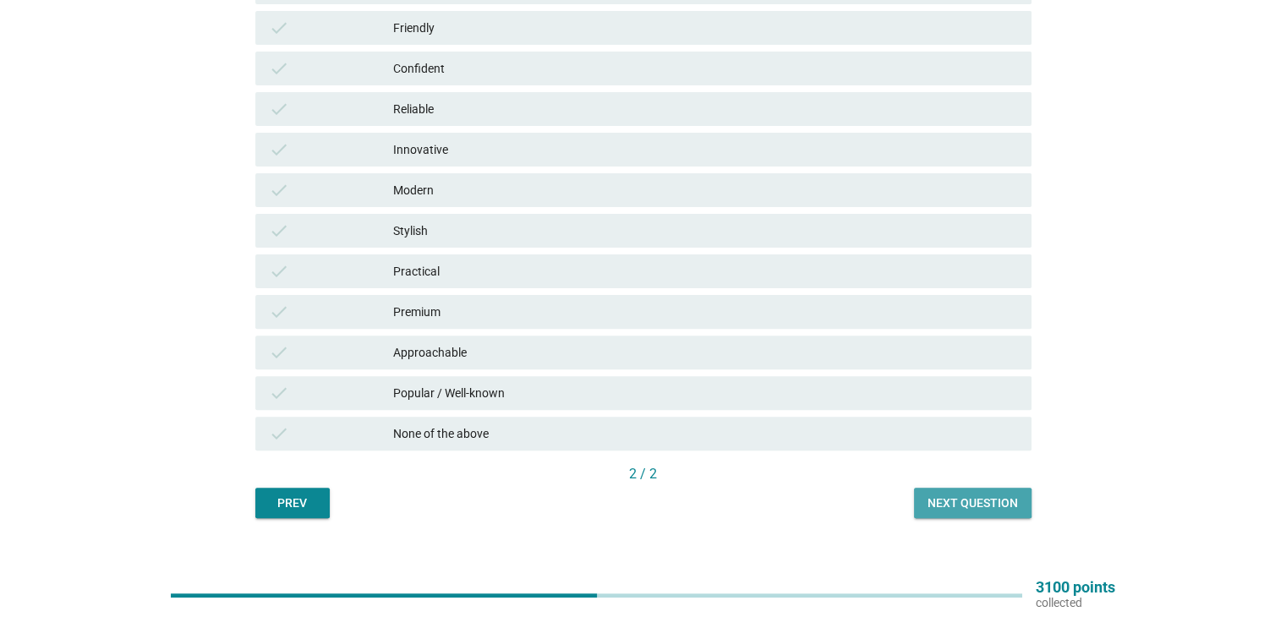
click at [951, 499] on div "Next question" at bounding box center [972, 504] width 90 height 18
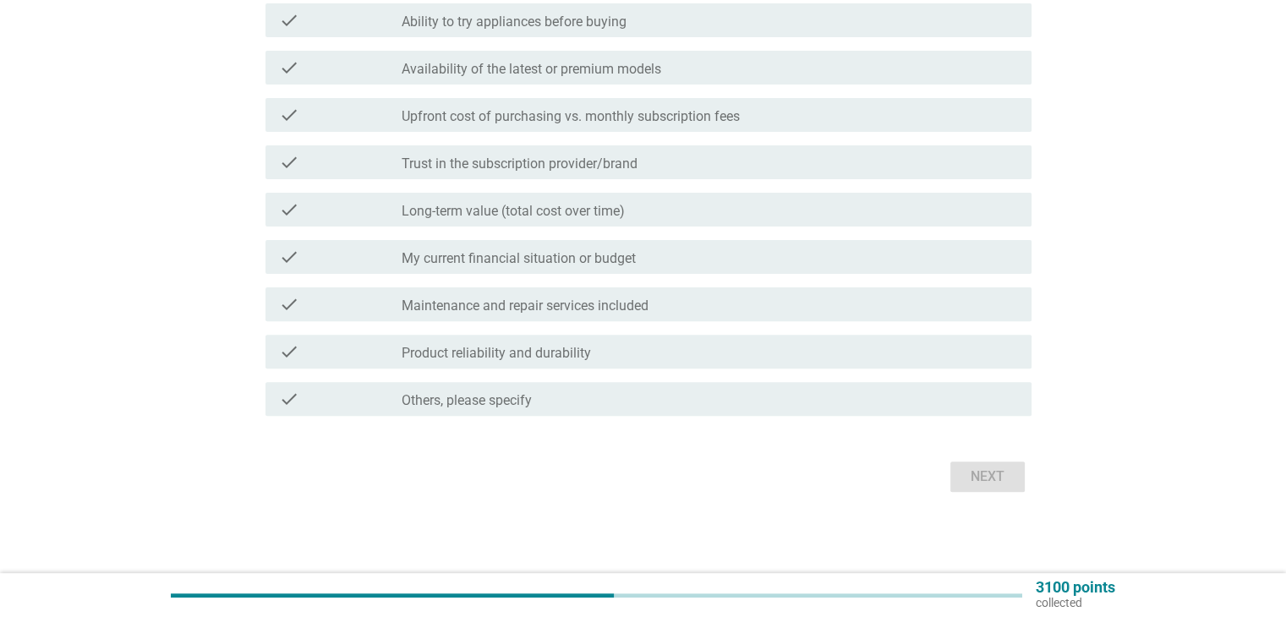
scroll to position [0, 0]
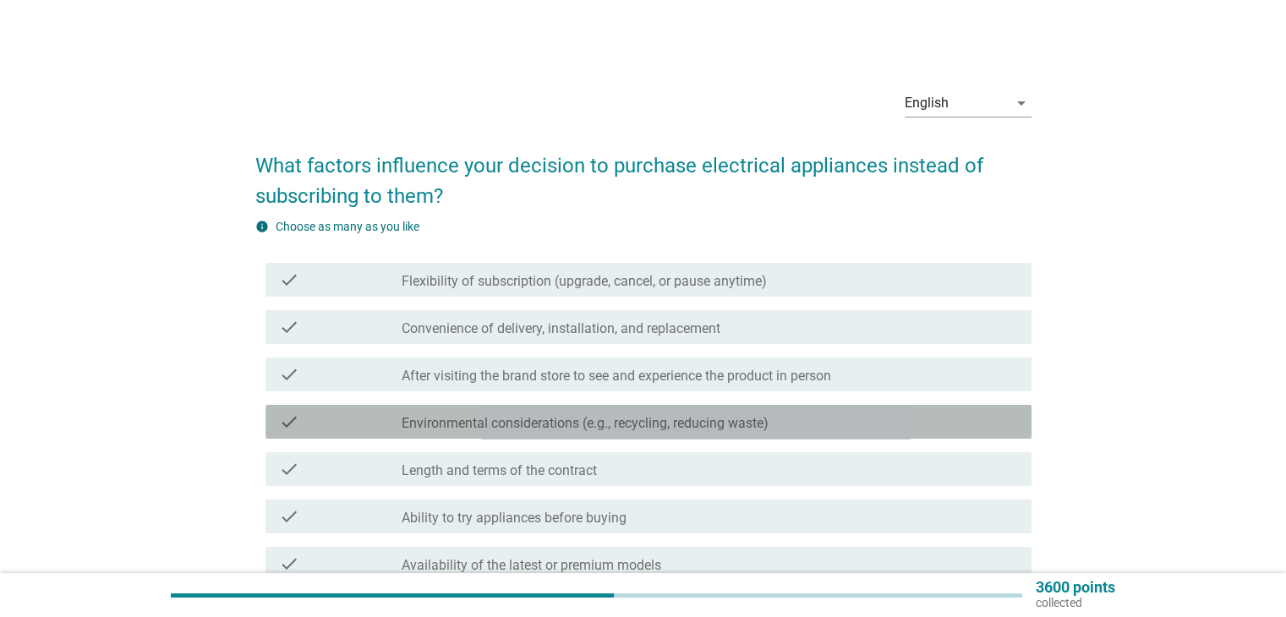
click at [625, 430] on label "Environmental considerations (e.g., recycling, reducing waste)" at bounding box center [585, 423] width 367 height 17
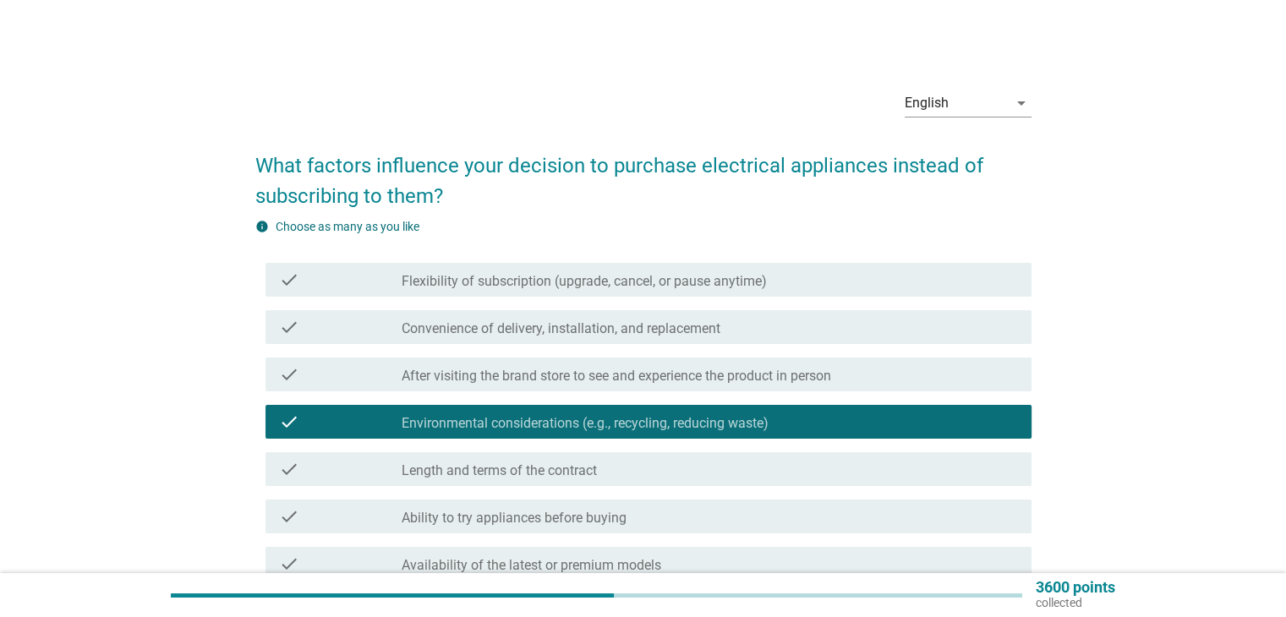
click at [622, 479] on div "check check_box_outline_blank Length and terms of the contract" at bounding box center [648, 469] width 766 height 34
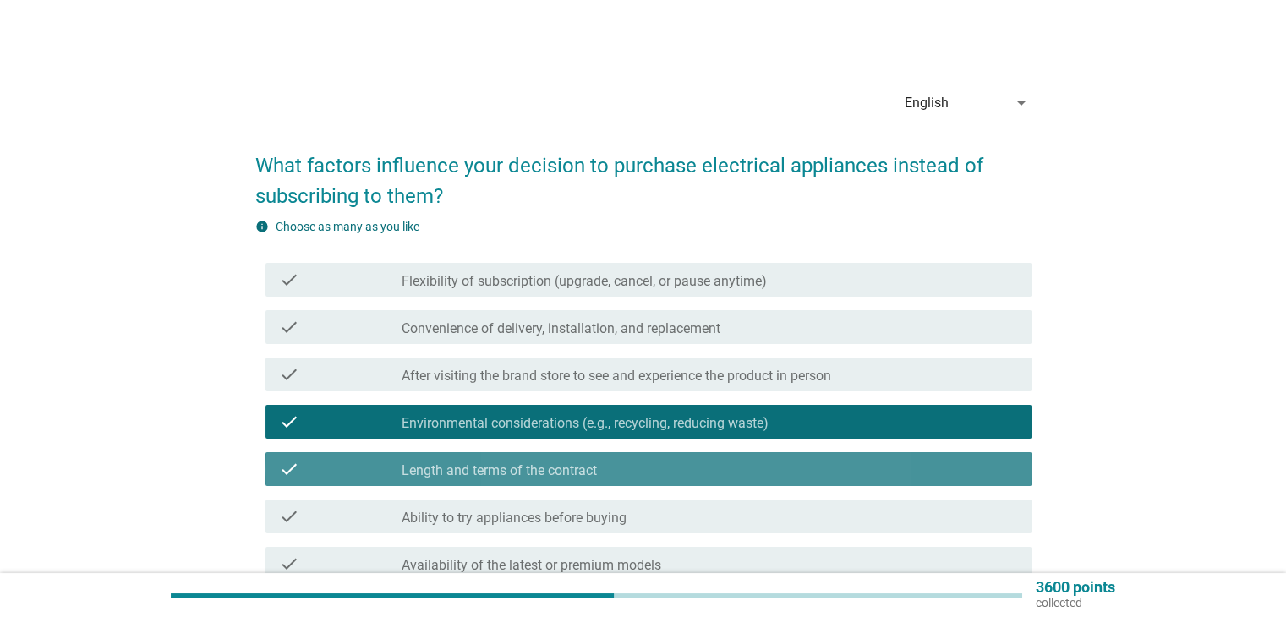
drag, startPoint x: 615, startPoint y: 514, endPoint x: 608, endPoint y: 526, distance: 13.6
click at [610, 521] on label "Ability to try appliances before buying" at bounding box center [514, 518] width 225 height 17
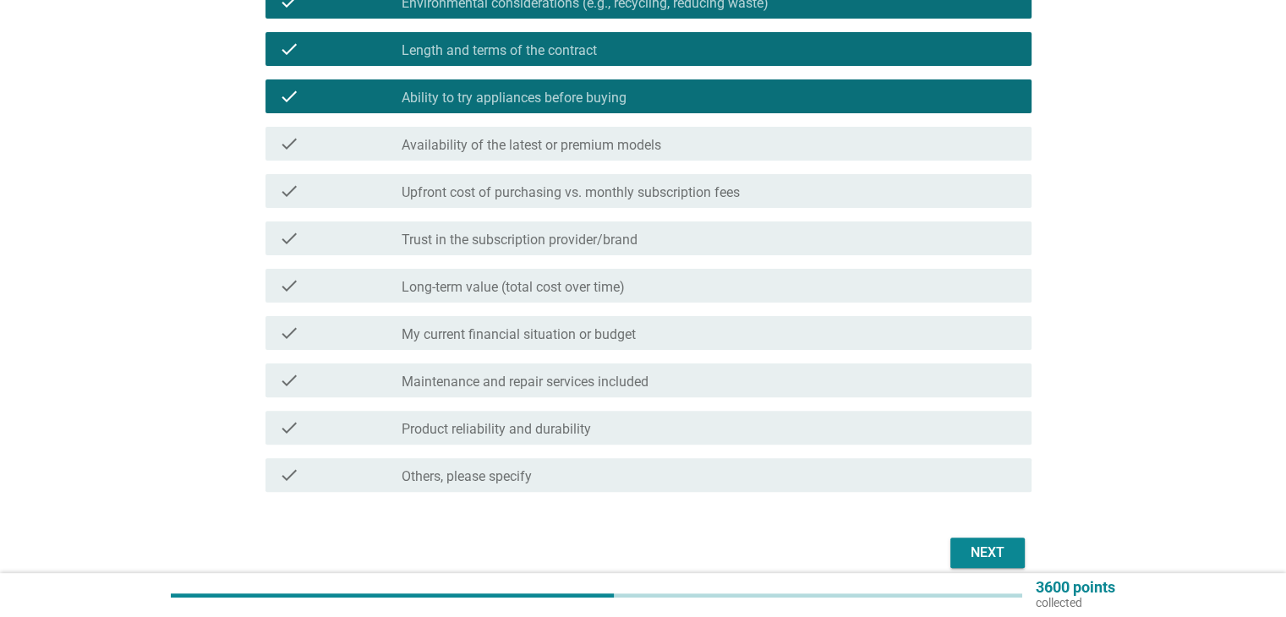
scroll to position [496, 0]
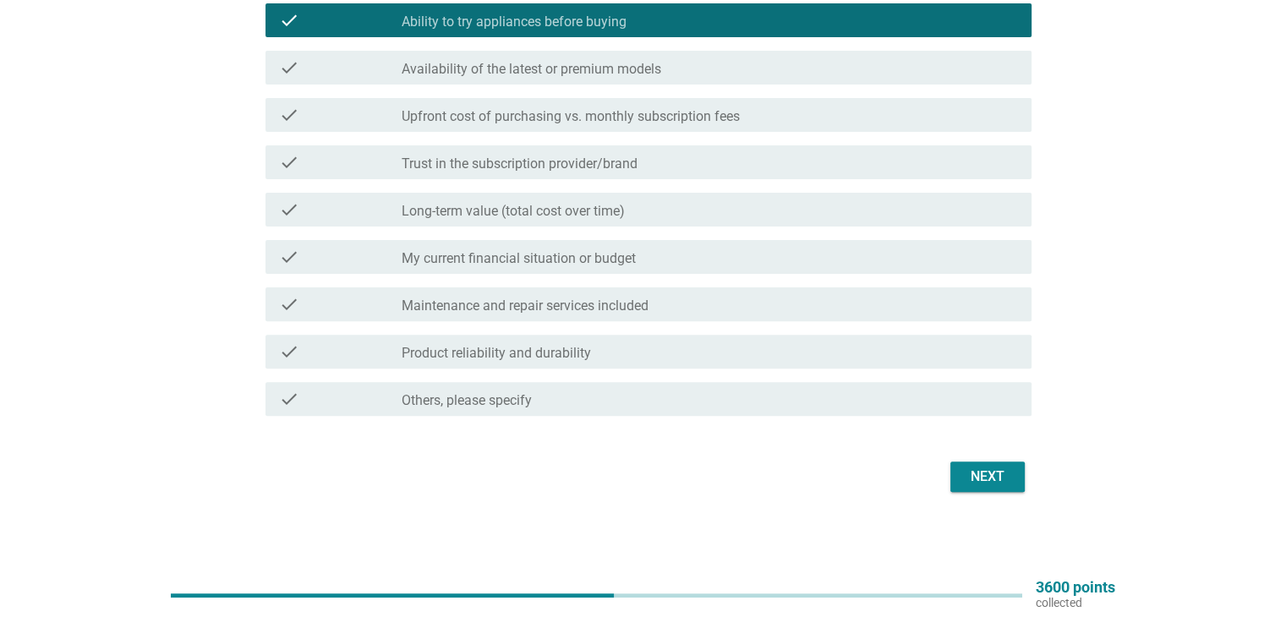
click at [959, 488] on button "Next" at bounding box center [987, 477] width 74 height 30
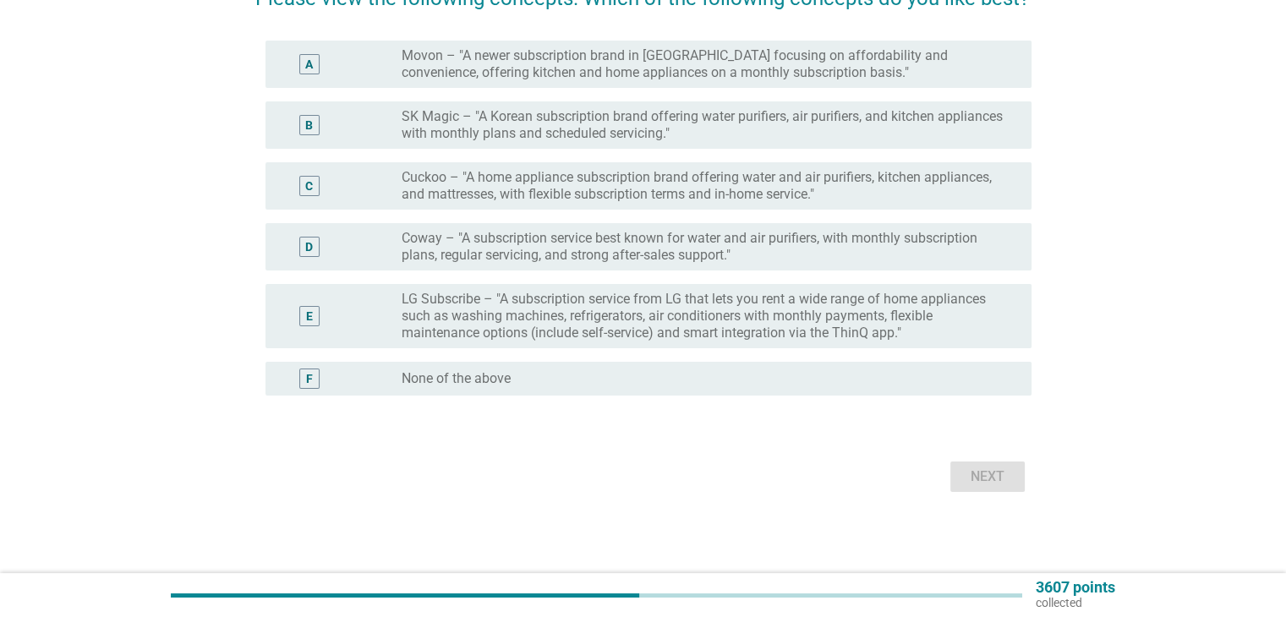
scroll to position [0, 0]
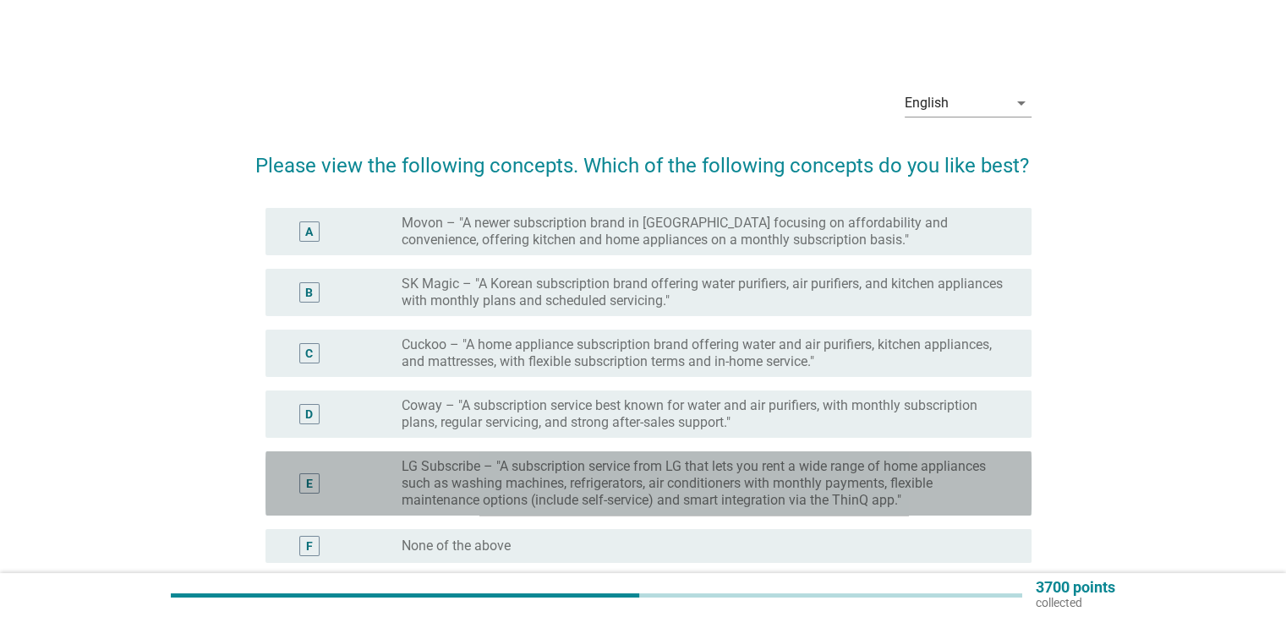
click at [614, 463] on label "LG Subscribe – "A subscription service from LG that lets you rent a wide range …" at bounding box center [703, 483] width 602 height 51
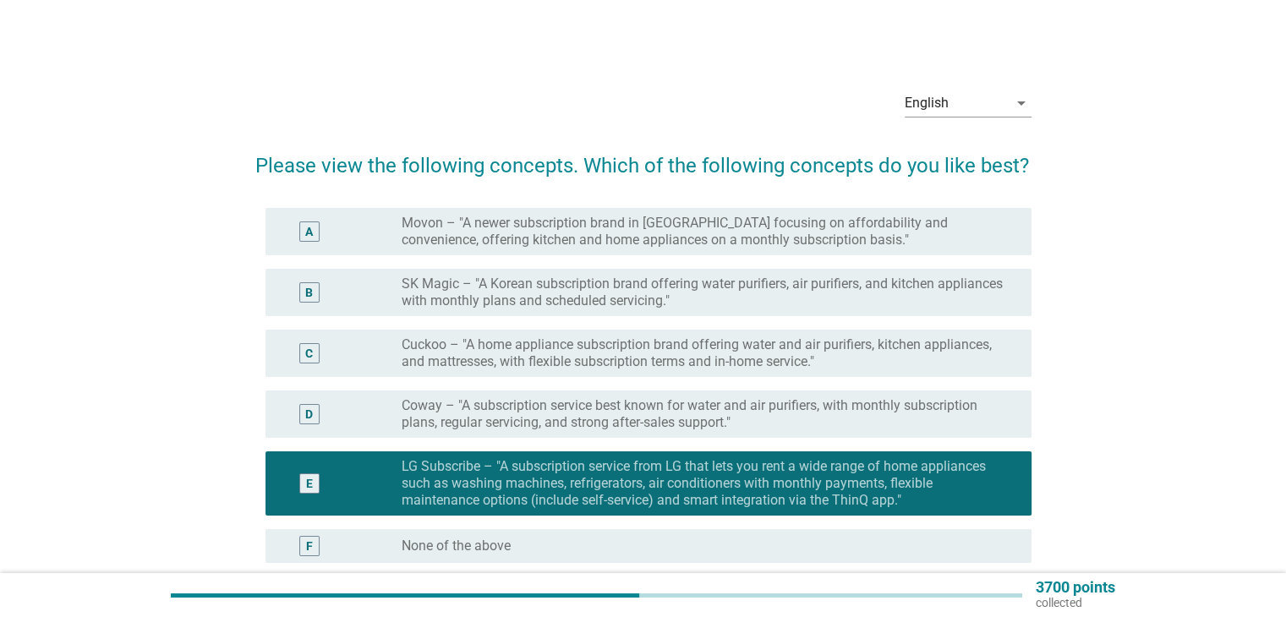
click at [625, 382] on div "C radio_button_unchecked Cuckoo – "A home appliance subscription brand offering…" at bounding box center [643, 353] width 776 height 61
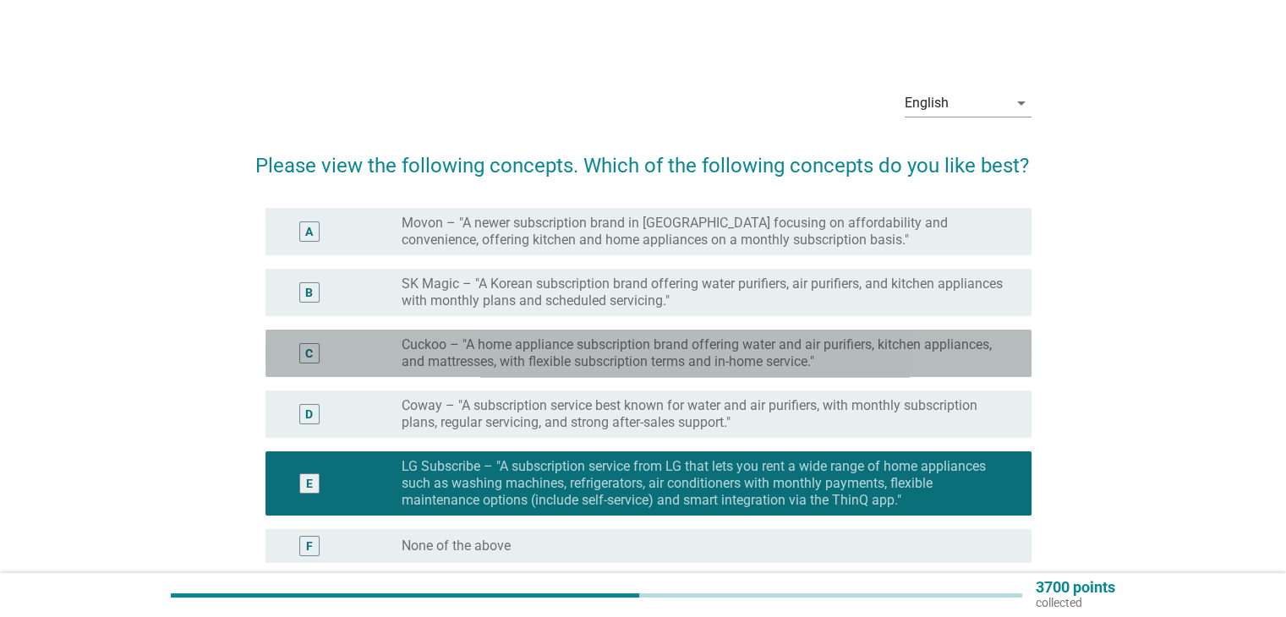
click at [633, 342] on label "Cuckoo – "A home appliance subscription brand offering water and air purifiers,…" at bounding box center [703, 353] width 602 height 34
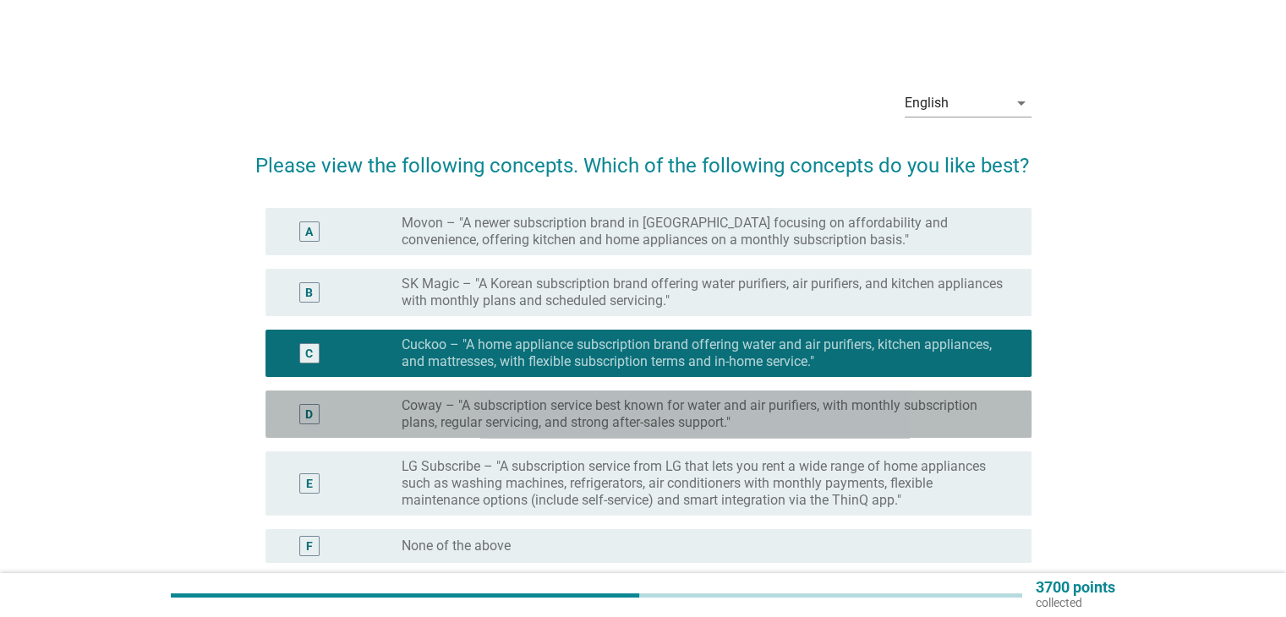
click at [608, 410] on label "Coway – "A subscription service best known for water and air purifiers, with mo…" at bounding box center [703, 414] width 602 height 34
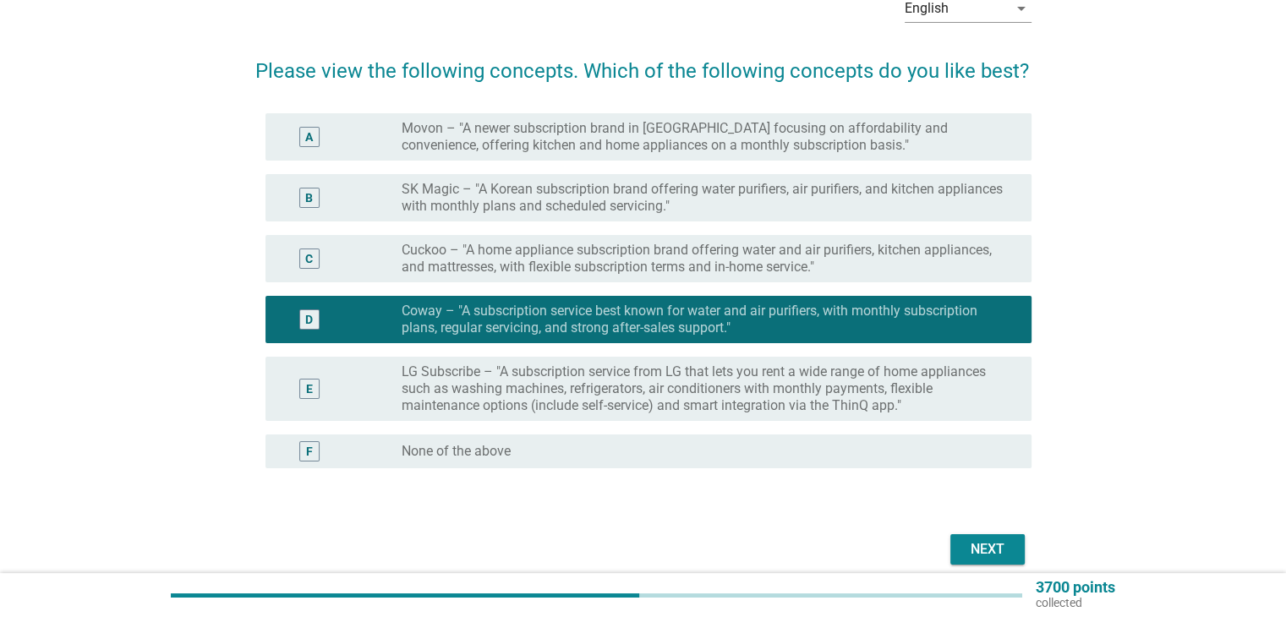
scroll to position [167, 0]
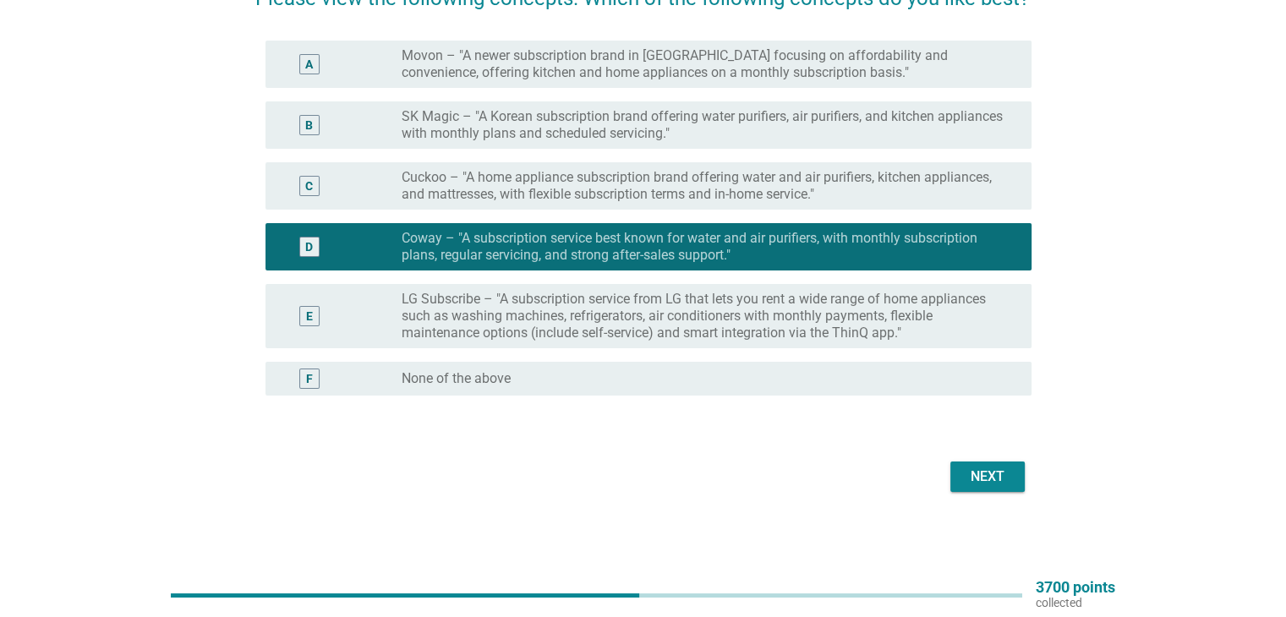
click at [986, 462] on button "Next" at bounding box center [987, 477] width 74 height 30
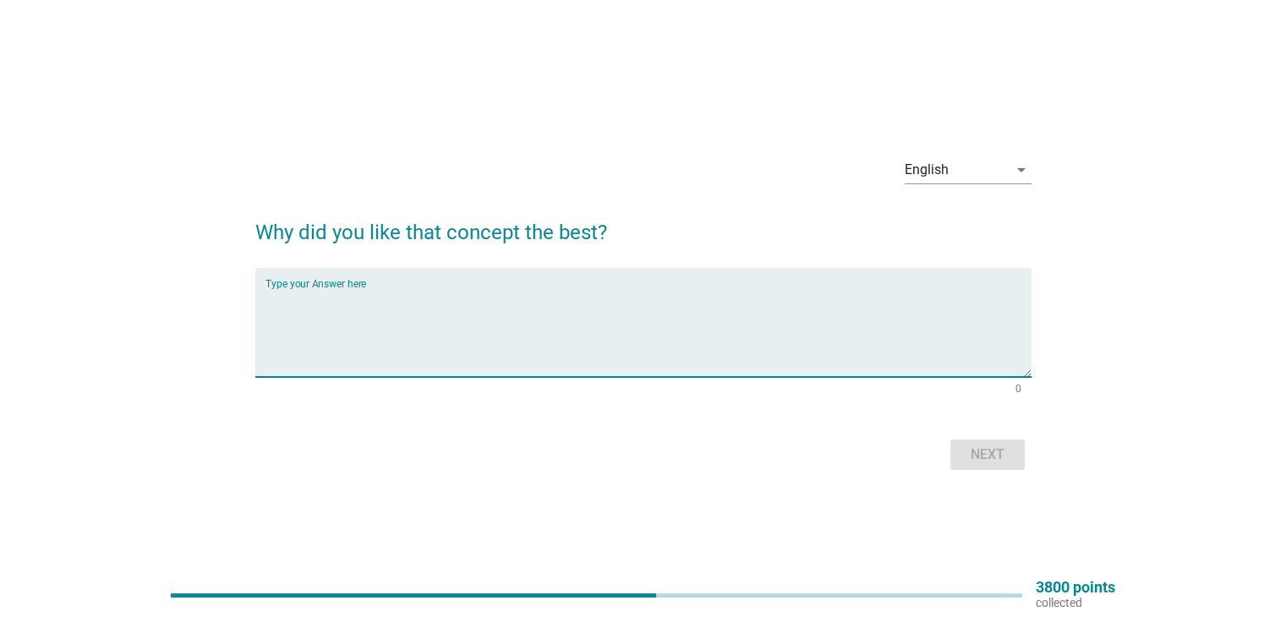
click at [518, 321] on textarea "Type your Answer here" at bounding box center [648, 332] width 766 height 89
type textarea "adsaa adadadaada"
click at [1003, 445] on div "Next" at bounding box center [987, 455] width 47 height 20
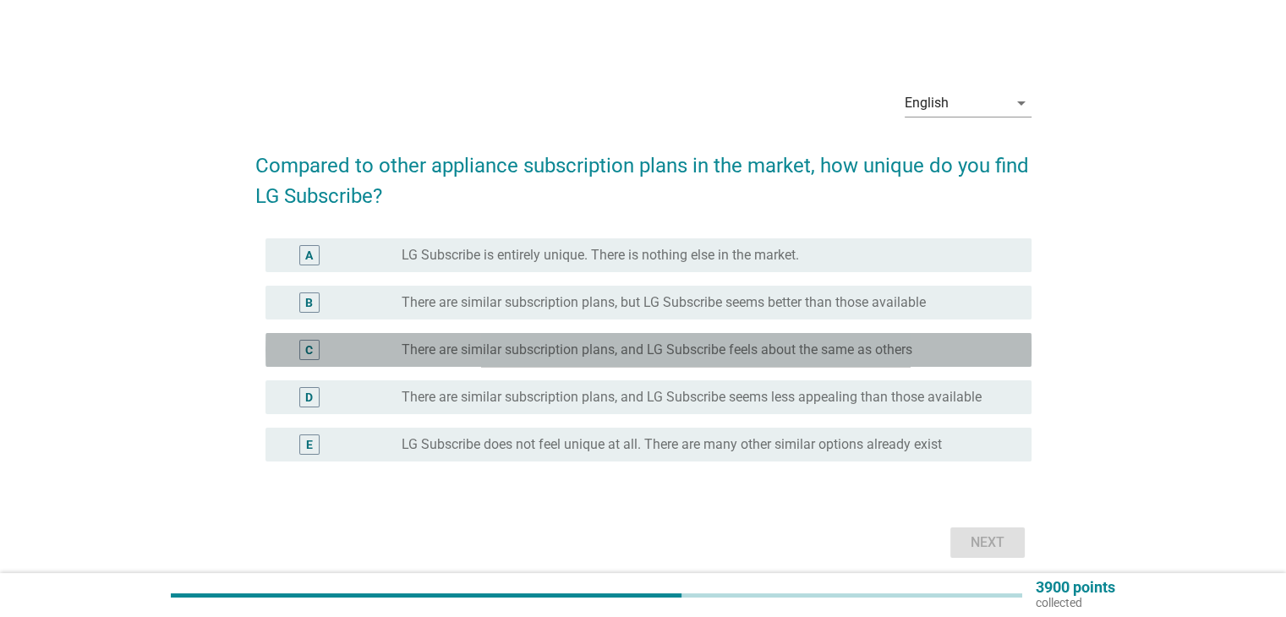
click at [674, 351] on label "There are similar subscription plans, and LG Subscribe feels about the same as …" at bounding box center [657, 350] width 511 height 17
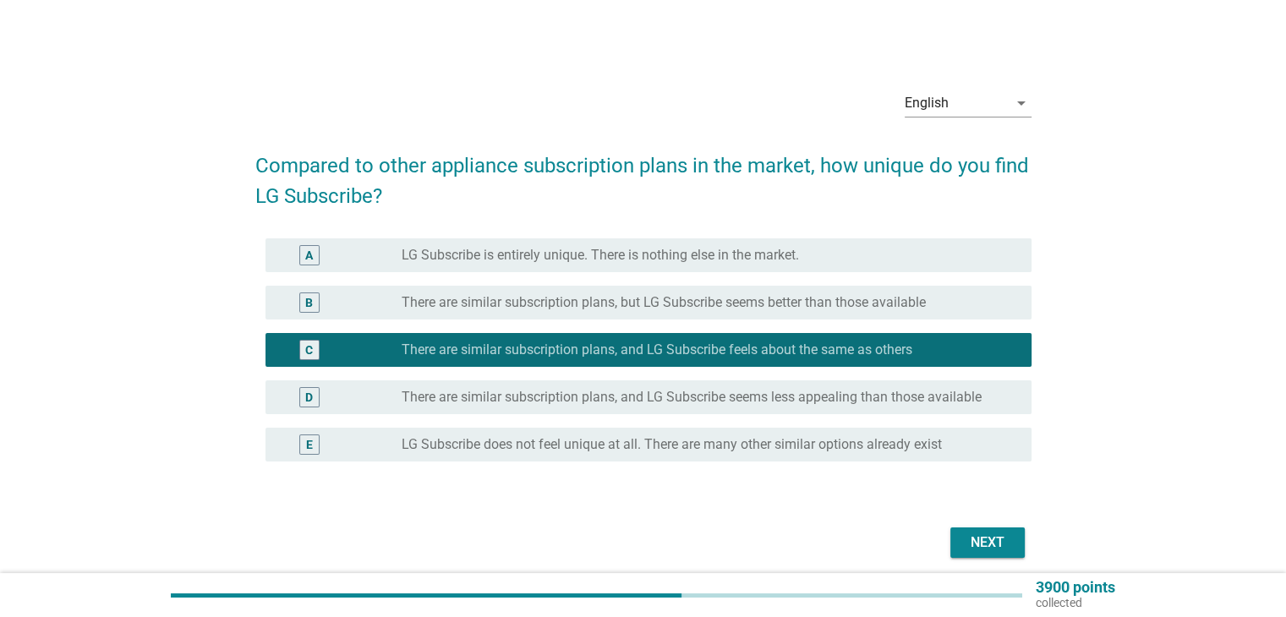
click at [959, 525] on div "Next" at bounding box center [643, 542] width 776 height 41
click at [965, 534] on div "Next" at bounding box center [987, 543] width 47 height 20
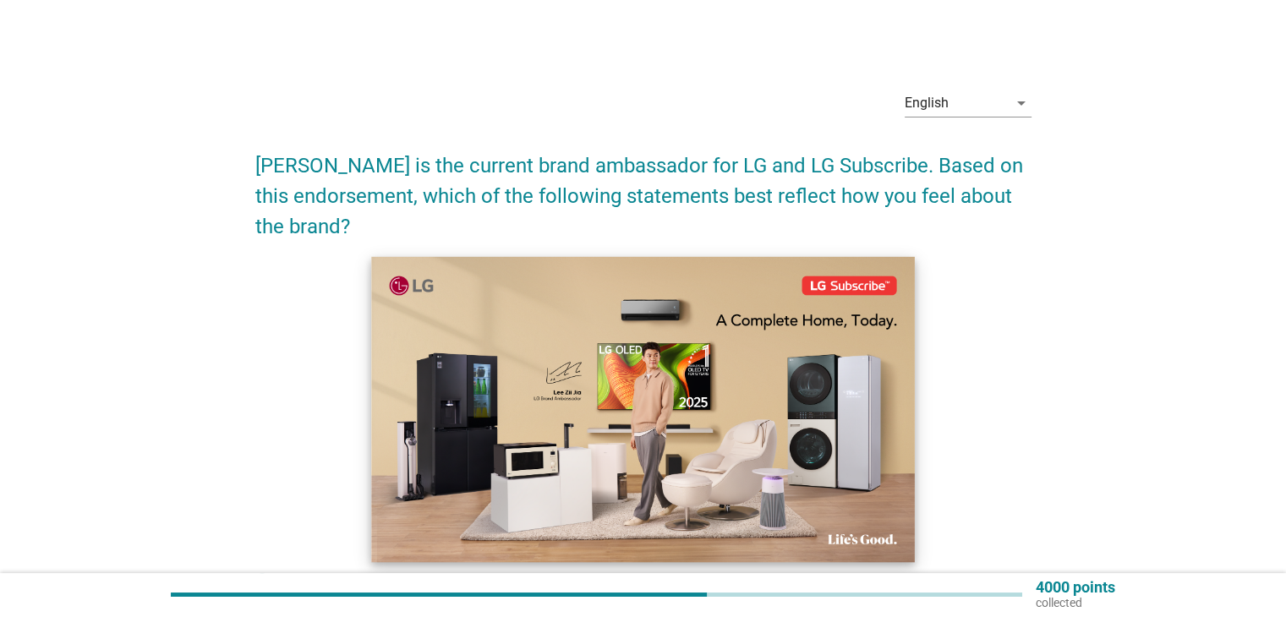
scroll to position [254, 0]
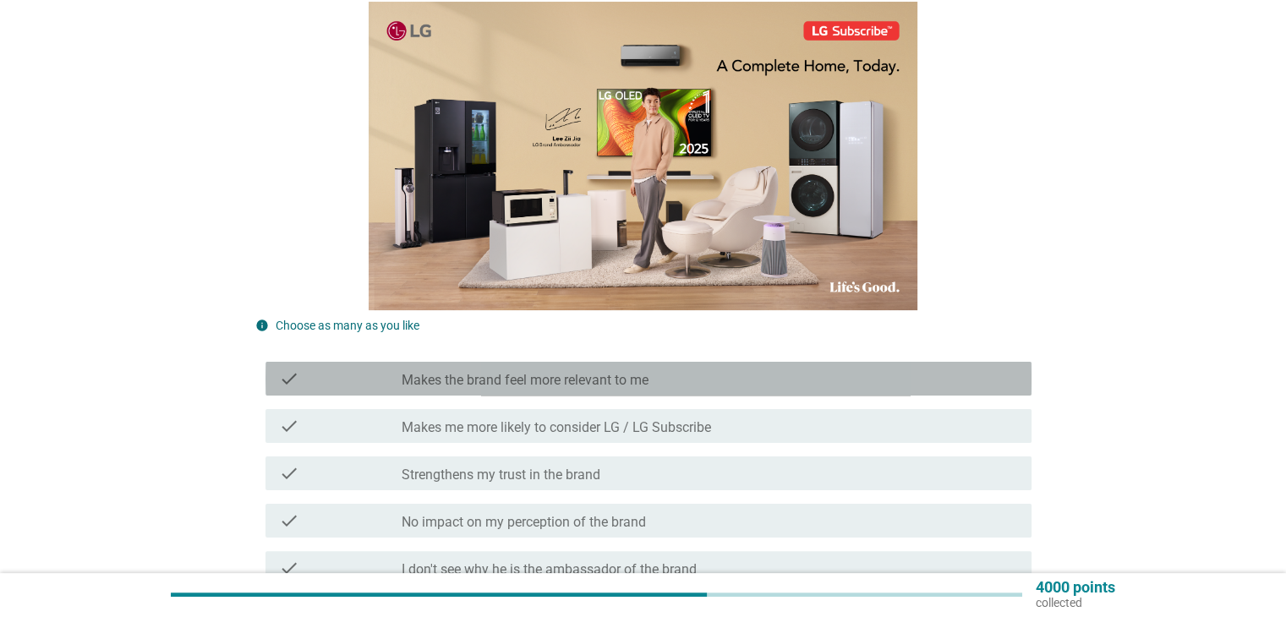
click at [646, 377] on label "Makes the brand feel more relevant to me" at bounding box center [525, 380] width 247 height 17
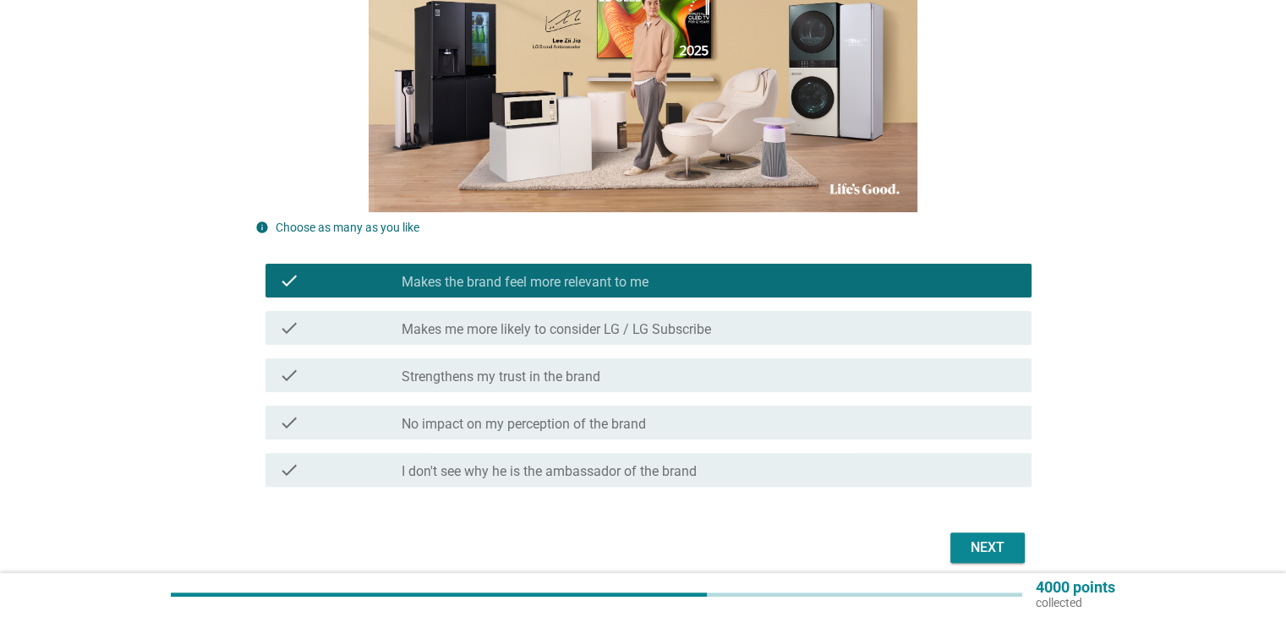
scroll to position [423, 0]
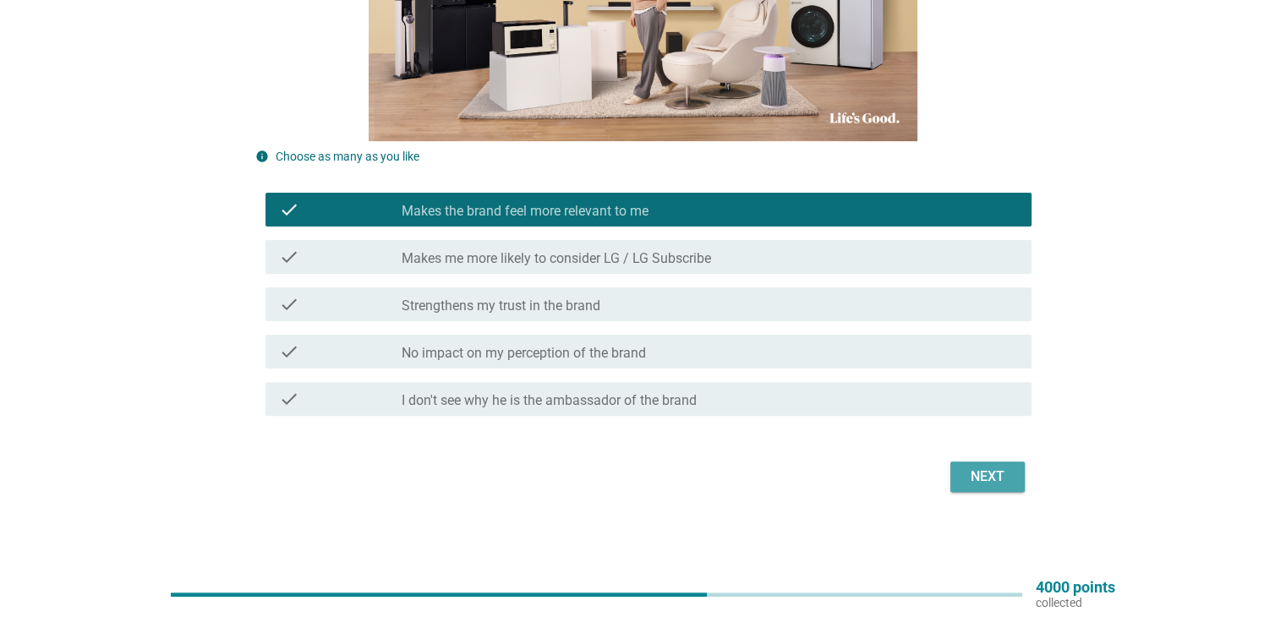
click at [973, 470] on div "Next" at bounding box center [987, 477] width 47 height 20
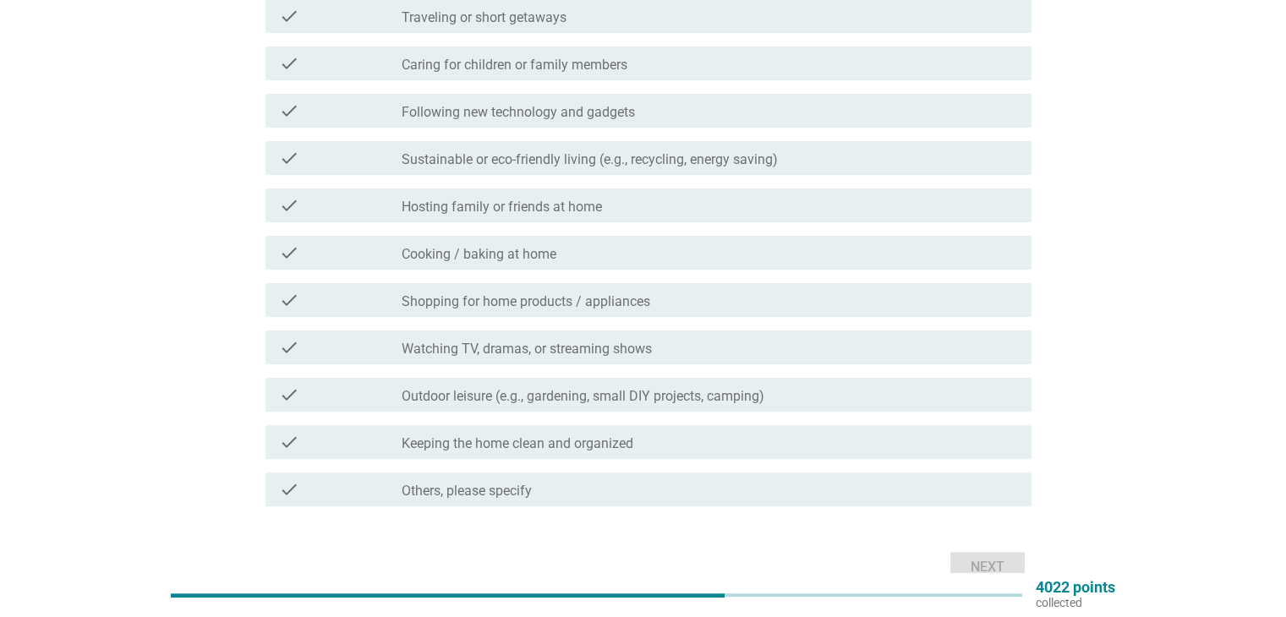
scroll to position [0, 0]
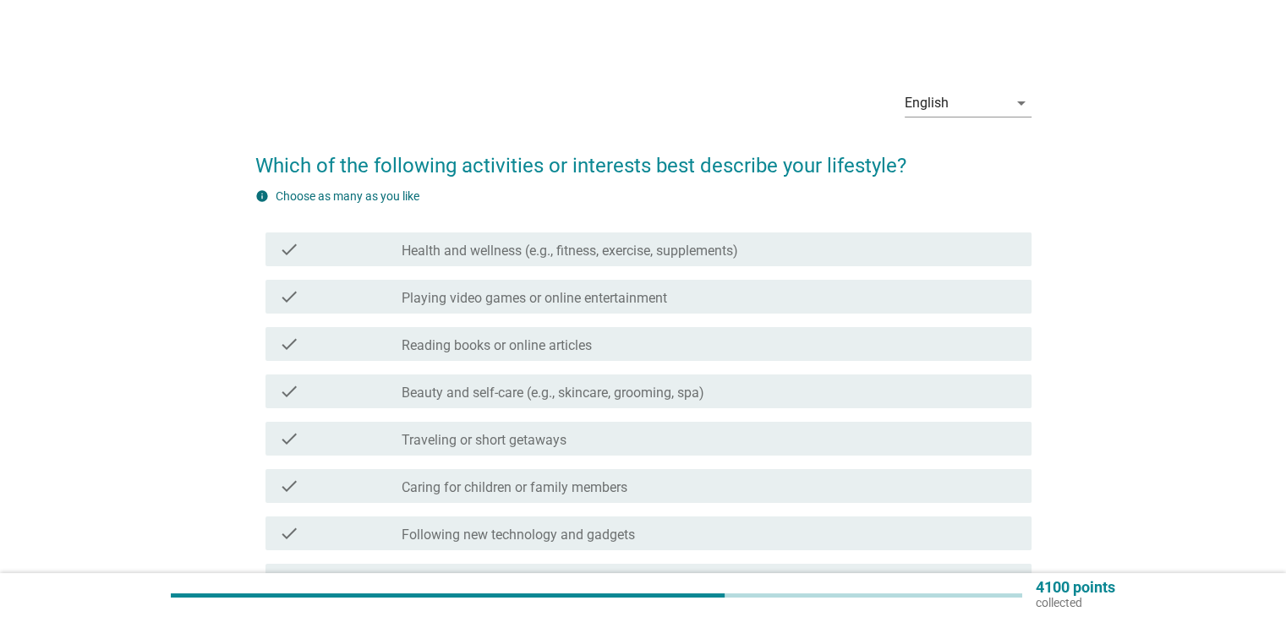
click at [610, 376] on div "check check_box_outline_blank Beauty and self-care (e.g., skincare, grooming, s…" at bounding box center [648, 391] width 766 height 34
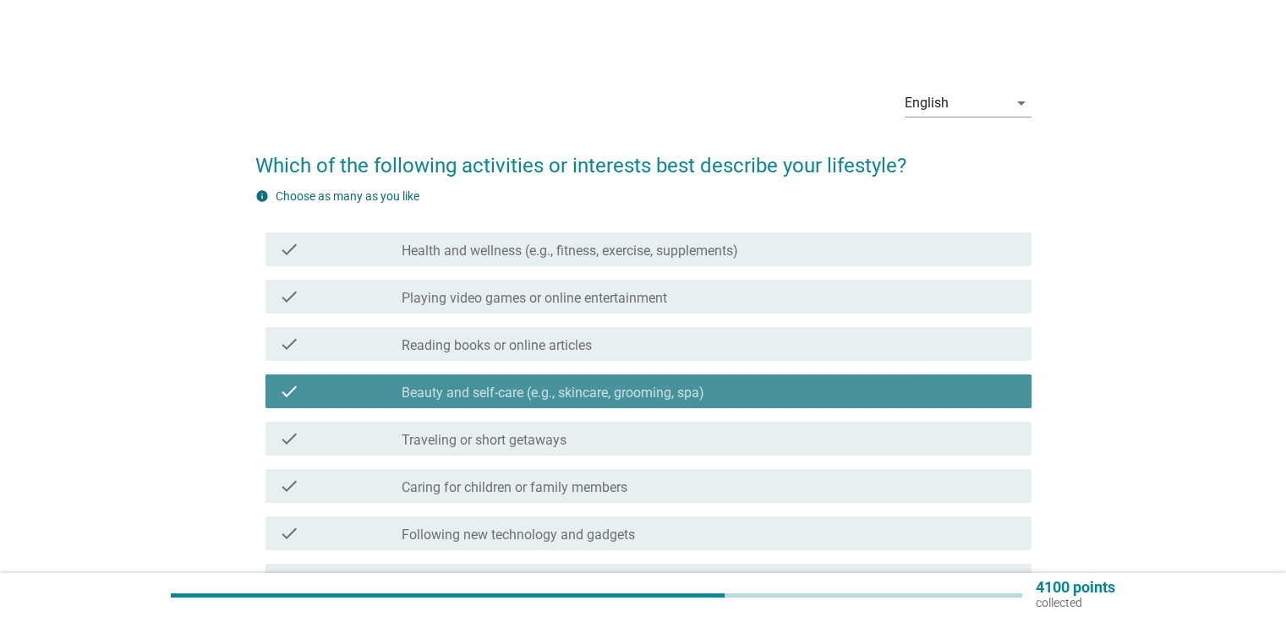
click at [620, 341] on div "check_box_outline_blank Reading books or online articles" at bounding box center [709, 344] width 615 height 20
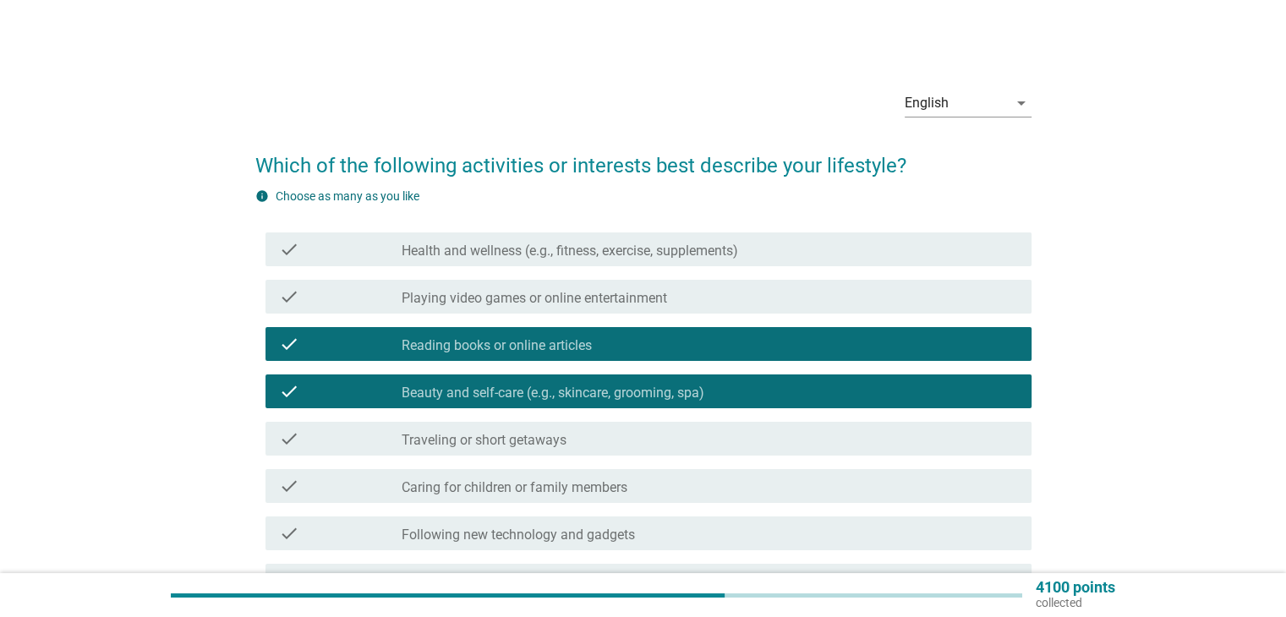
click at [612, 254] on label "Health and wellness (e.g., fitness, exercise, supplements)" at bounding box center [570, 251] width 336 height 17
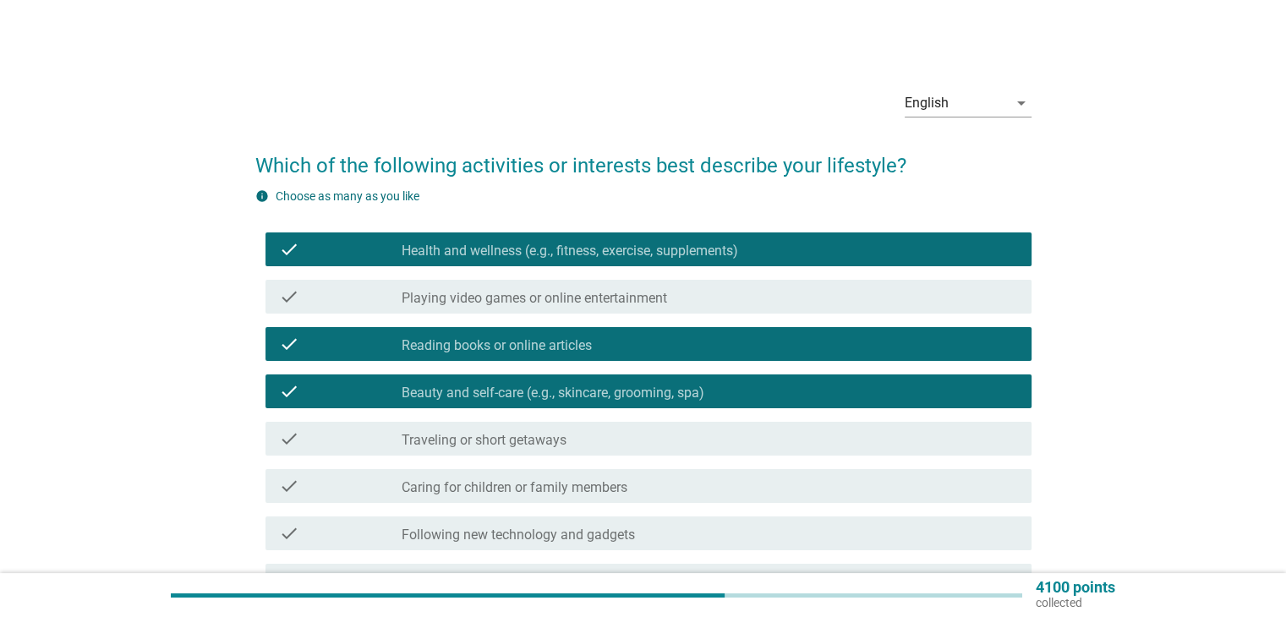
click at [676, 350] on div "check_box_outline_blank Reading books or online articles" at bounding box center [709, 344] width 615 height 20
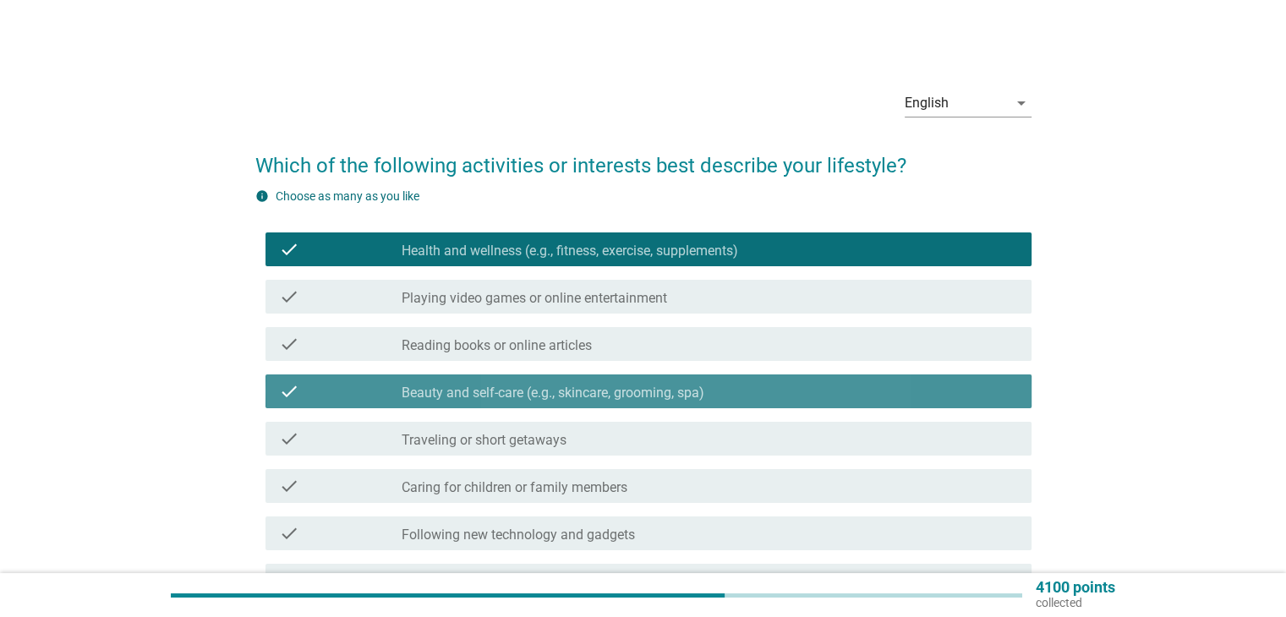
click at [672, 407] on div "check check_box_outline_blank Beauty and self-care (e.g., skincare, grooming, s…" at bounding box center [648, 391] width 766 height 34
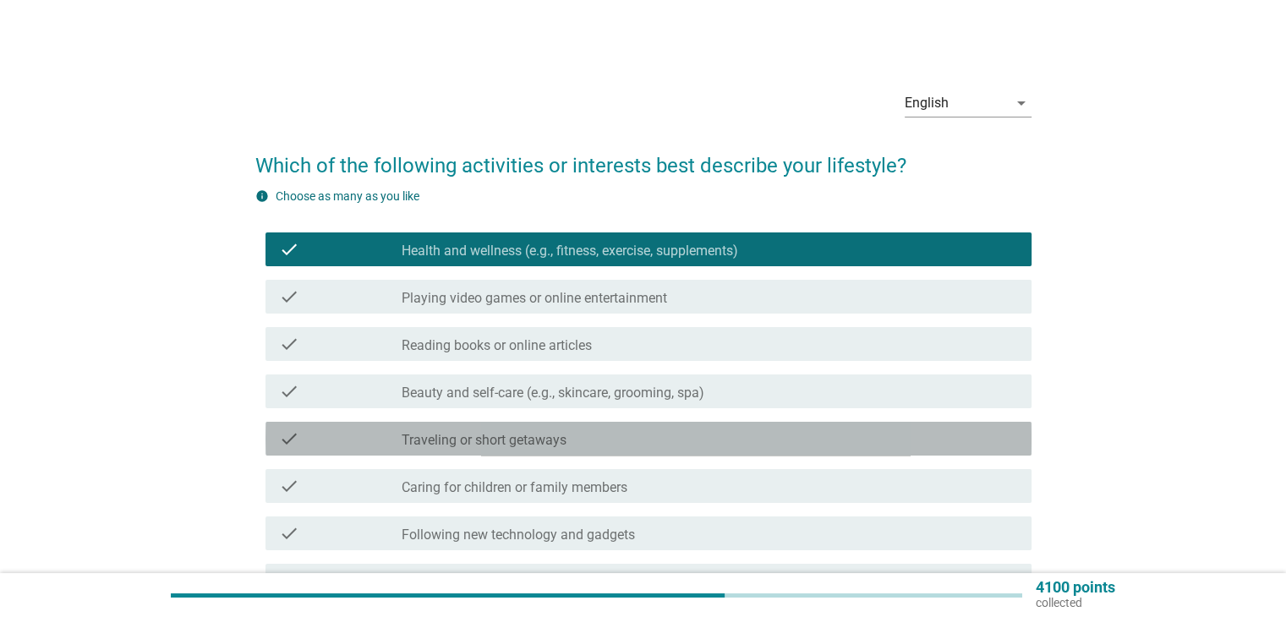
click at [637, 448] on div "check_box_outline_blank Traveling or short getaways" at bounding box center [709, 439] width 615 height 20
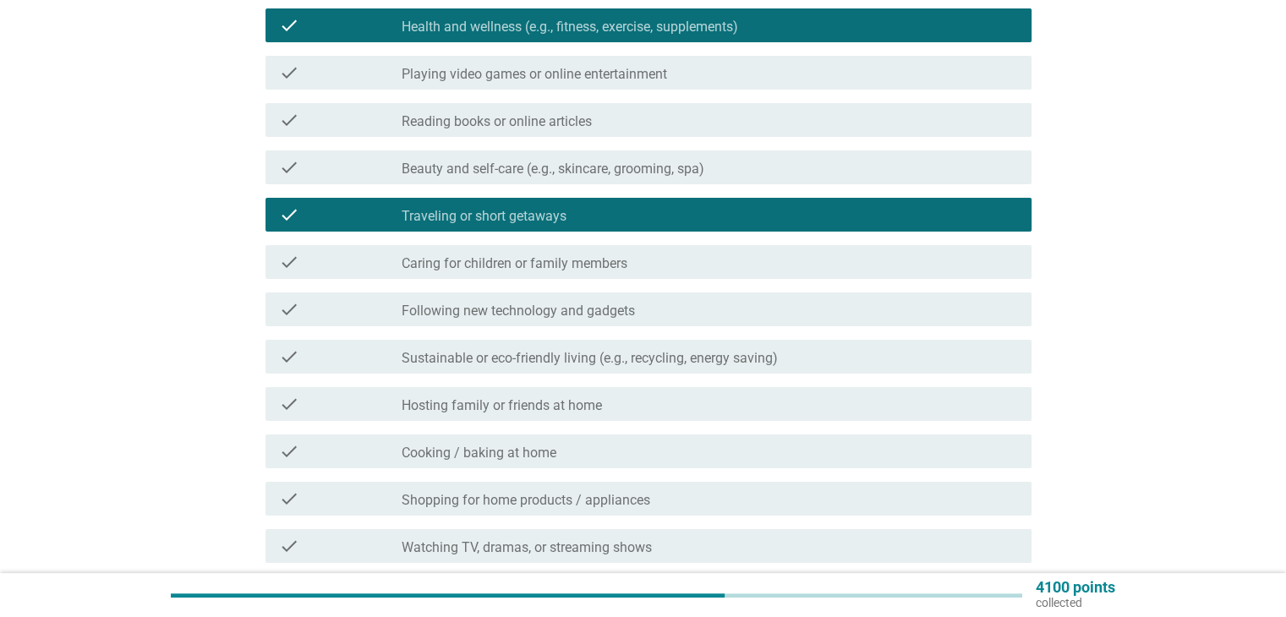
scroll to position [254, 0]
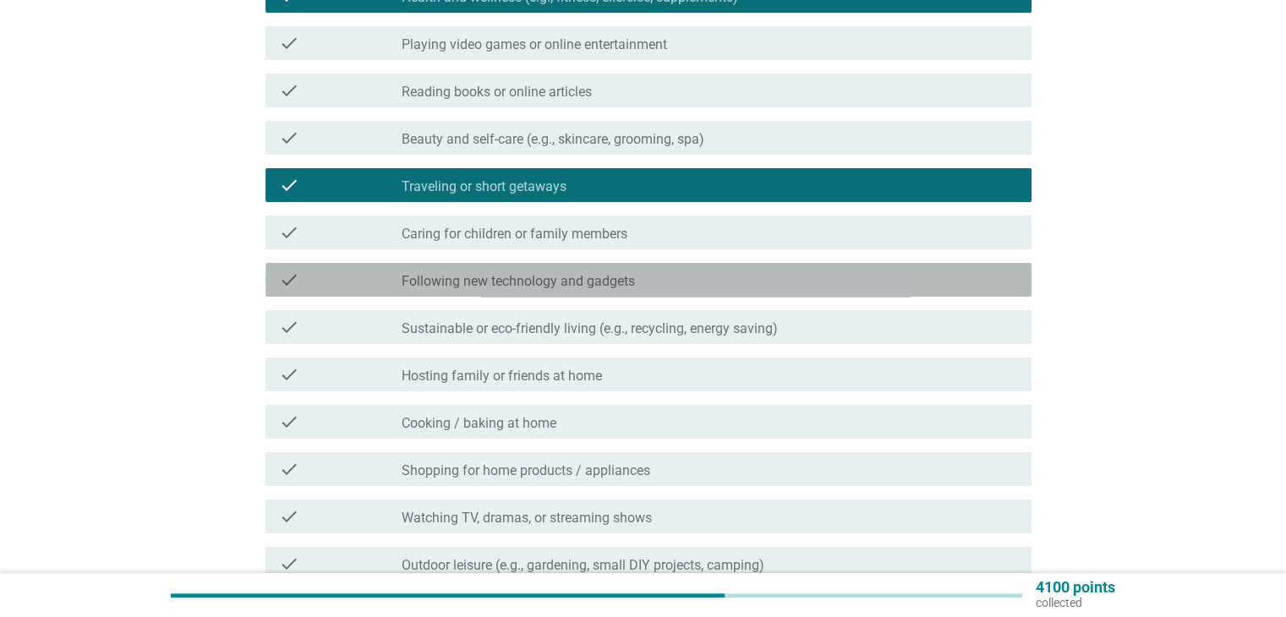
click at [642, 287] on div "check_box_outline_blank Following new technology and gadgets" at bounding box center [709, 280] width 615 height 20
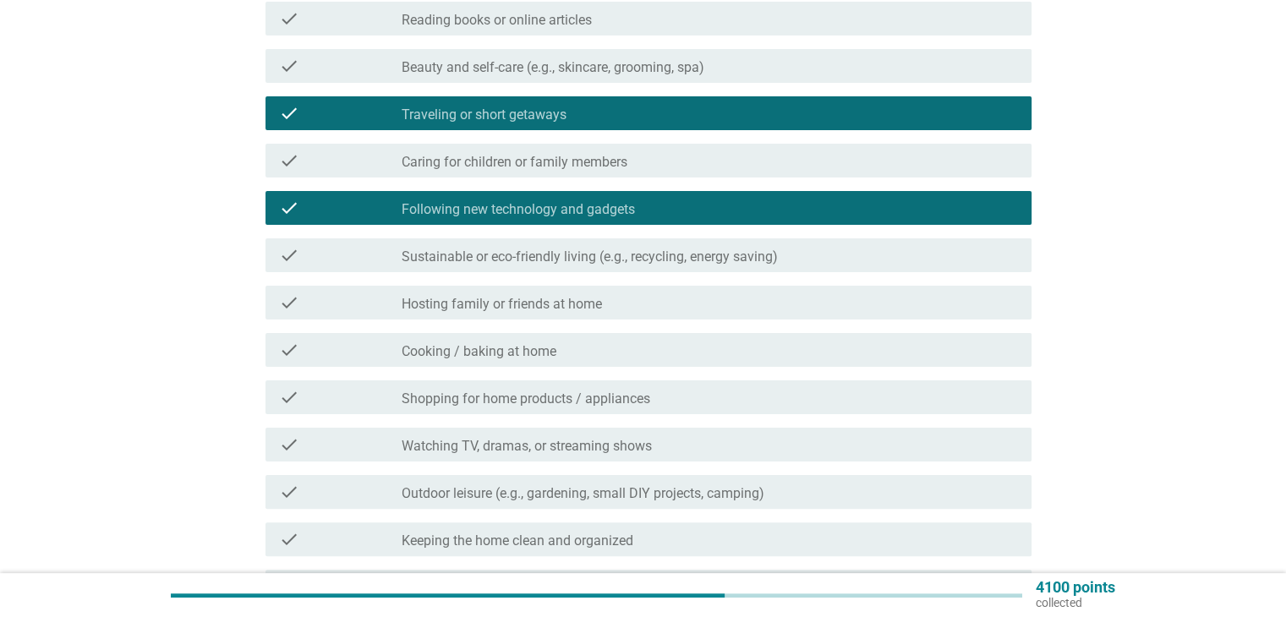
scroll to position [423, 0]
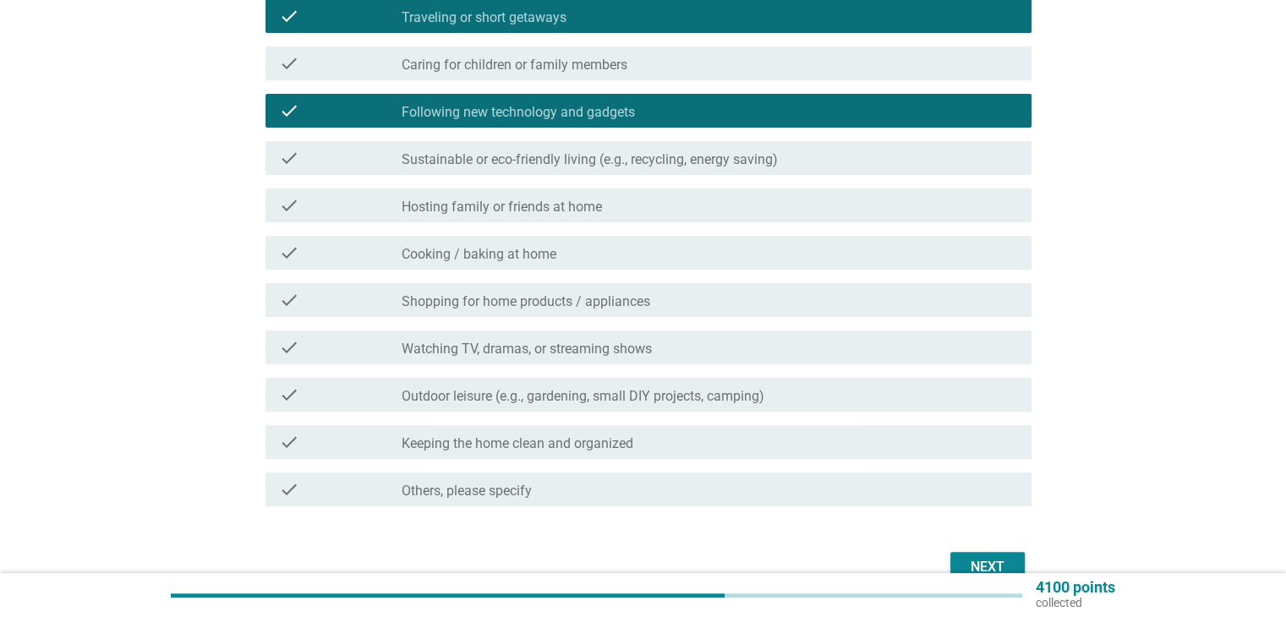
click at [660, 298] on div "check_box_outline_blank Shopping for home products / appliances" at bounding box center [709, 300] width 615 height 20
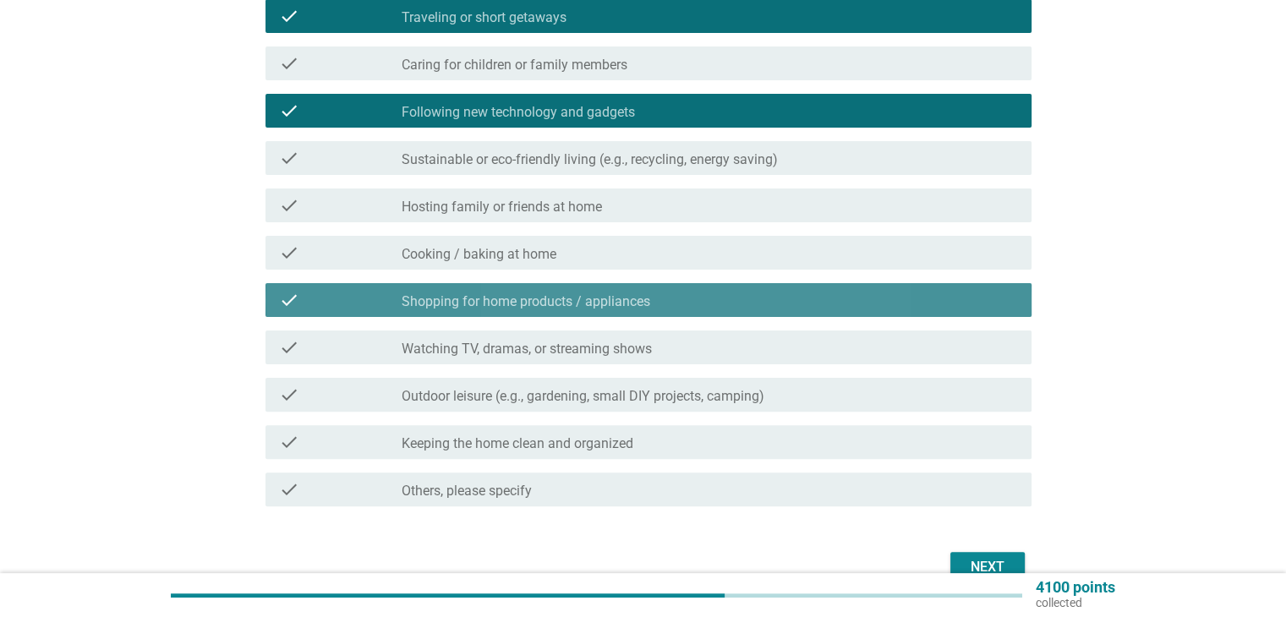
click at [659, 303] on div "check_box_outline_blank Shopping for home products / appliances" at bounding box center [709, 300] width 615 height 20
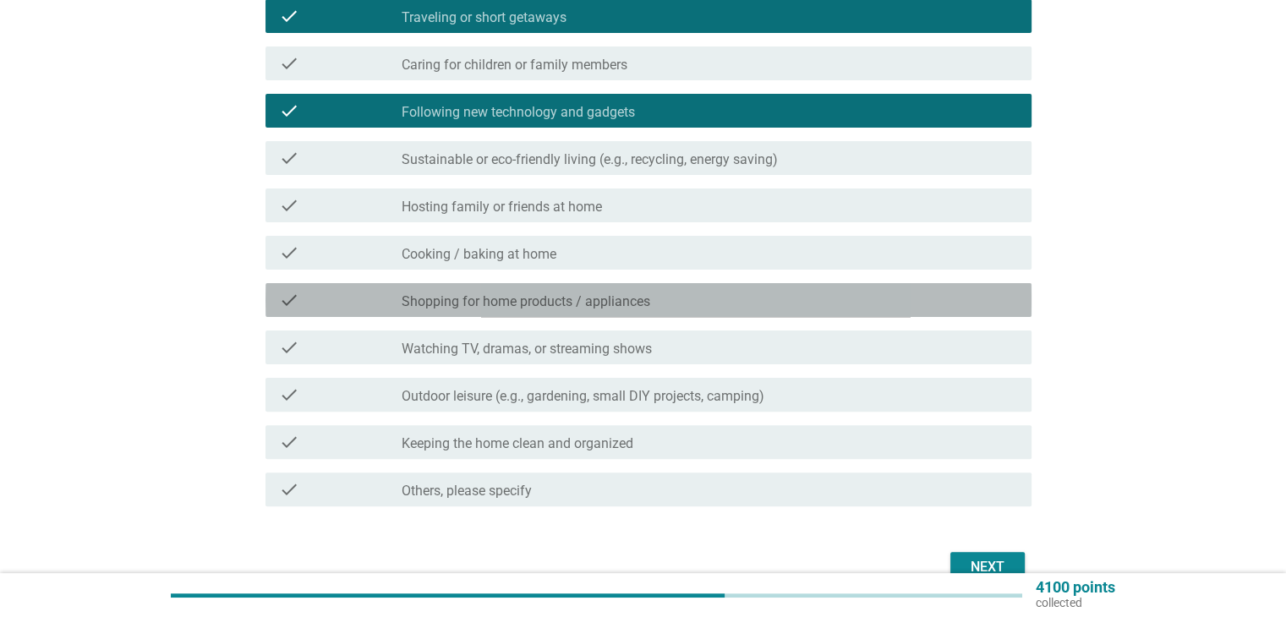
click at [664, 304] on div "check_box_outline_blank Shopping for home products / appliances" at bounding box center [709, 300] width 615 height 20
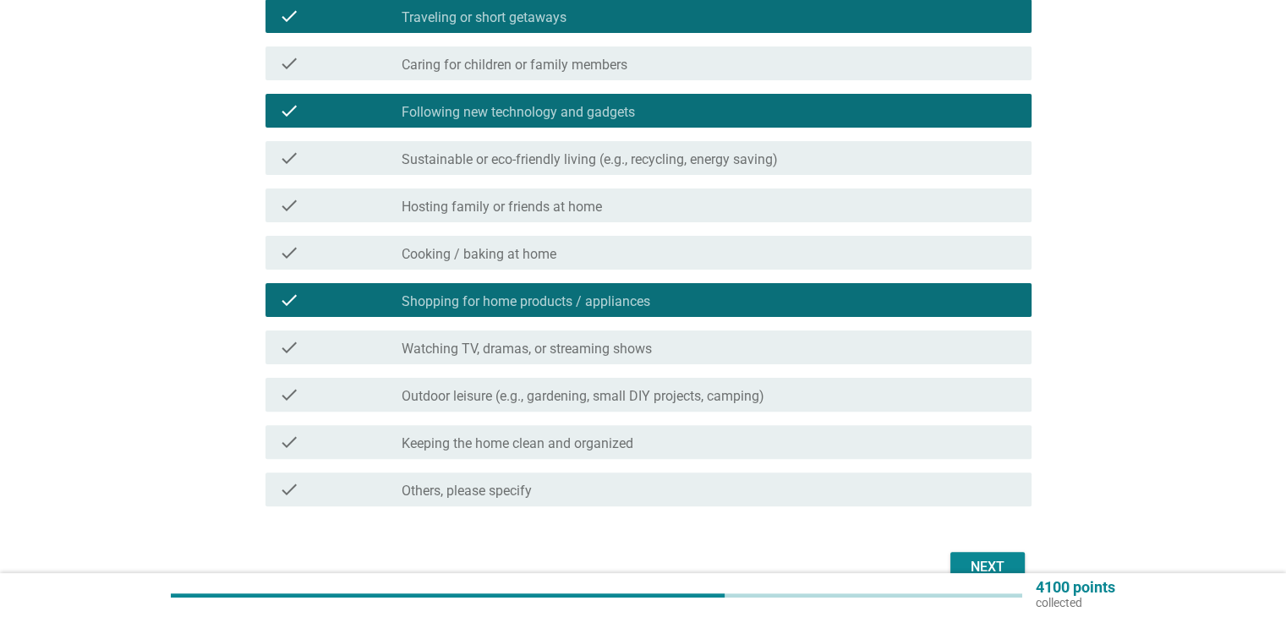
click at [648, 349] on label "Watching TV, dramas, or streaming shows" at bounding box center [527, 349] width 250 height 17
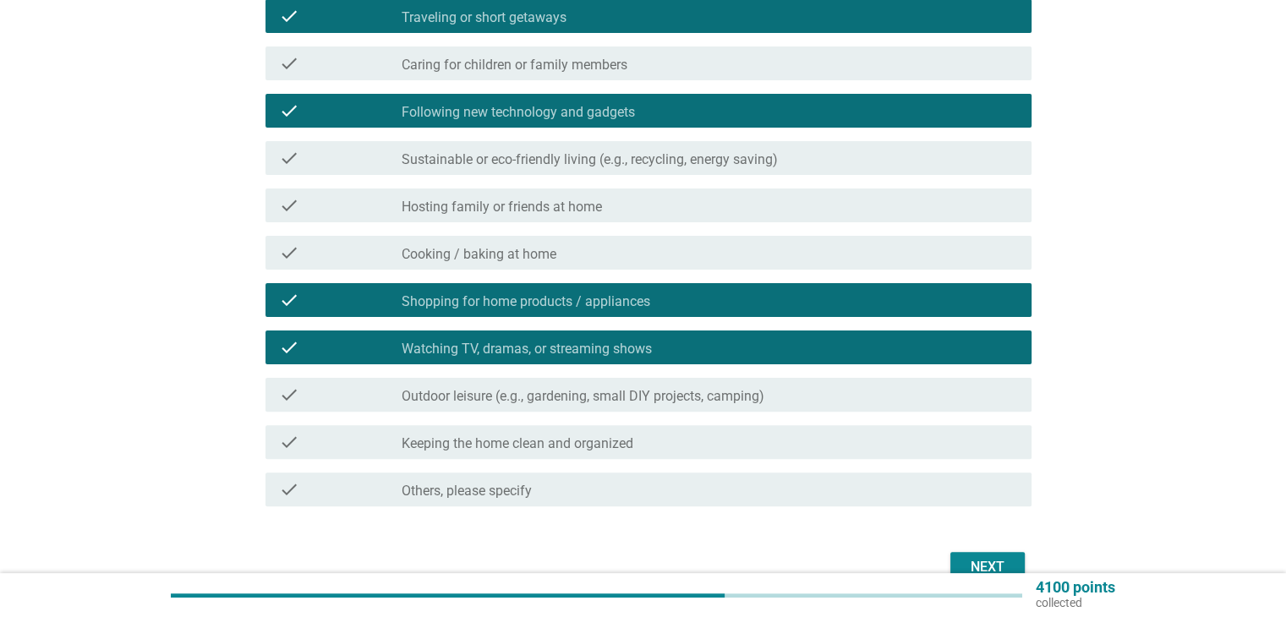
click at [665, 255] on div "check_box_outline_blank Cooking / baking at home" at bounding box center [709, 253] width 615 height 20
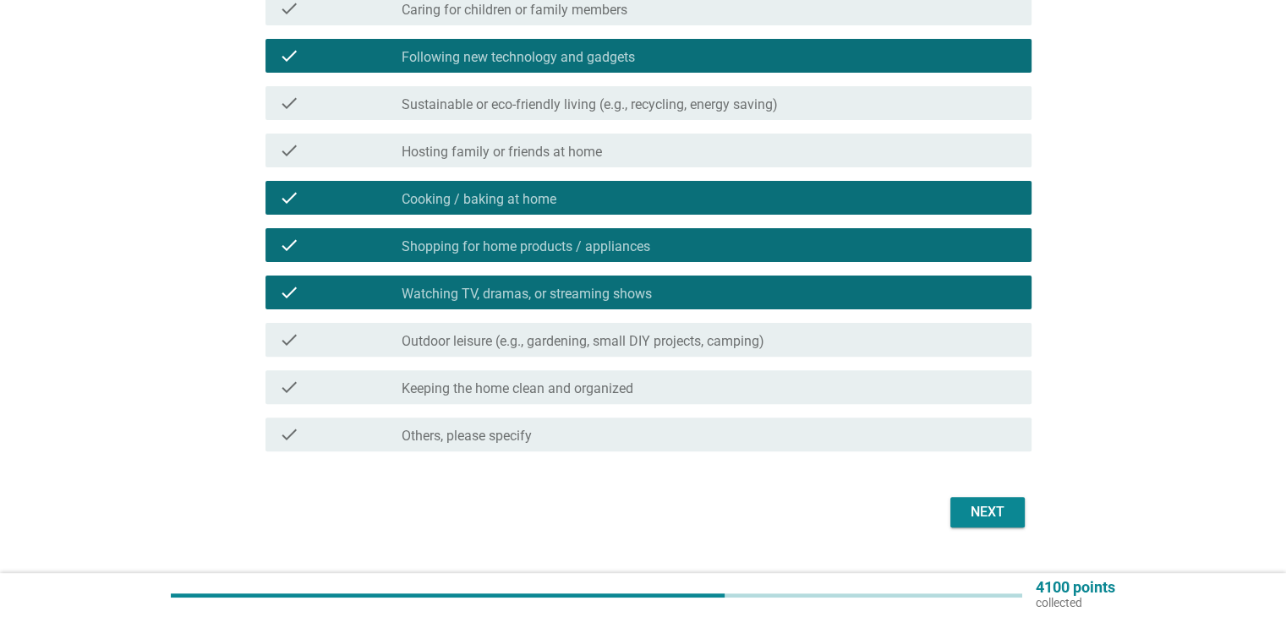
scroll to position [507, 0]
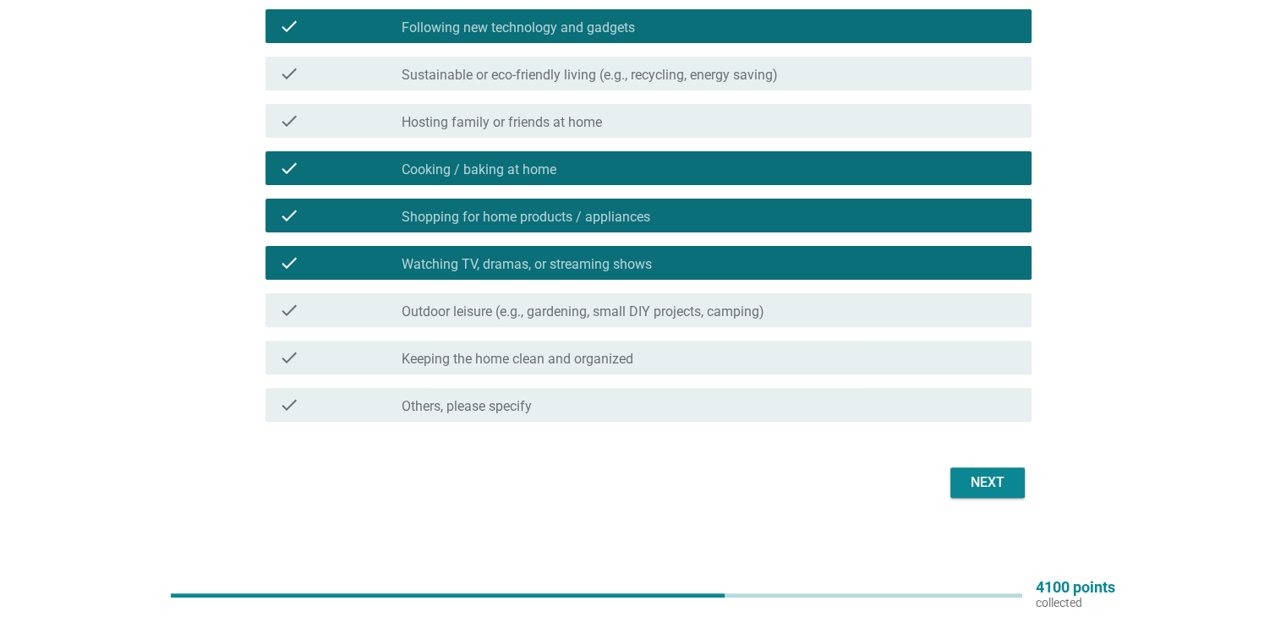
click at [992, 488] on div "Next" at bounding box center [987, 483] width 47 height 20
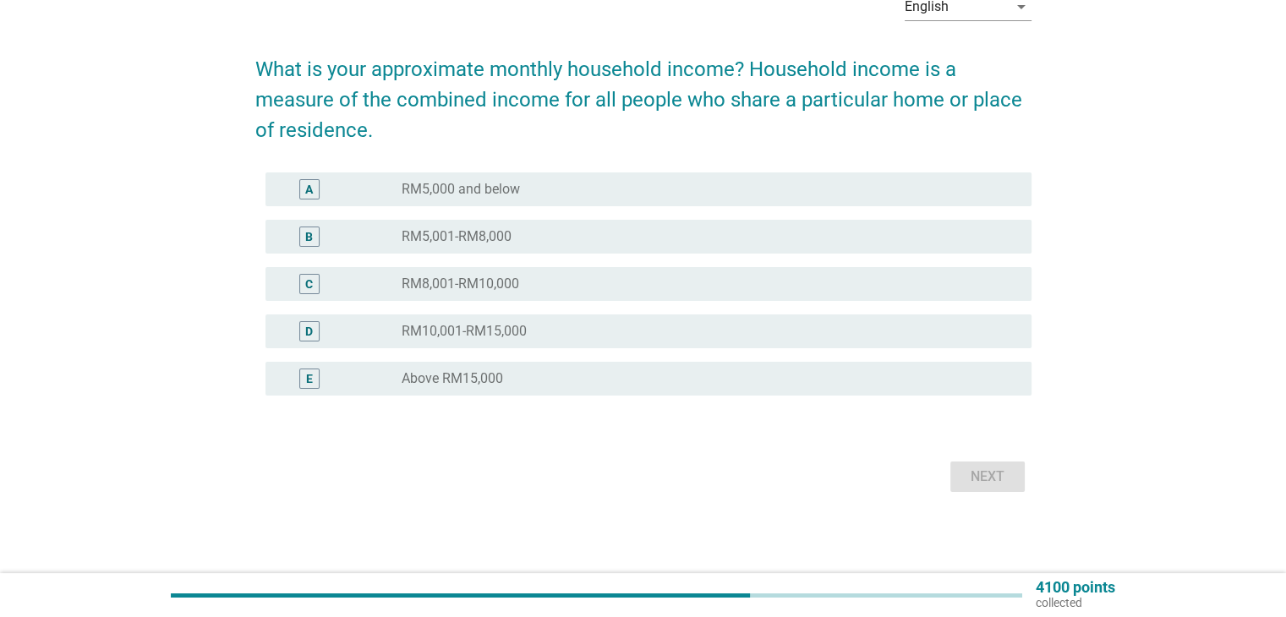
scroll to position [0, 0]
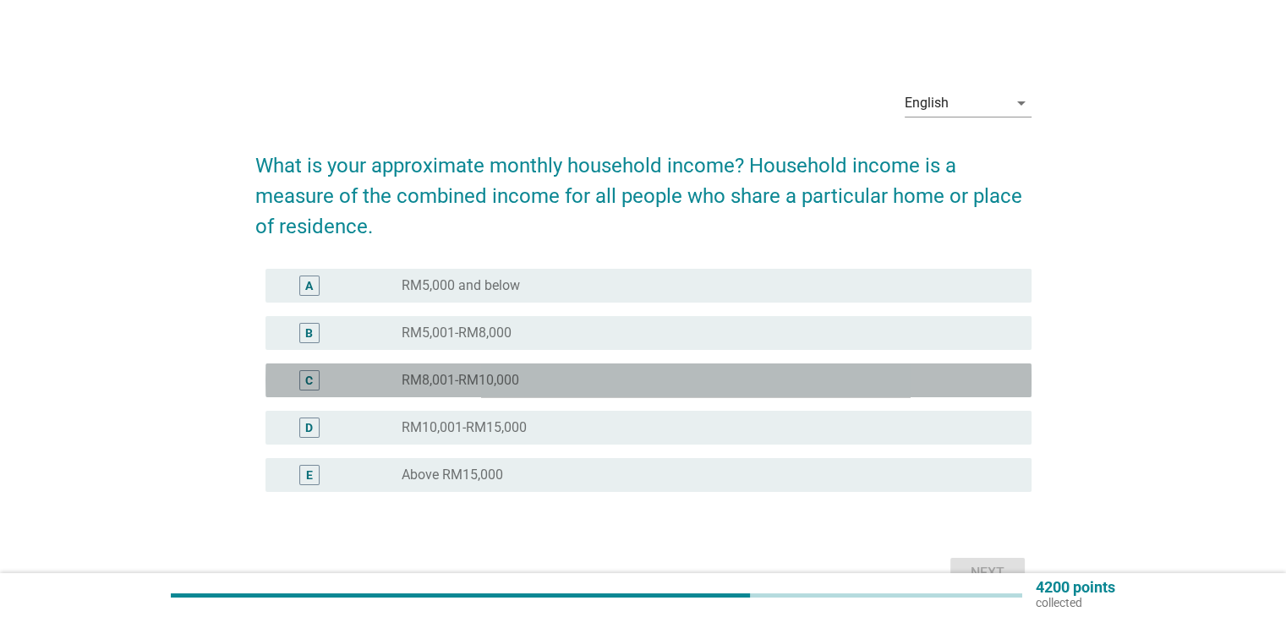
click at [509, 385] on label "RM8,001-RM10,000" at bounding box center [461, 380] width 118 height 17
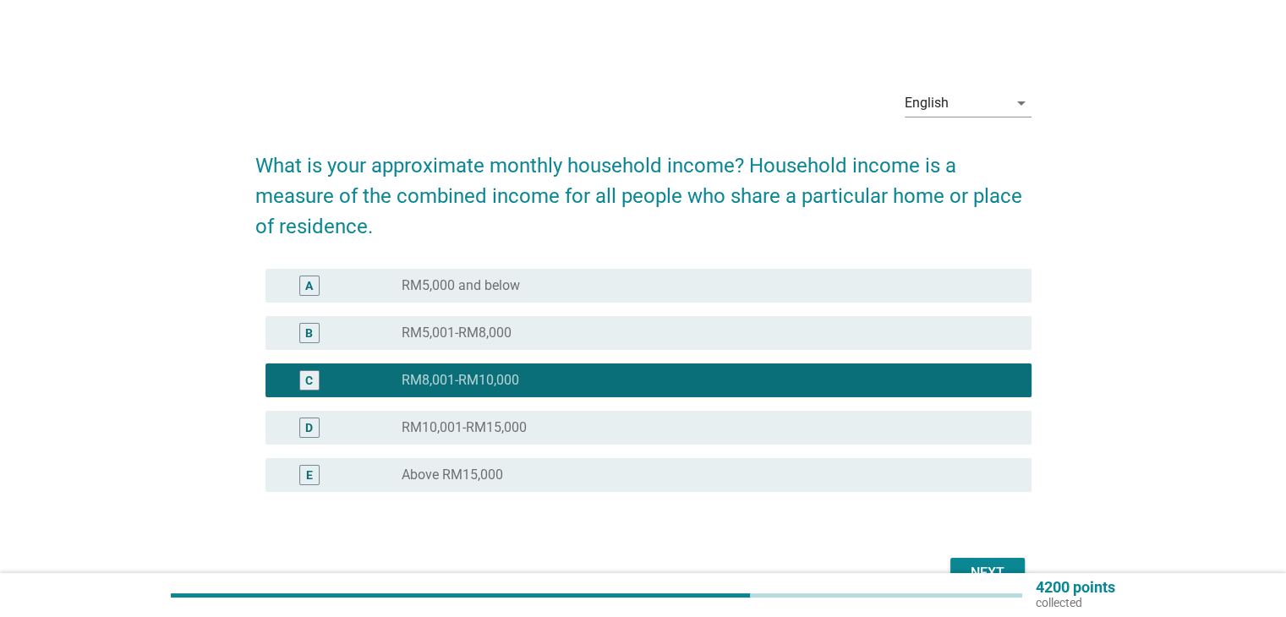
scroll to position [96, 0]
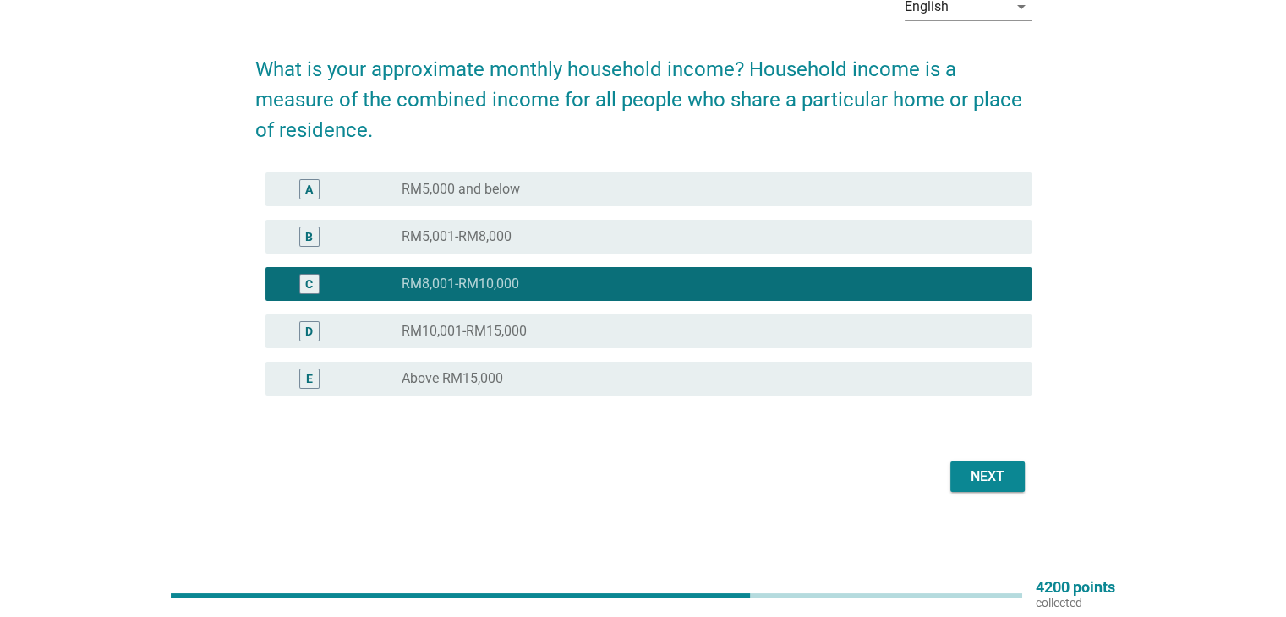
click at [981, 471] on div "Next" at bounding box center [987, 477] width 47 height 20
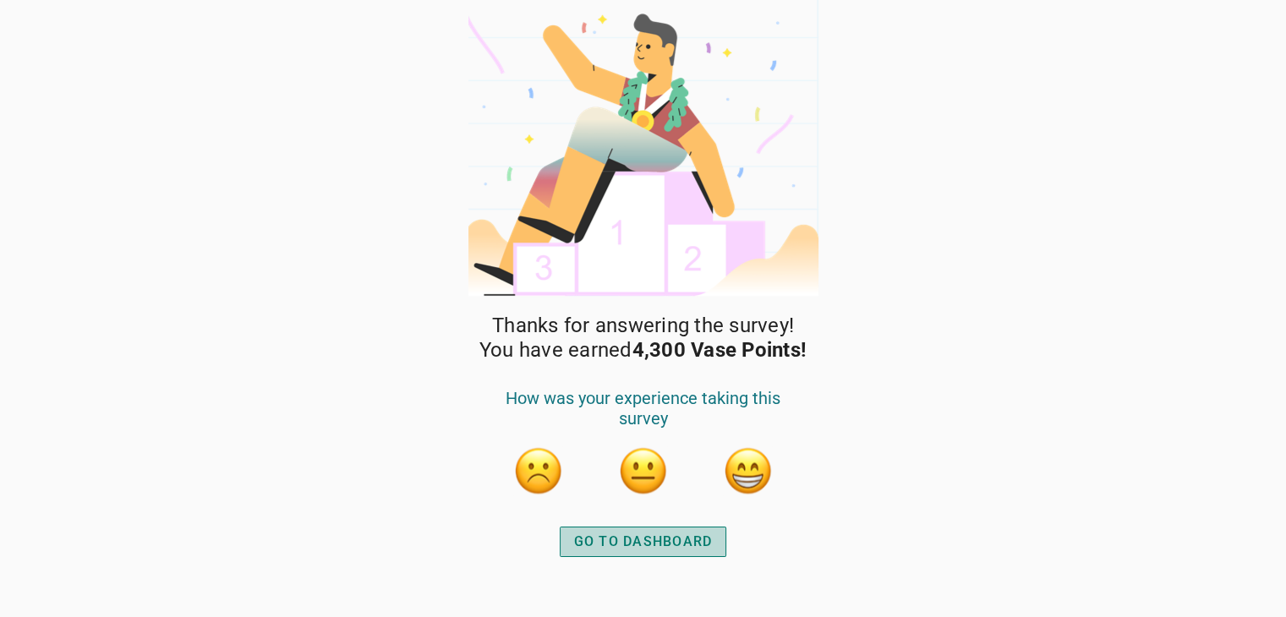
click at [677, 545] on div "GO TO DASHBOARD" at bounding box center [643, 542] width 139 height 20
click at [673, 532] on div "GO TO DASHBOARD" at bounding box center [643, 542] width 139 height 20
